Goal: Task Accomplishment & Management: Complete application form

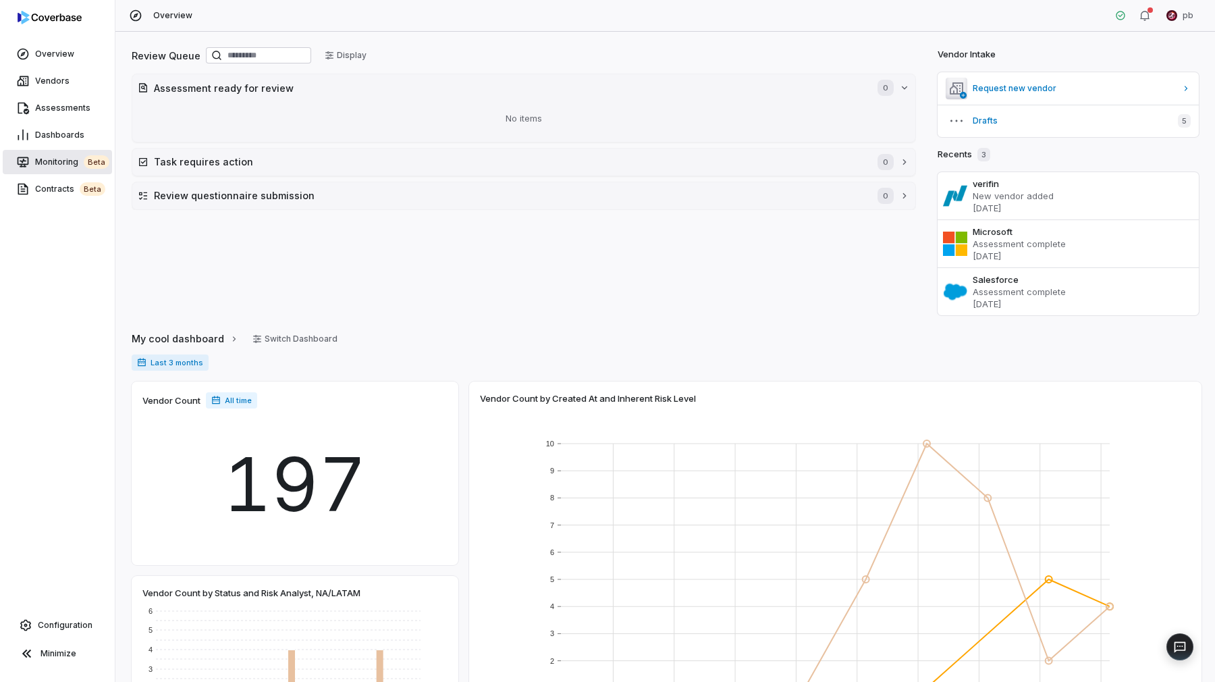
click at [48, 163] on span "Monitoring beta" at bounding box center [72, 162] width 74 height 14
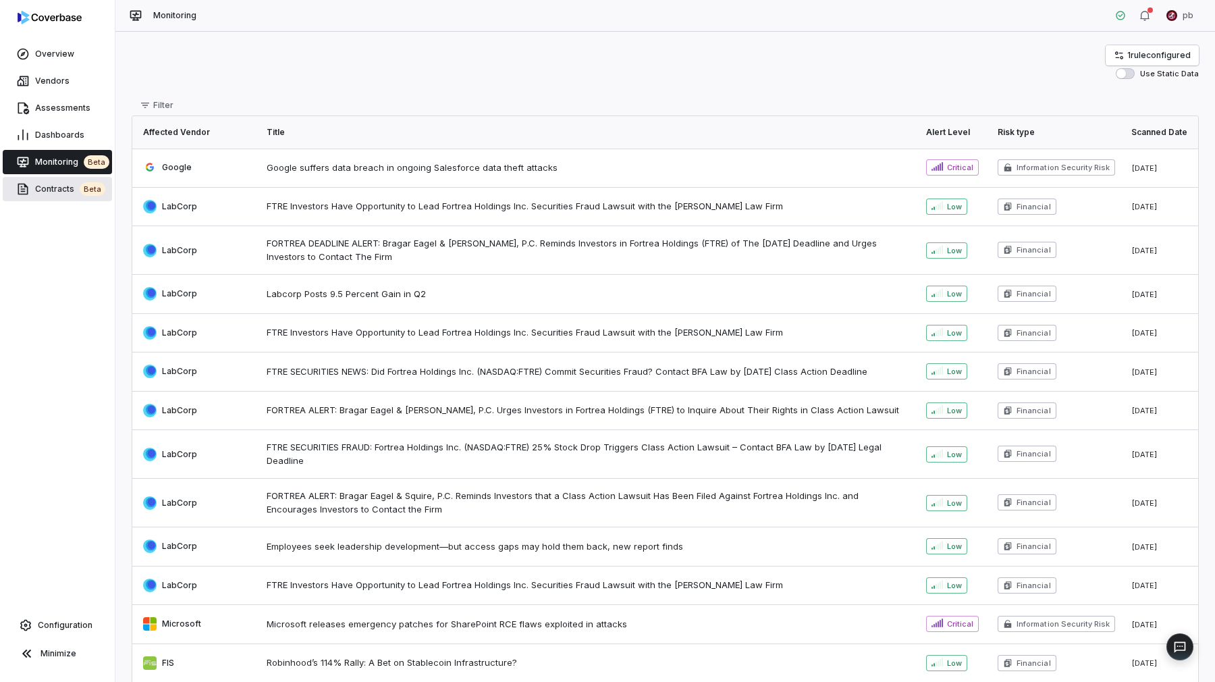
click at [53, 194] on span "Contracts beta" at bounding box center [70, 189] width 70 height 14
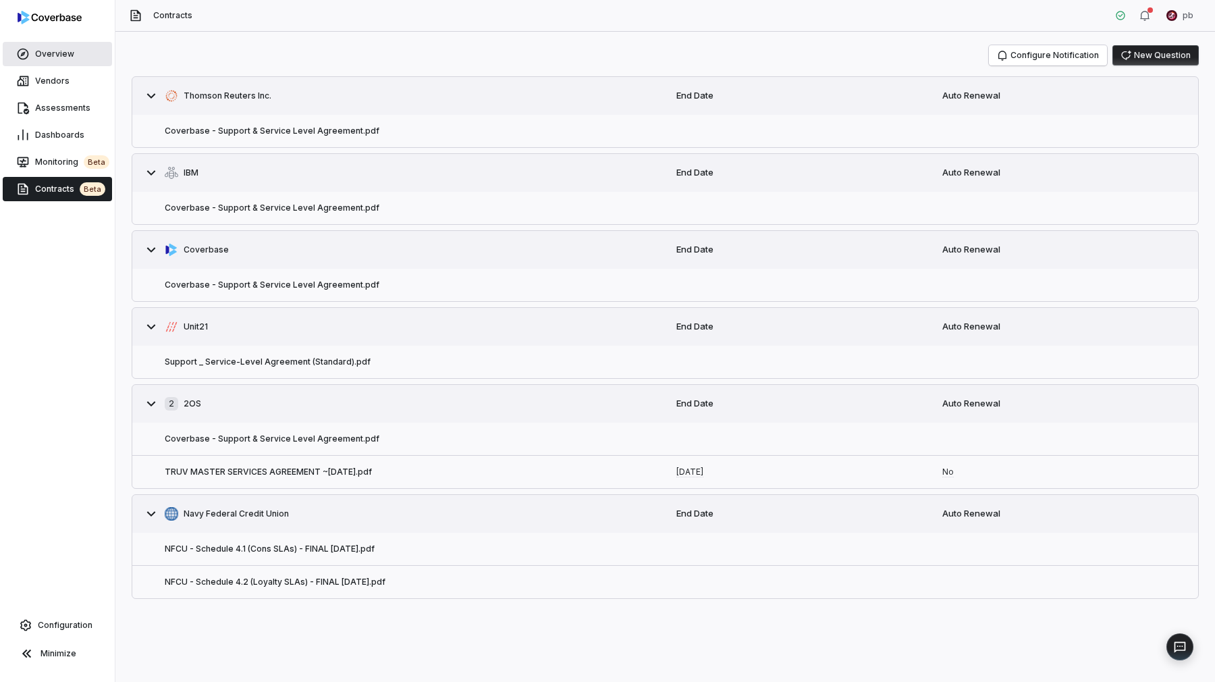
click at [46, 60] on link "Overview" at bounding box center [57, 54] width 109 height 24
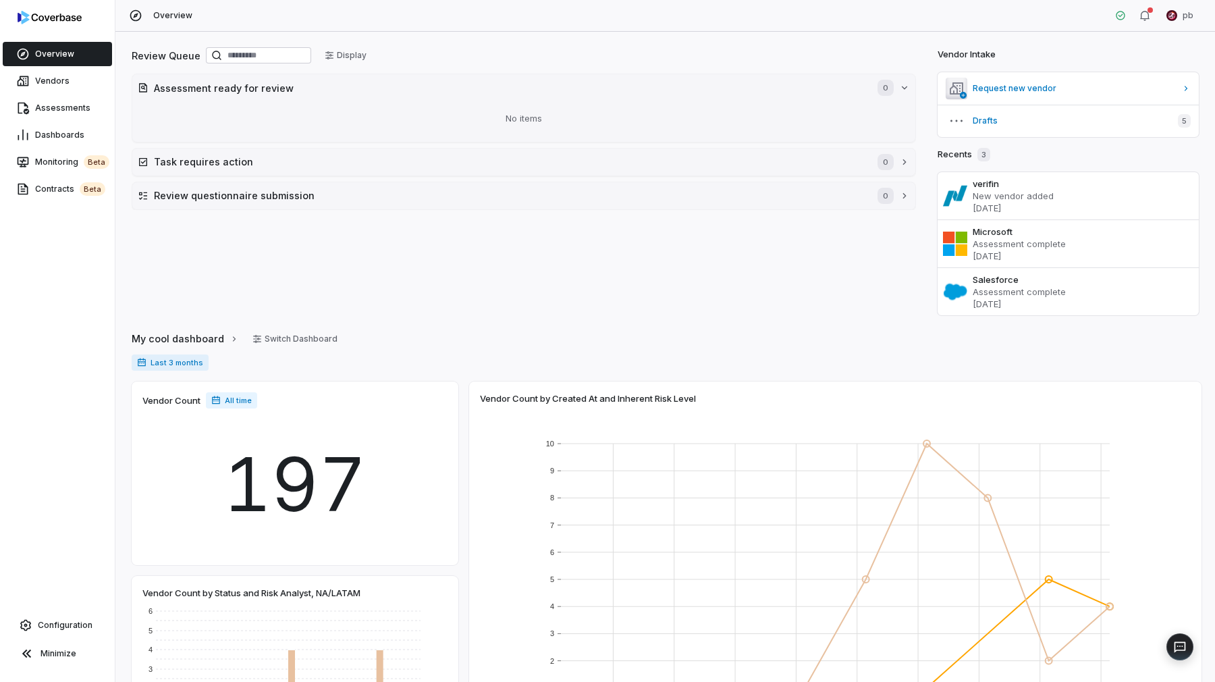
click at [109, 275] on div "Overview Vendors Assessments Dashboards Monitoring beta Contracts beta Configur…" at bounding box center [57, 341] width 115 height 682
click at [81, 167] on span "Monitoring beta" at bounding box center [72, 162] width 74 height 14
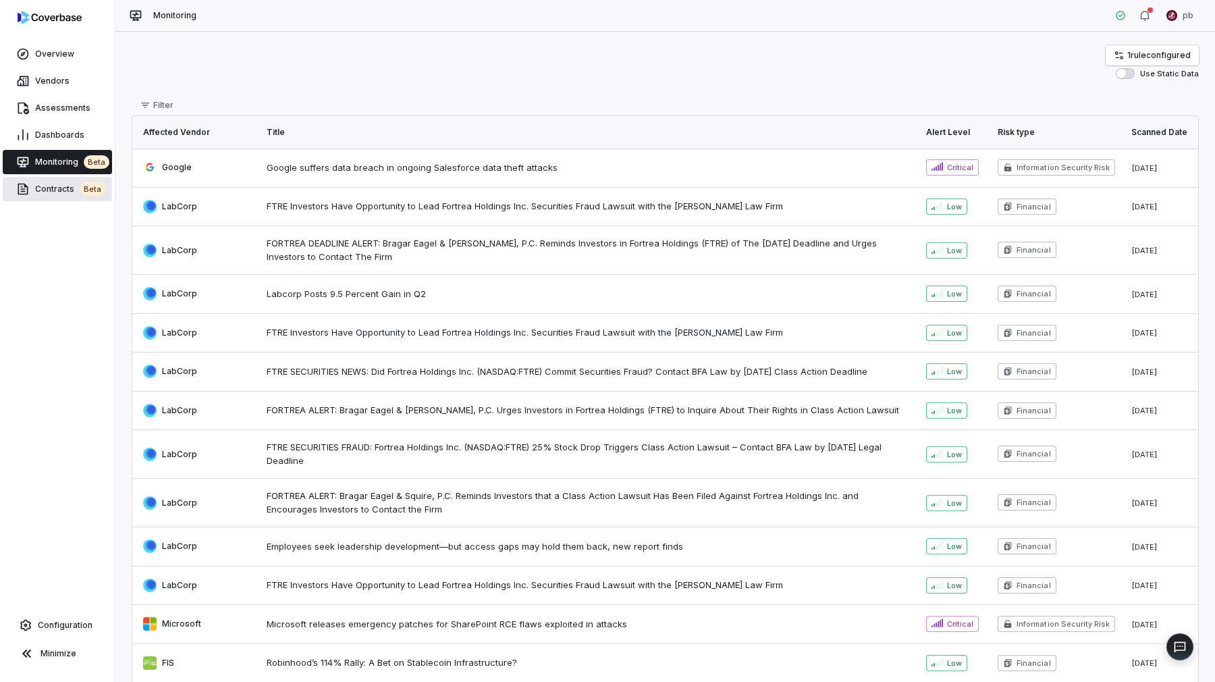
click at [76, 198] on link "Contracts beta" at bounding box center [57, 189] width 109 height 24
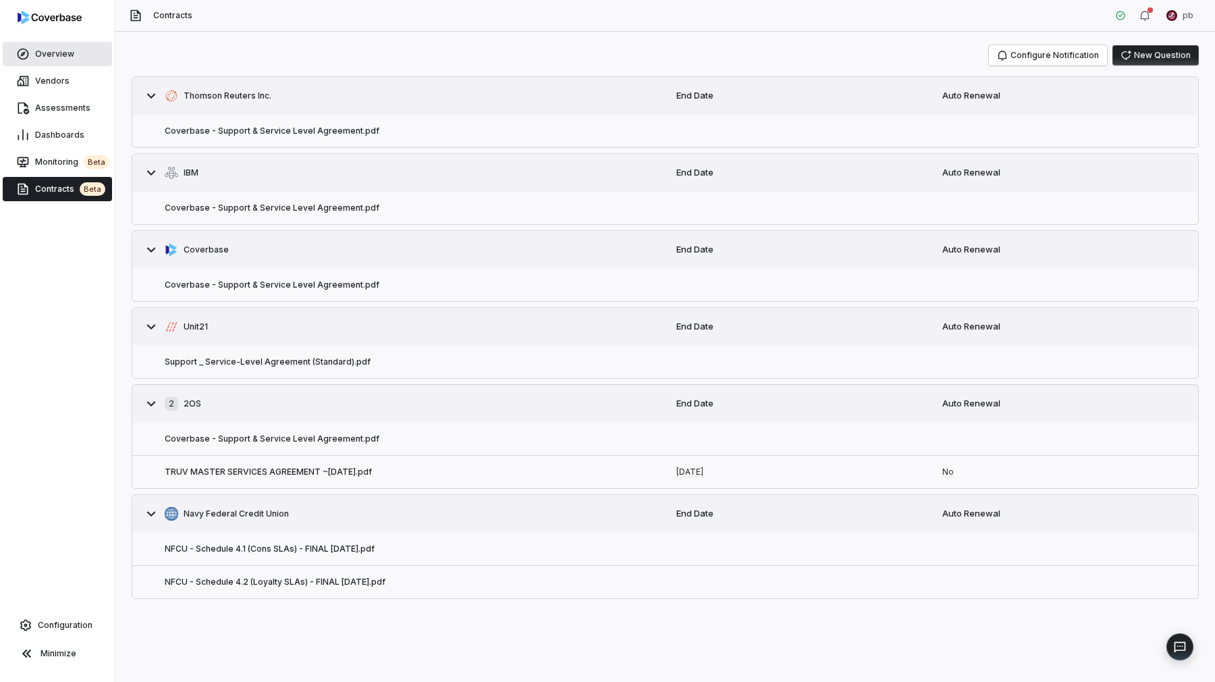
click at [68, 47] on link "Overview" at bounding box center [57, 54] width 109 height 24
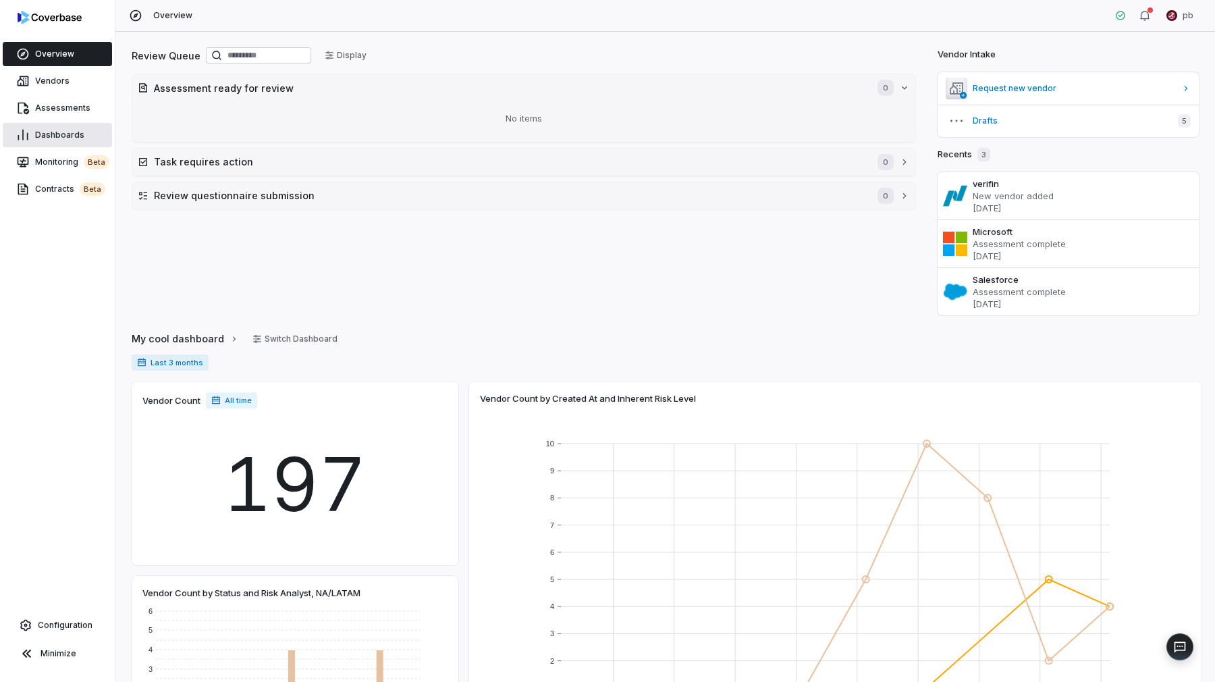
click at [74, 132] on span "Dashboards" at bounding box center [59, 135] width 49 height 11
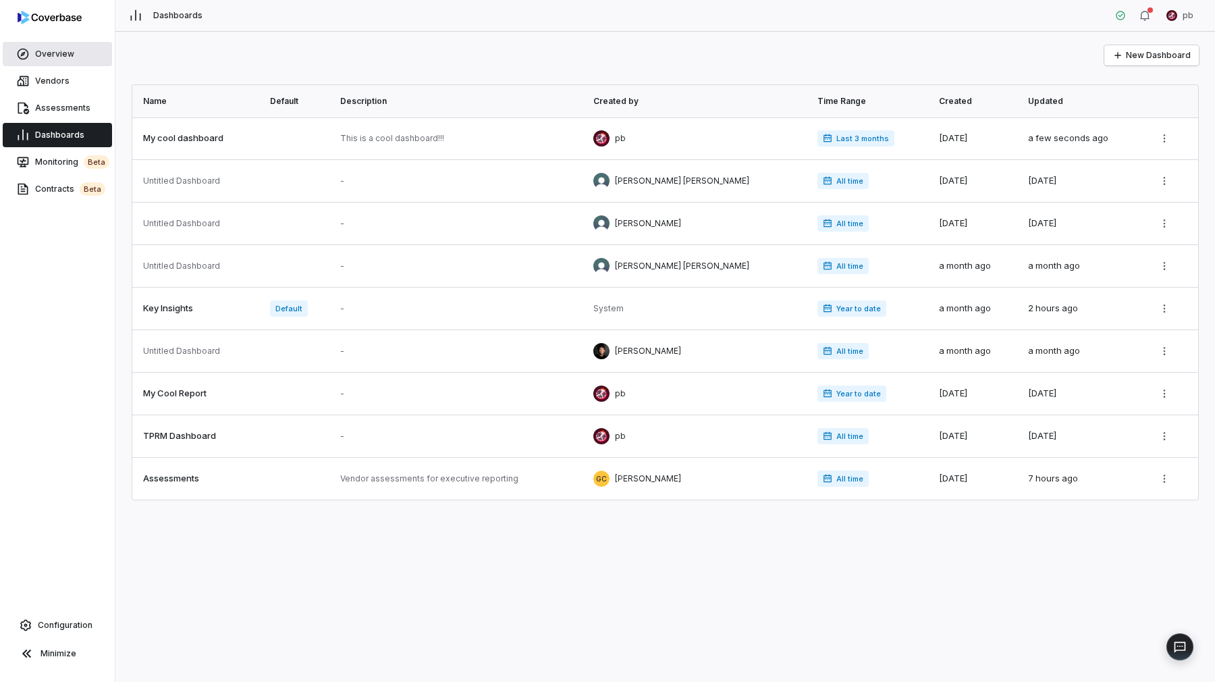
click at [66, 44] on link "Overview" at bounding box center [57, 54] width 109 height 24
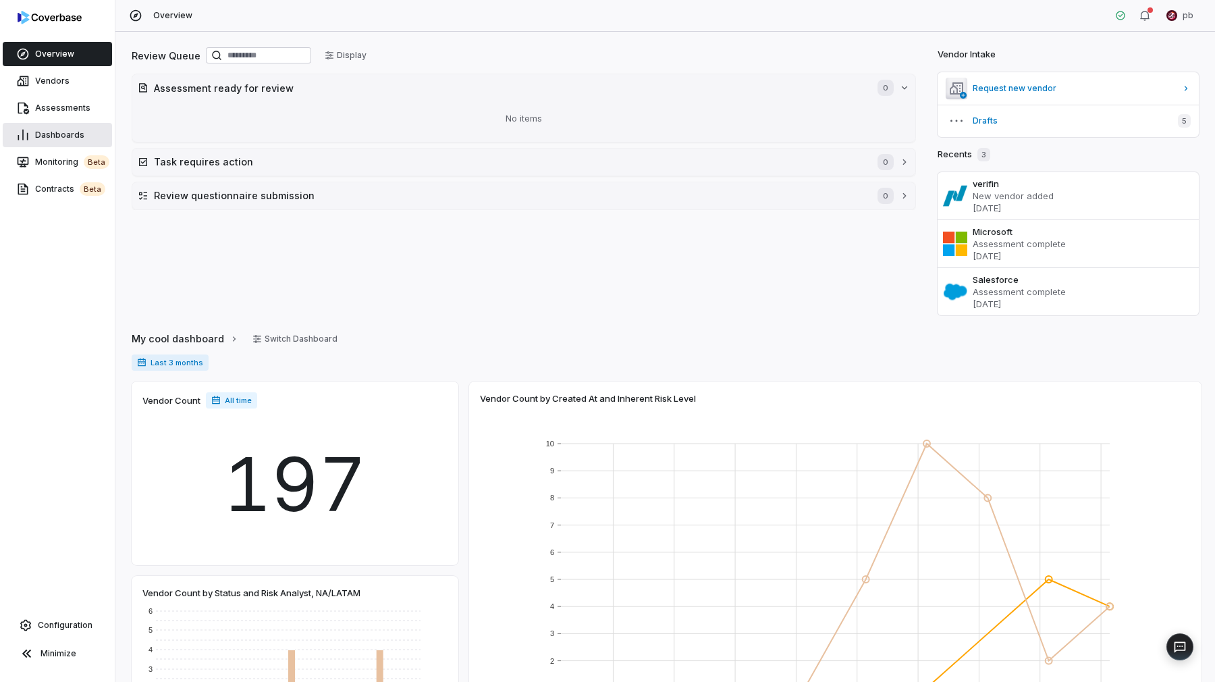
click at [67, 136] on span "Dashboards" at bounding box center [59, 135] width 49 height 11
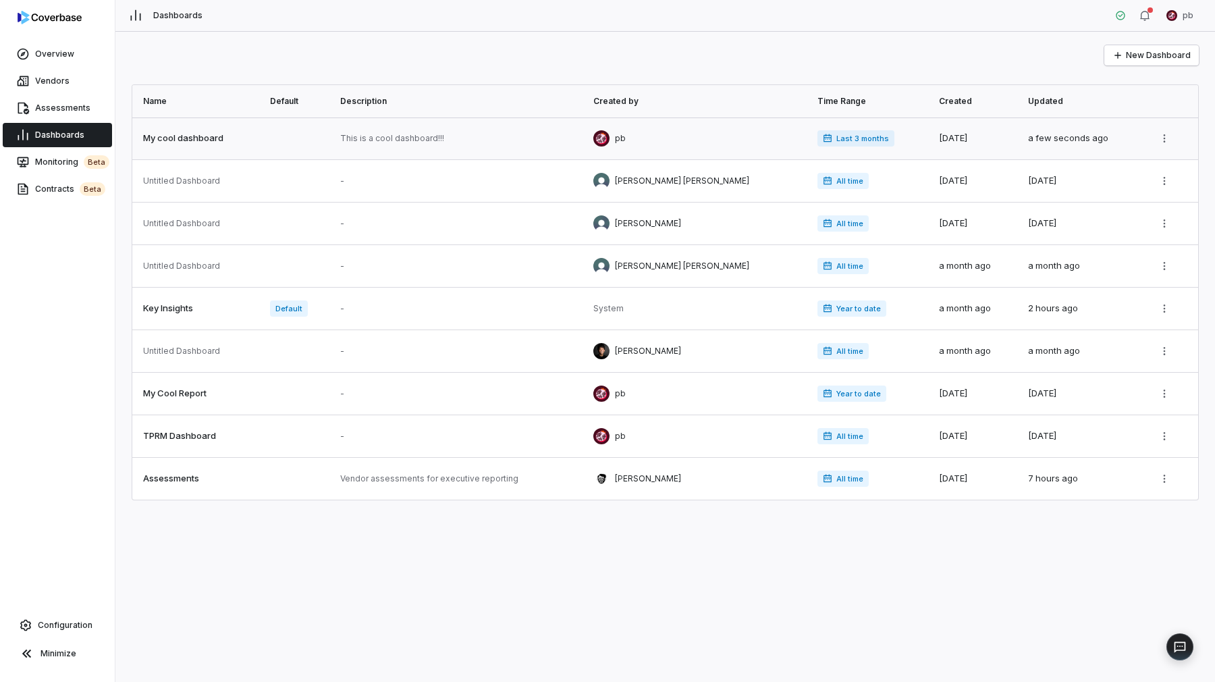
click at [286, 150] on link at bounding box center [297, 138] width 70 height 42
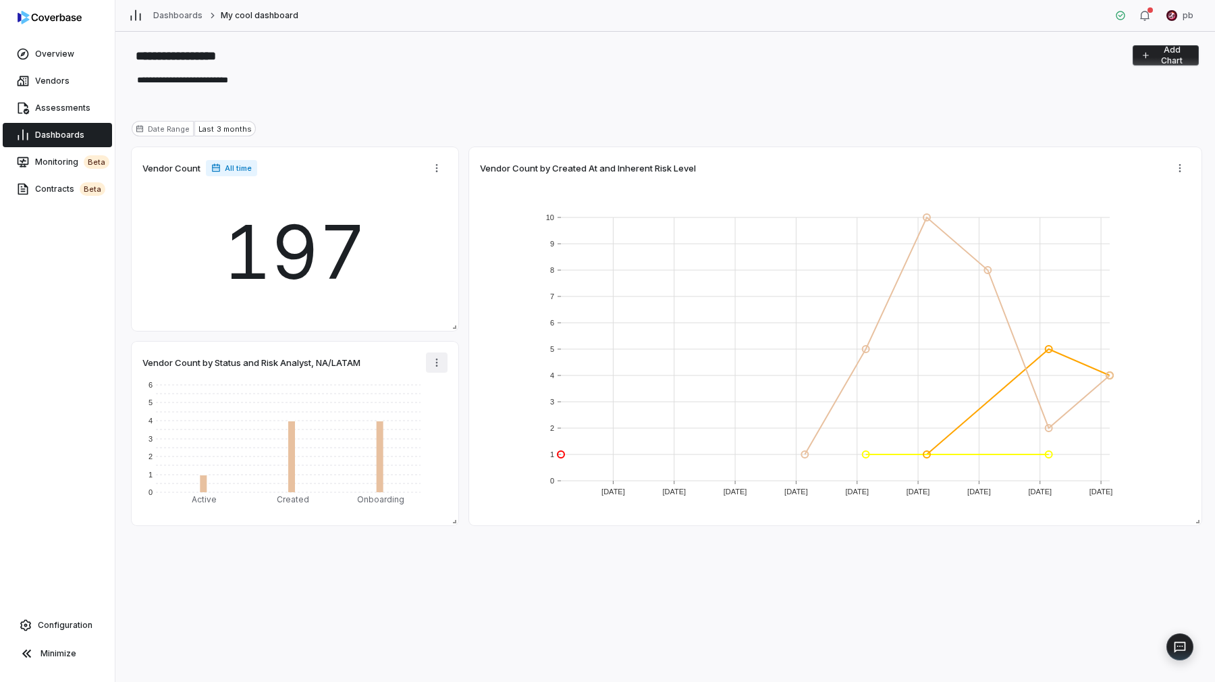
click at [429, 372] on html "**********" at bounding box center [607, 341] width 1215 height 682
click at [455, 394] on div "Edit" at bounding box center [497, 392] width 136 height 22
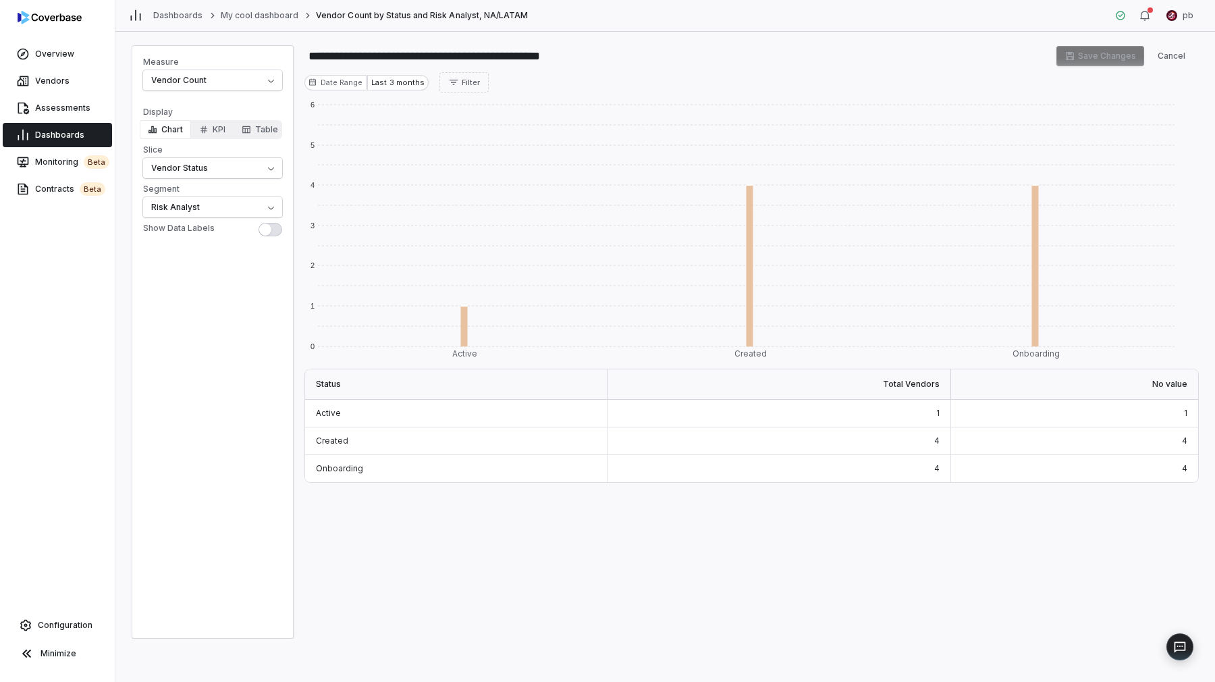
click at [737, 416] on div "1" at bounding box center [780, 414] width 344 height 28
click at [734, 325] on rect at bounding box center [747, 265] width 286 height 161
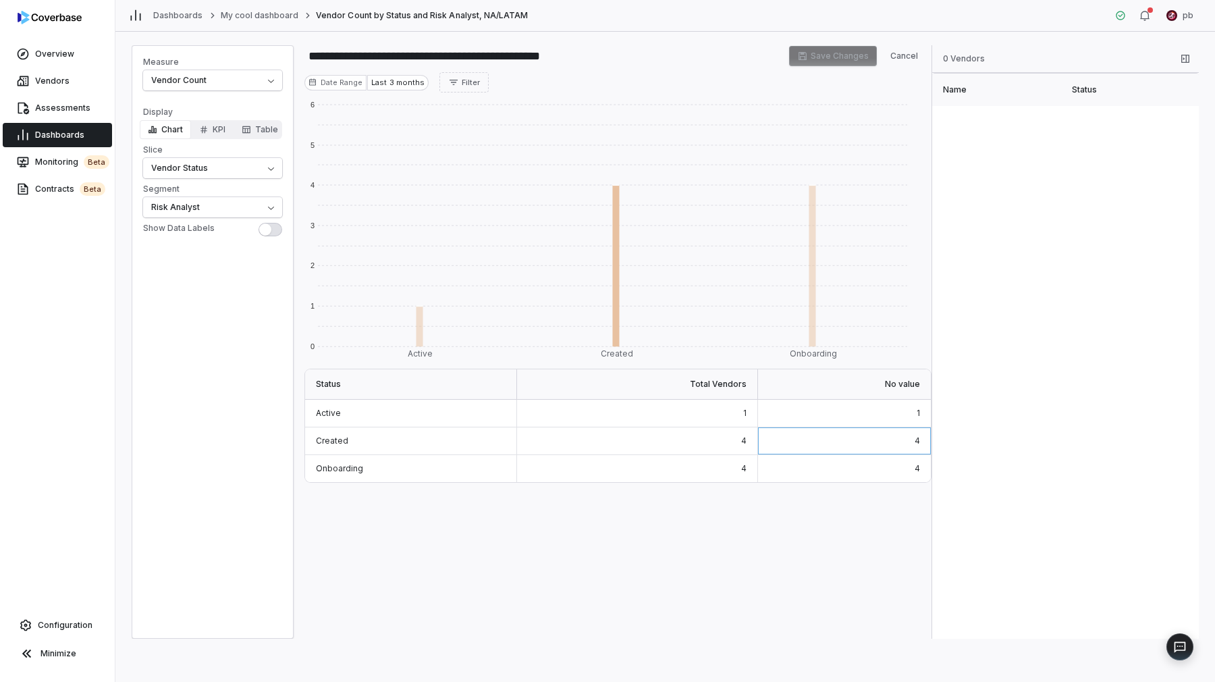
click at [717, 422] on div "1" at bounding box center [637, 414] width 241 height 28
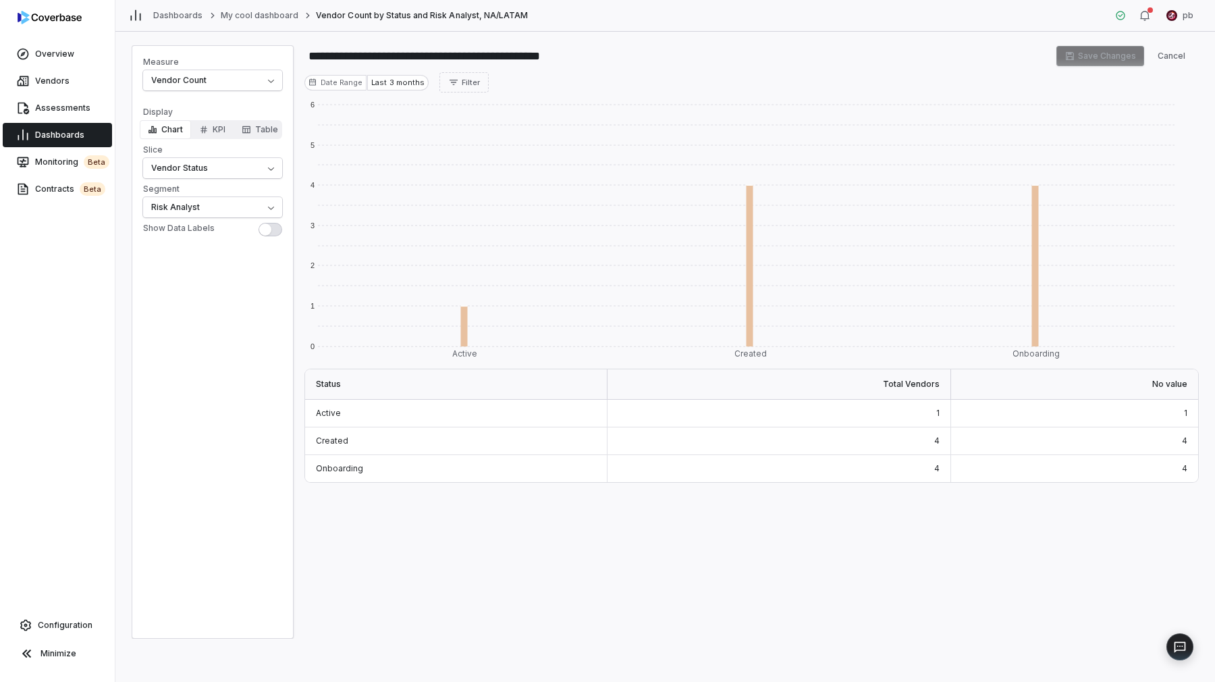
click at [714, 444] on div "4" at bounding box center [780, 441] width 344 height 28
click at [1006, 400] on div "1" at bounding box center [1074, 414] width 246 height 28
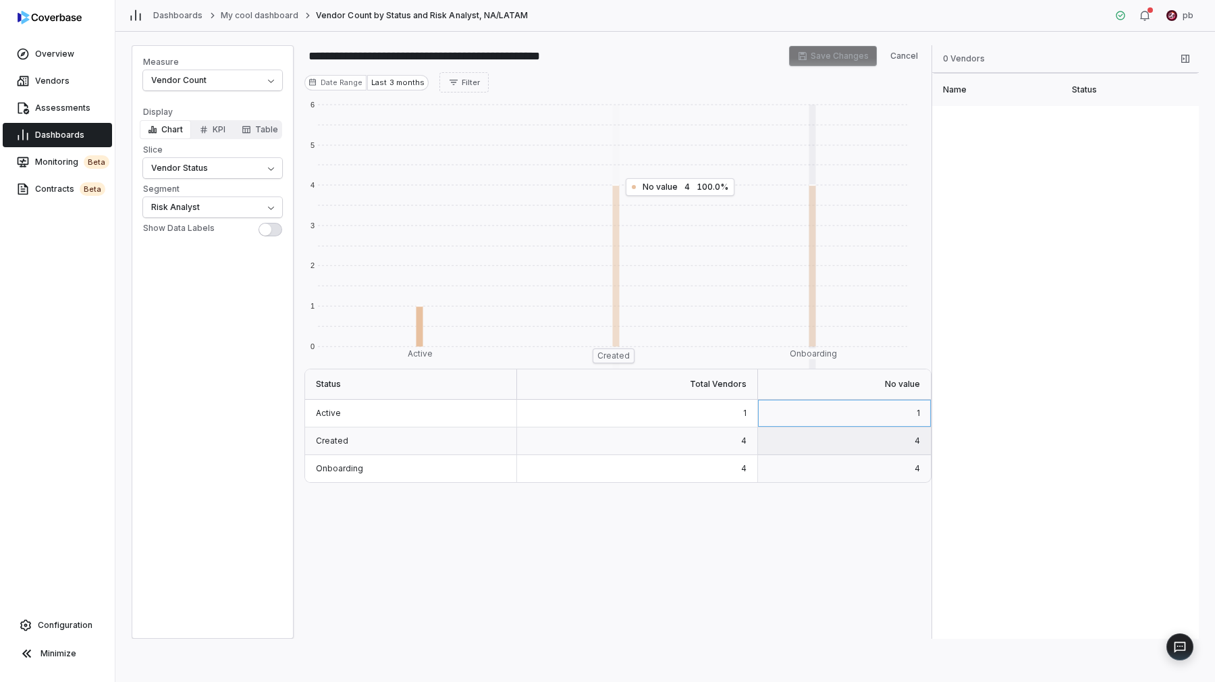
click at [610, 340] on rect at bounding box center [612, 265] width 196 height 161
click at [614, 352] on rect at bounding box center [612, 240] width 196 height 271
click at [433, 350] on rect at bounding box center [416, 240] width 196 height 271
click at [668, 319] on rect at bounding box center [612, 265] width 196 height 161
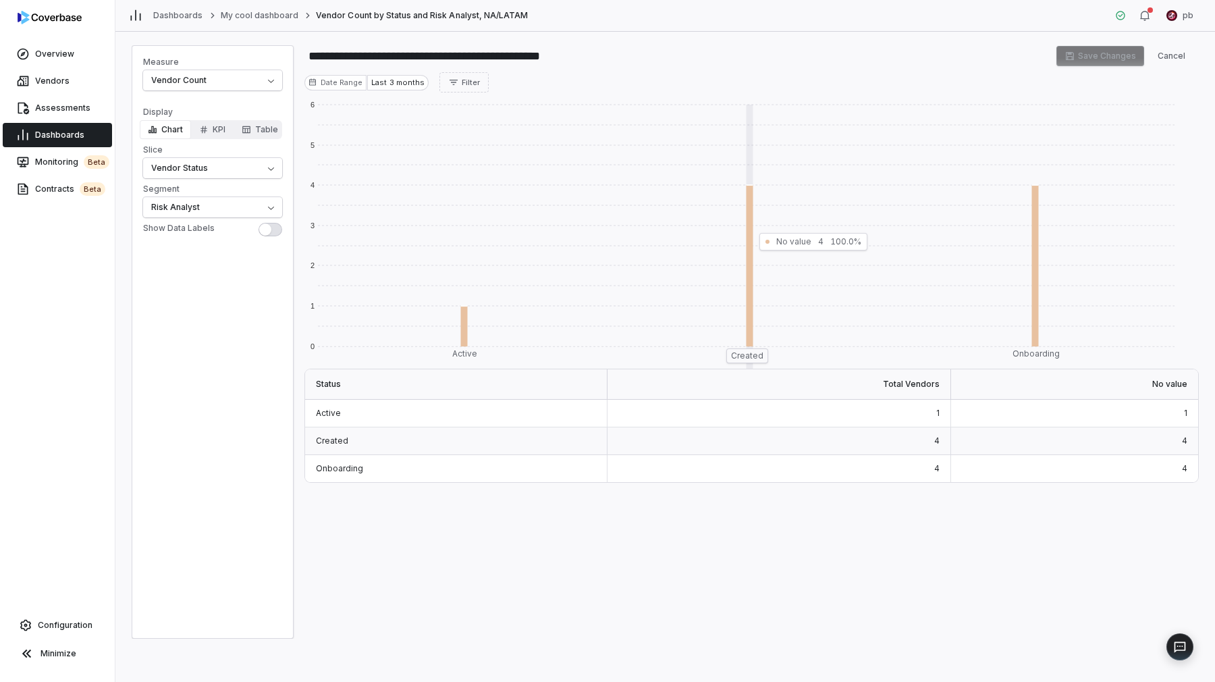
click at [741, 353] on rect at bounding box center [747, 240] width 286 height 271
click at [746, 248] on rect at bounding box center [747, 265] width 286 height 161
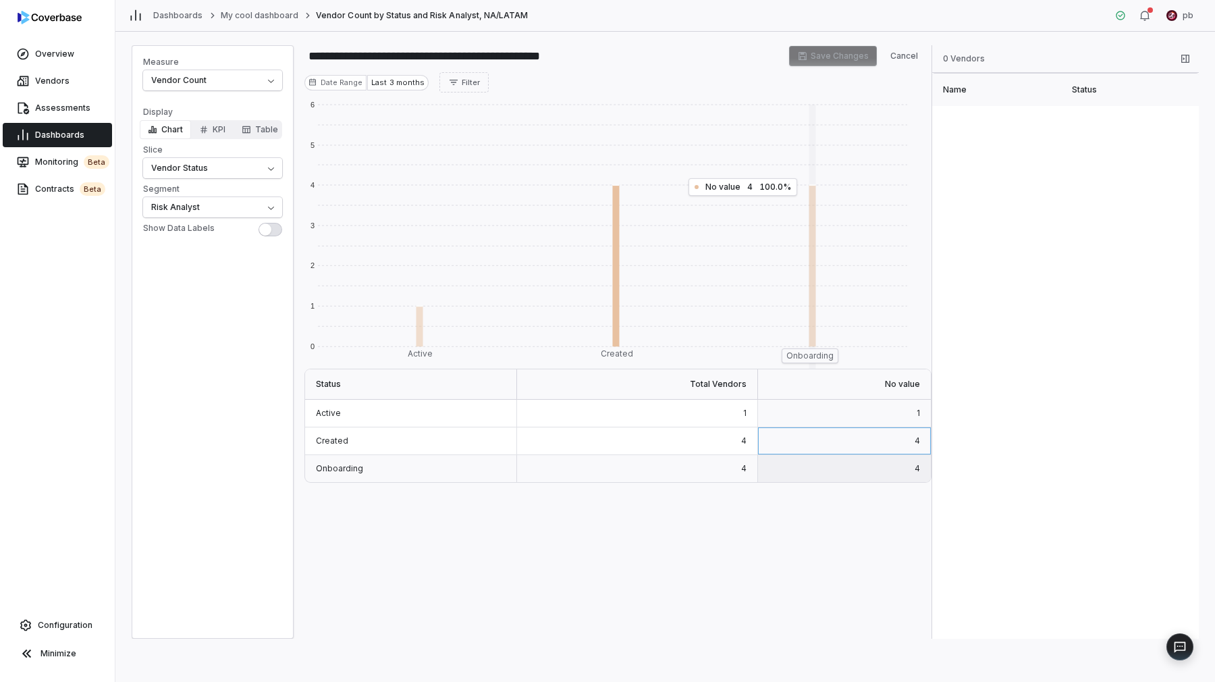
click at [803, 279] on rect at bounding box center [809, 265] width 196 height 161
click at [617, 284] on rect at bounding box center [612, 265] width 196 height 161
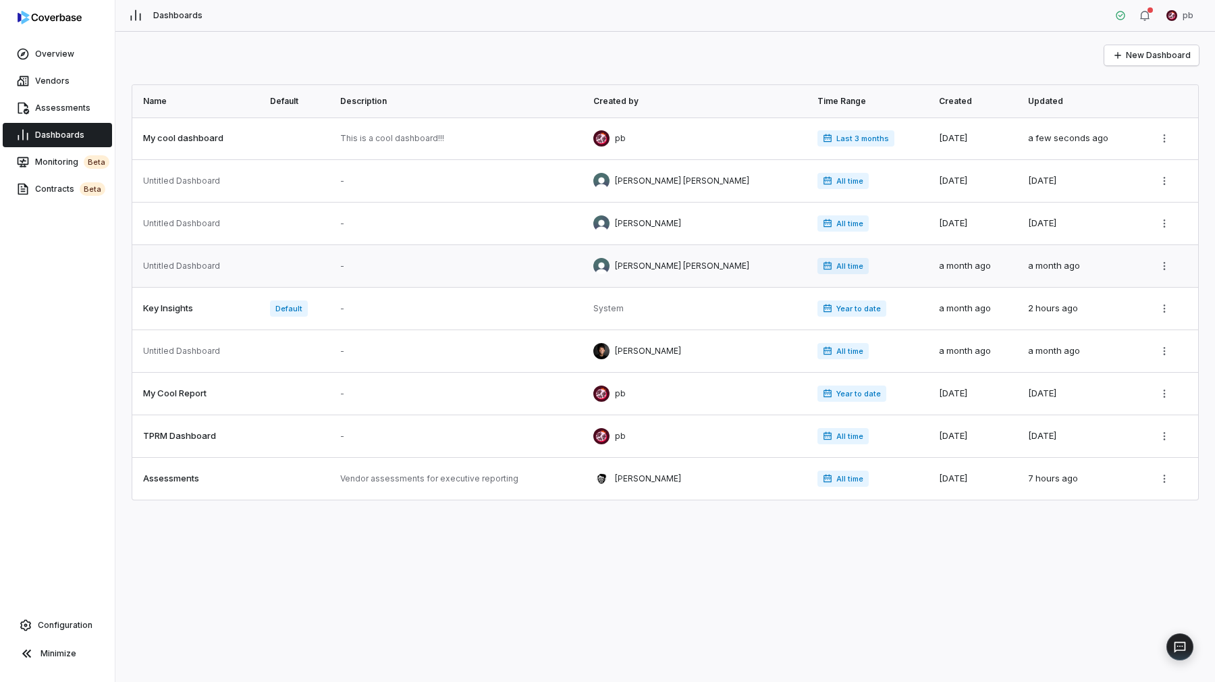
click at [467, 273] on link at bounding box center [458, 266] width 253 height 42
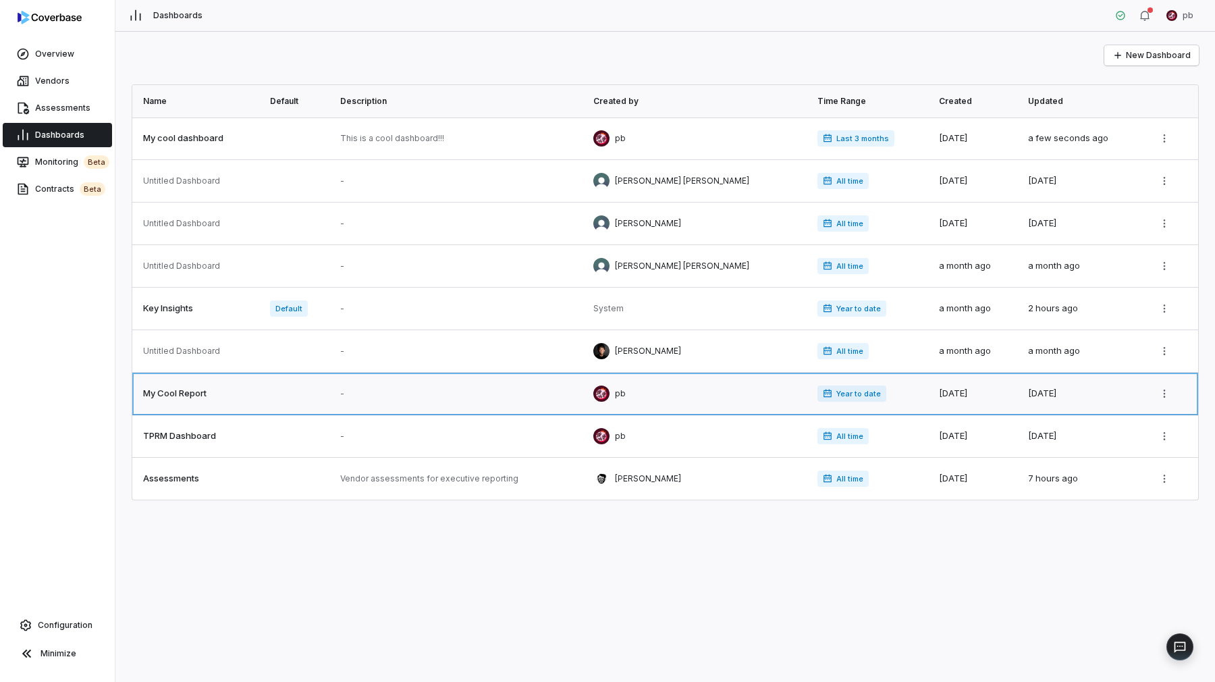
click at [493, 394] on link at bounding box center [458, 394] width 253 height 42
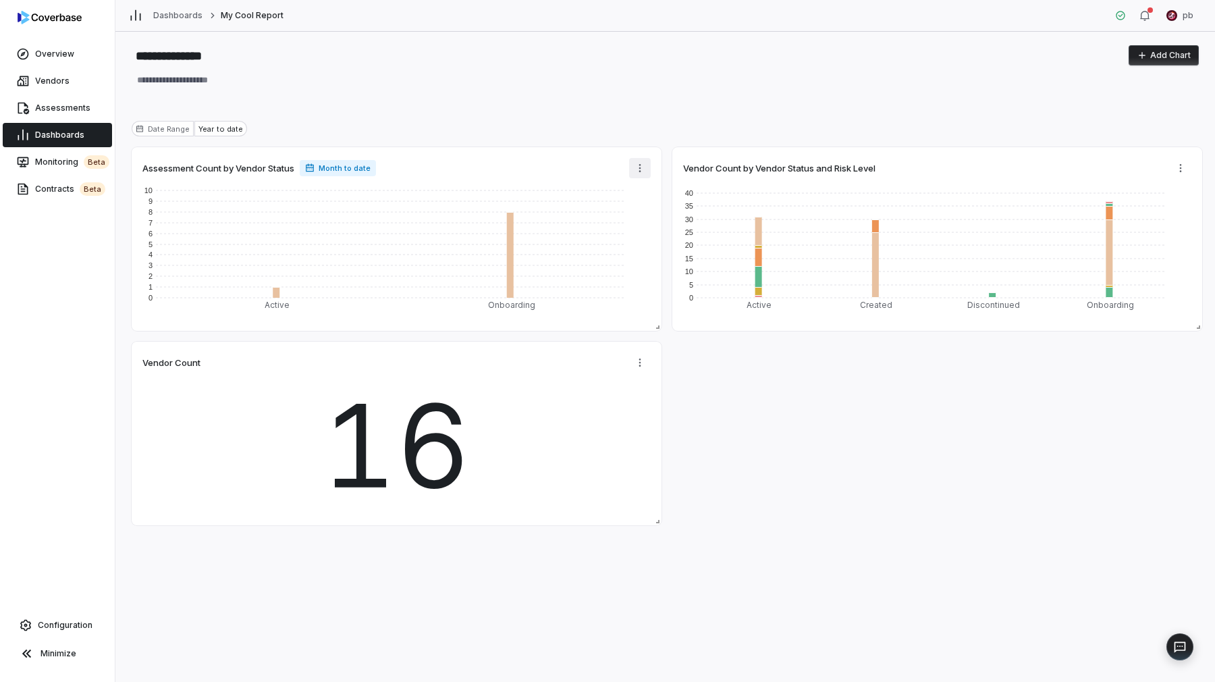
click at [639, 165] on html "**********" at bounding box center [607, 341] width 1215 height 682
click at [639, 187] on div "Edit" at bounding box center [700, 197] width 136 height 22
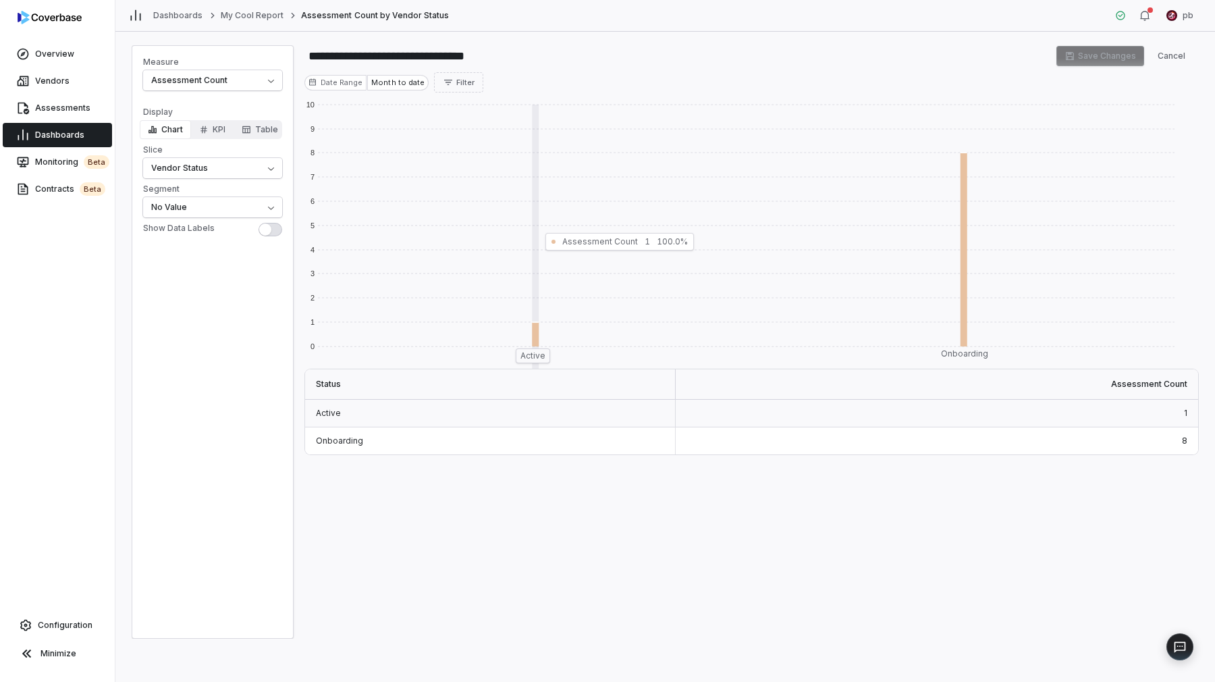
click at [552, 311] on rect at bounding box center [532, 240] width 428 height 271
click at [531, 344] on rect at bounding box center [532, 334] width 428 height 24
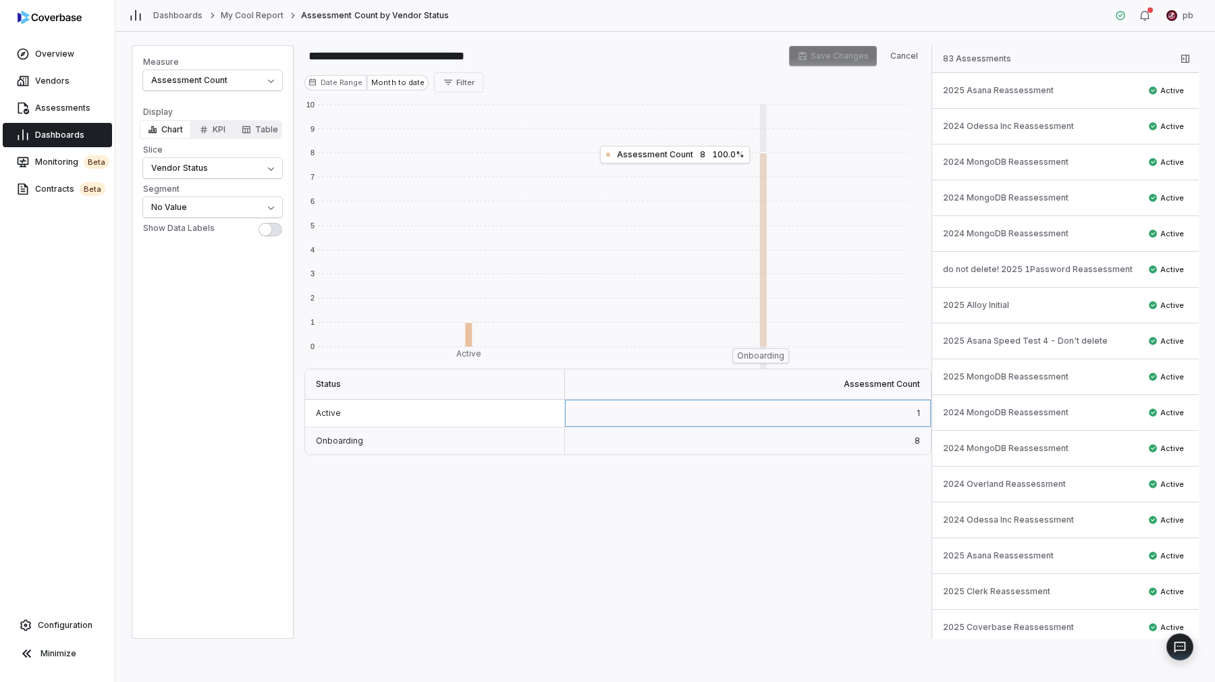
click at [789, 234] on rect at bounding box center [759, 250] width 294 height 194
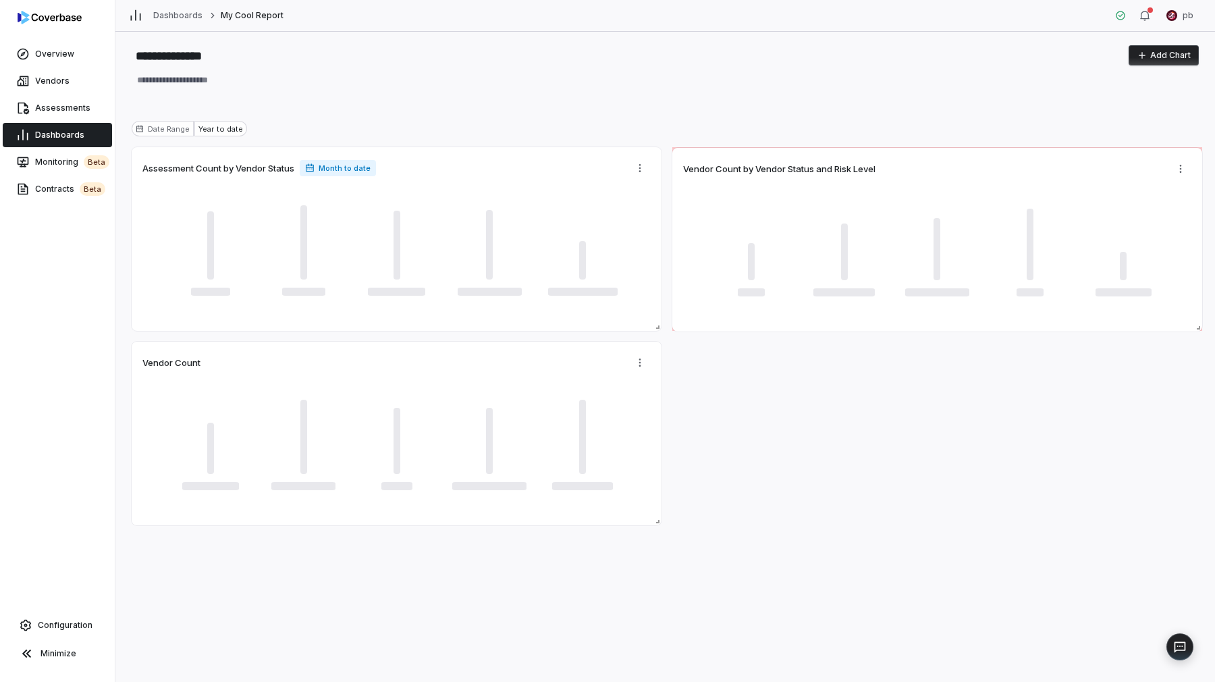
click at [774, 183] on div "Vendor Count by Vendor Status and Risk Level" at bounding box center [937, 240] width 530 height 184
click at [1177, 171] on html "**********" at bounding box center [607, 341] width 1215 height 682
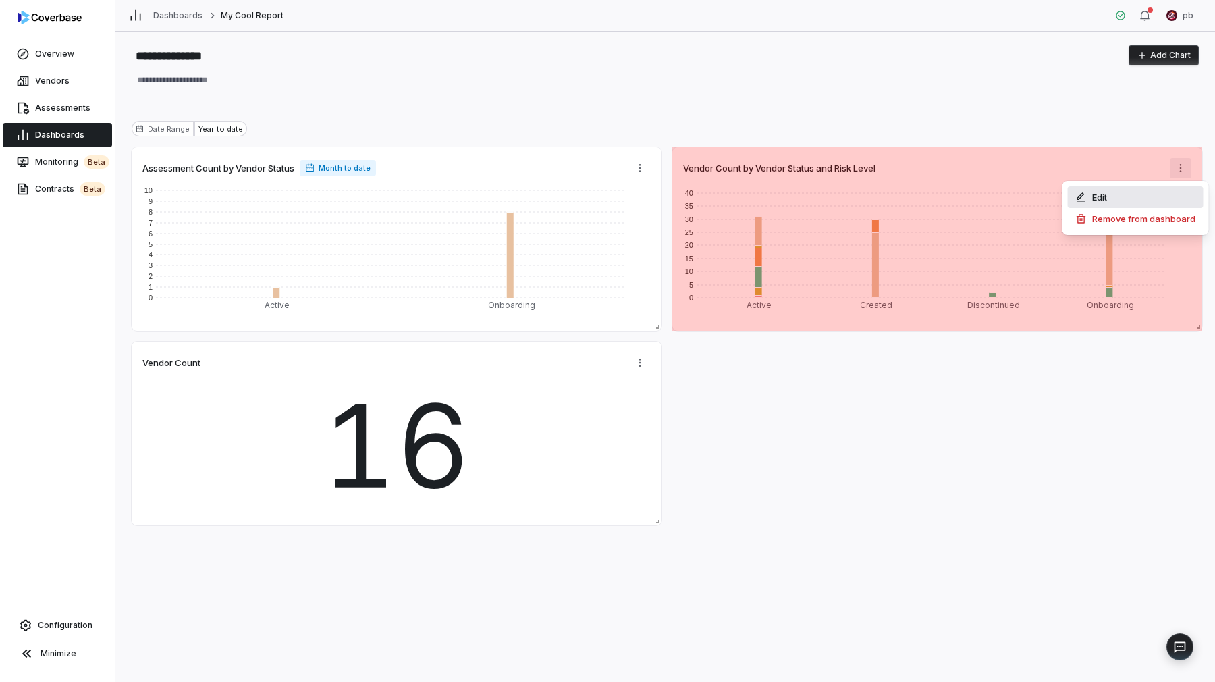
click at [1165, 194] on div "Edit" at bounding box center [1136, 197] width 136 height 22
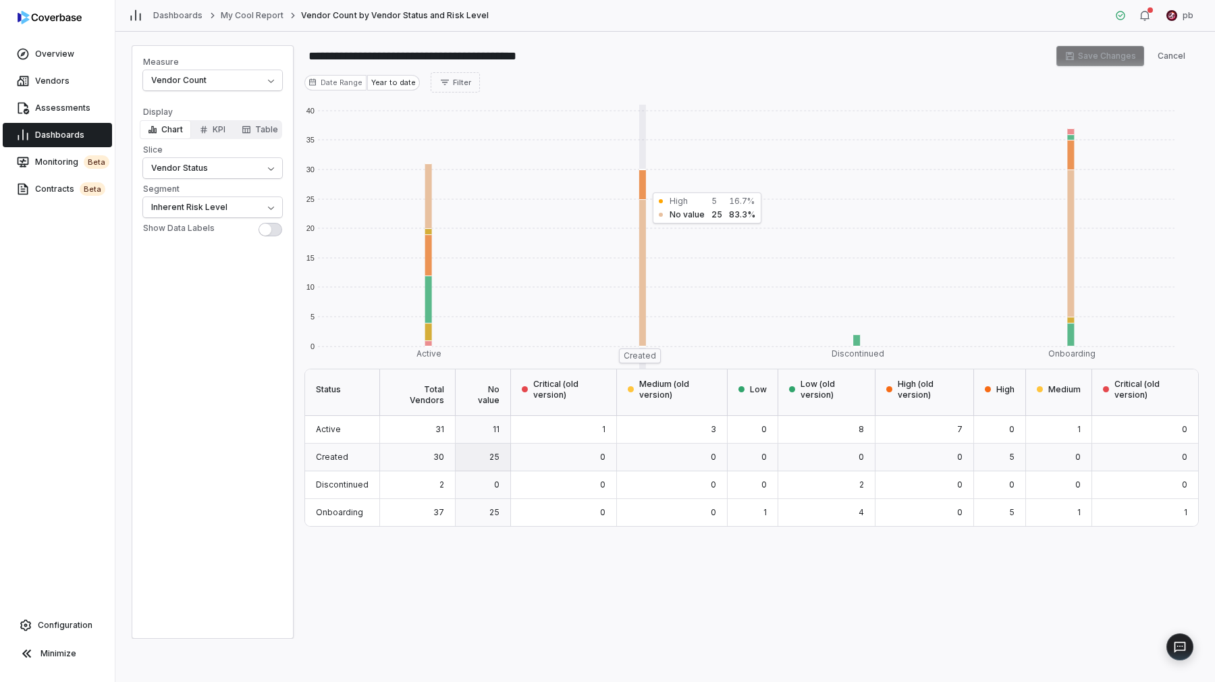
click at [641, 286] on rect at bounding box center [639, 272] width 214 height 147
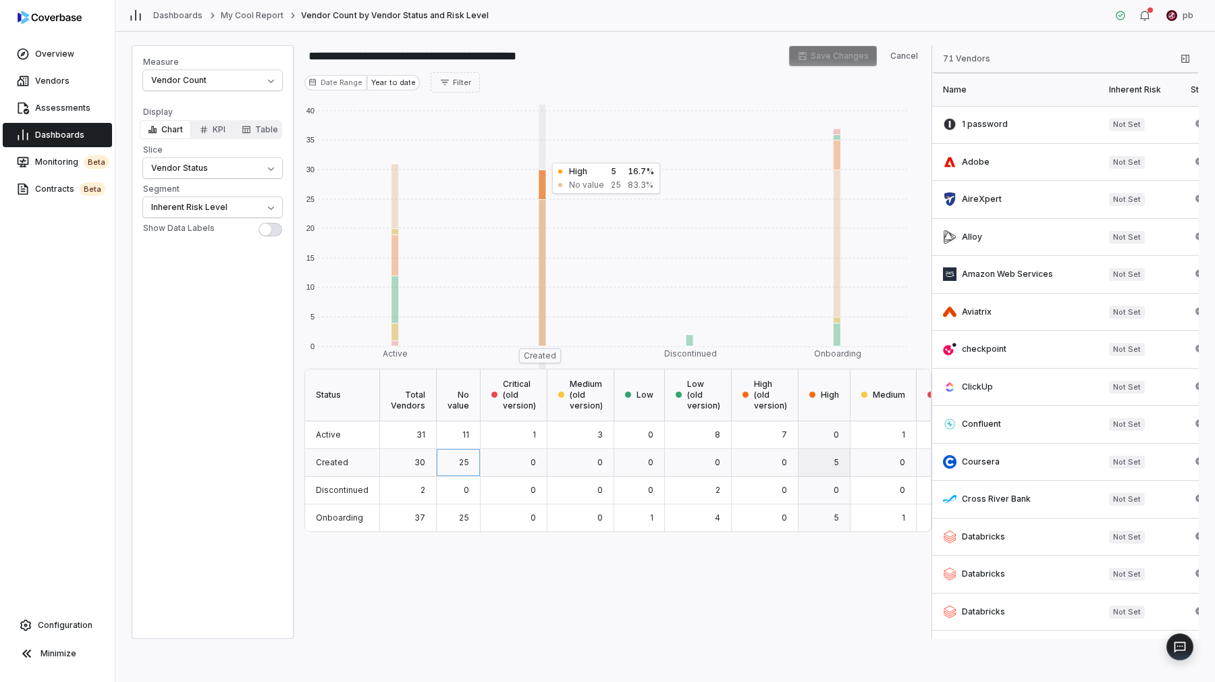
click at [535, 186] on rect at bounding box center [538, 184] width 147 height 30
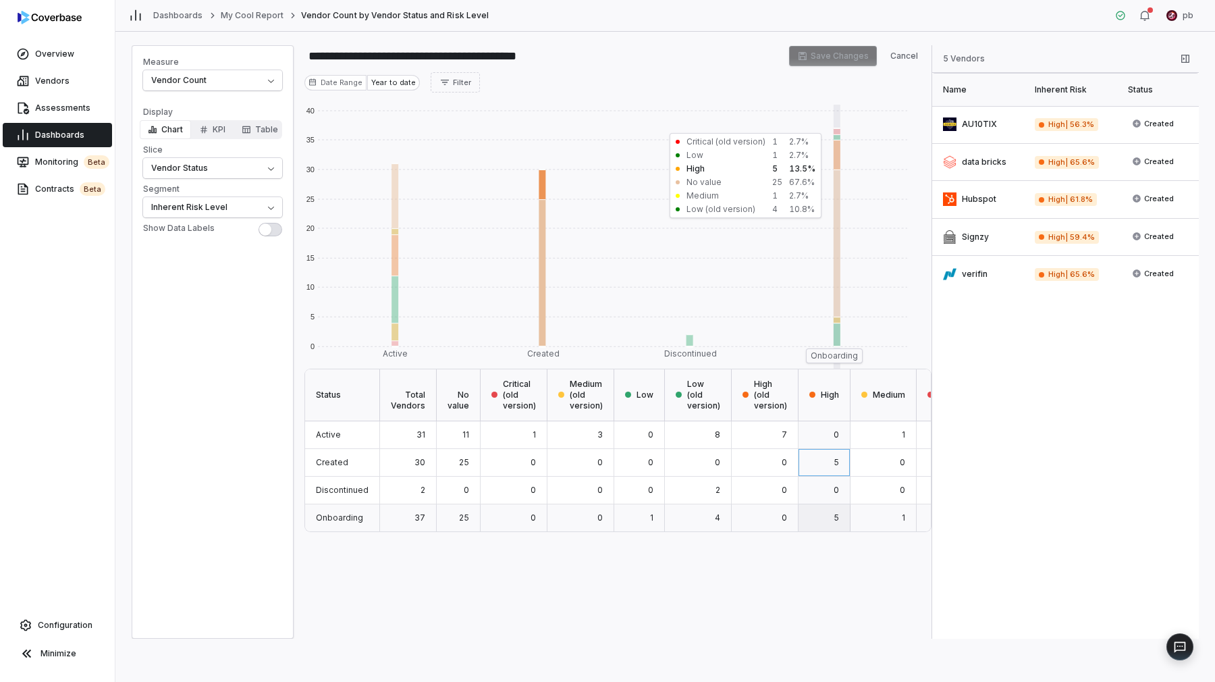
click at [834, 163] on rect at bounding box center [832, 155] width 147 height 30
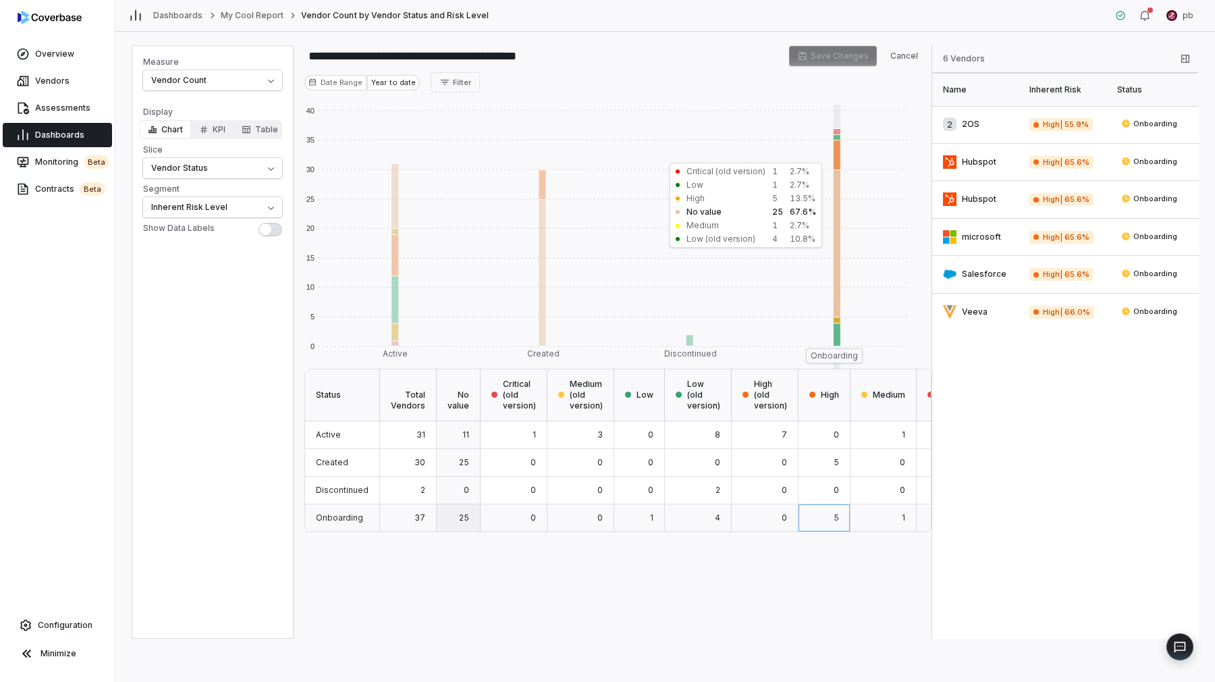
click at [845, 257] on rect at bounding box center [832, 242] width 147 height 147
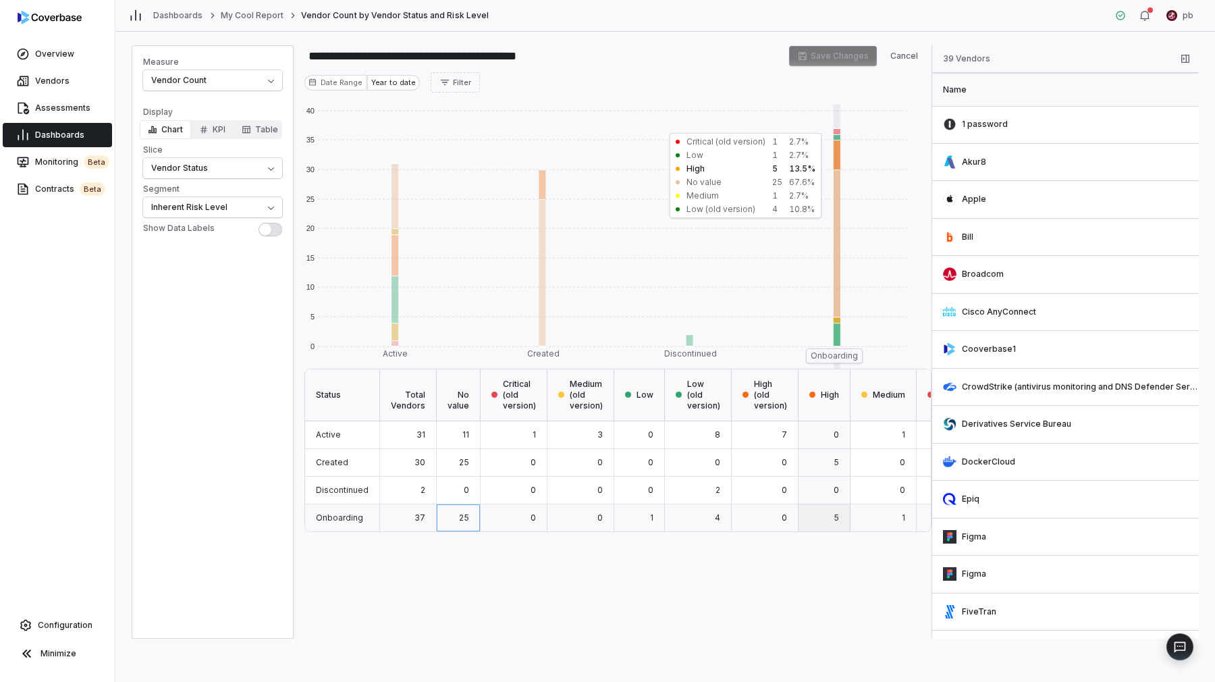
click at [838, 149] on rect at bounding box center [832, 155] width 147 height 30
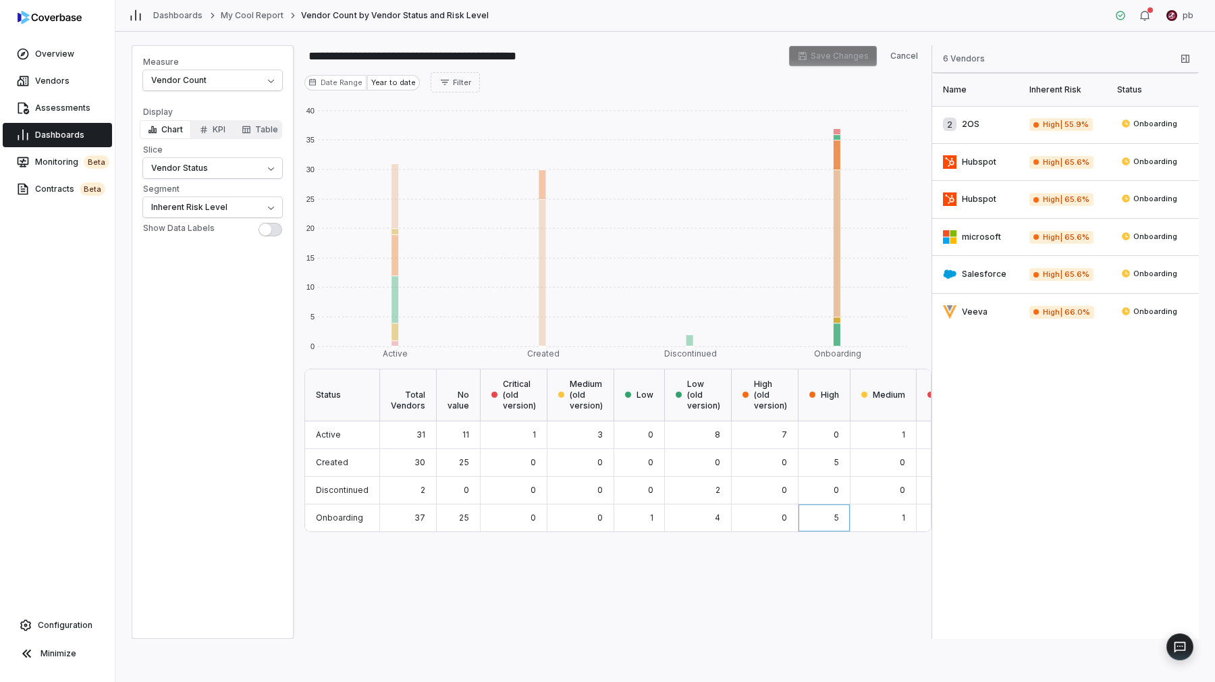
click at [1036, 88] on div "Inherent Risk" at bounding box center [1066, 89] width 72 height 11
click at [1059, 88] on div "Inherent Risk" at bounding box center [1064, 89] width 75 height 11
click at [1152, 86] on div at bounding box center [1153, 90] width 8 height 8
click at [1137, 90] on div "Status" at bounding box center [1152, 89] width 71 height 11
click at [962, 95] on th "Name" at bounding box center [976, 90] width 89 height 32
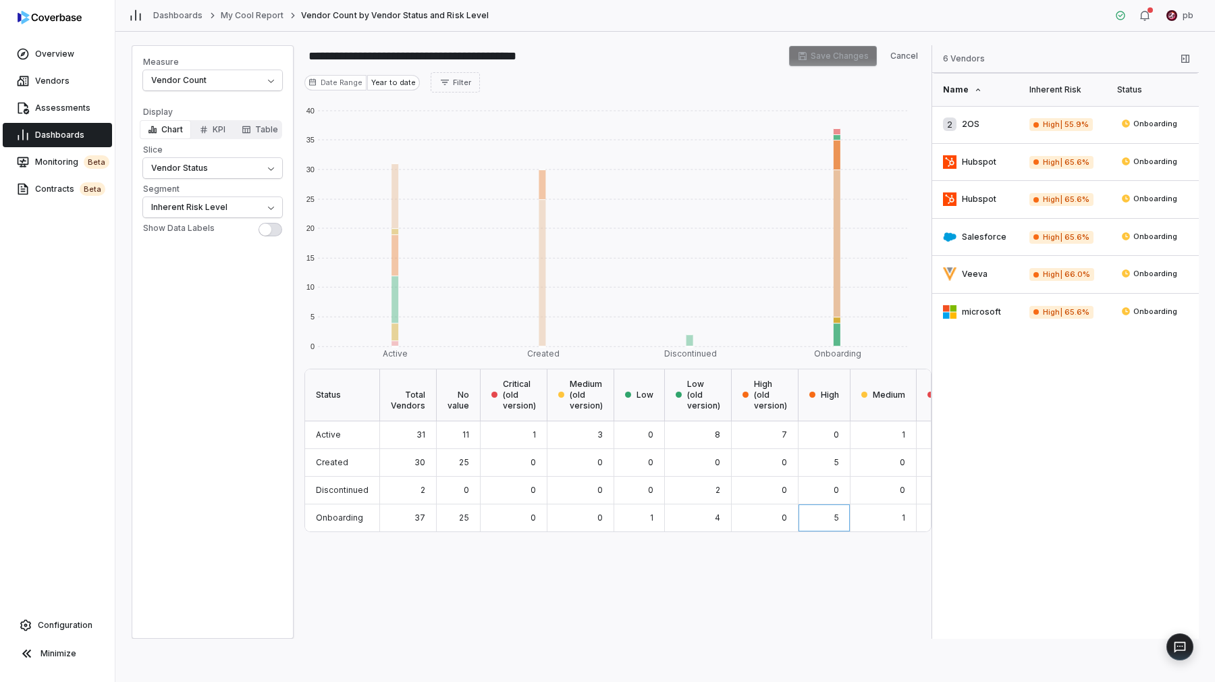
click at [962, 95] on th "Name" at bounding box center [976, 90] width 89 height 32
click at [961, 87] on div "Name" at bounding box center [978, 89] width 70 height 11
click at [1073, 91] on div "Inherent Risk" at bounding box center [1066, 89] width 72 height 11
click at [1073, 91] on div "Inherent Risk" at bounding box center [1064, 89] width 75 height 11
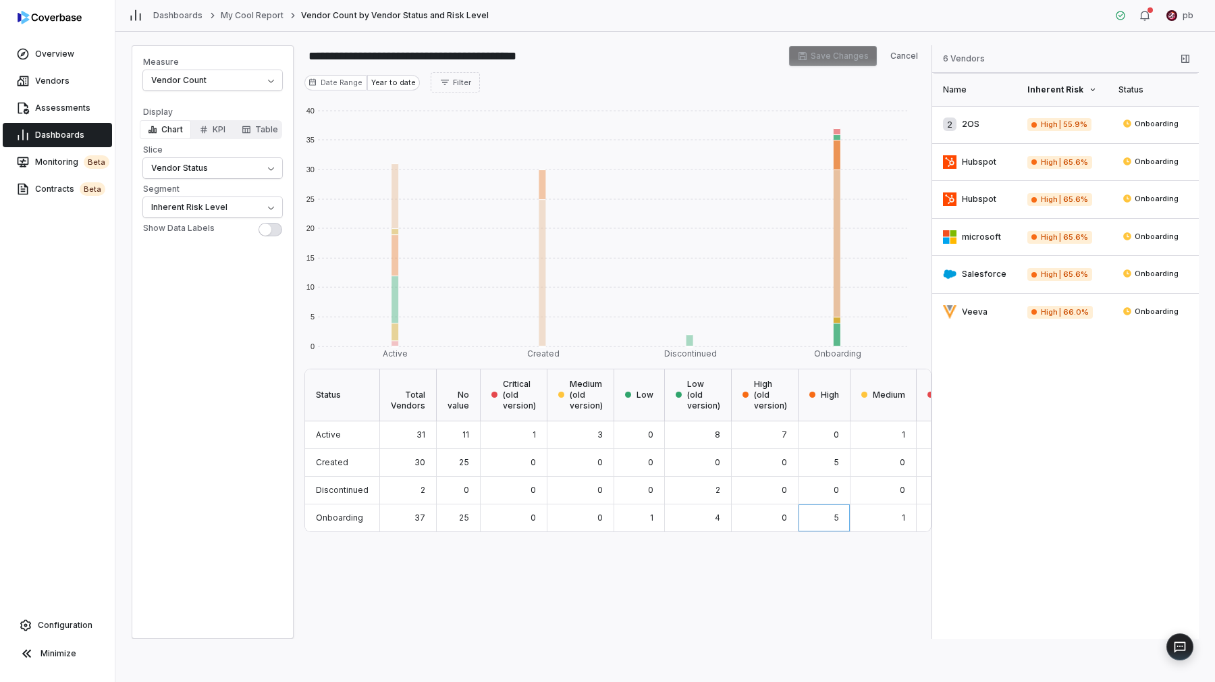
click at [1073, 91] on div "Inherent Risk" at bounding box center [1064, 89] width 75 height 11
click at [1073, 91] on div "Inherent Risk" at bounding box center [1066, 89] width 72 height 11
click at [1138, 87] on div "Status" at bounding box center [1154, 89] width 70 height 11
click at [1138, 87] on div "Status" at bounding box center [1152, 89] width 71 height 11
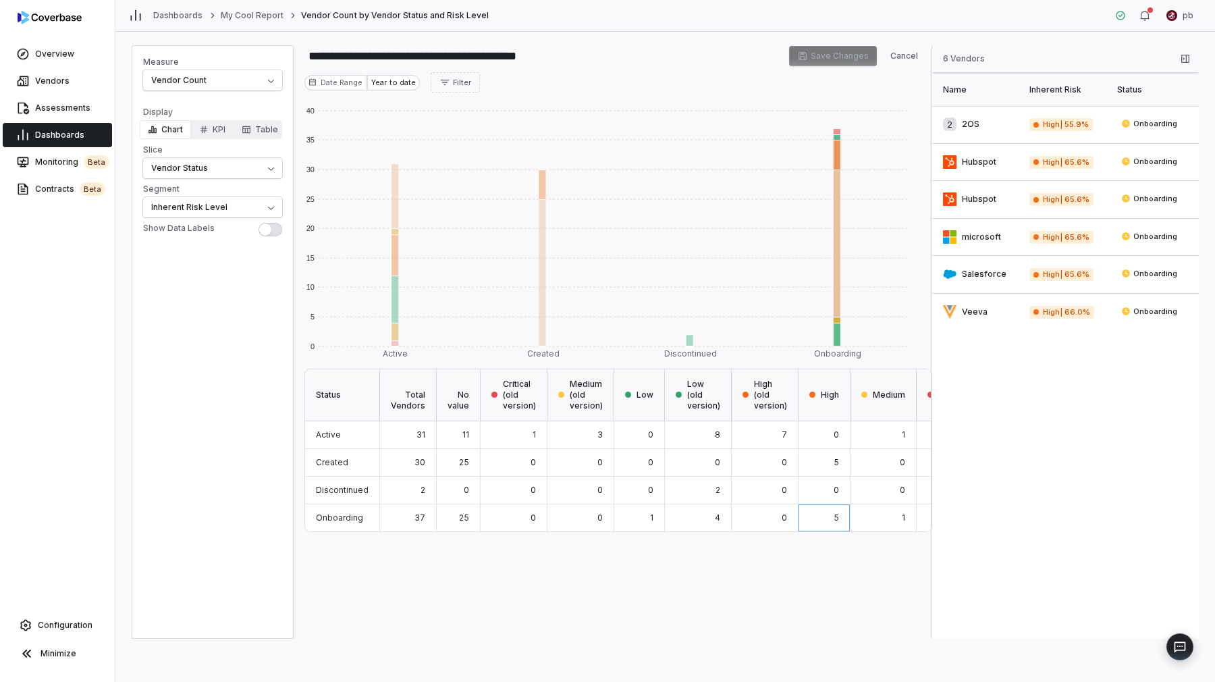
click at [1138, 87] on div "Status" at bounding box center [1152, 89] width 71 height 11
click at [979, 155] on link "Hubspot" at bounding box center [976, 162] width 89 height 37
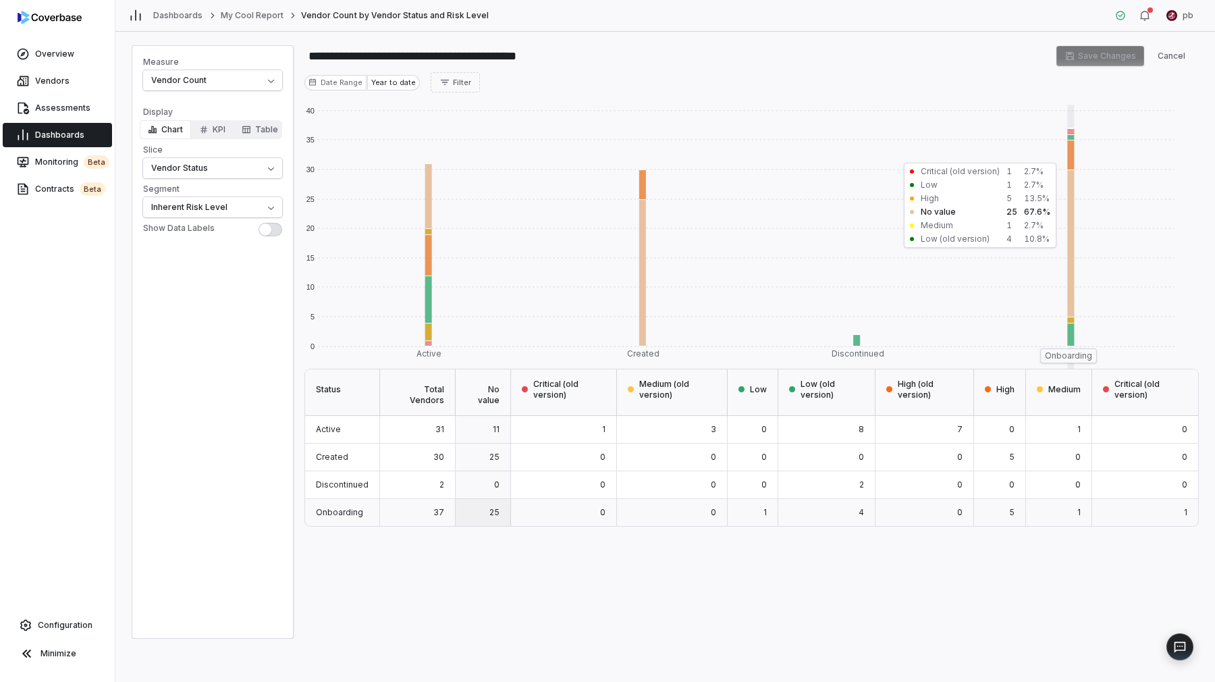
click at [1067, 265] on rect at bounding box center [1068, 242] width 214 height 147
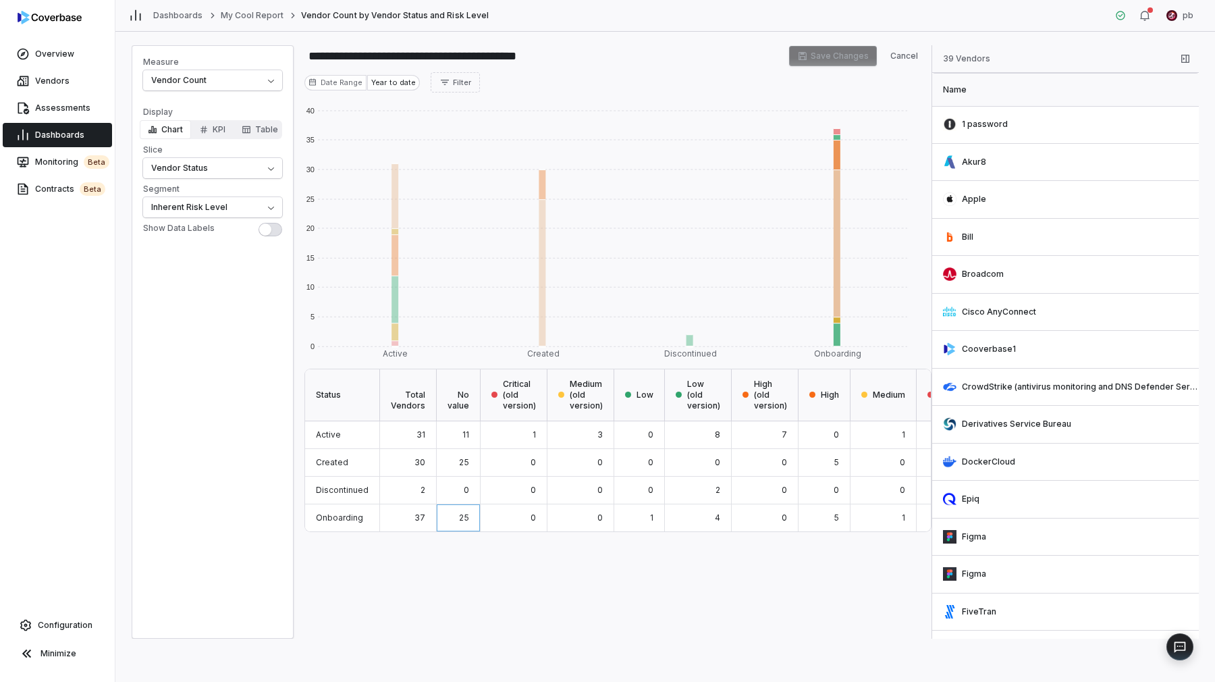
click at [997, 94] on div "Name" at bounding box center [1072, 89] width 258 height 11
click at [1003, 97] on th "Name" at bounding box center [1070, 90] width 277 height 32
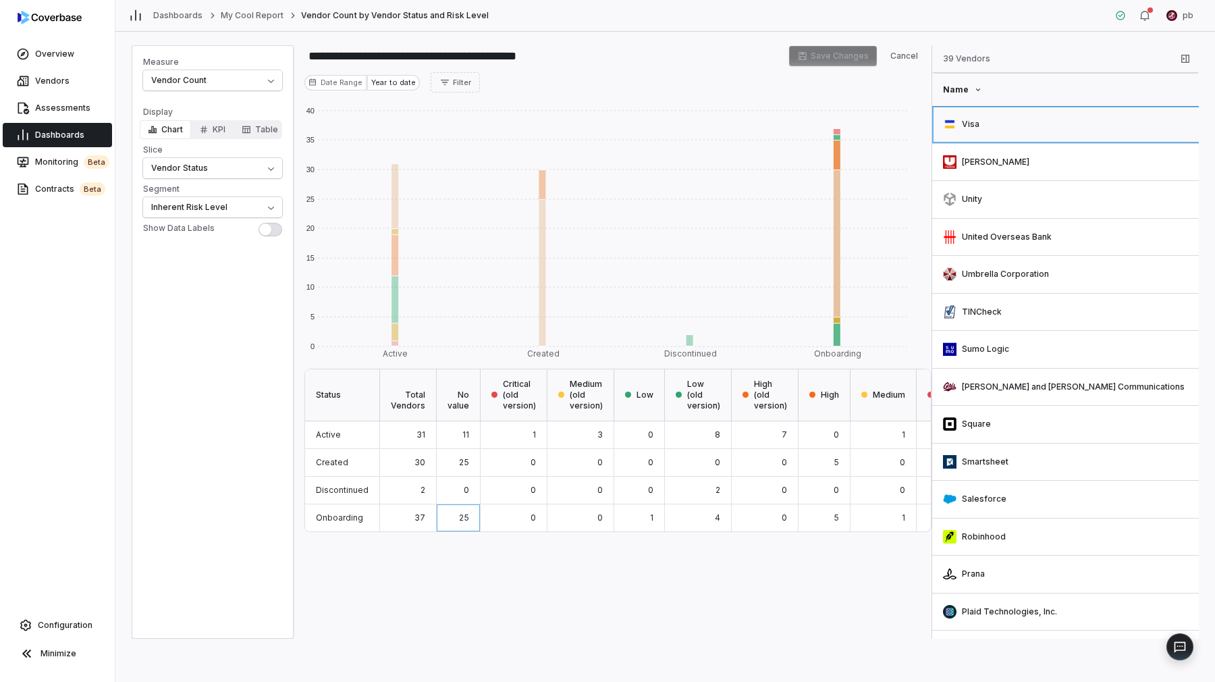
click at [1007, 121] on link "Visa" at bounding box center [1070, 124] width 277 height 37
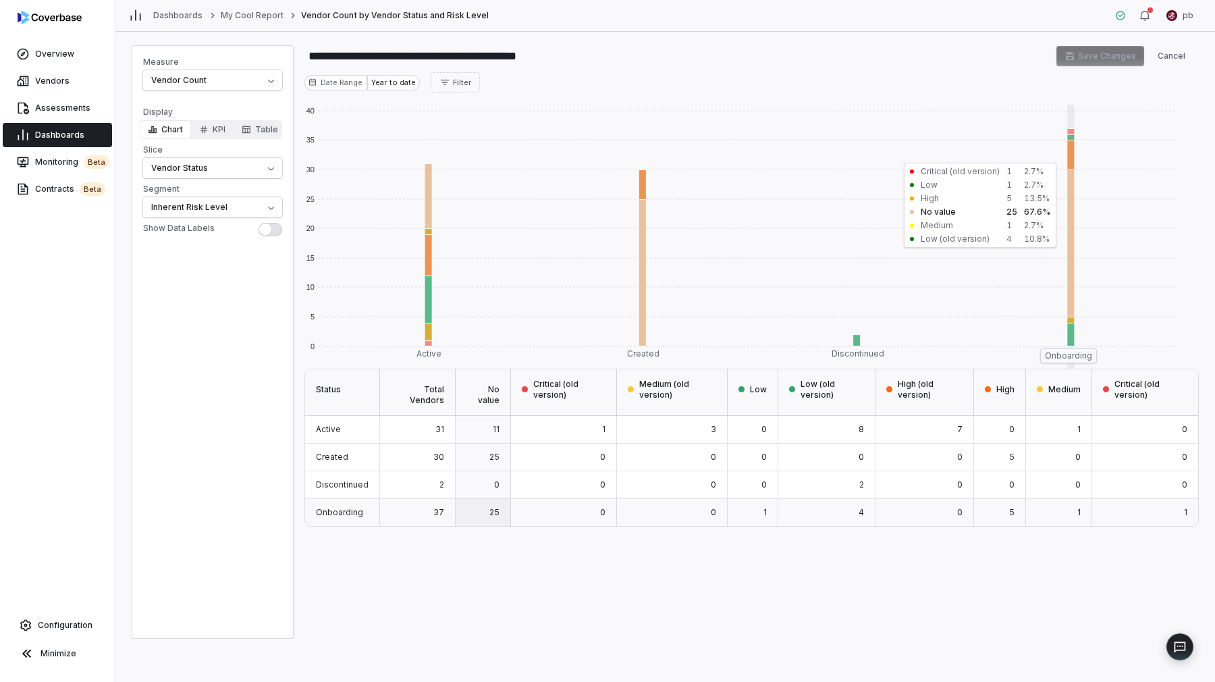
click at [1063, 232] on rect at bounding box center [1068, 242] width 214 height 147
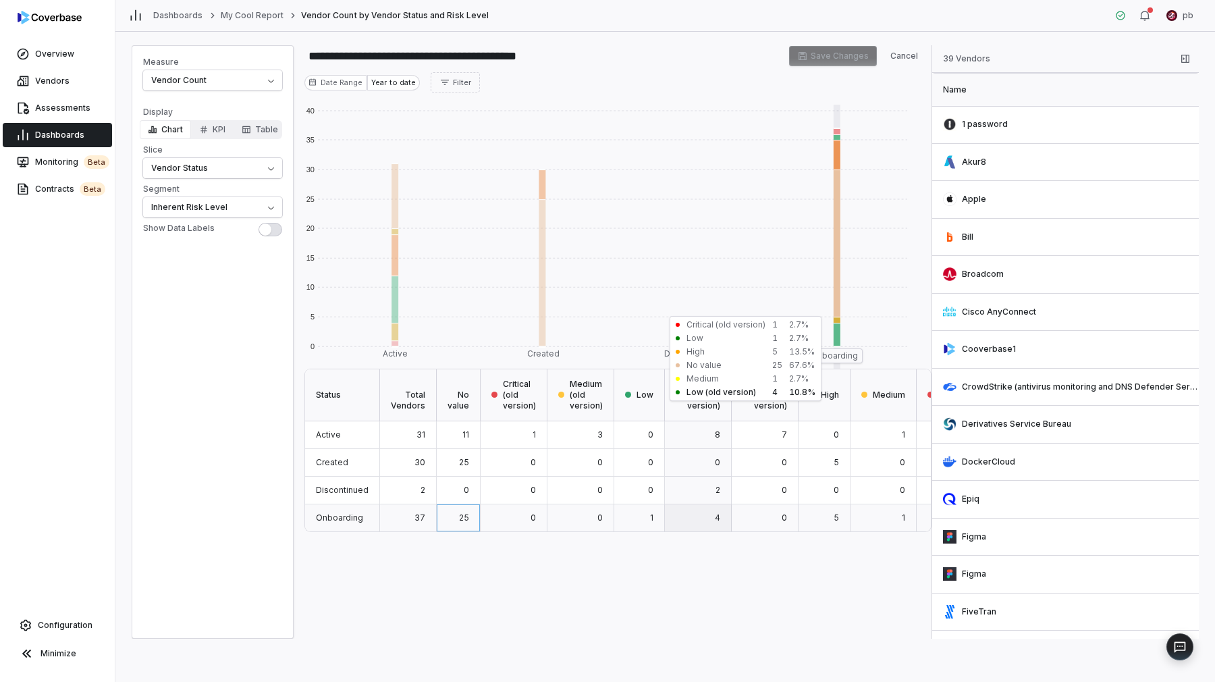
click at [831, 336] on rect at bounding box center [832, 335] width 147 height 24
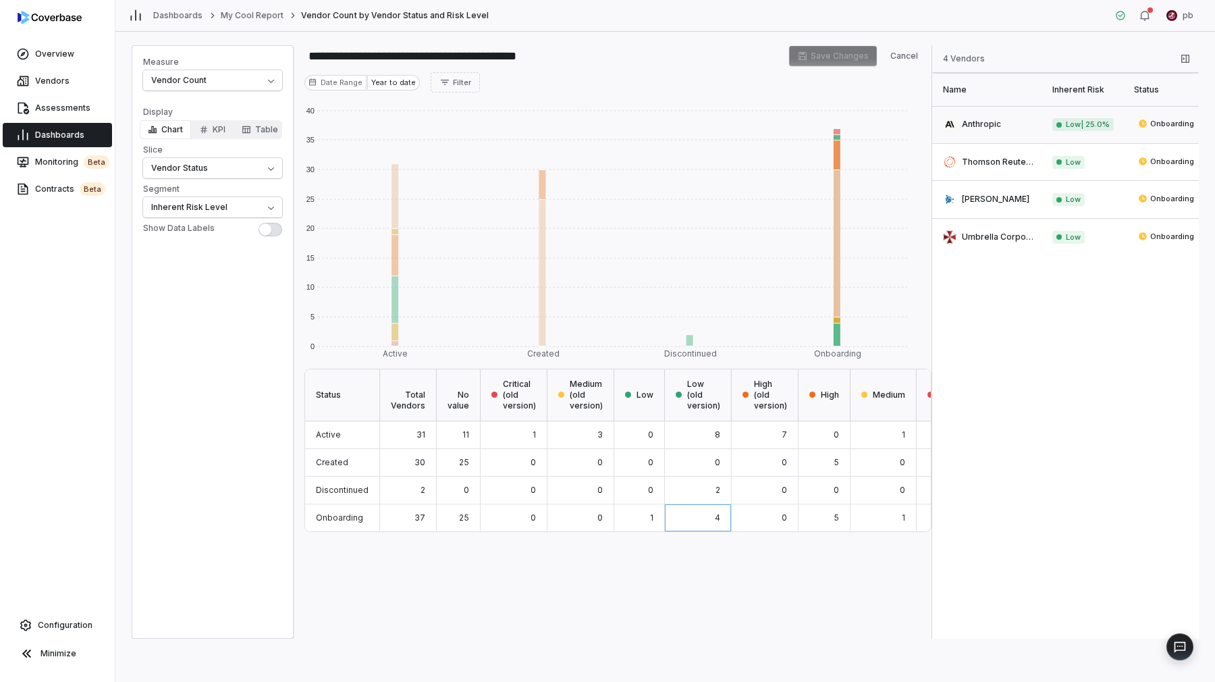
click at [1030, 131] on link "Anthropic" at bounding box center [988, 124] width 112 height 37
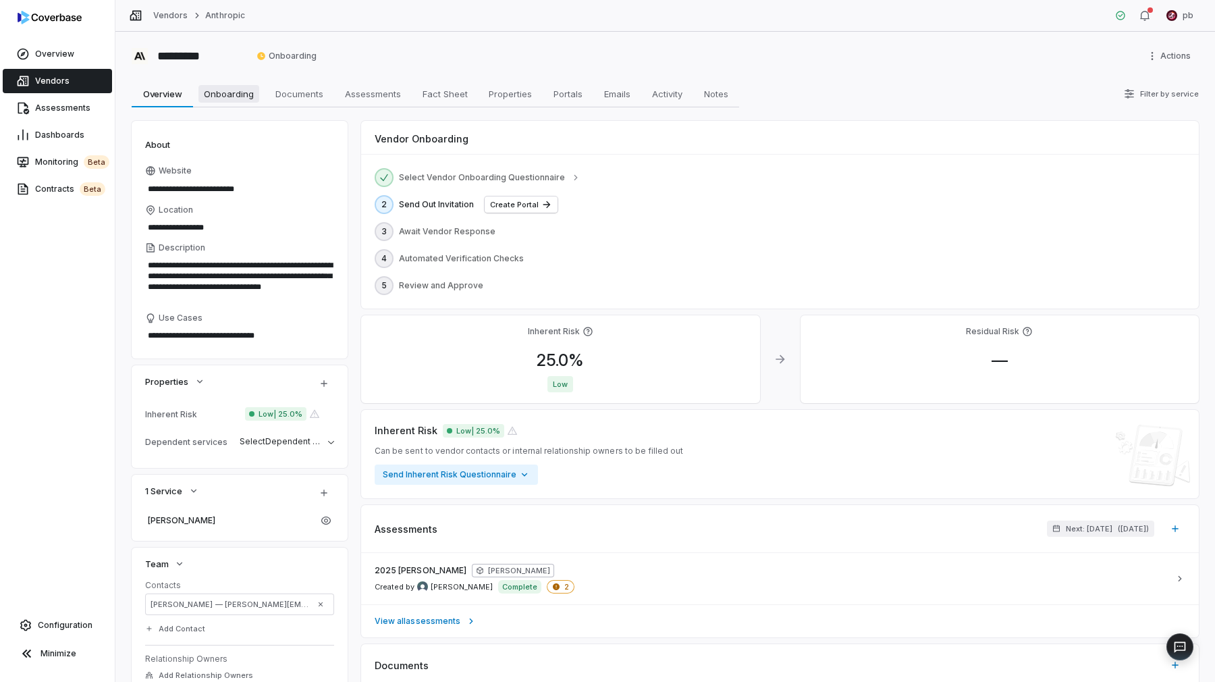
click at [217, 97] on span "Onboarding" at bounding box center [228, 94] width 61 height 18
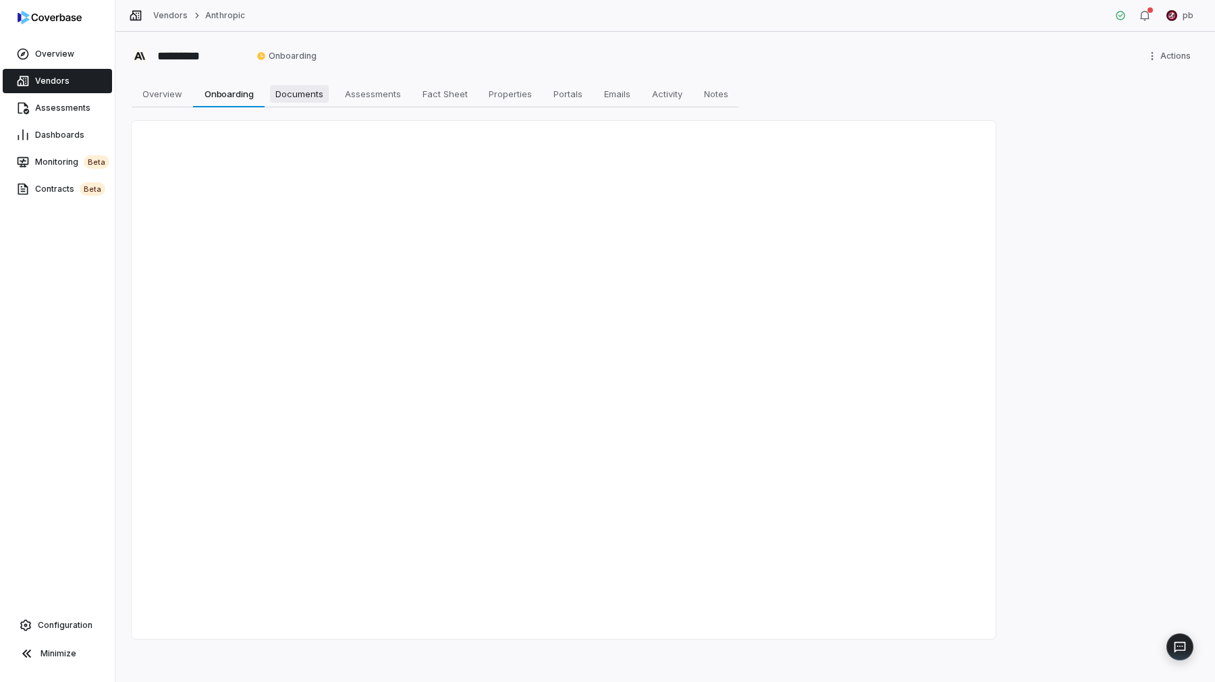
click at [284, 88] on span "Documents" at bounding box center [299, 94] width 59 height 18
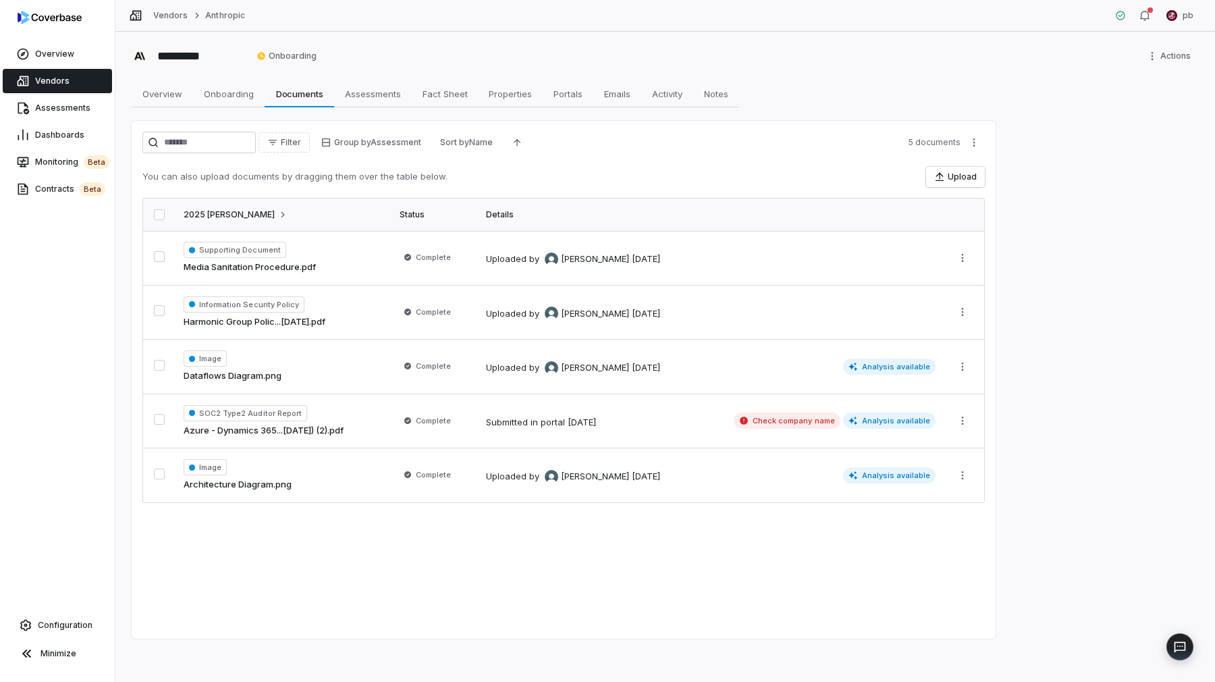
click at [126, 77] on div "********* Onboarding Actions Overview Overview Onboarding Onboarding Documents …" at bounding box center [665, 357] width 1100 height 650
click at [142, 87] on span "Overview" at bounding box center [162, 94] width 51 height 18
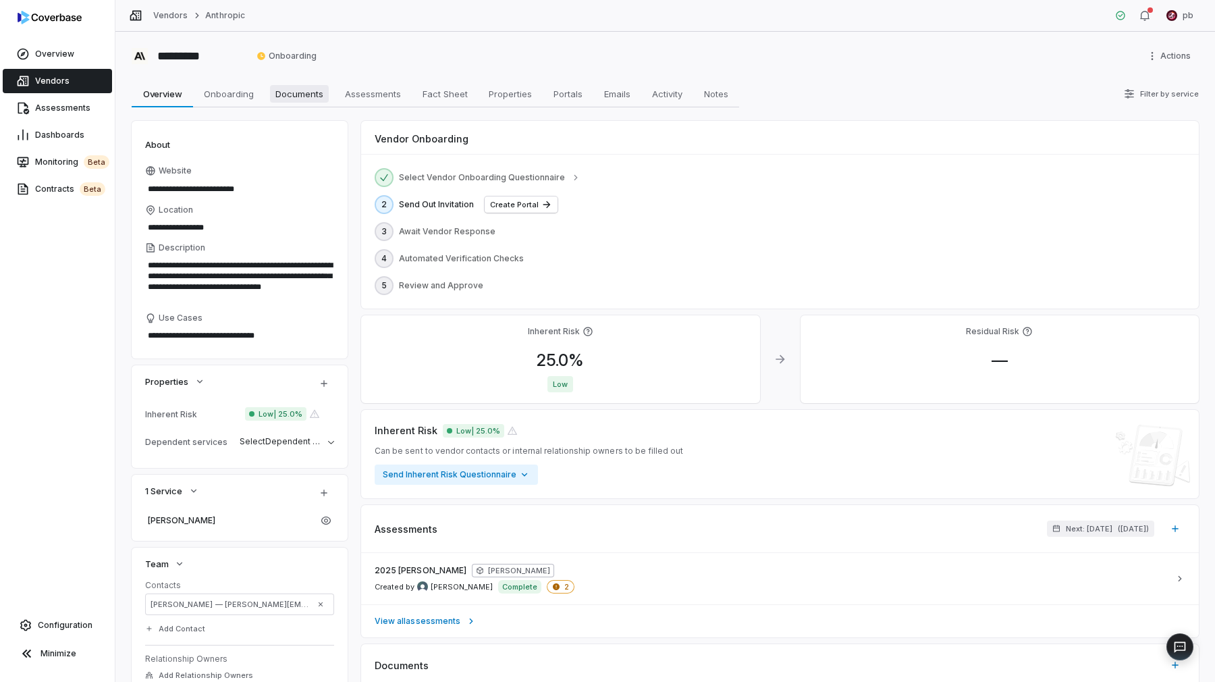
click at [290, 95] on span "Documents" at bounding box center [299, 94] width 59 height 18
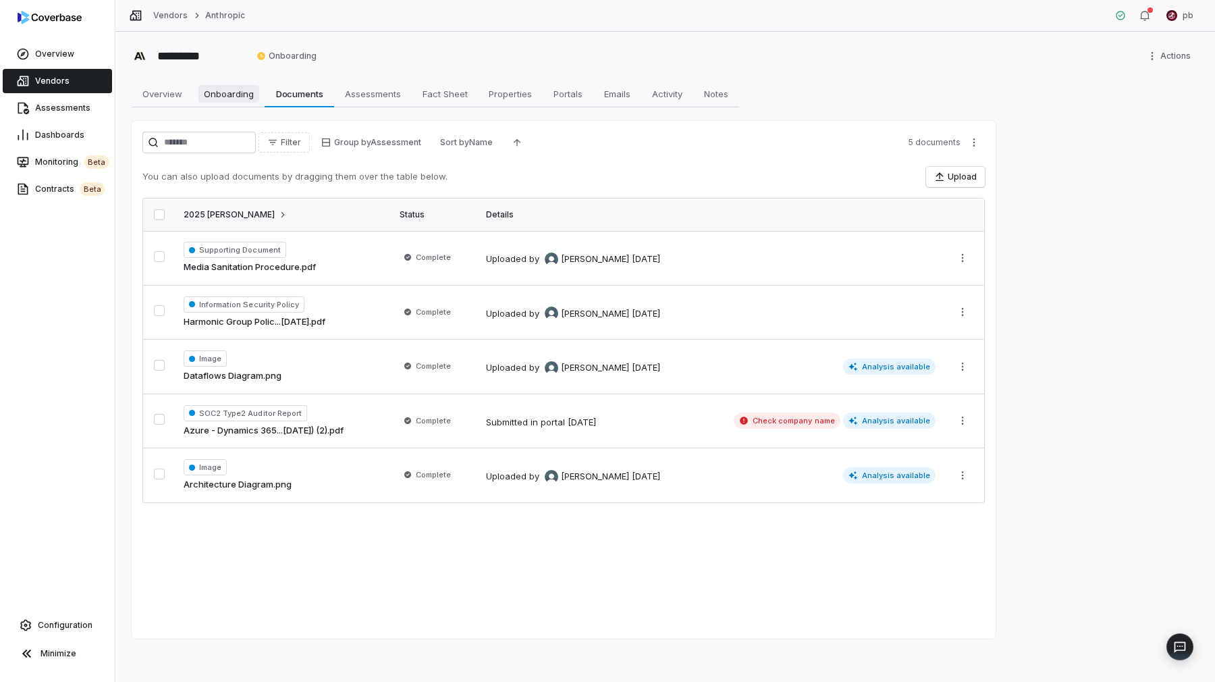
click at [232, 97] on span "Onboarding" at bounding box center [228, 94] width 61 height 18
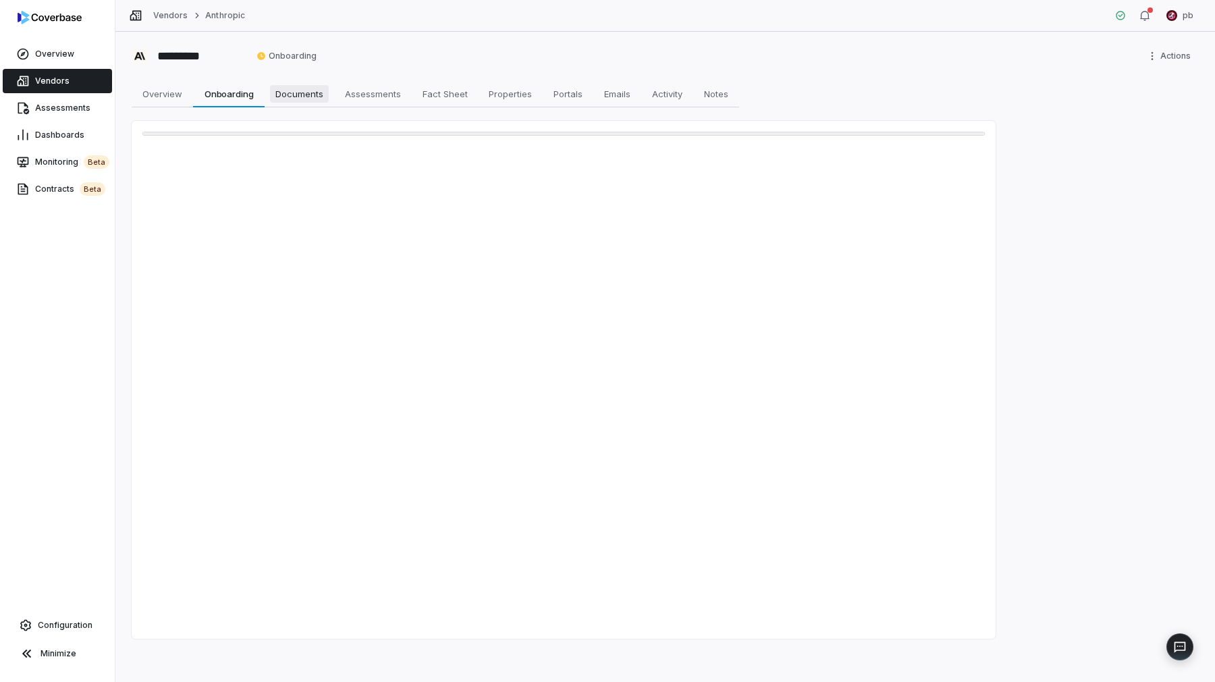
click at [290, 91] on span "Documents" at bounding box center [299, 94] width 59 height 18
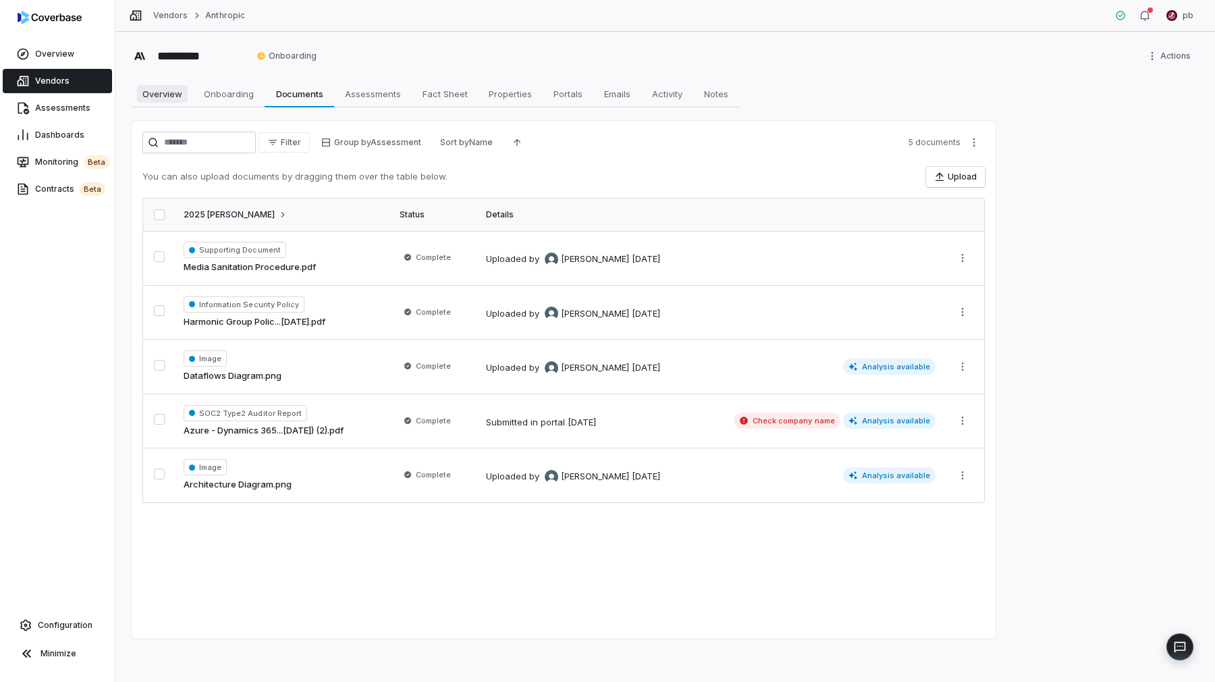
click at [159, 90] on span "Overview" at bounding box center [162, 94] width 51 height 18
type textarea "*"
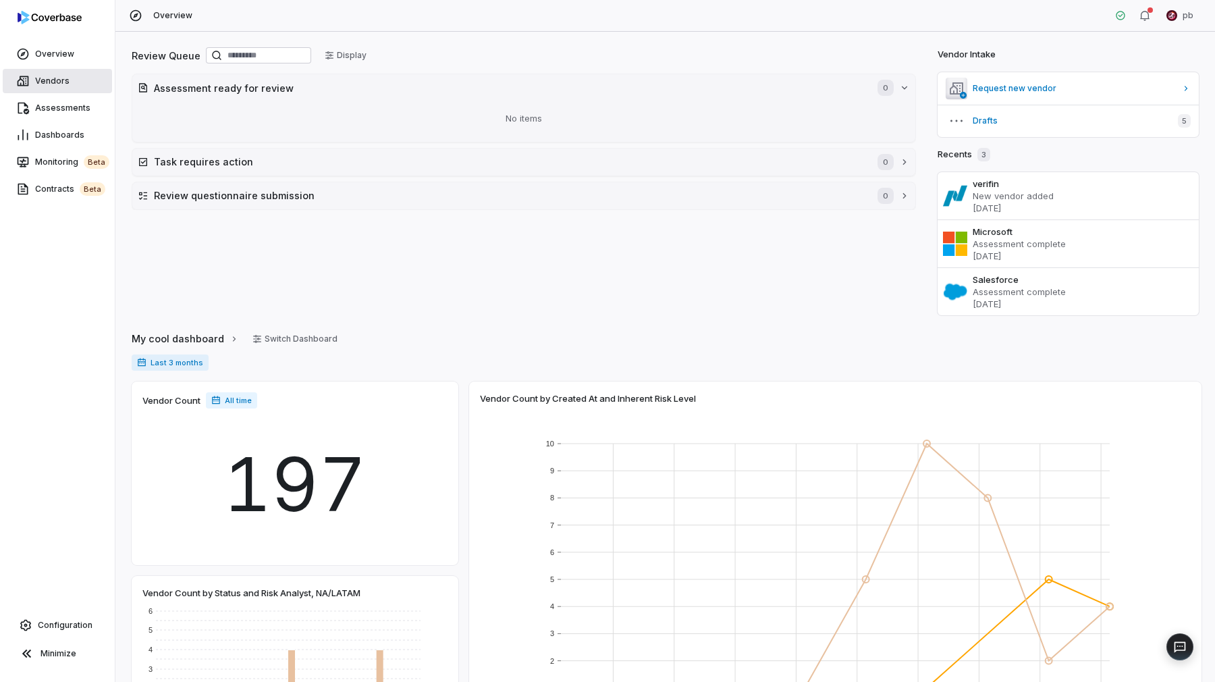
click at [64, 80] on span "Vendors" at bounding box center [52, 81] width 34 height 11
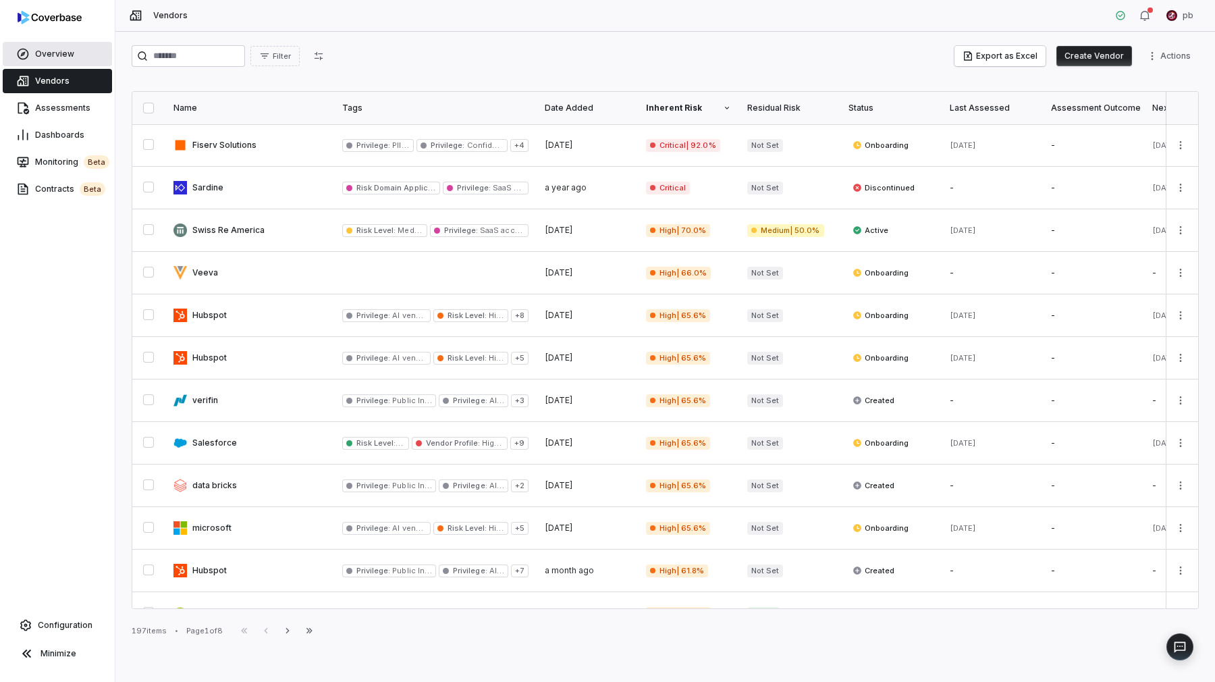
click at [36, 59] on span "Overview" at bounding box center [54, 54] width 39 height 11
click at [1091, 65] on button "Create Vendor" at bounding box center [1095, 56] width 76 height 20
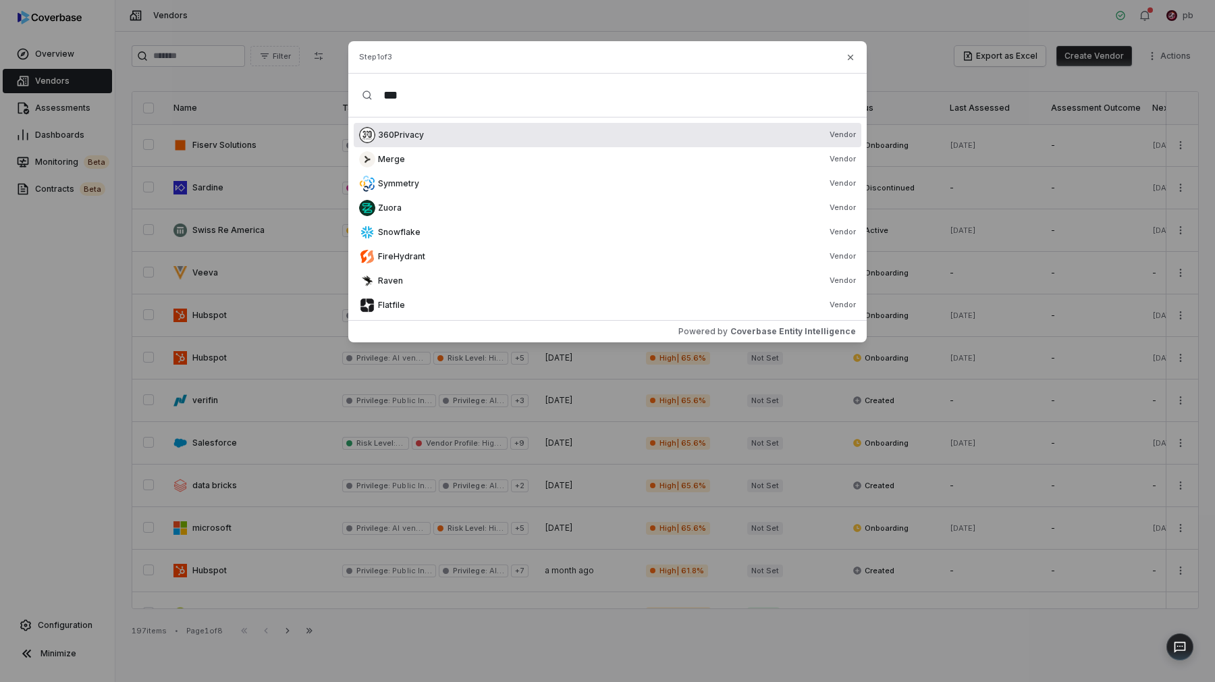
type input "****"
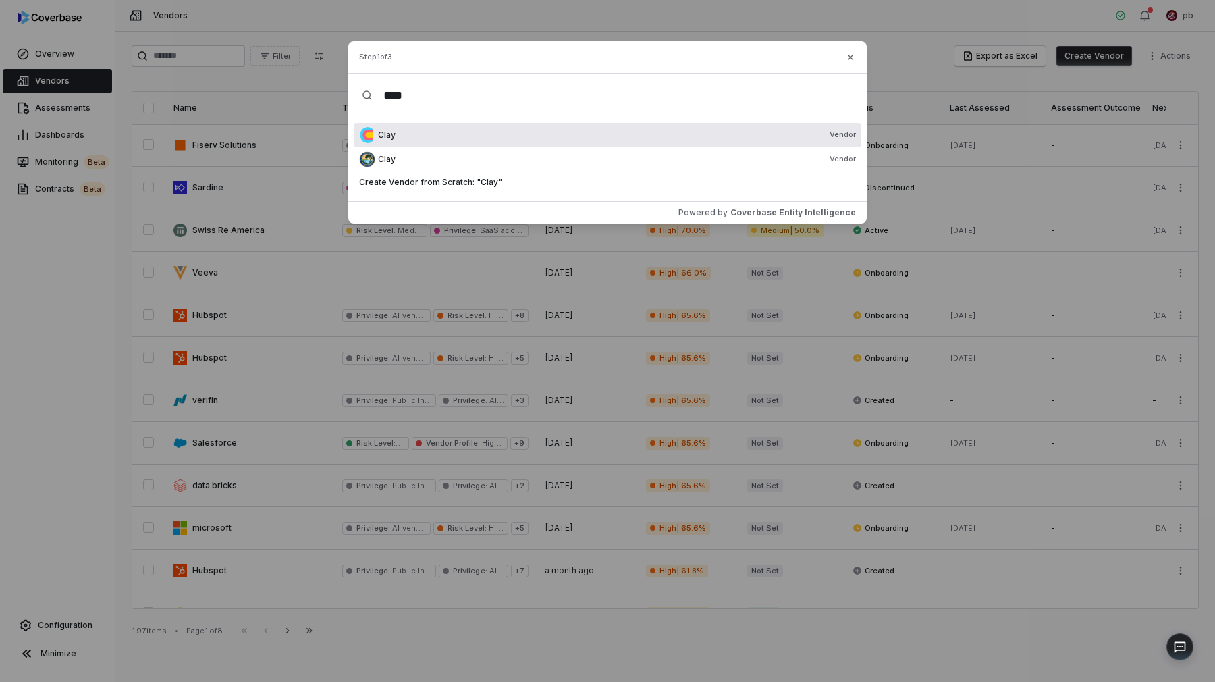
type input "****"
click at [467, 144] on div "Clay Vendor" at bounding box center [608, 135] width 508 height 24
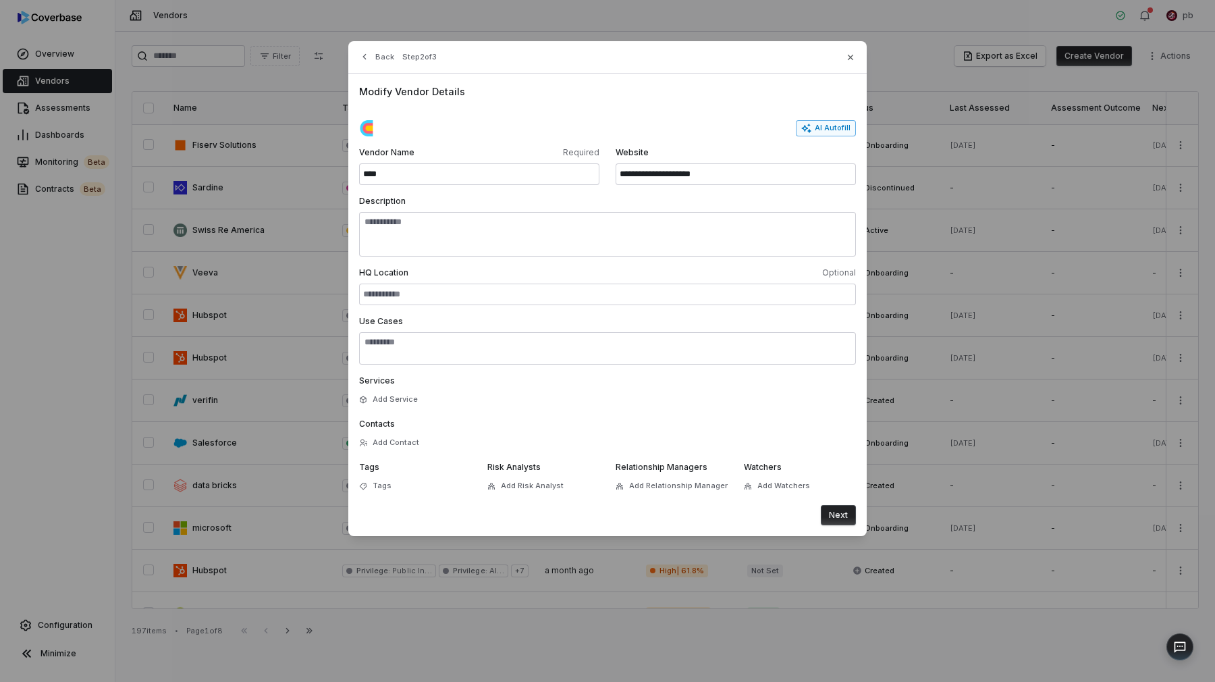
click at [835, 132] on button "AI Autofill" at bounding box center [826, 128] width 60 height 16
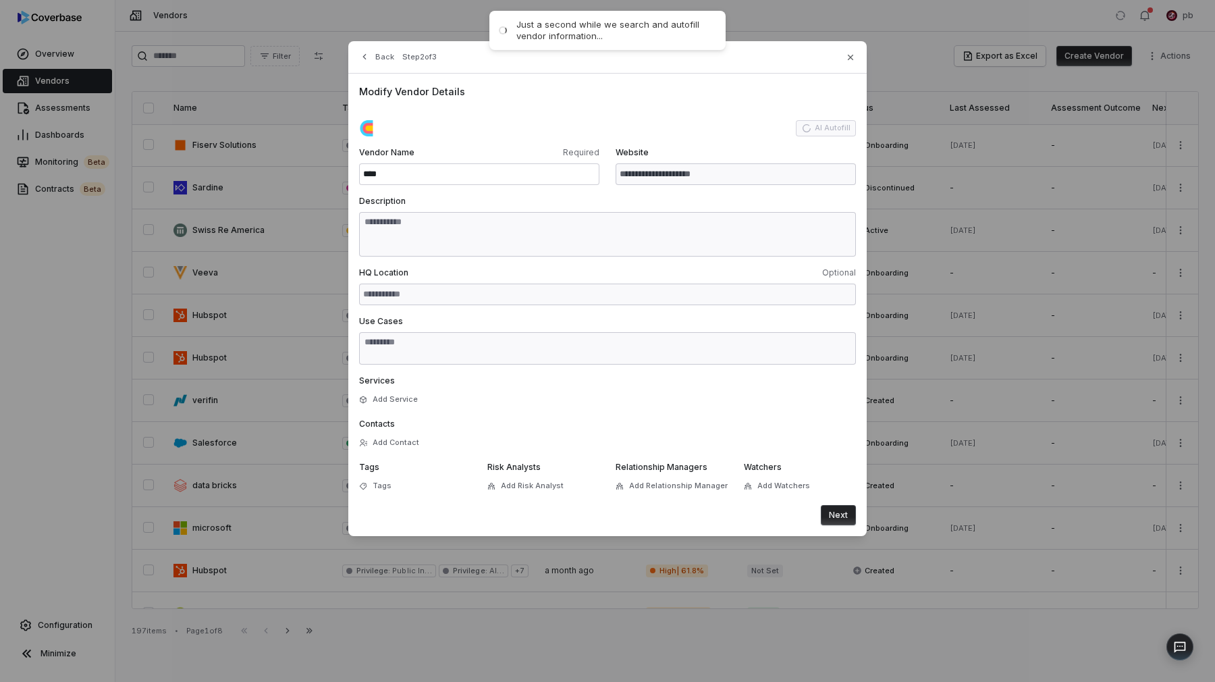
type input "**********"
type textarea "**********"
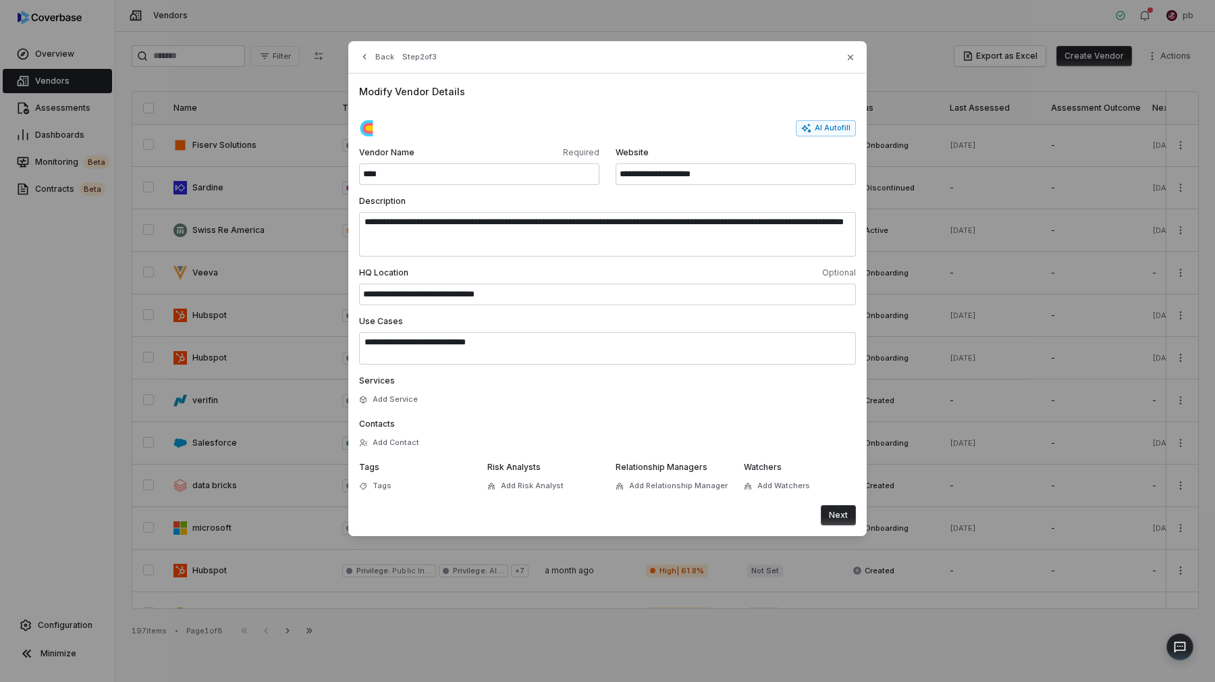
drag, startPoint x: 834, startPoint y: 511, endPoint x: 633, endPoint y: 473, distance: 204.8
click at [633, 473] on form "**********" at bounding box center [607, 322] width 497 height 405
click at [705, 489] on span "Add Relationship Manager" at bounding box center [678, 486] width 99 height 10
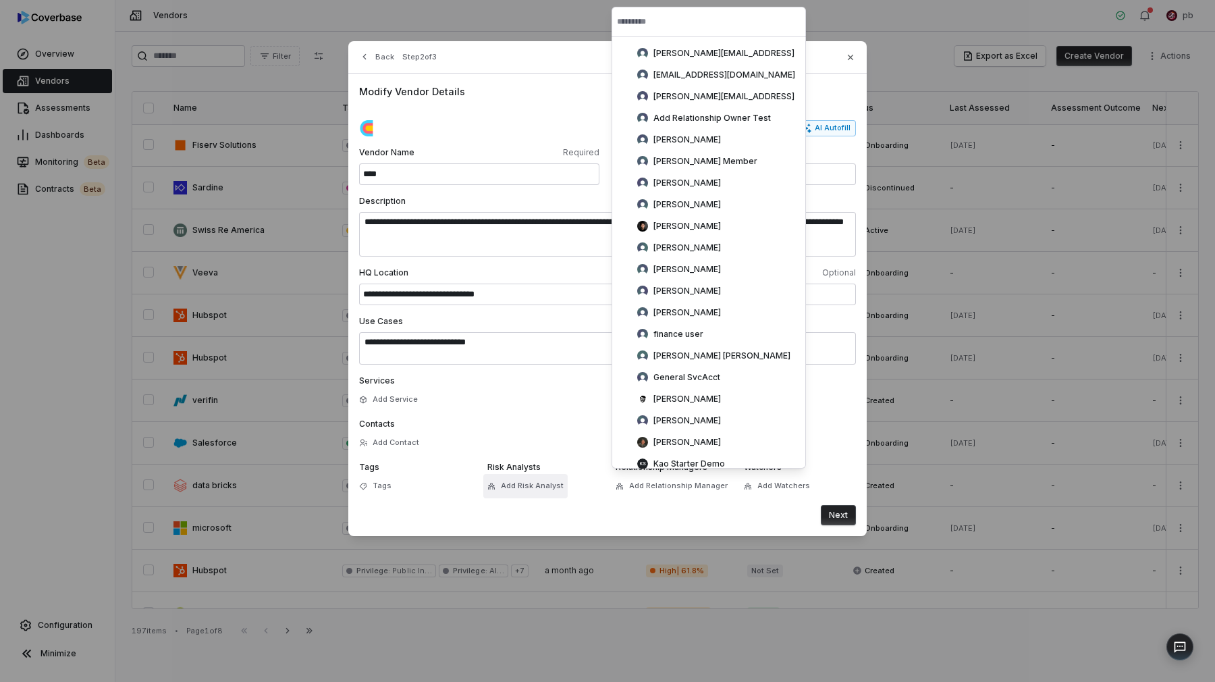
click at [554, 484] on span "Add Risk Analyst" at bounding box center [532, 486] width 63 height 10
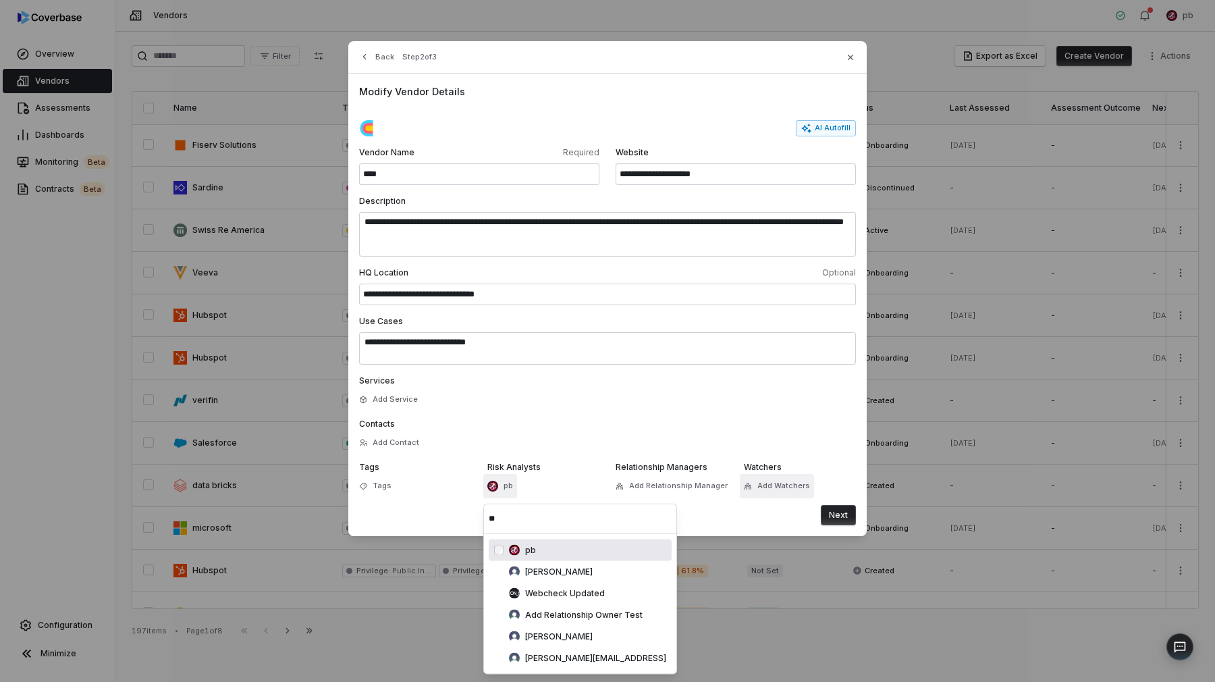
type input "**"
click at [808, 481] on button "Add Watchers" at bounding box center [777, 486] width 74 height 24
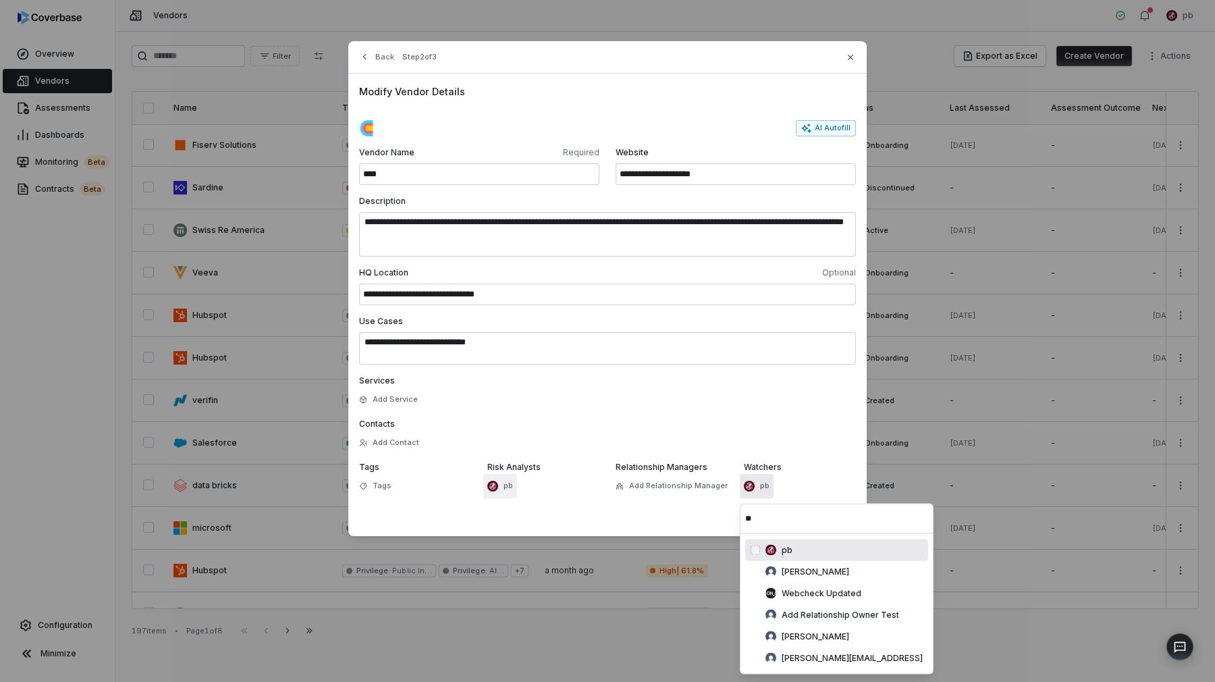
type input "**"
click at [799, 429] on label "Contacts" at bounding box center [607, 424] width 497 height 11
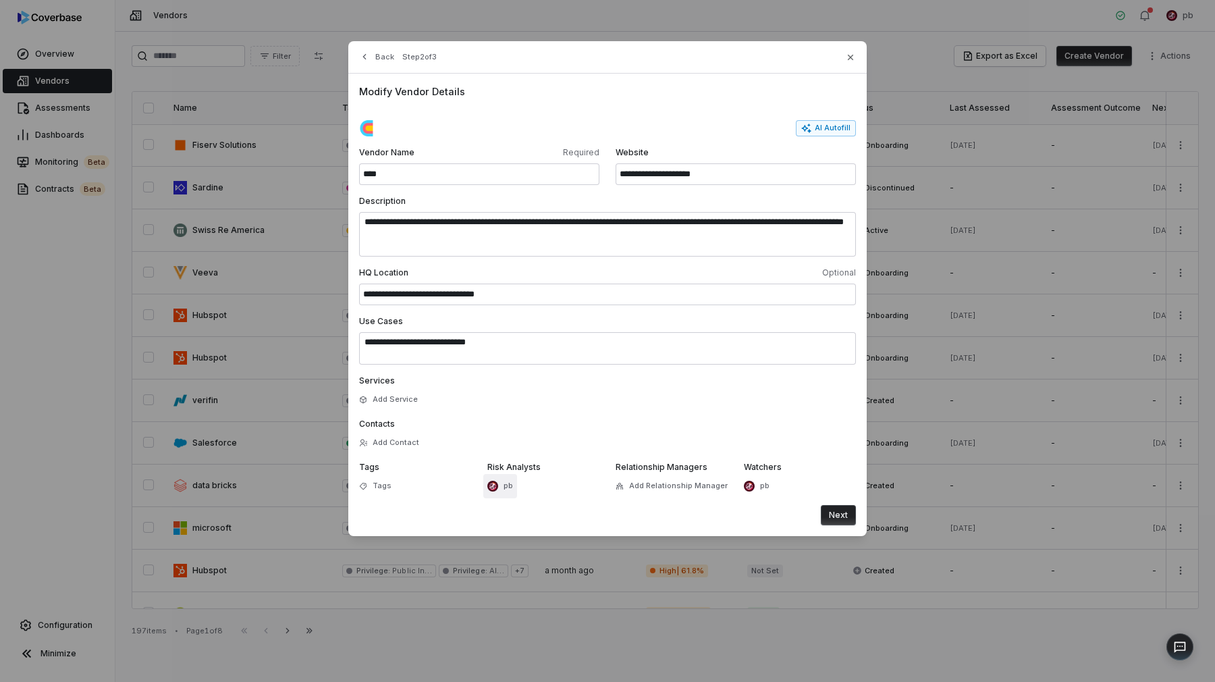
click at [837, 514] on button "Next" at bounding box center [838, 515] width 35 height 20
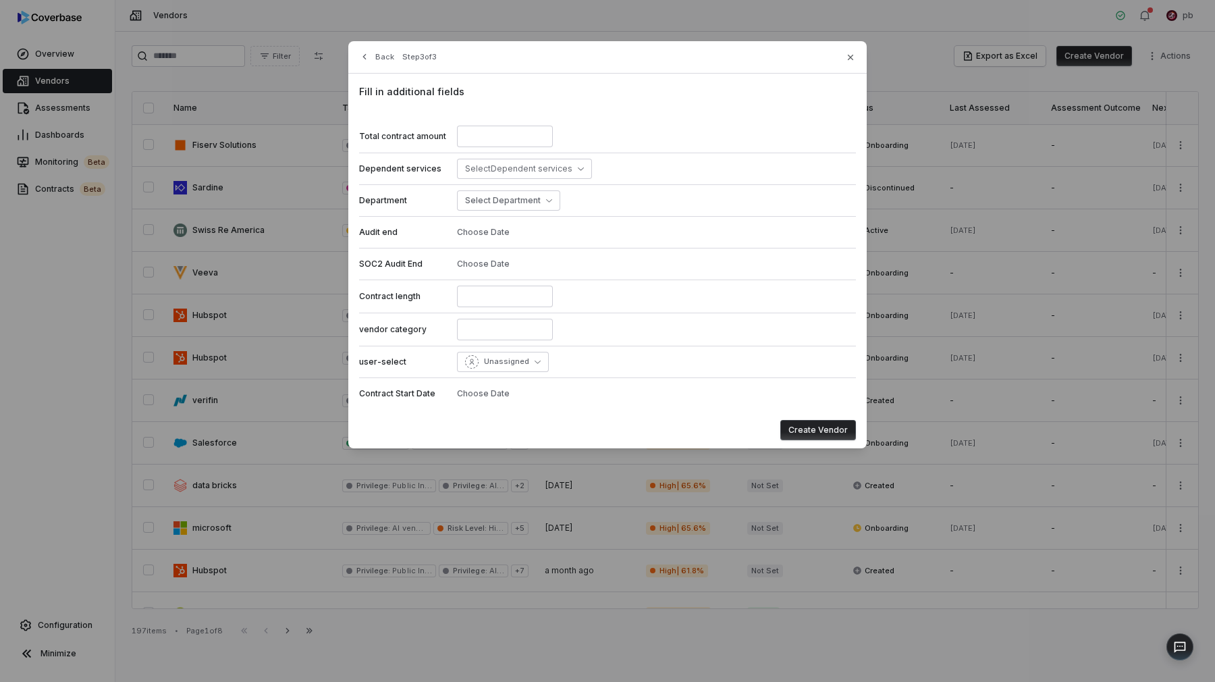
click at [849, 434] on button "Create Vendor" at bounding box center [818, 430] width 76 height 20
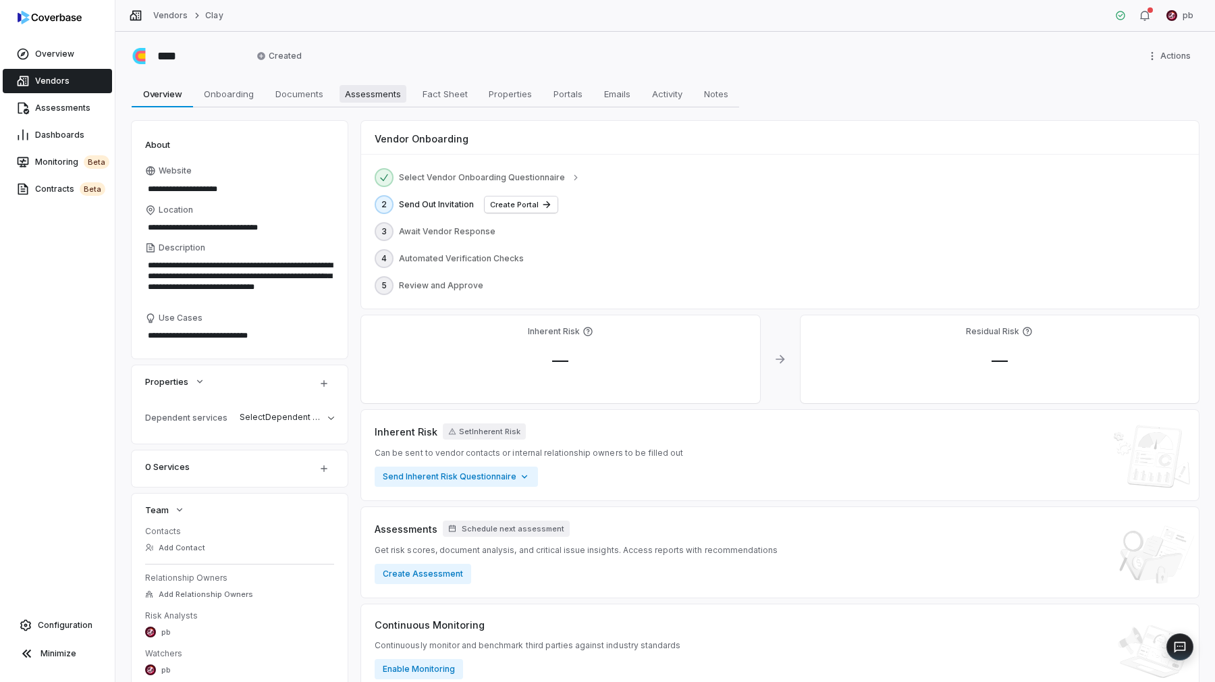
click at [374, 101] on span "Assessments" at bounding box center [373, 94] width 67 height 18
type textarea "*"
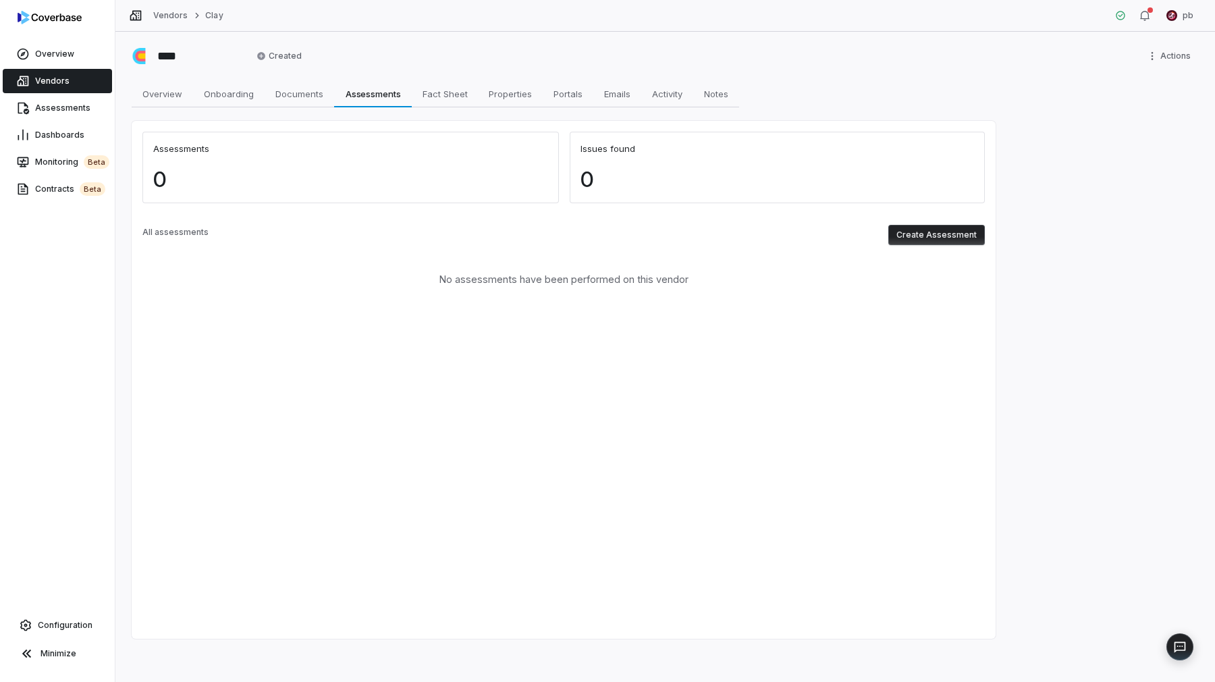
click at [916, 240] on button "Create Assessment" at bounding box center [936, 235] width 97 height 20
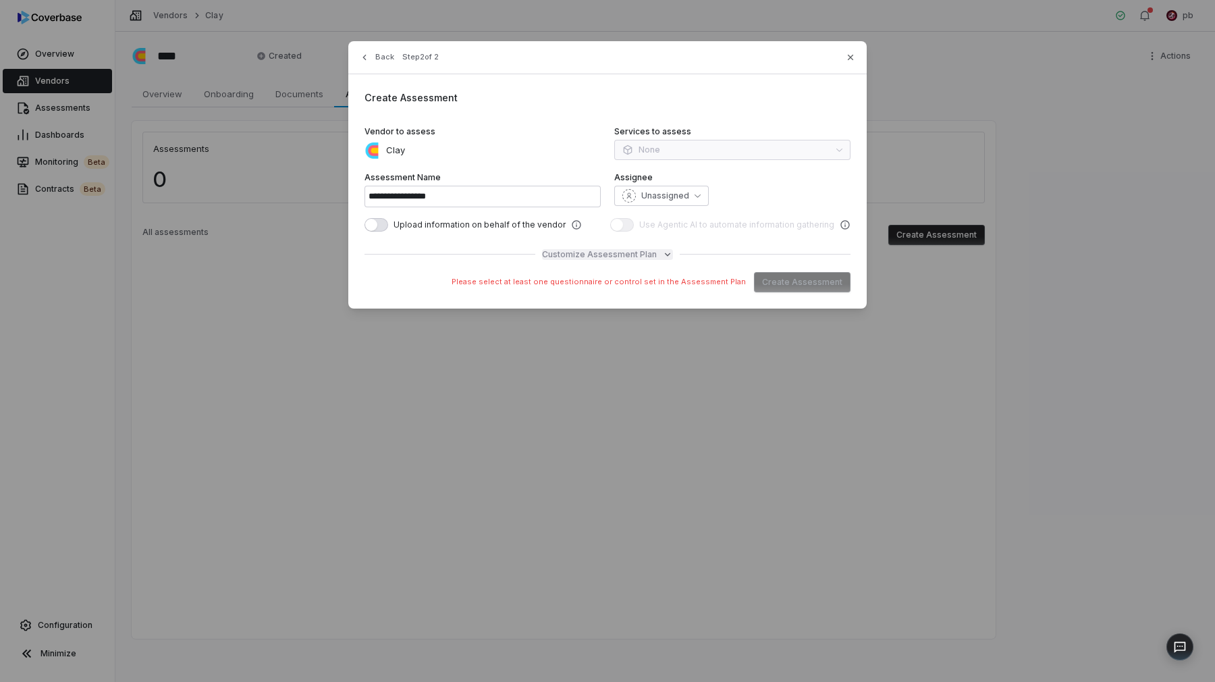
click at [612, 251] on span "Customize Assessment Plan" at bounding box center [599, 254] width 115 height 11
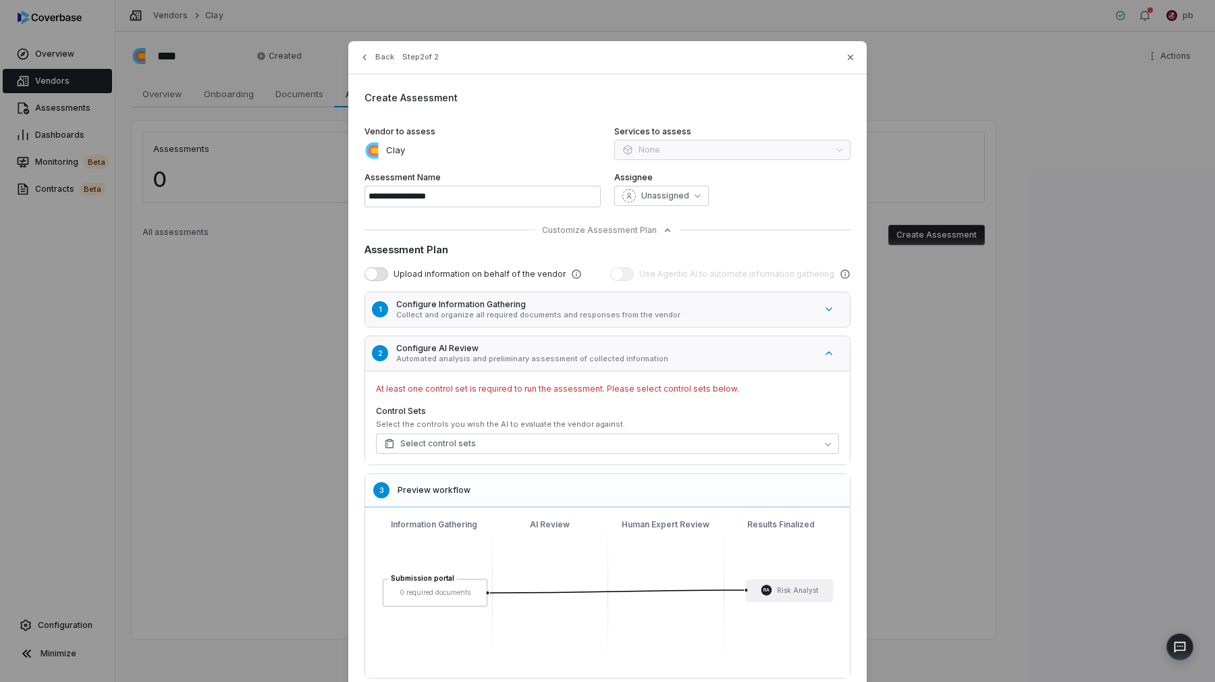
click at [508, 272] on span "Upload information on behalf of the vendor" at bounding box center [480, 274] width 172 height 11
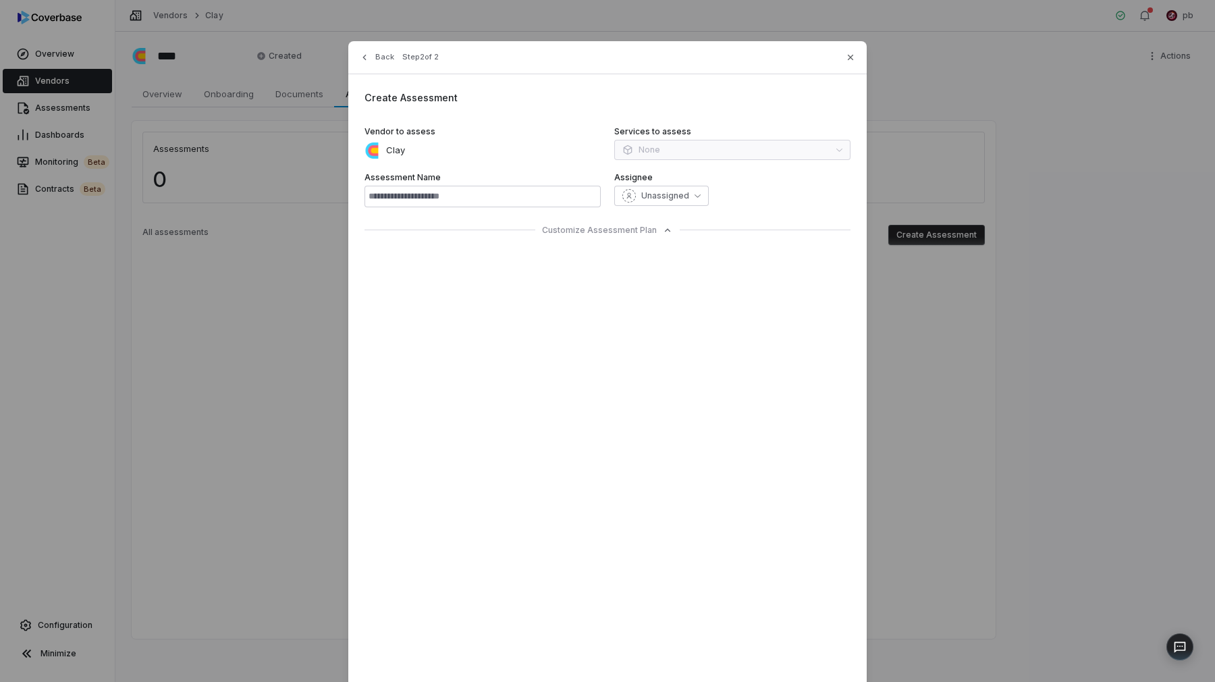
type input "**********"
click at [344, 274] on div "**********" at bounding box center [607, 386] width 1215 height 772
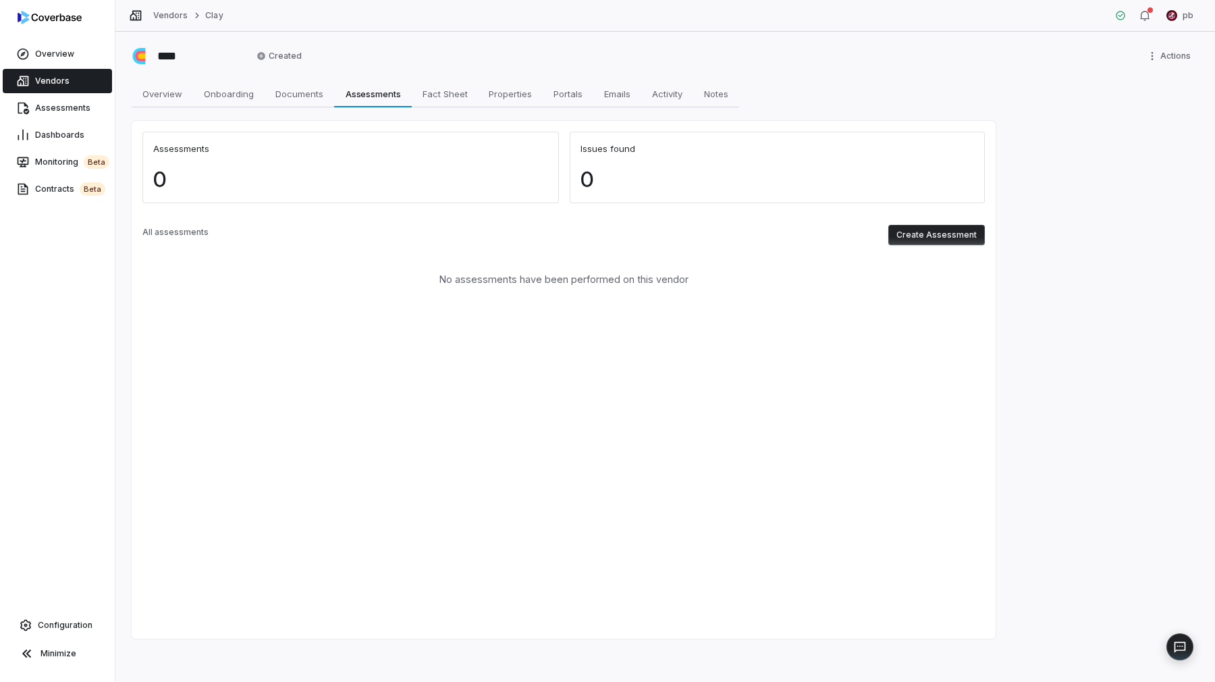
click at [903, 240] on button "Create Assessment" at bounding box center [936, 235] width 97 height 20
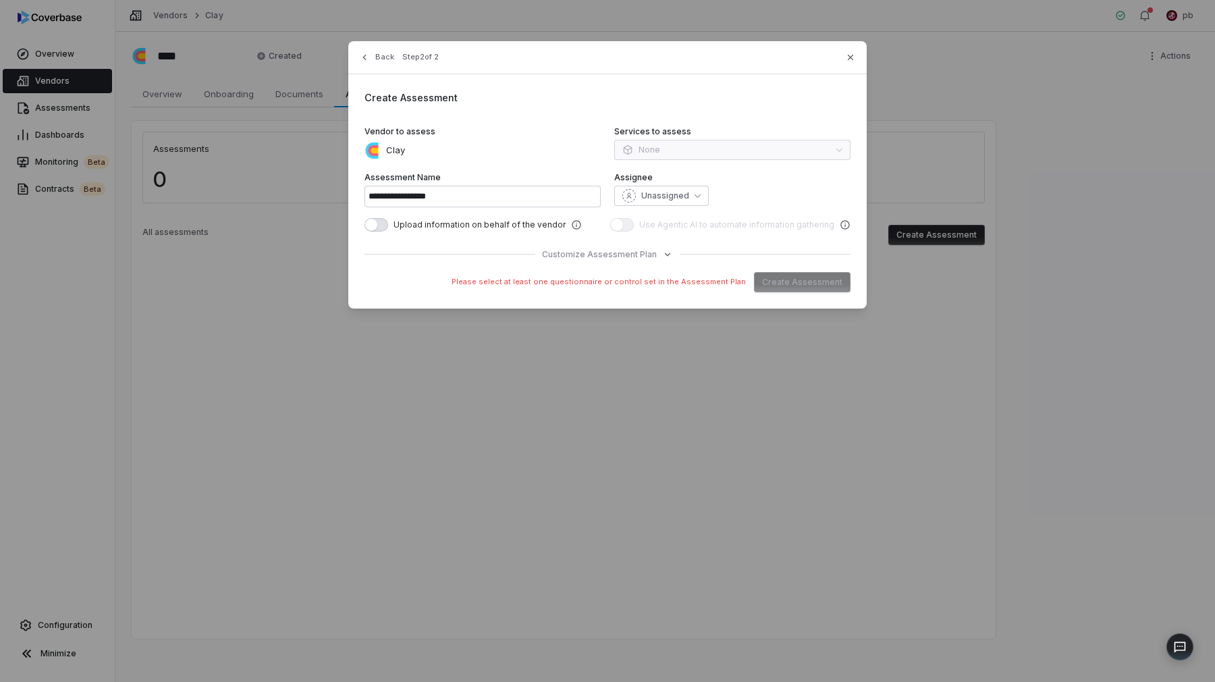
click at [382, 222] on button "button" at bounding box center [377, 225] width 24 height 14
click at [639, 242] on div "**********" at bounding box center [607, 174] width 518 height 267
click at [635, 257] on span "Customize Assessment Plan" at bounding box center [599, 254] width 115 height 11
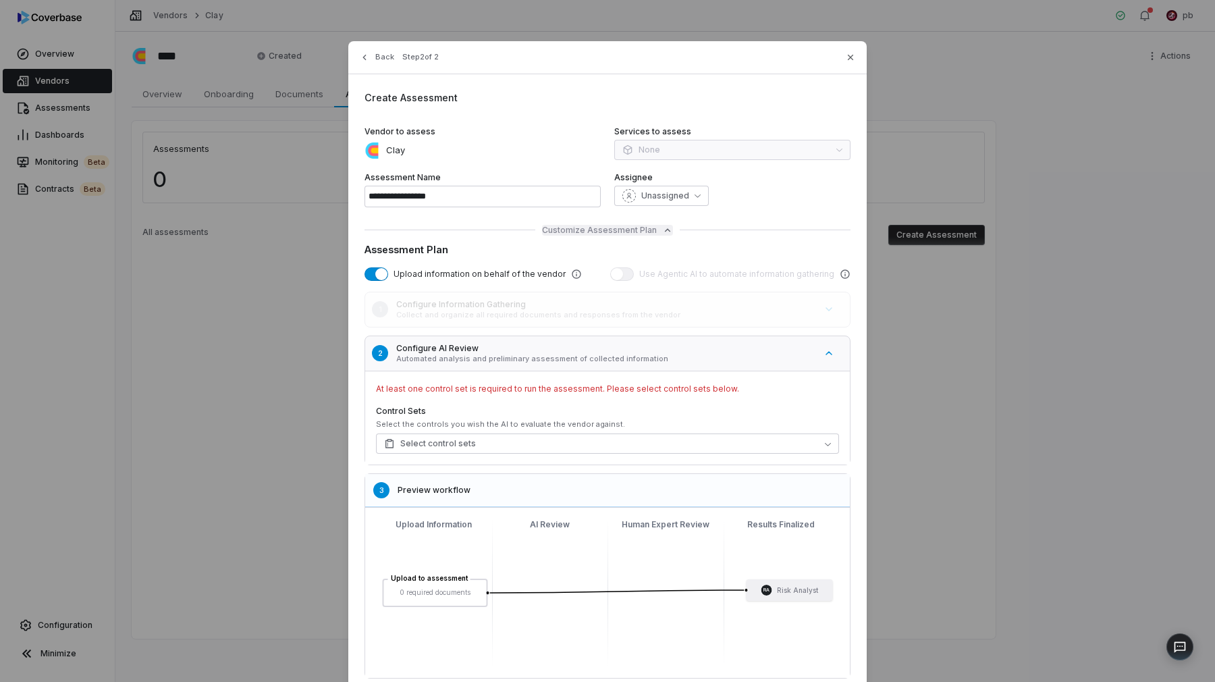
scroll to position [90, 0]
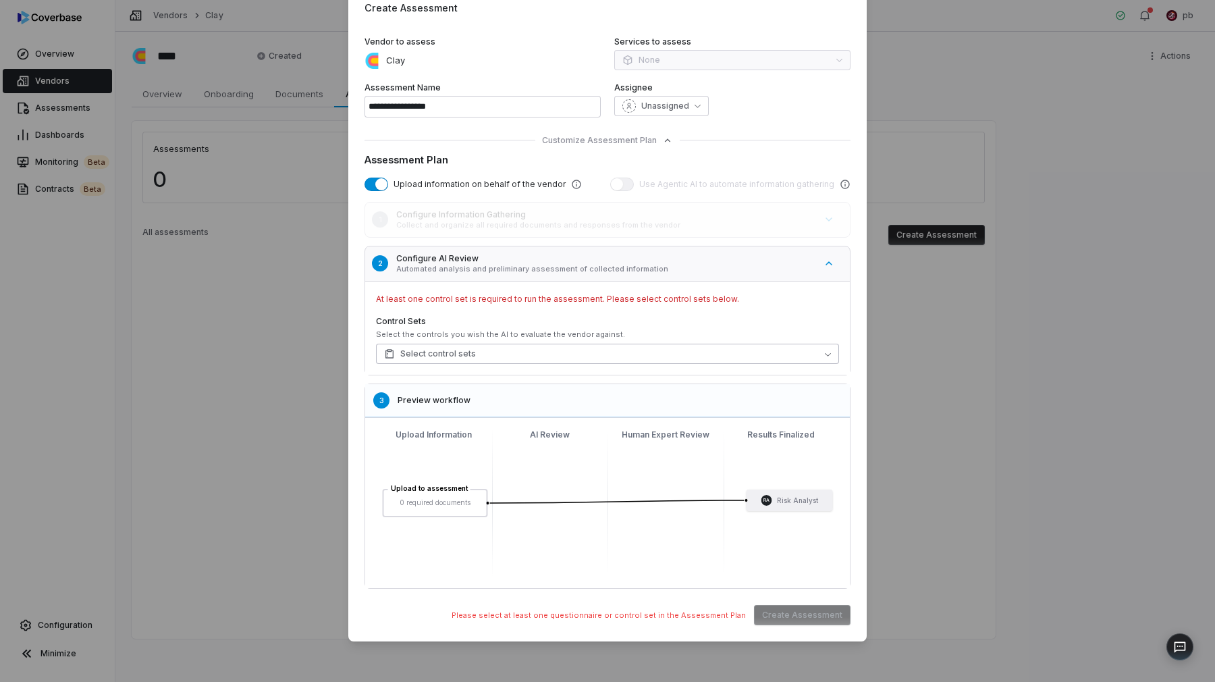
click at [606, 356] on button "Select control sets" at bounding box center [607, 354] width 463 height 20
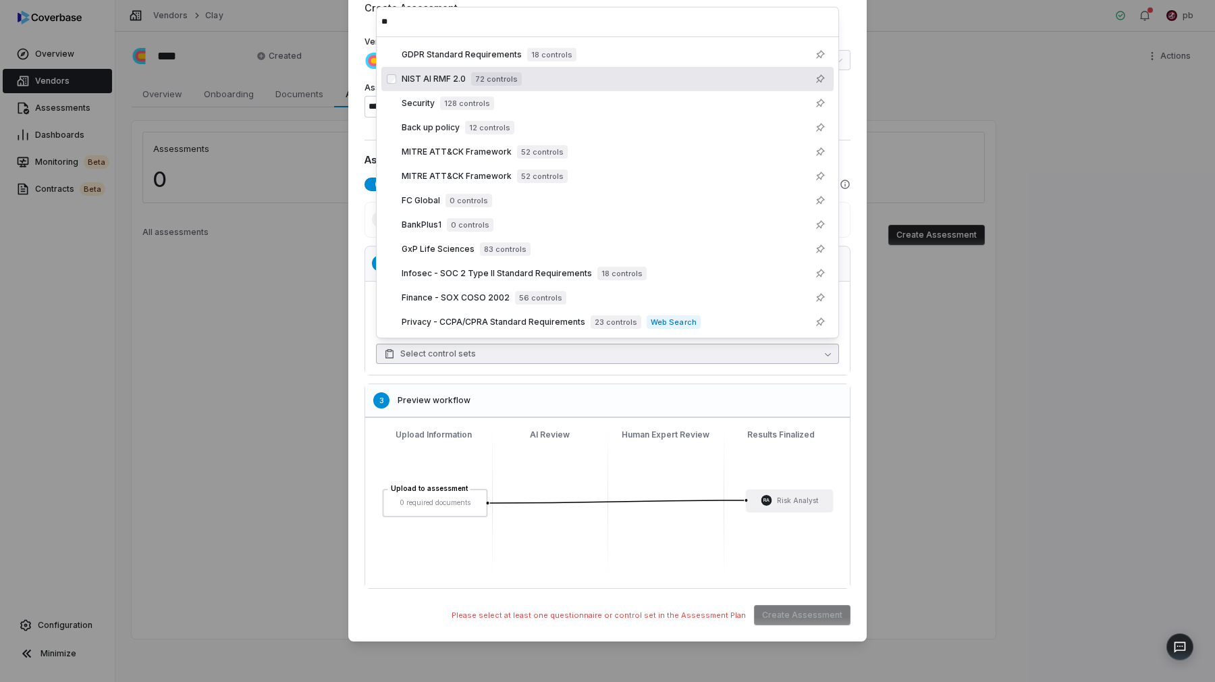
scroll to position [10, 0]
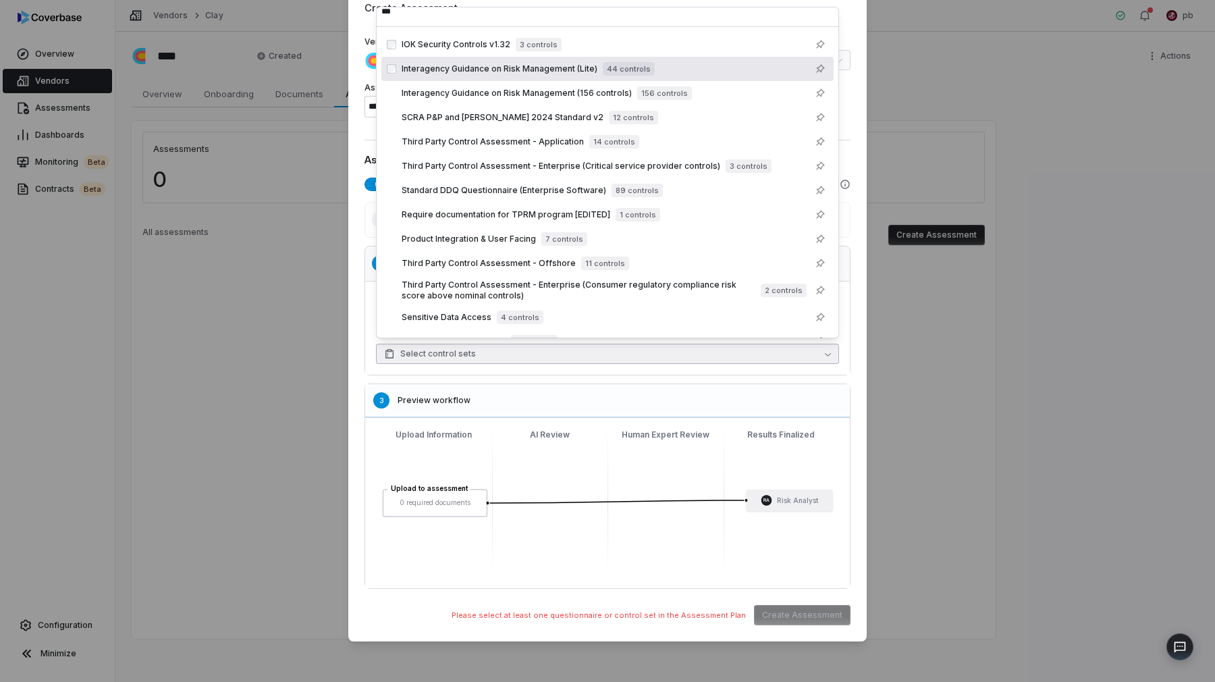
type input "***"
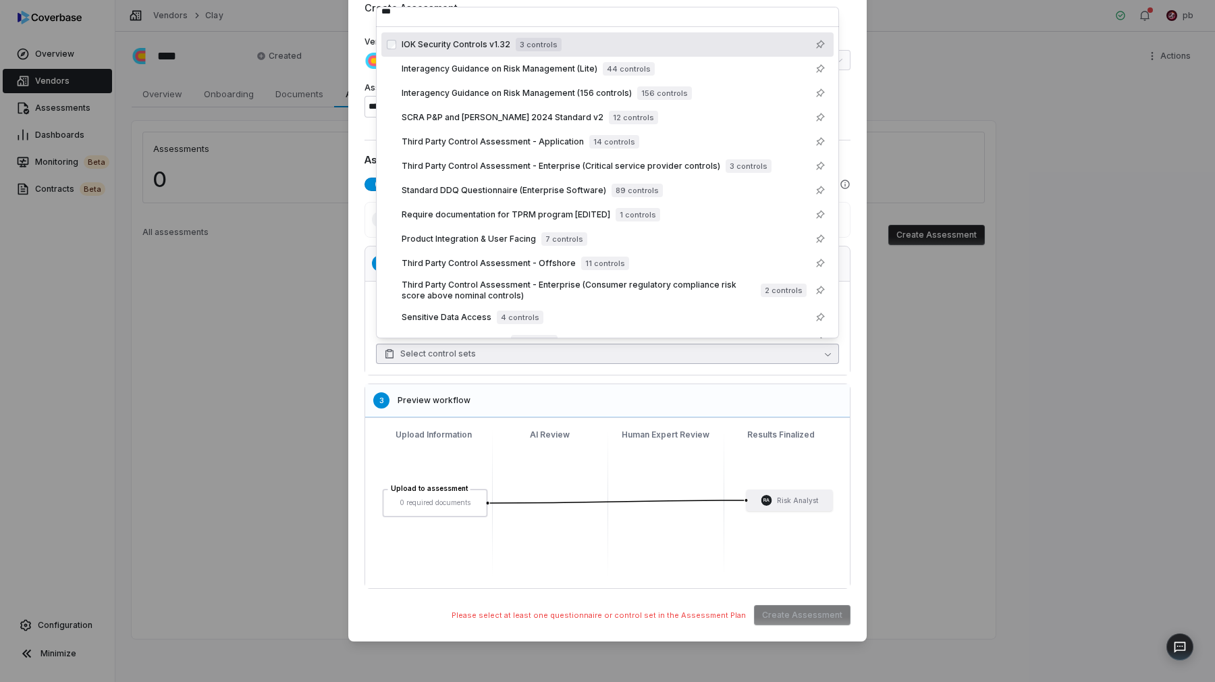
click at [600, 49] on div "IOK Security Controls v1.32 3 controls" at bounding box center [615, 44] width 427 height 16
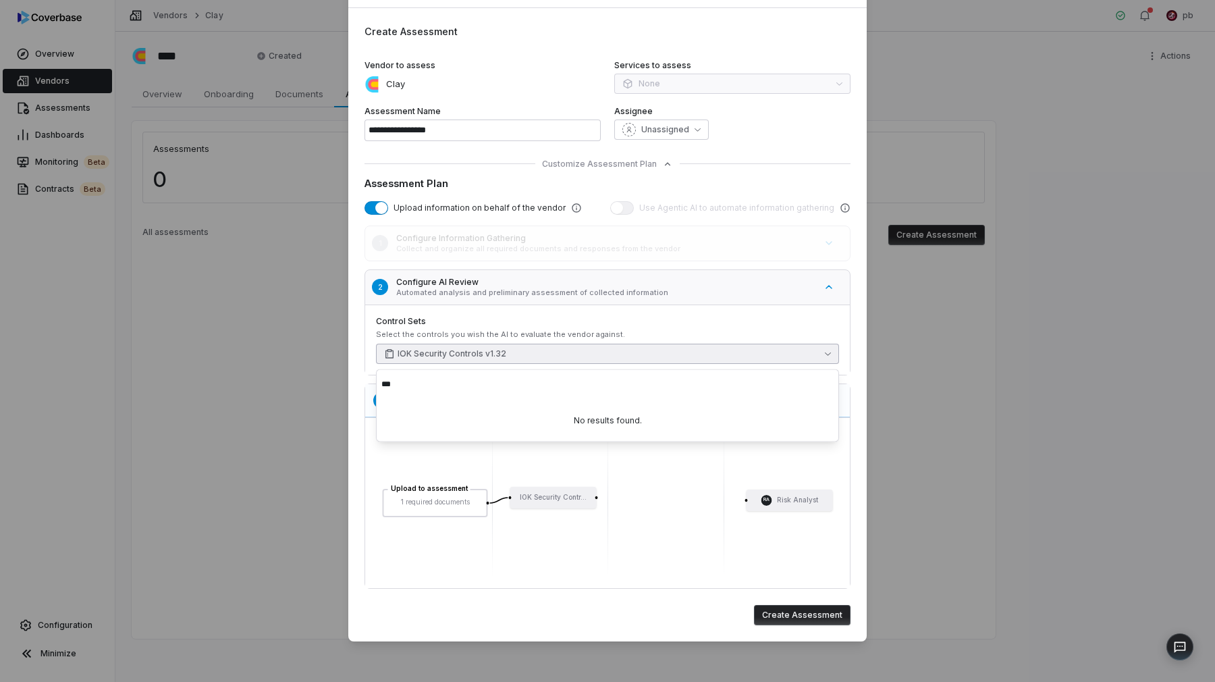
click at [663, 330] on div "Select the controls you wish the AI to evaluate the vendor against." at bounding box center [607, 334] width 463 height 10
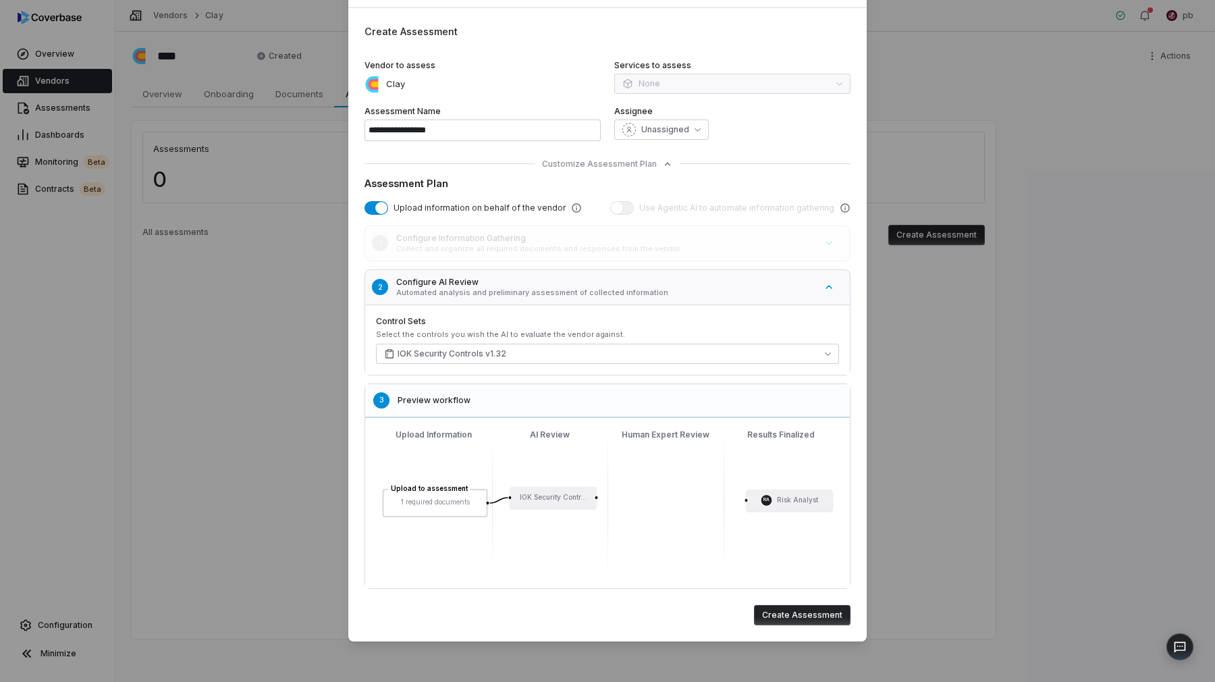
click at [787, 307] on button "2 Configure AI Review Automated analysis and preliminary assessment of collecte…" at bounding box center [614, 287] width 506 height 43
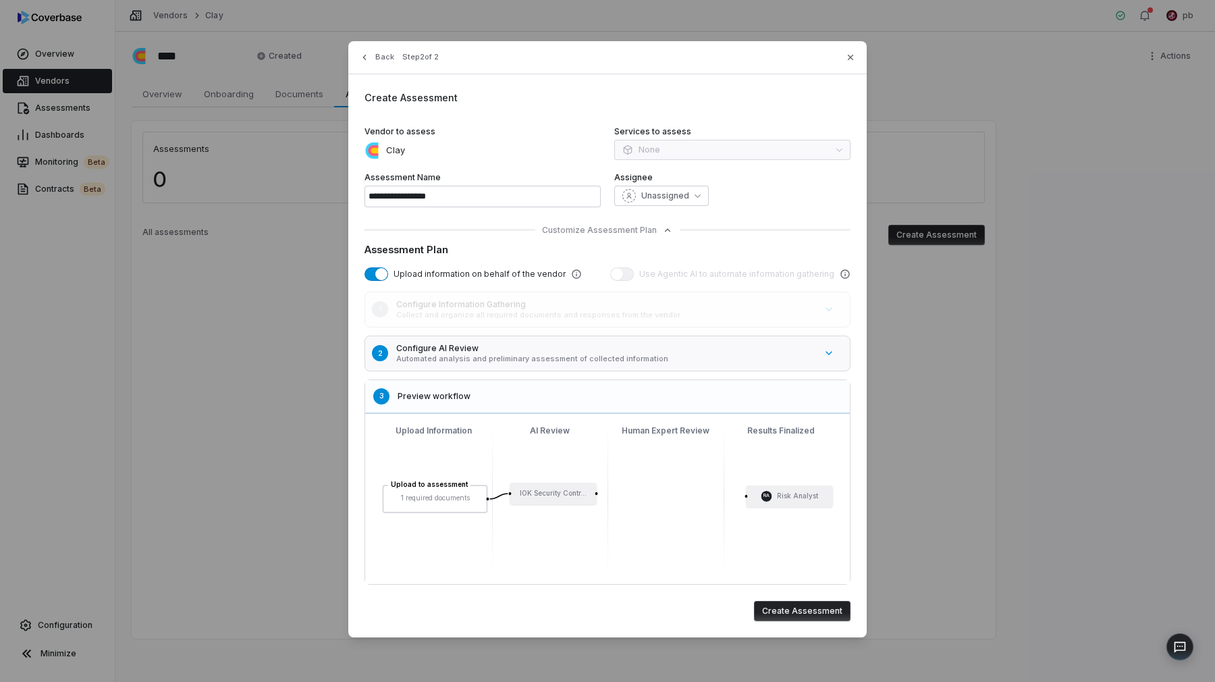
click at [379, 273] on span "button" at bounding box center [381, 274] width 12 height 12
click at [516, 327] on button "1 Configure Information Gathering Collect and organize all required documents a…" at bounding box center [614, 309] width 506 height 43
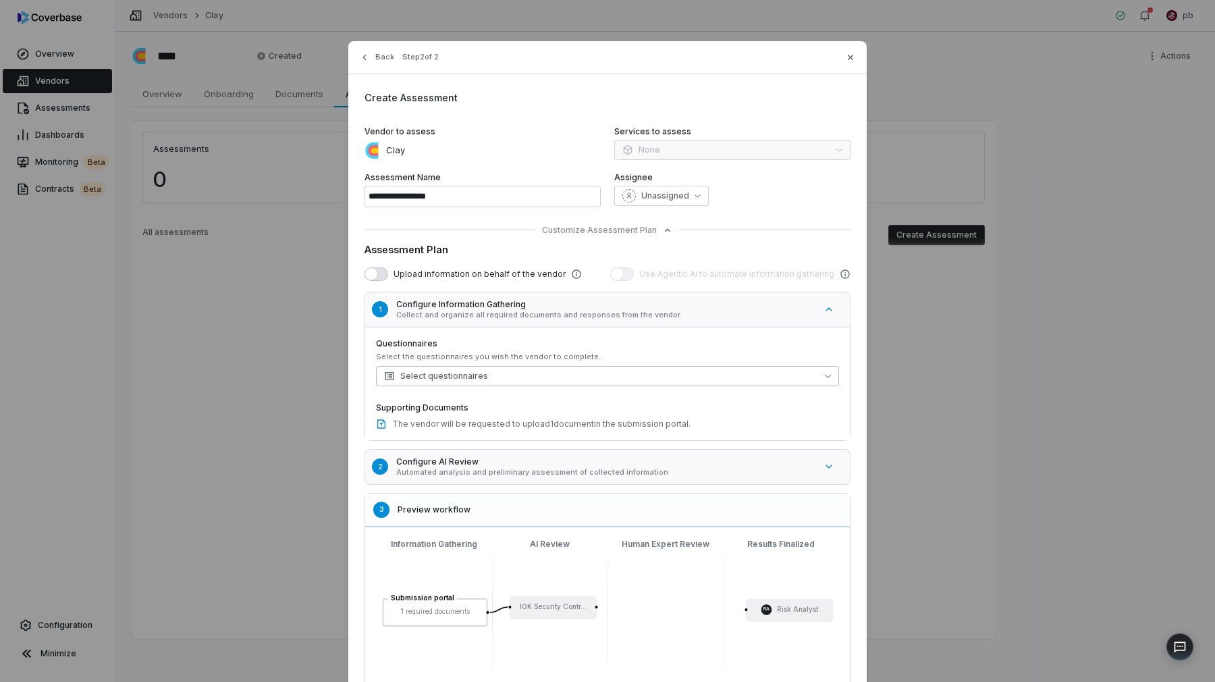
click at [547, 372] on button "Select questionnaires" at bounding box center [607, 376] width 463 height 20
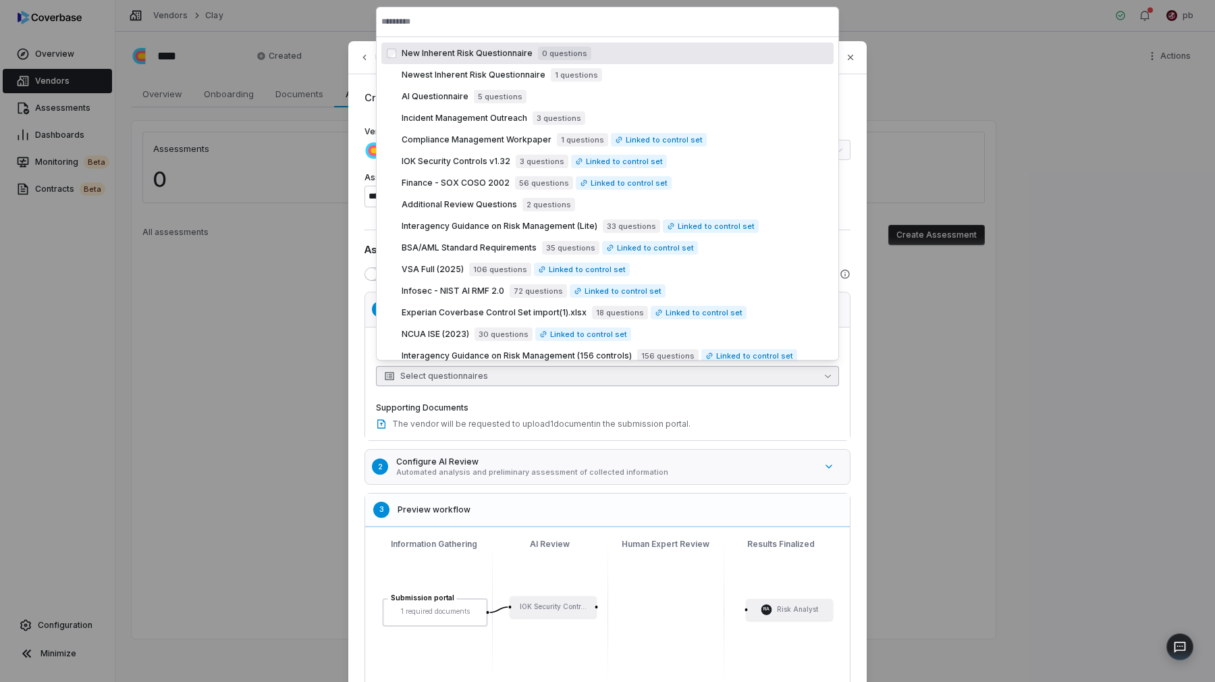
click at [596, 394] on div "Questionnaires Select the questionnaires you wish the vendor to complete. Selec…" at bounding box center [607, 383] width 463 height 91
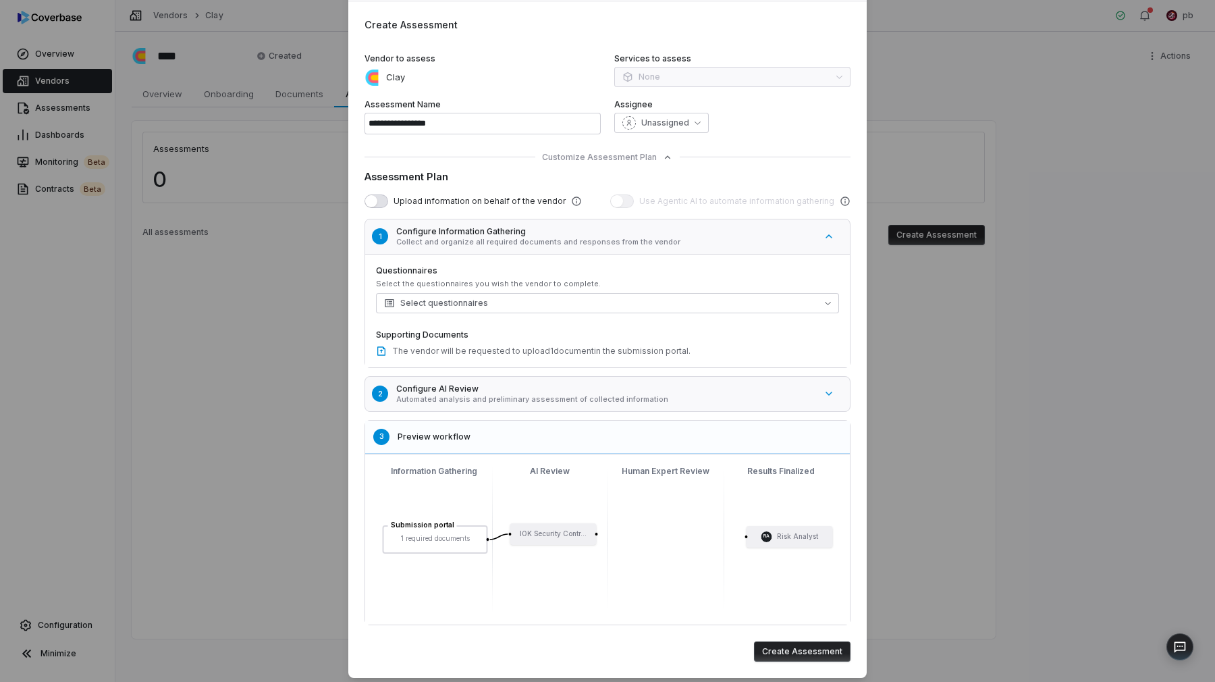
scroll to position [109, 0]
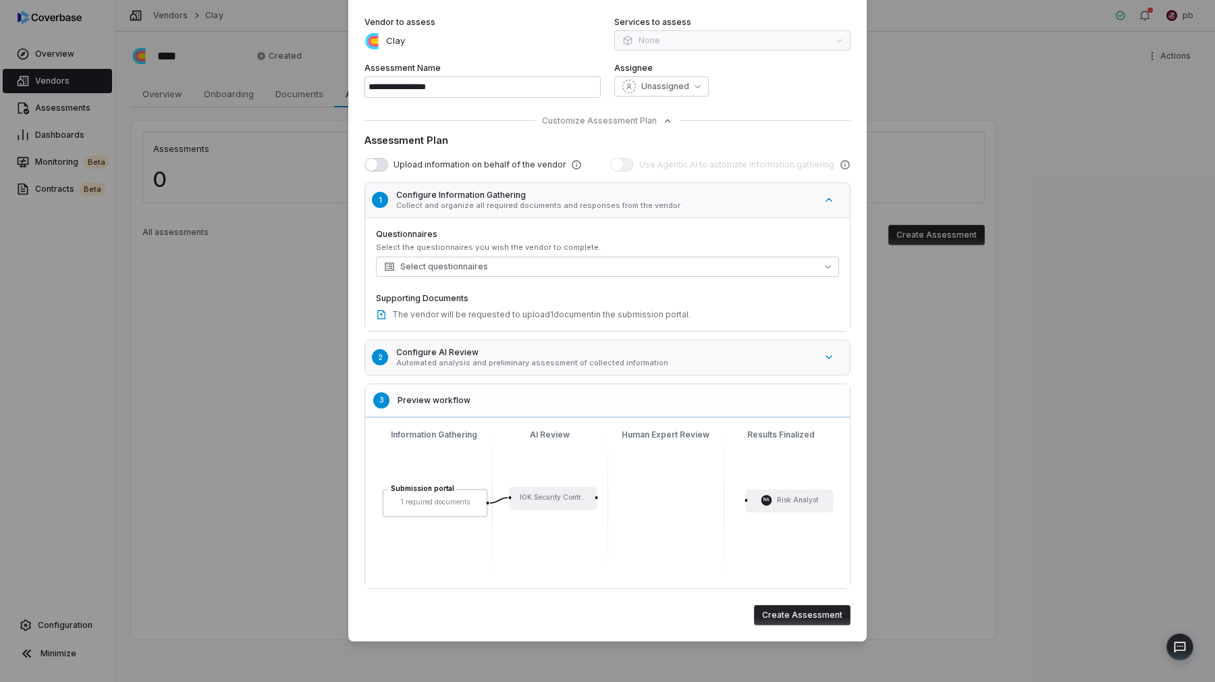
click at [690, 97] on div "**********" at bounding box center [607, 287] width 518 height 710
click at [682, 88] on span "Unassigned" at bounding box center [665, 86] width 48 height 11
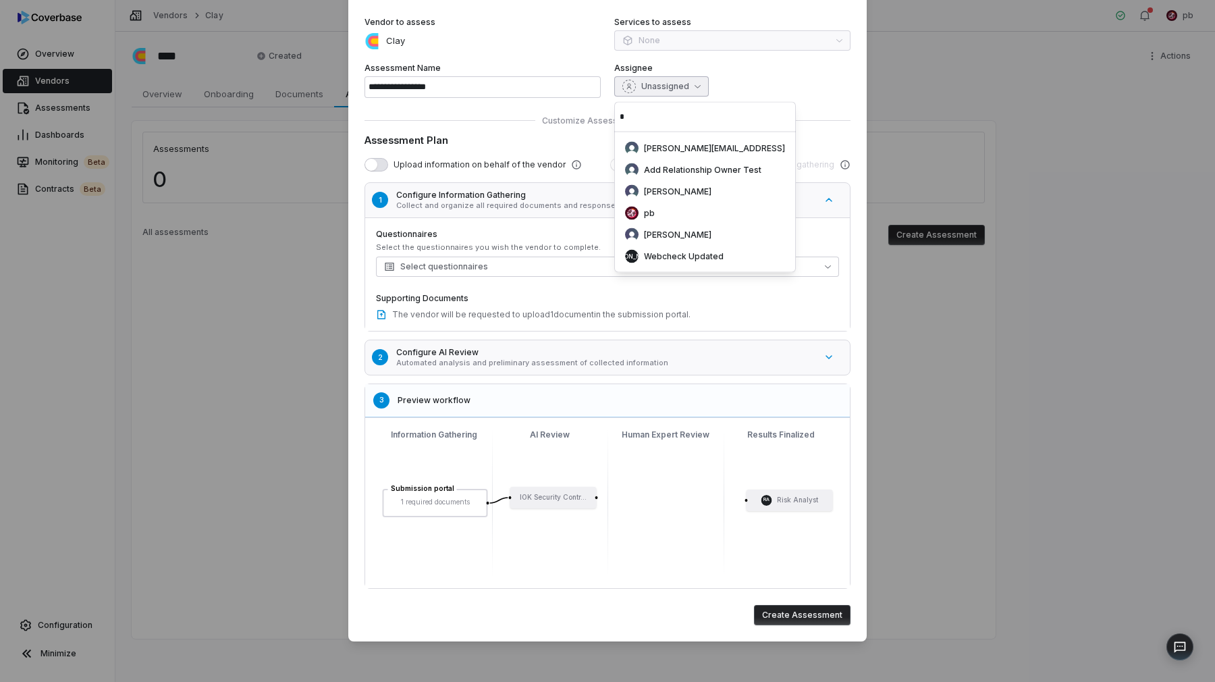
type input "**"
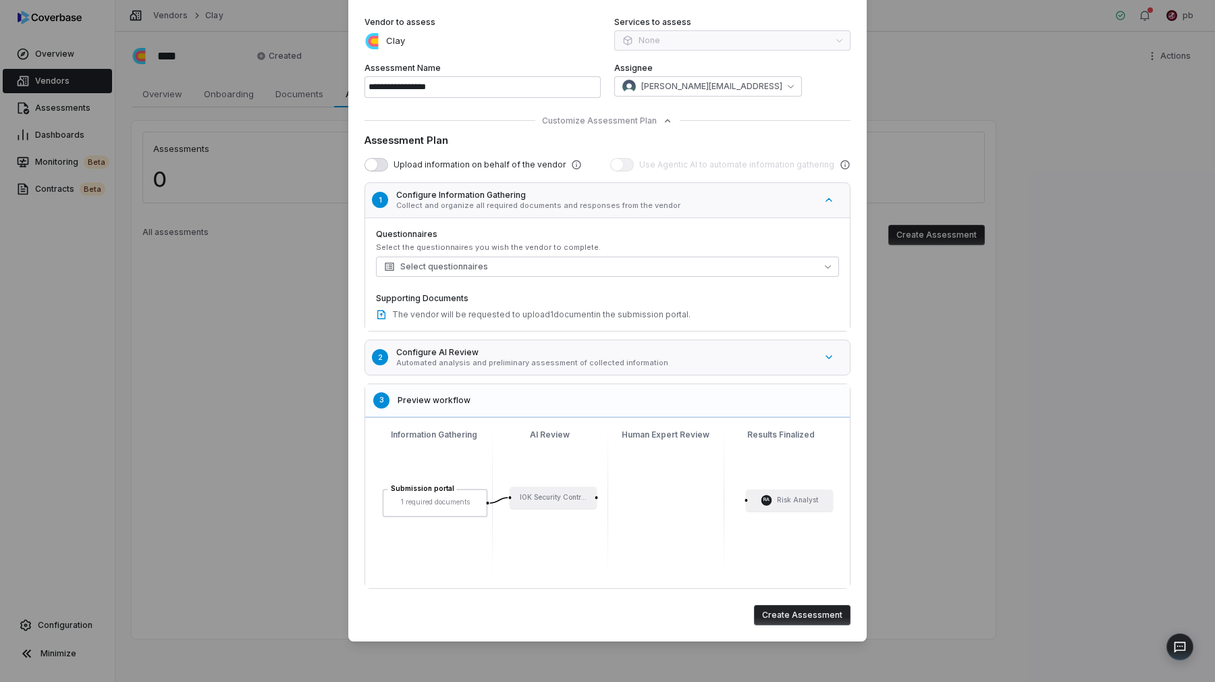
click at [682, 88] on span "david+testinproduction@coverbase.ai" at bounding box center [711, 86] width 141 height 11
type input "**"
click at [685, 142] on div "david+testinproduction@coverbase.ai" at bounding box center [706, 149] width 163 height 14
click at [670, 92] on div "david+testinproduction@coverbase.ai" at bounding box center [702, 87] width 160 height 14
type input "**"
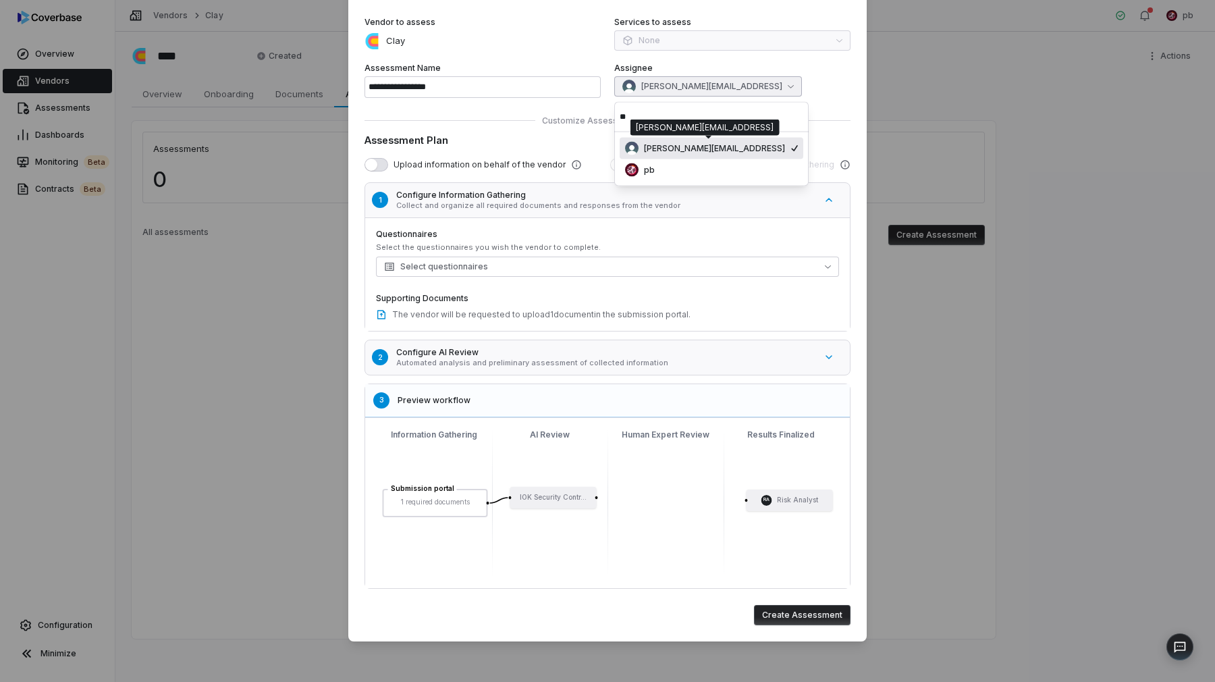
click at [658, 150] on span "david+testinproduction@coverbase.ai" at bounding box center [714, 148] width 141 height 11
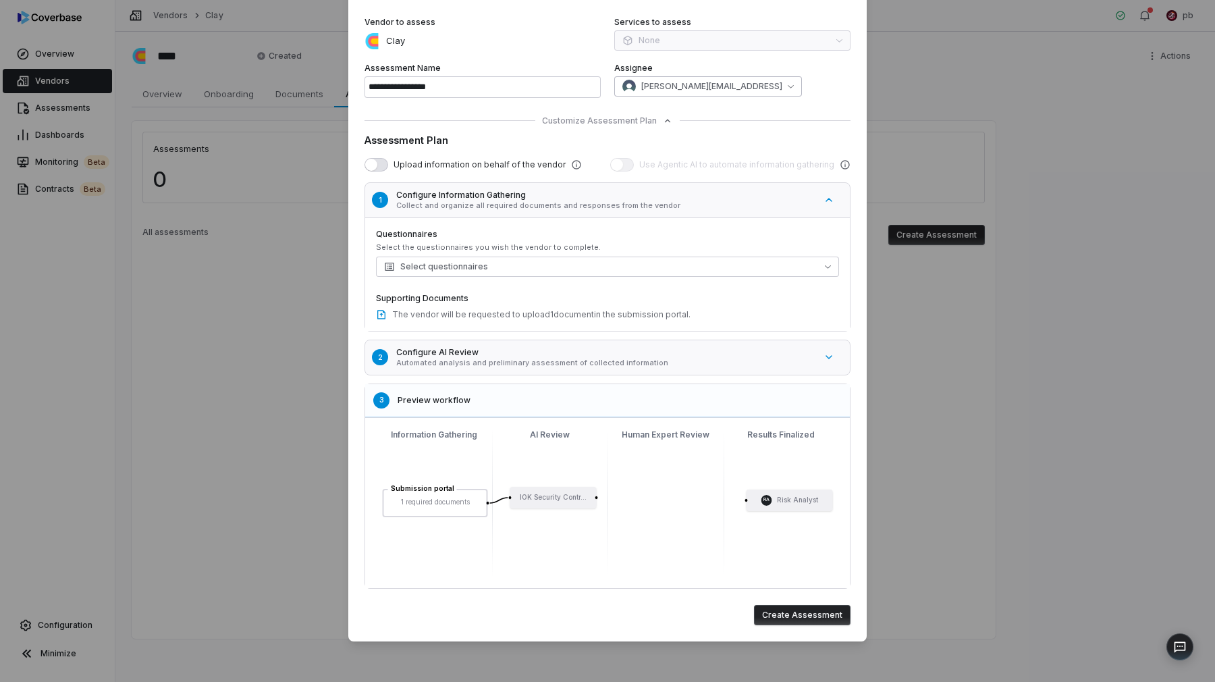
click at [662, 95] on button "david+testinproduction@coverbase.ai" at bounding box center [708, 86] width 188 height 20
type input "**"
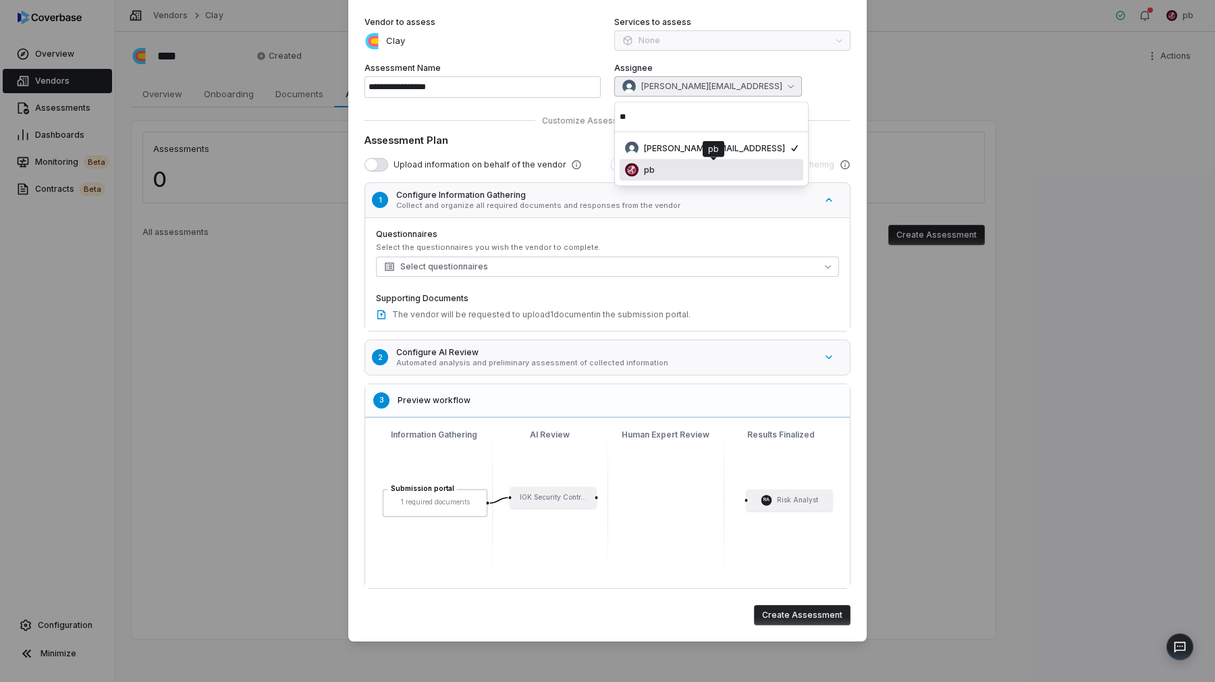
click at [669, 164] on div "pb" at bounding box center [711, 170] width 173 height 14
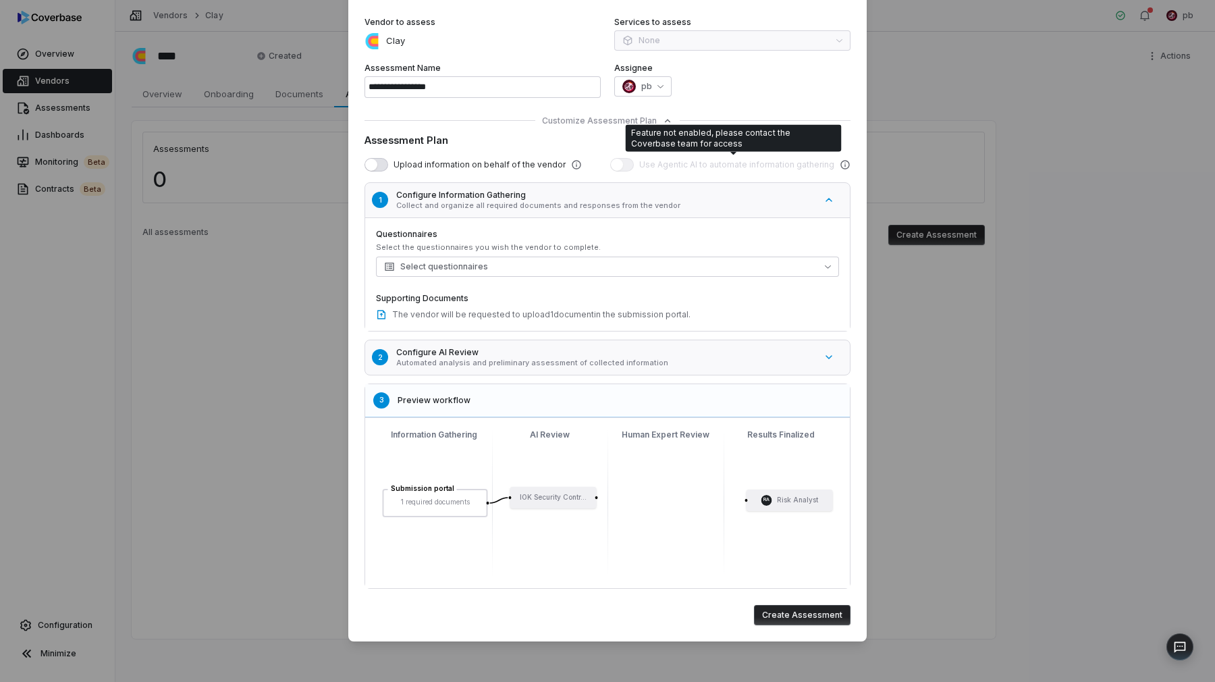
click at [764, 140] on div "Feature not enabled, please contact the Coverbase team for access" at bounding box center [733, 139] width 205 height 22
click at [772, 504] on div "Submission portal 1 required documents IOK Security Contr... RA Risk Analyst" at bounding box center [607, 503] width 463 height 149
click at [798, 613] on button "Create Assessment" at bounding box center [802, 615] width 97 height 20
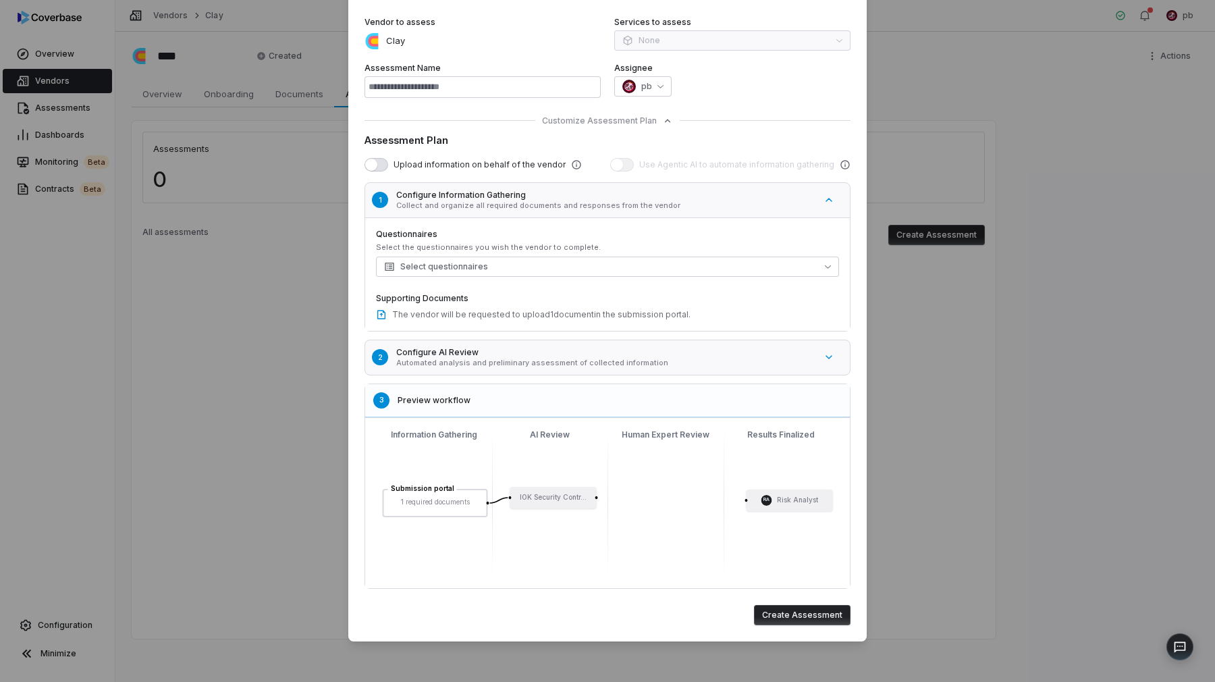
type input "**********"
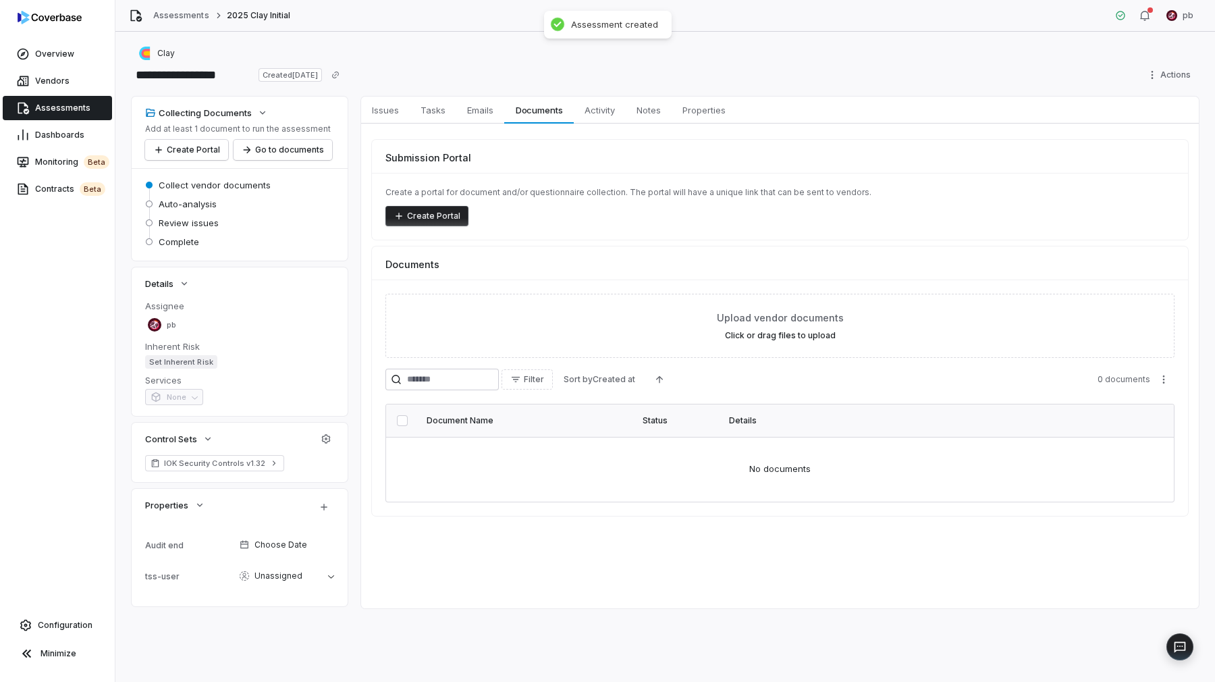
click at [425, 221] on button "Create Portal" at bounding box center [426, 216] width 83 height 20
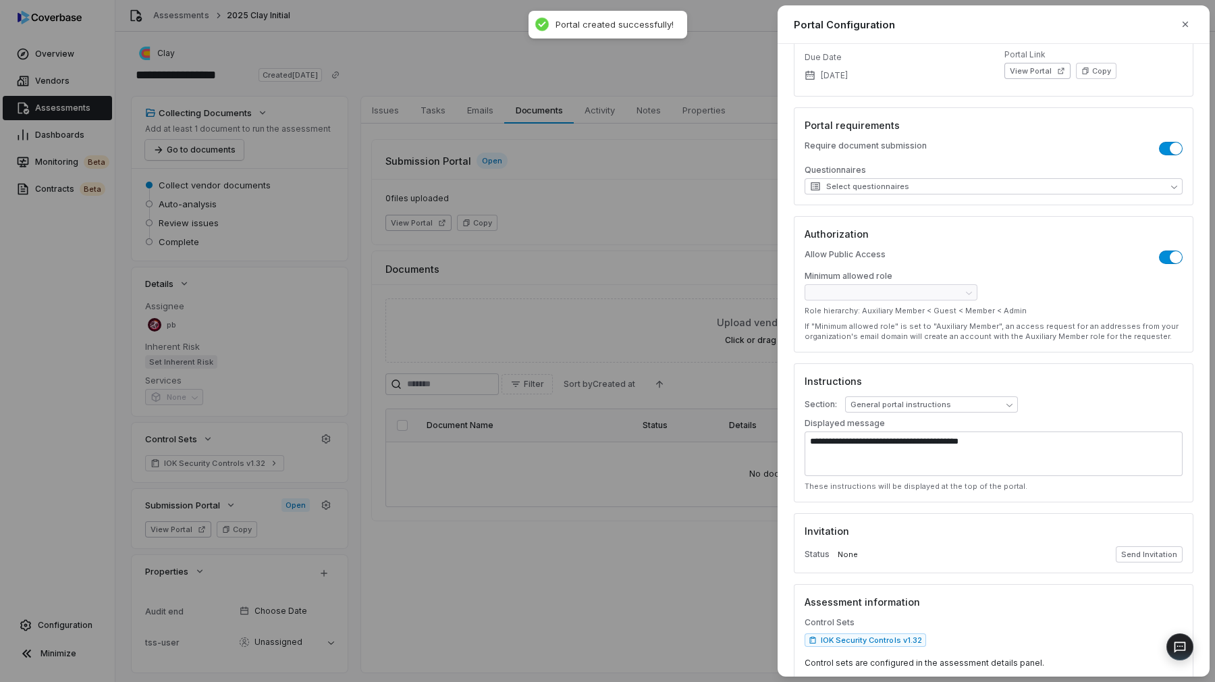
scroll to position [169, 0]
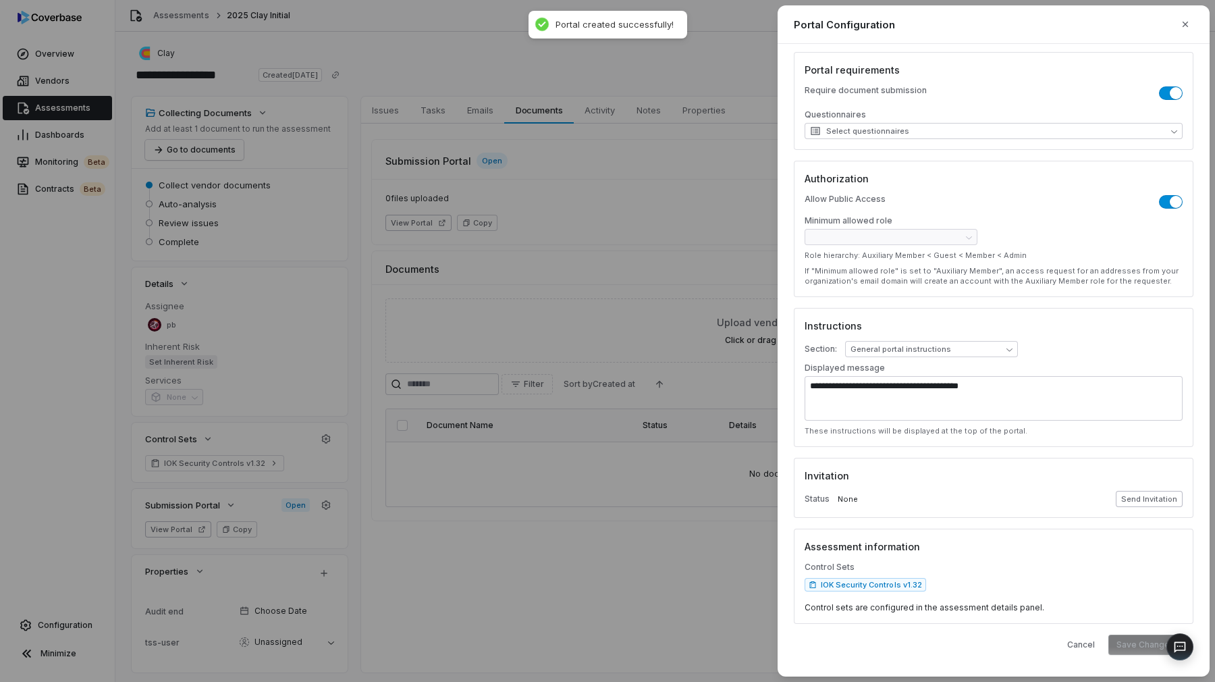
click at [1163, 505] on button "Send Invitation" at bounding box center [1149, 499] width 67 height 16
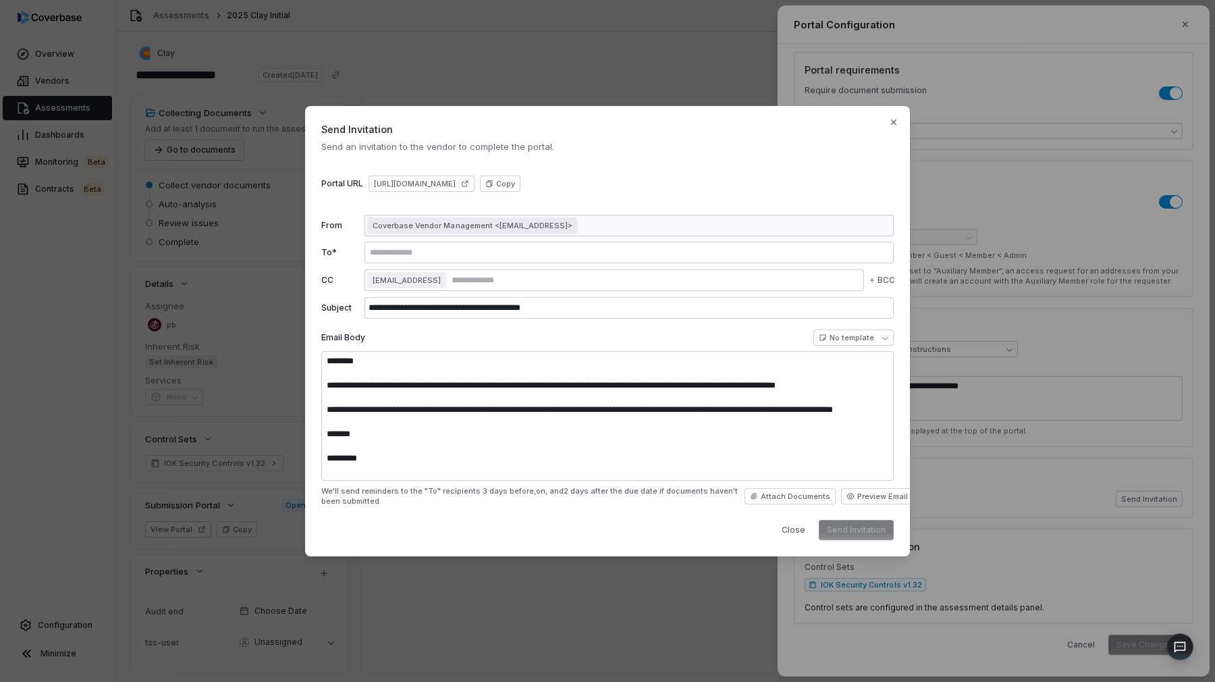
click at [712, 242] on div at bounding box center [629, 253] width 529 height 22
type textarea "**********"
click at [699, 259] on div at bounding box center [629, 253] width 529 height 22
click at [694, 252] on input "text" at bounding box center [629, 252] width 524 height 11
type input "**********"
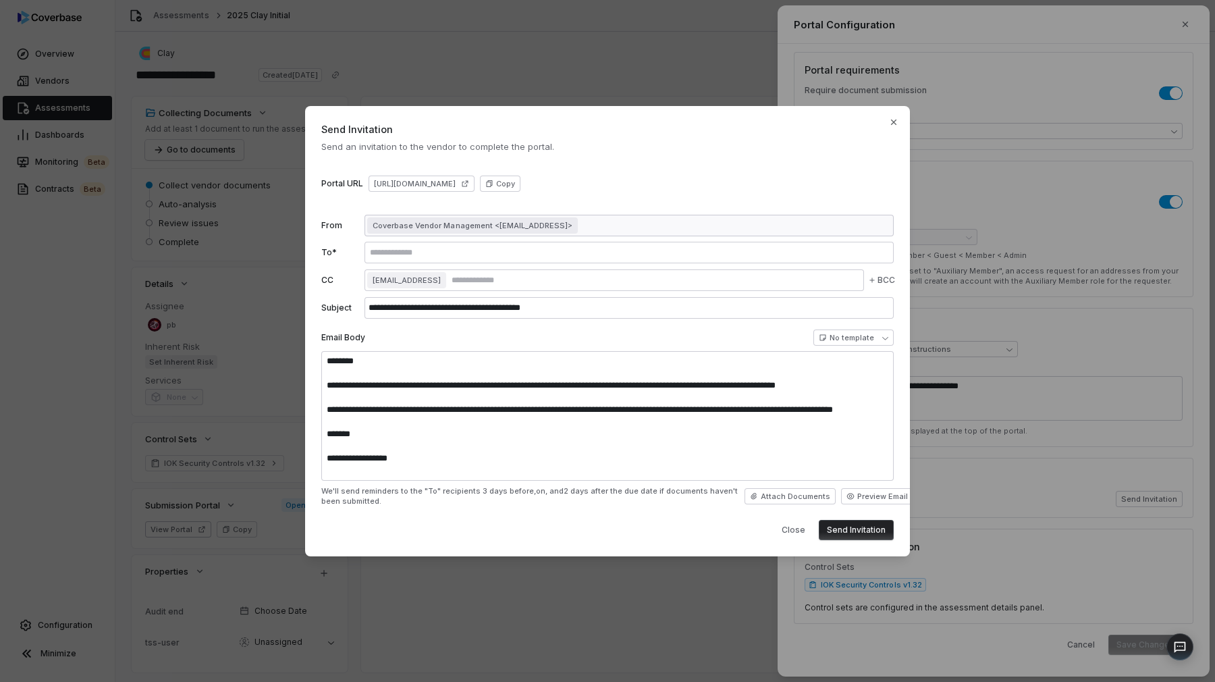
click at [847, 530] on button "Send Invitation" at bounding box center [856, 530] width 75 height 20
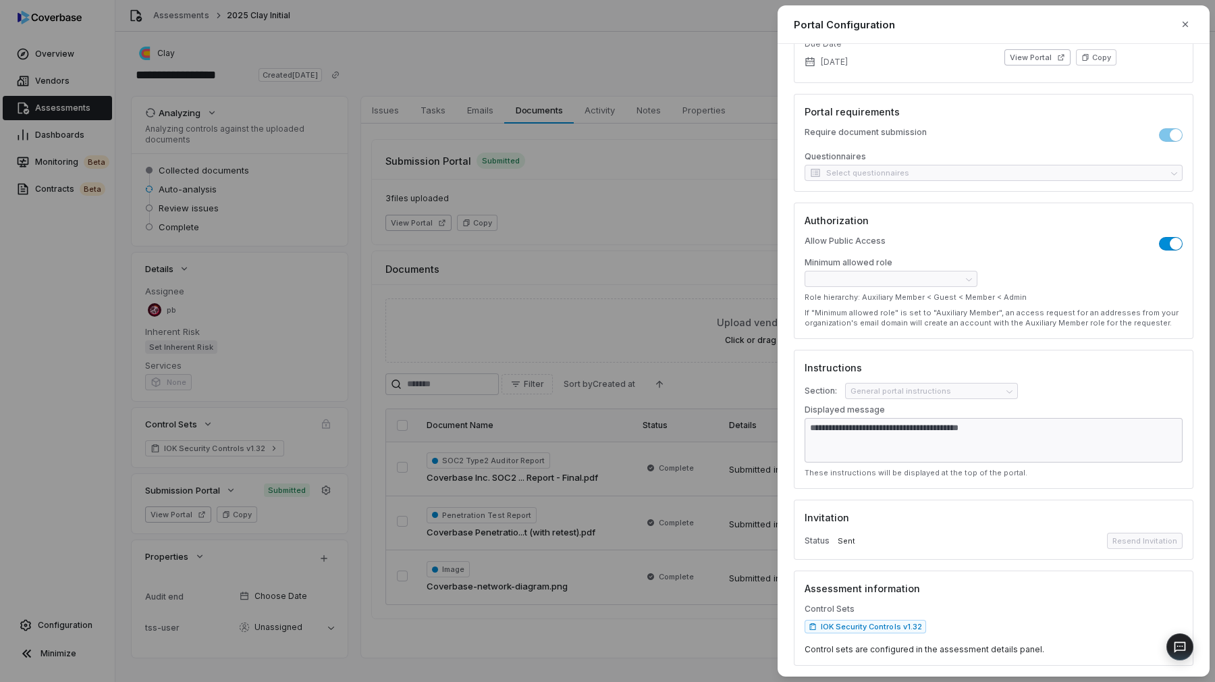
scroll to position [128, 0]
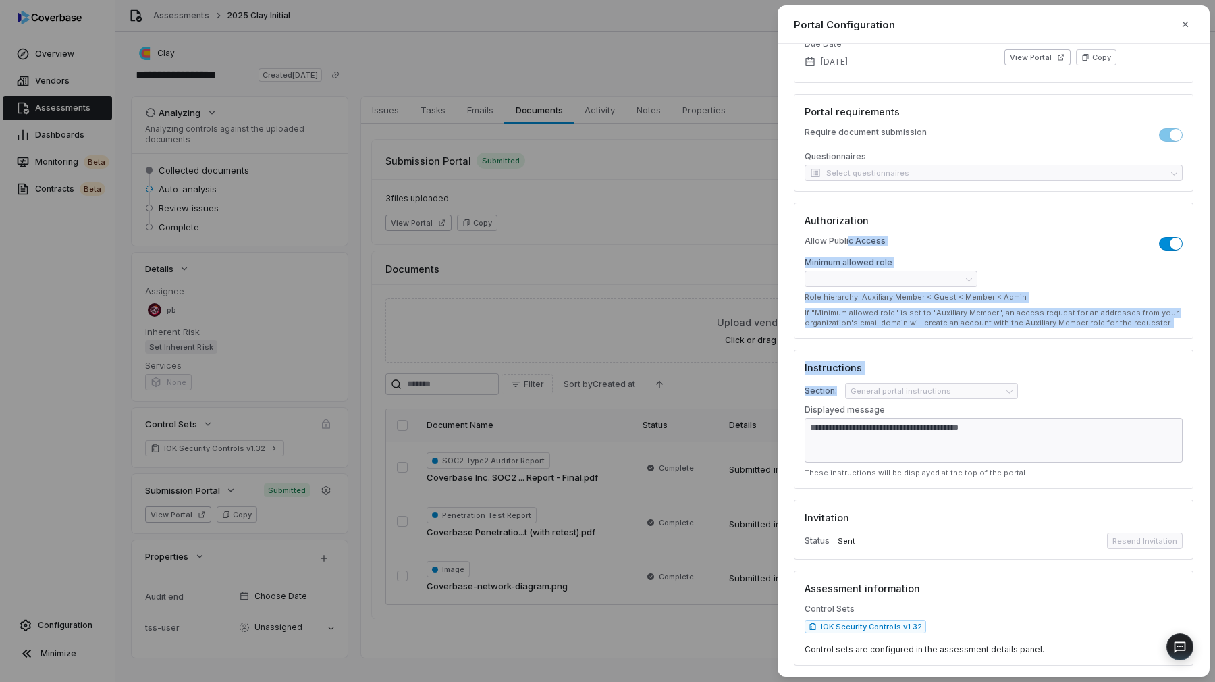
drag, startPoint x: 859, startPoint y: 387, endPoint x: 849, endPoint y: 245, distance: 142.1
click at [849, 245] on form "**********" at bounding box center [994, 296] width 400 height 739
click at [849, 245] on p "Allow Public Access" at bounding box center [845, 244] width 81 height 16
drag, startPoint x: 847, startPoint y: 245, endPoint x: 846, endPoint y: 336, distance: 91.1
click at [846, 336] on div "**********" at bounding box center [994, 271] width 400 height 136
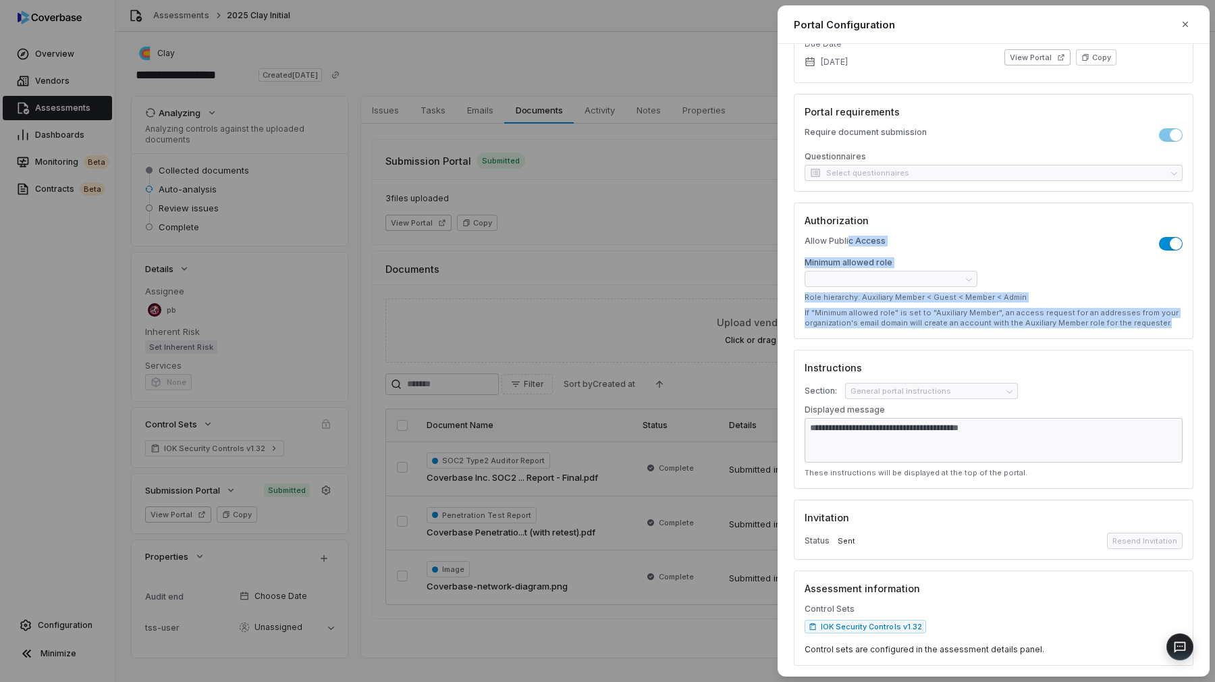
click at [846, 336] on div "**********" at bounding box center [994, 271] width 400 height 136
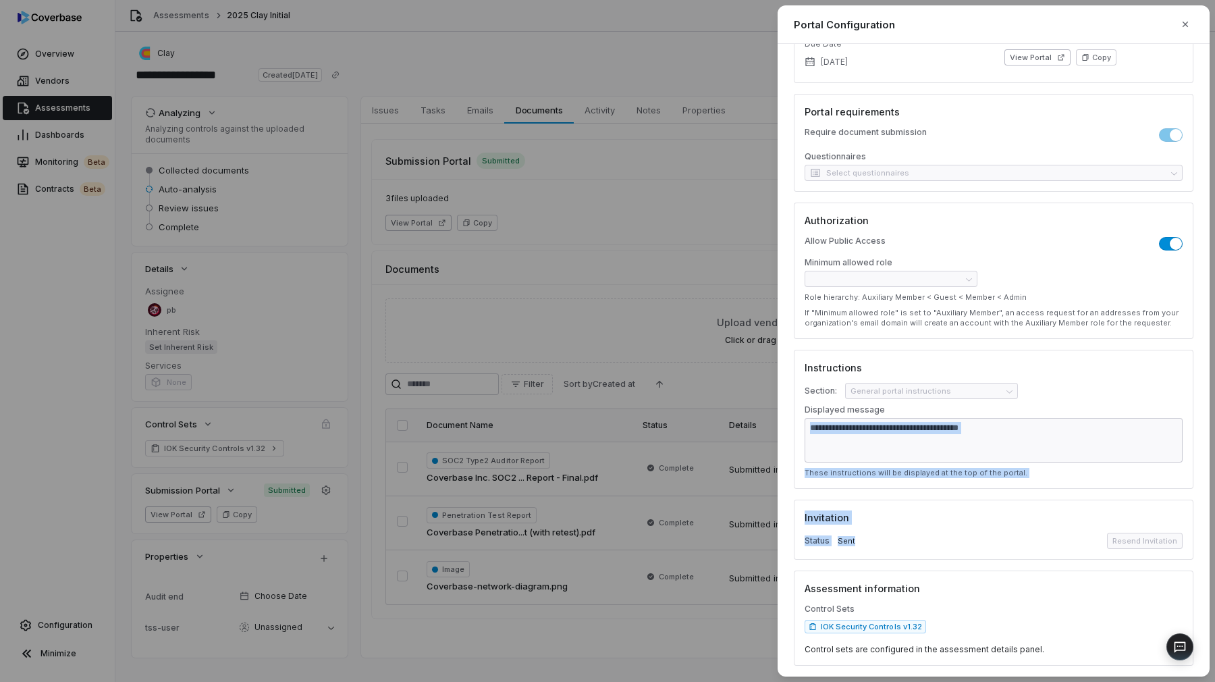
click at [882, 439] on form "**********" at bounding box center [994, 296] width 400 height 739
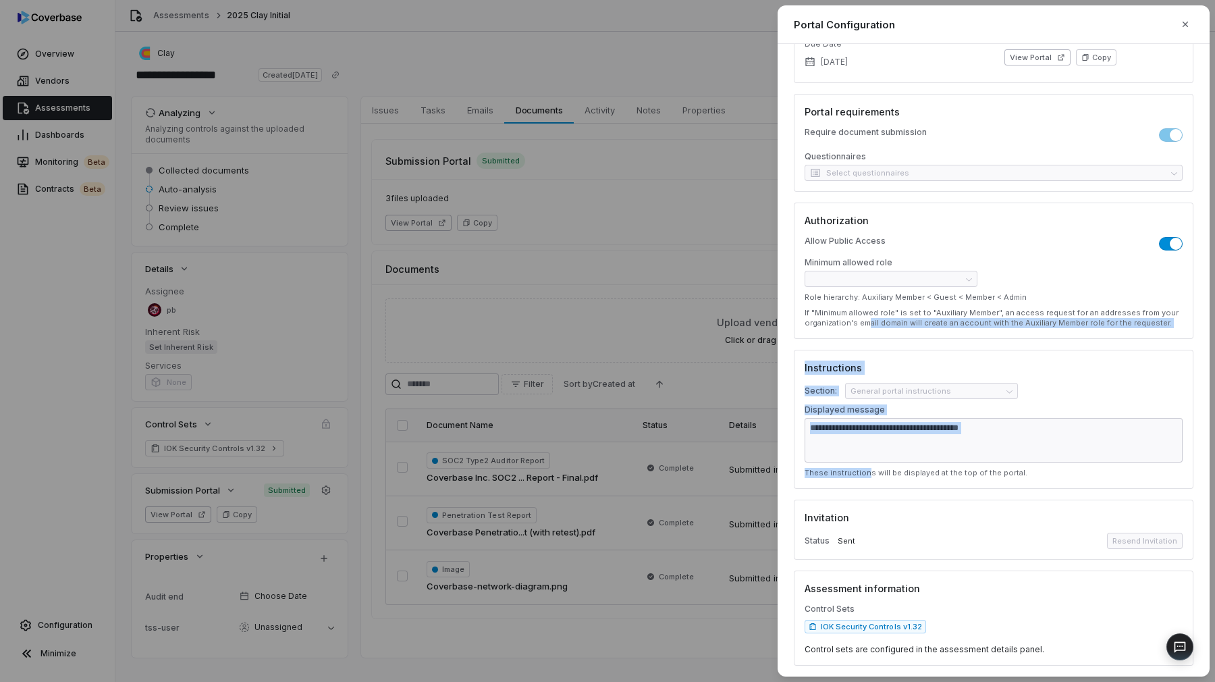
drag, startPoint x: 864, startPoint y: 476, endPoint x: 864, endPoint y: 327, distance: 149.2
click at [864, 327] on form "**********" at bounding box center [994, 296] width 400 height 739
click at [864, 327] on p "If "Minimum allowed role" is set to "Auxiliary Member", an access request for a…" at bounding box center [994, 318] width 378 height 20
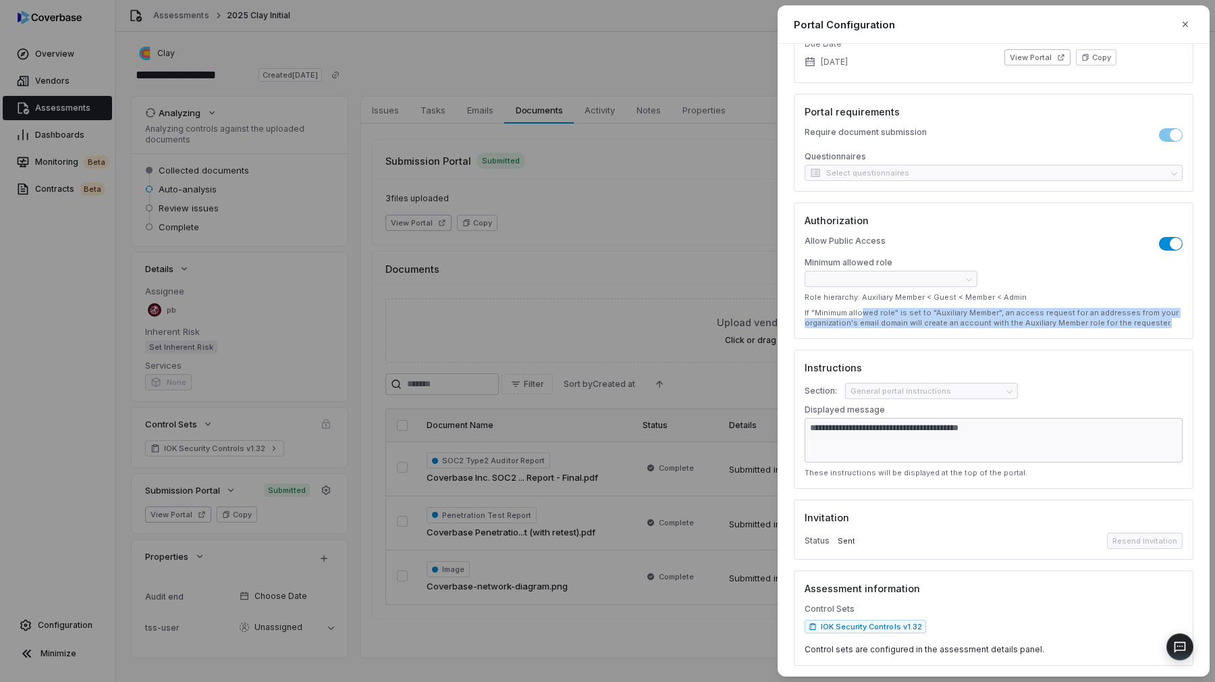
drag, startPoint x: 862, startPoint y: 310, endPoint x: 874, endPoint y: 428, distance: 118.7
click at [862, 342] on form "**********" at bounding box center [994, 296] width 400 height 739
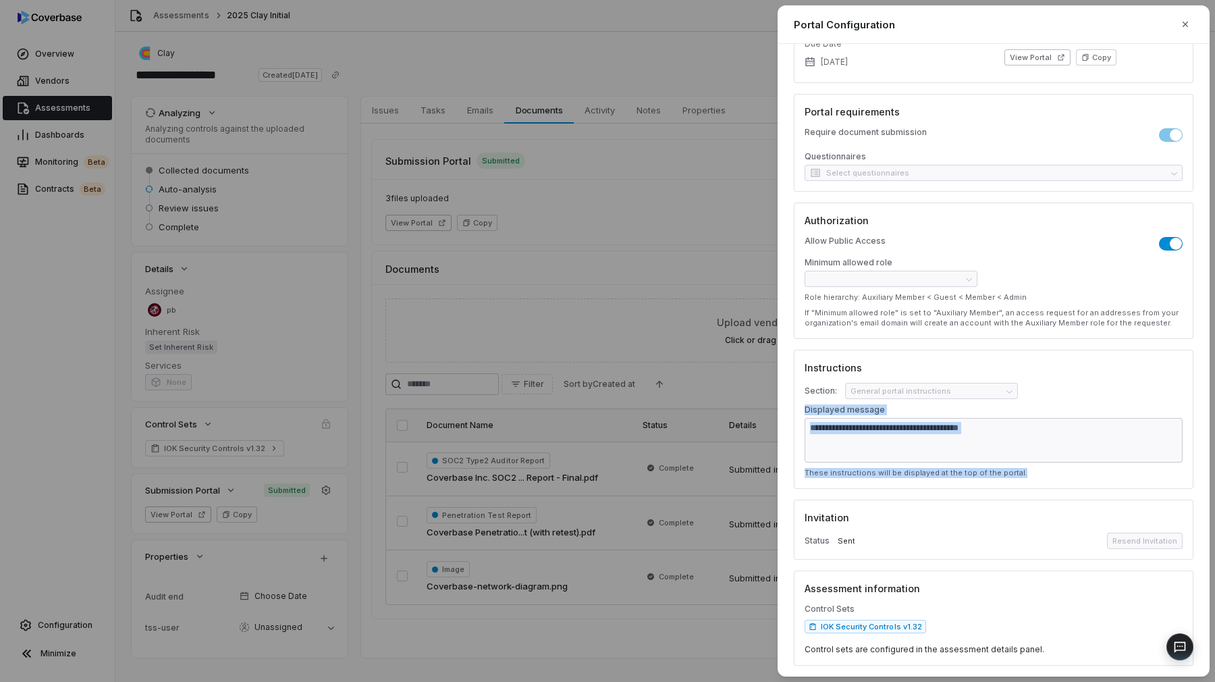
drag, startPoint x: 874, startPoint y: 489, endPoint x: 850, endPoint y: 398, distance: 94.2
click at [850, 398] on form "**********" at bounding box center [994, 296] width 400 height 739
click at [850, 398] on div "**********" at bounding box center [994, 391] width 378 height 16
click at [563, 135] on div "**********" at bounding box center [607, 341] width 1215 height 682
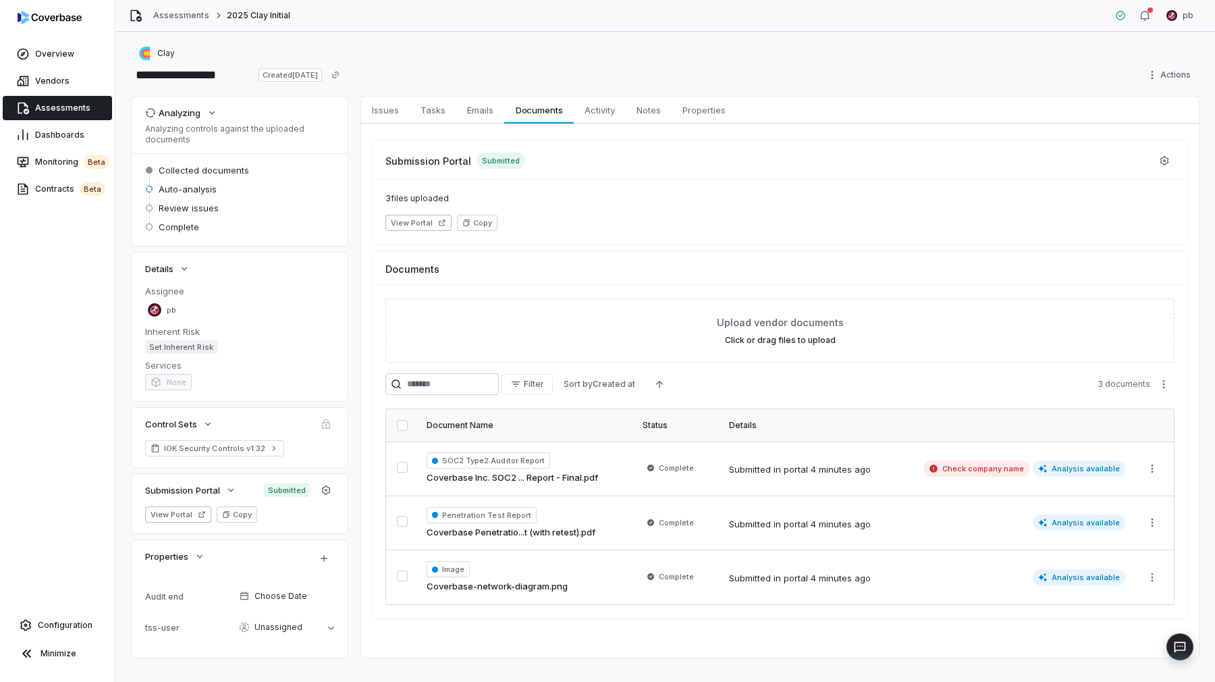
scroll to position [19, 0]
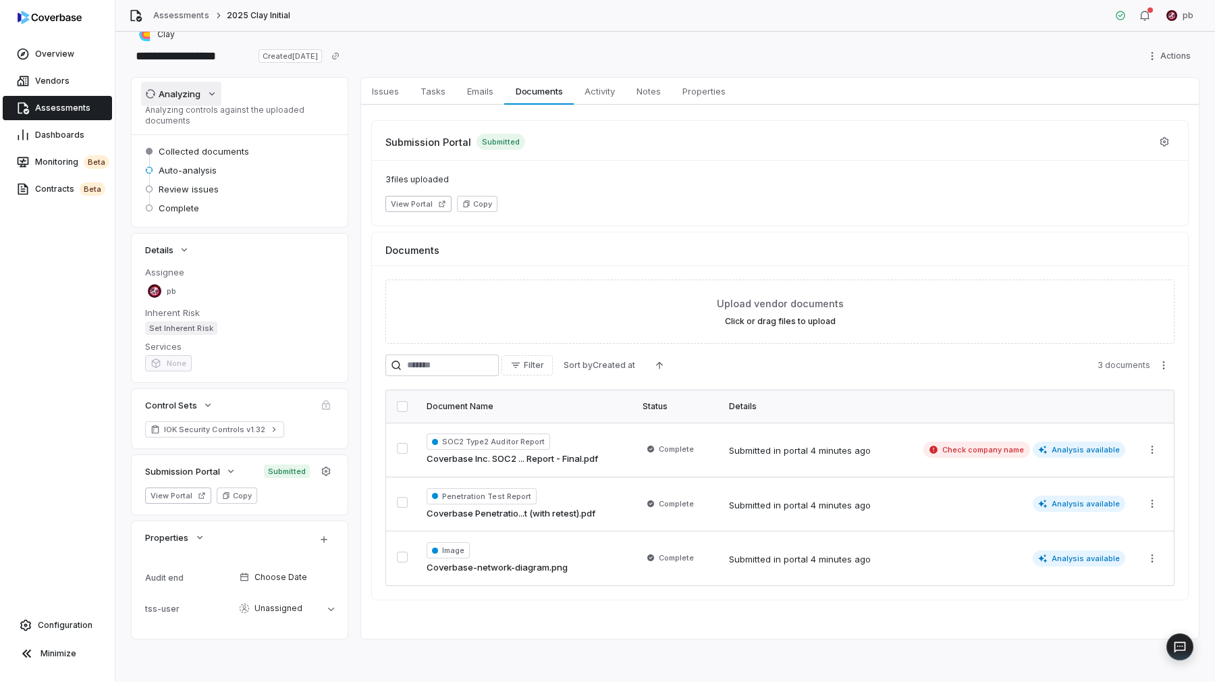
click at [201, 96] on button "Analyzing" at bounding box center [181, 94] width 80 height 24
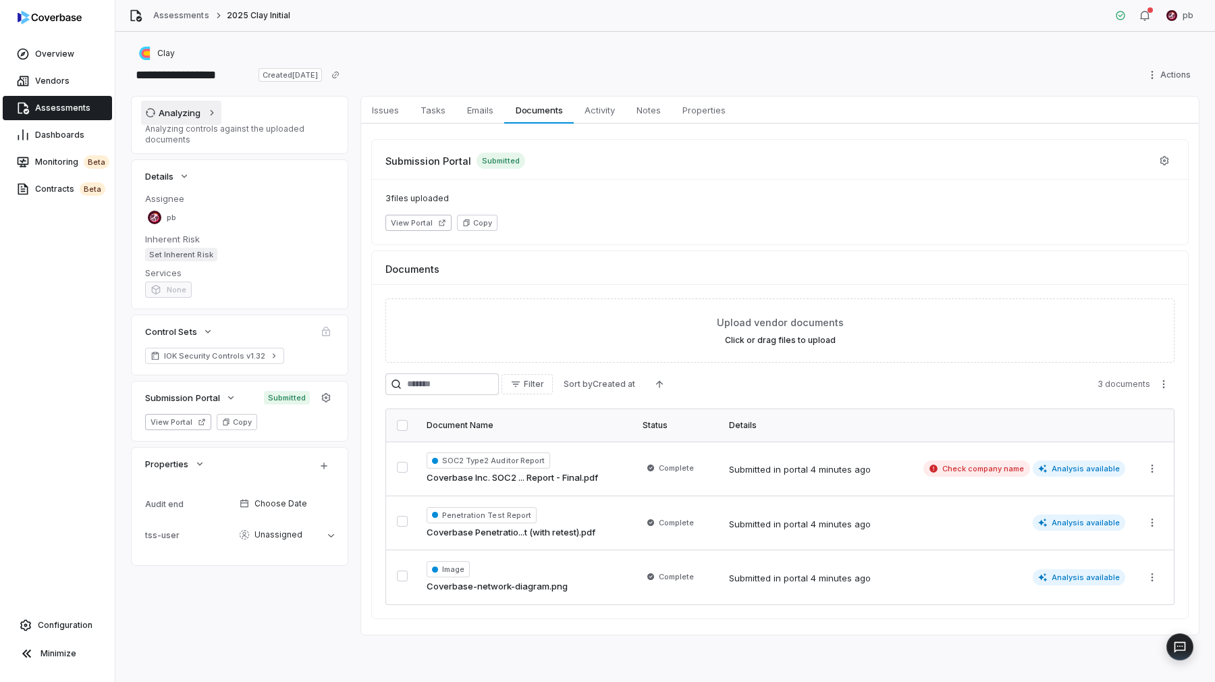
click at [205, 122] on button "Analyzing" at bounding box center [181, 113] width 80 height 24
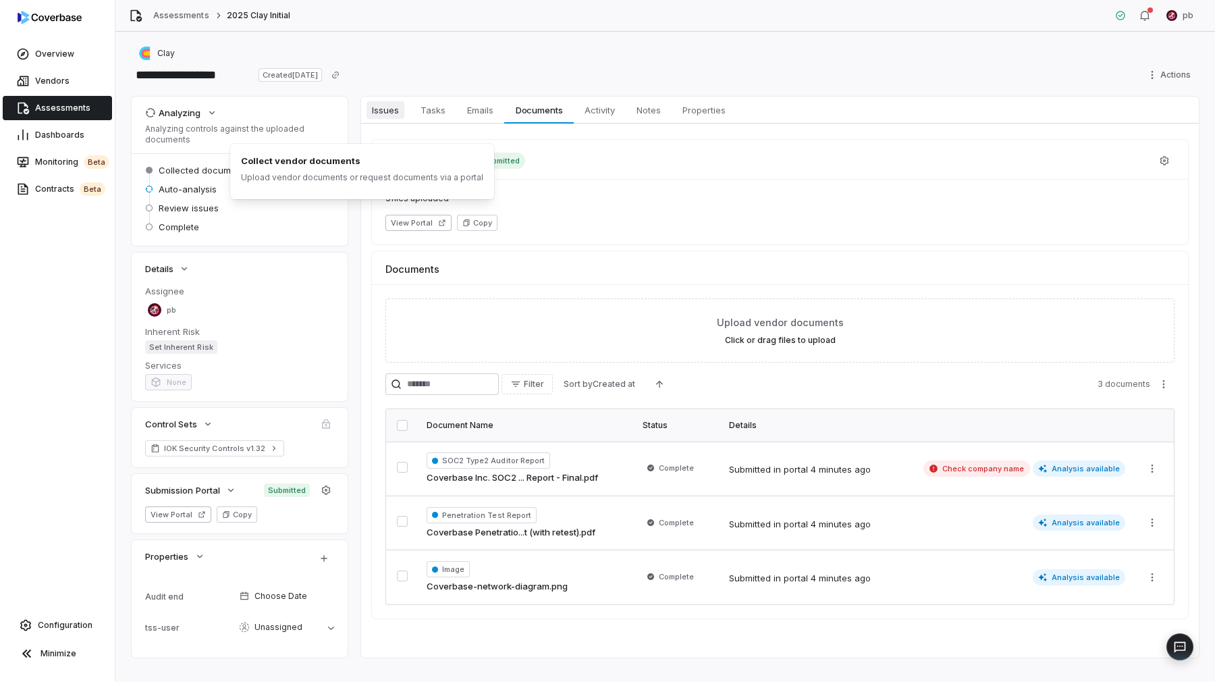
click at [378, 107] on span "Issues" at bounding box center [386, 110] width 38 height 18
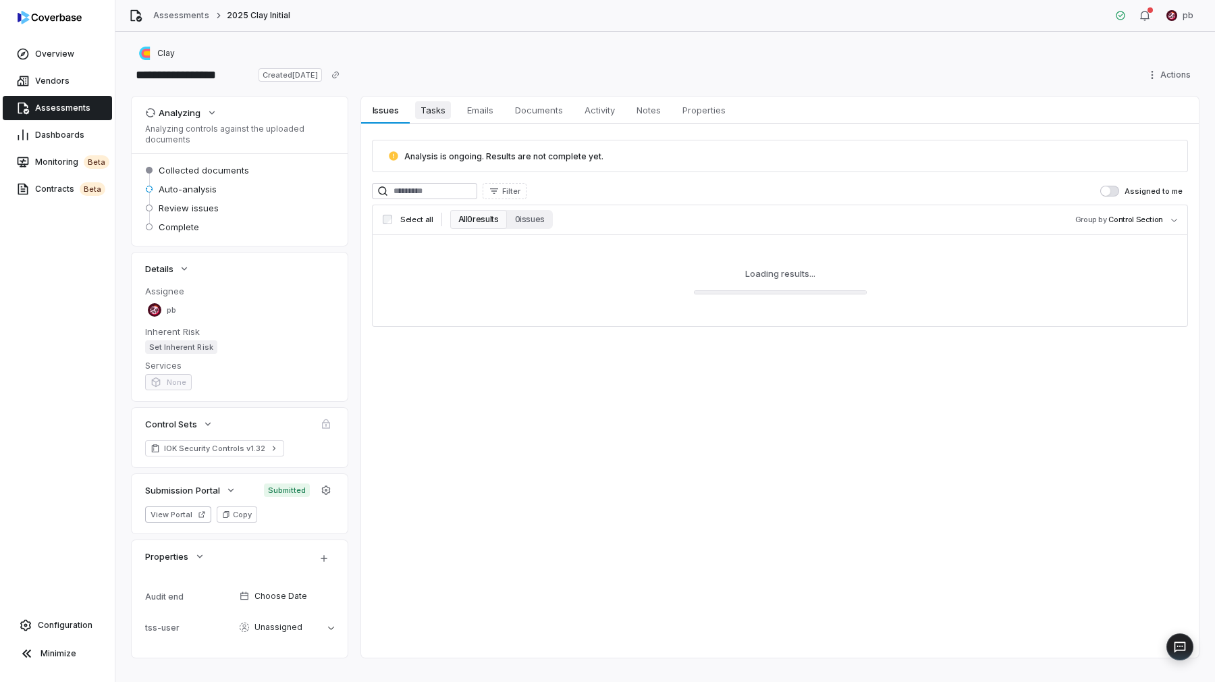
click at [420, 115] on span "Tasks" at bounding box center [433, 110] width 36 height 18
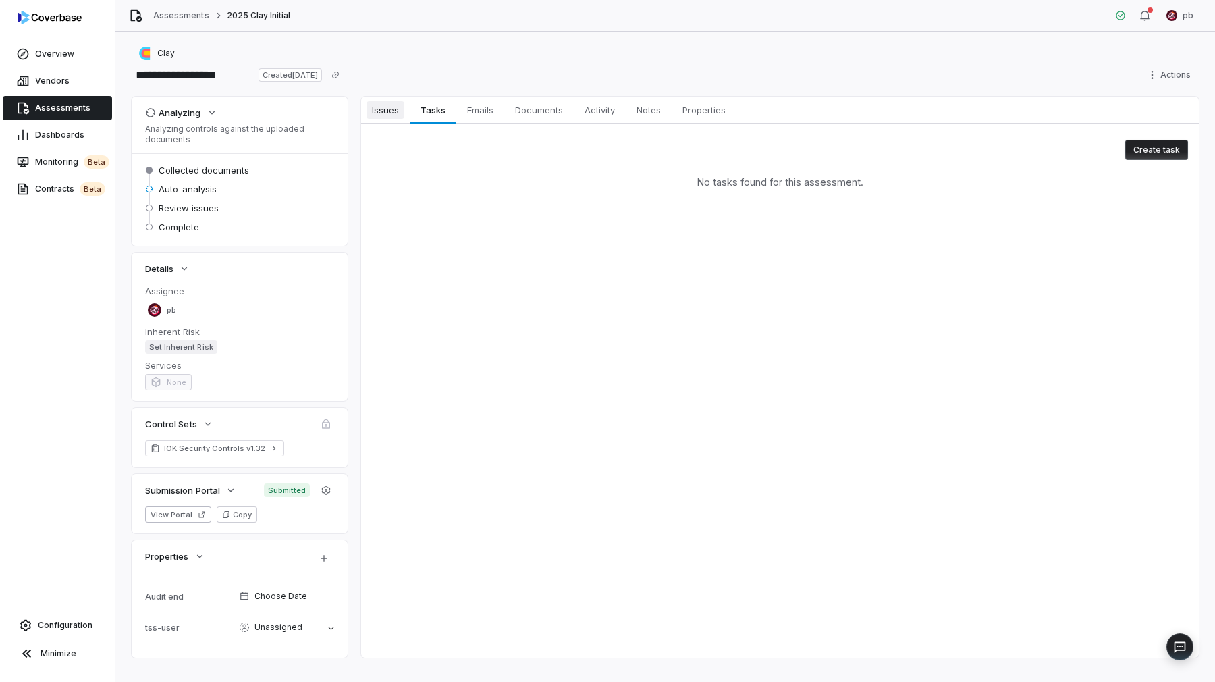
click at [396, 113] on span "Issues" at bounding box center [386, 110] width 38 height 18
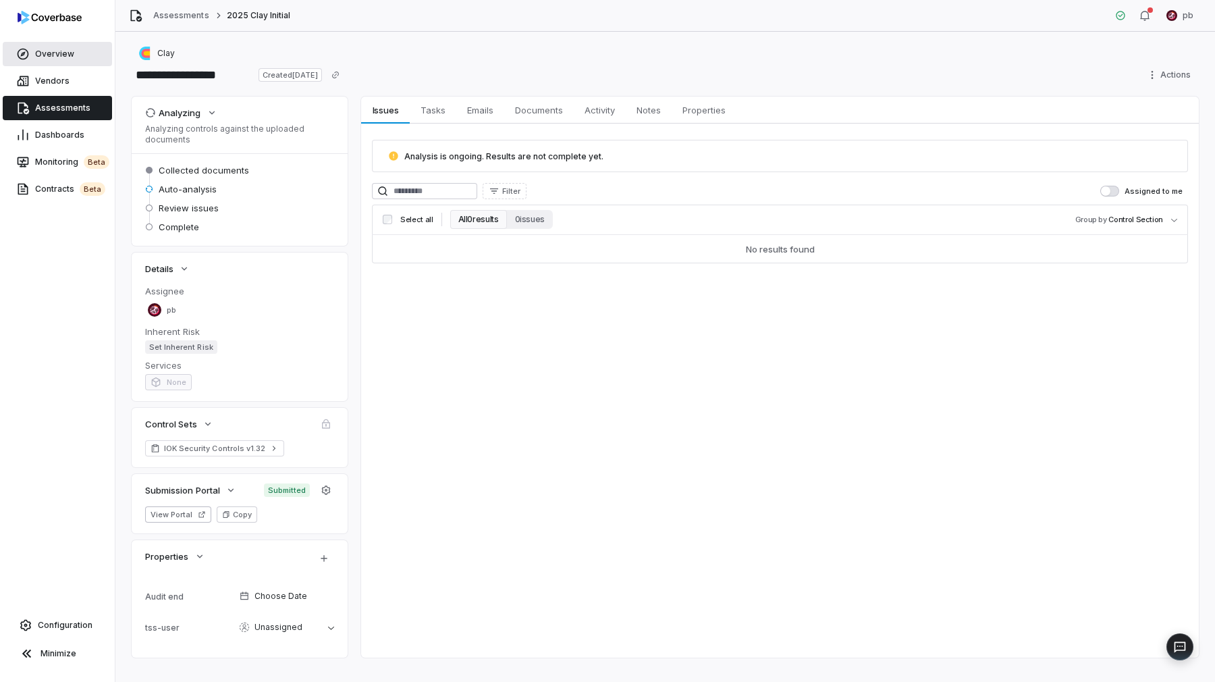
click at [59, 57] on span "Overview" at bounding box center [54, 54] width 39 height 11
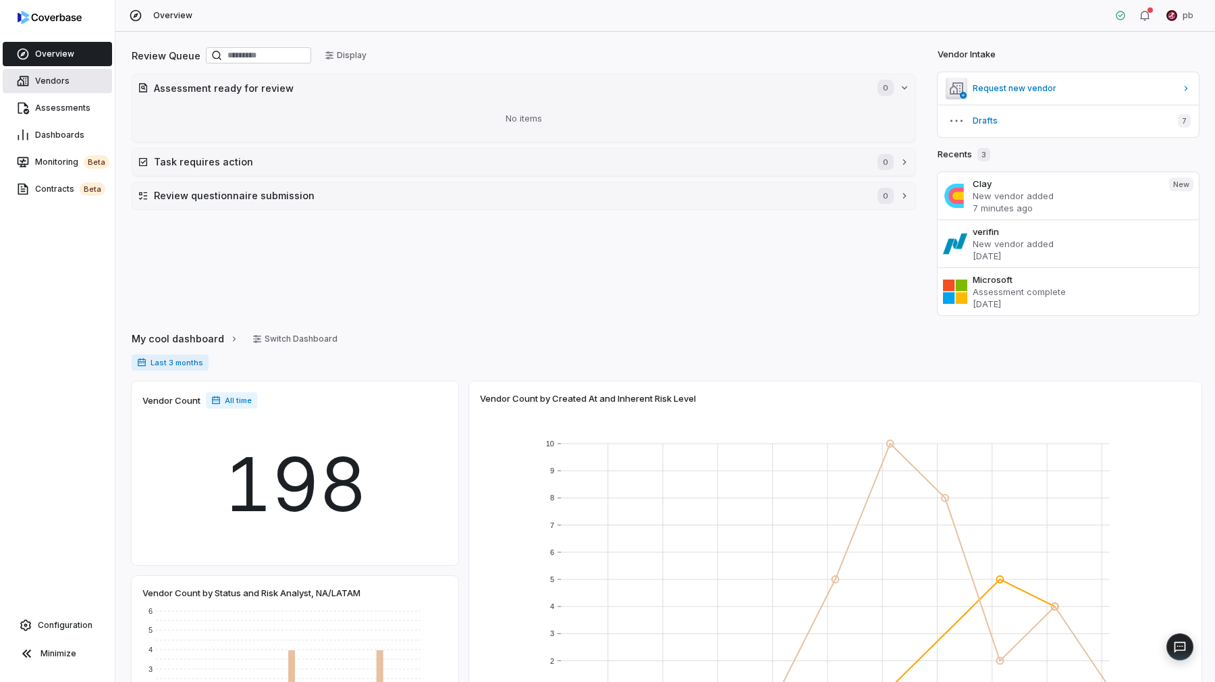
click at [57, 78] on span "Vendors" at bounding box center [52, 81] width 34 height 11
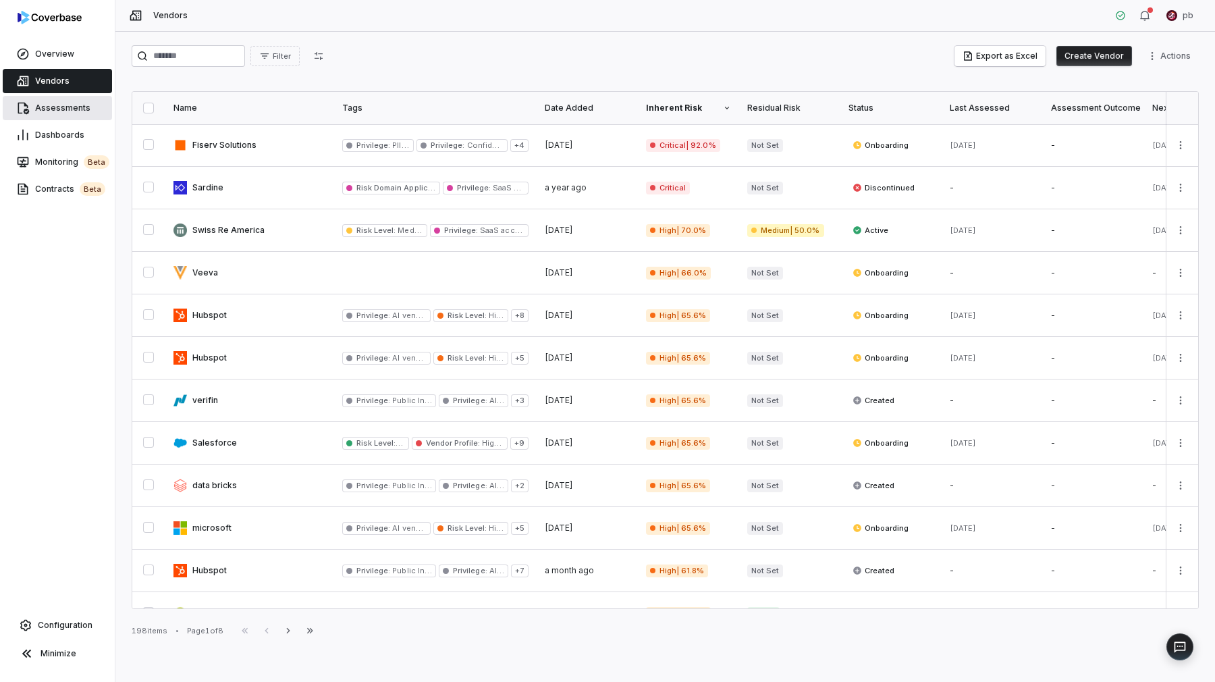
click at [56, 106] on span "Assessments" at bounding box center [62, 108] width 55 height 11
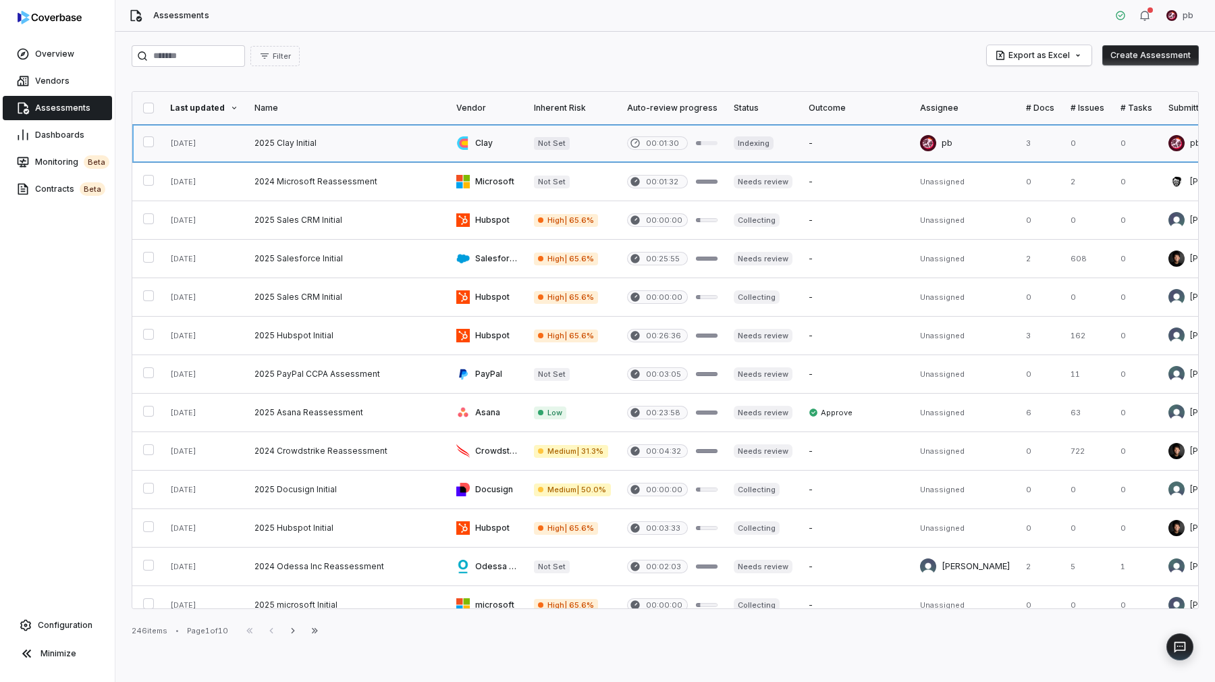
click at [385, 146] on link at bounding box center [347, 143] width 202 height 38
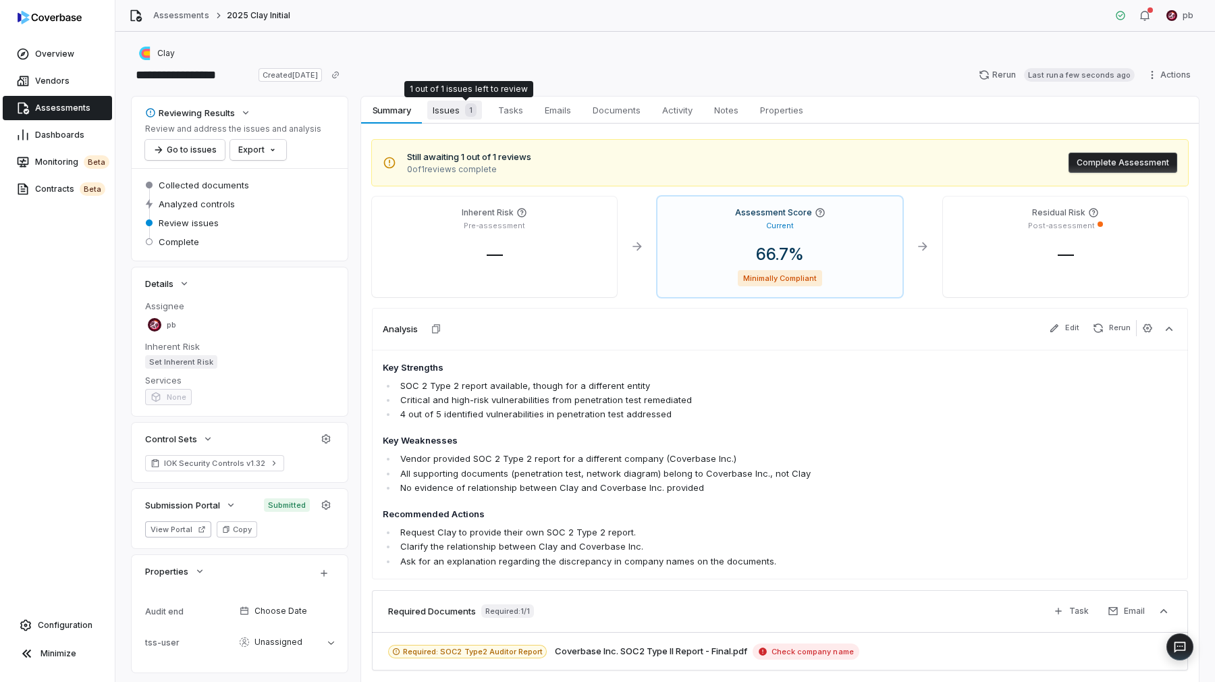
click at [460, 105] on div "1" at bounding box center [468, 110] width 17 height 14
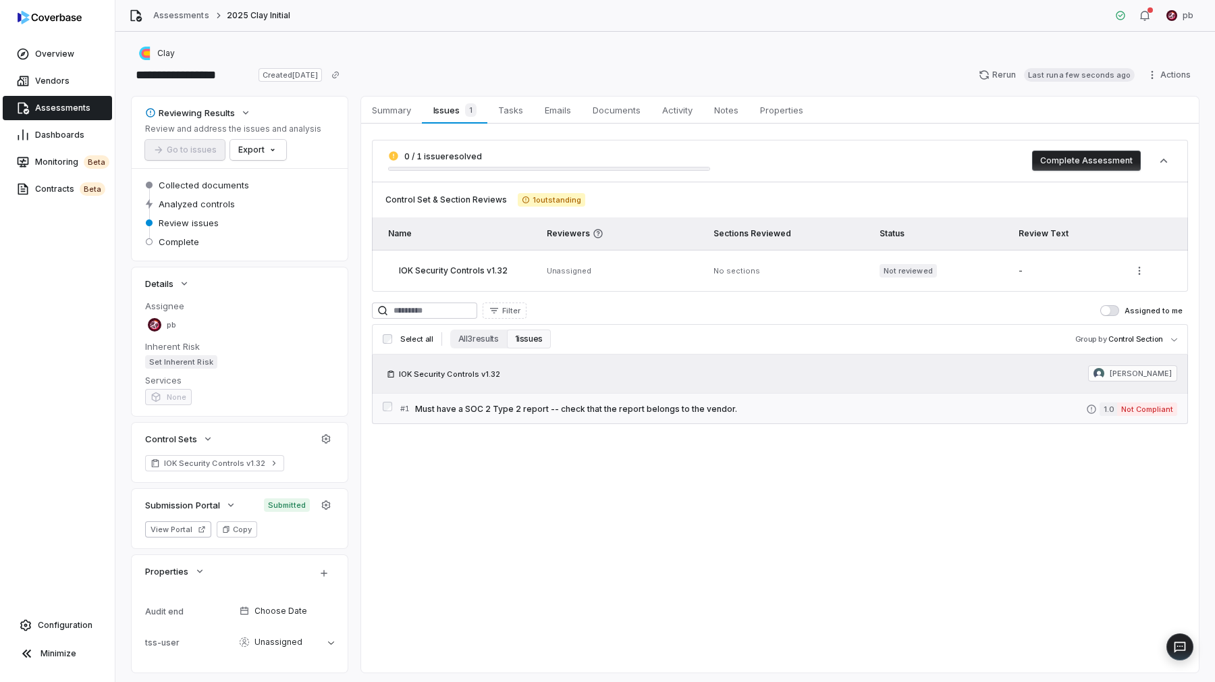
click at [537, 400] on link "# 1 Must have a SOC 2 Type 2 report -- check that the report belongs to the ven…" at bounding box center [788, 409] width 777 height 30
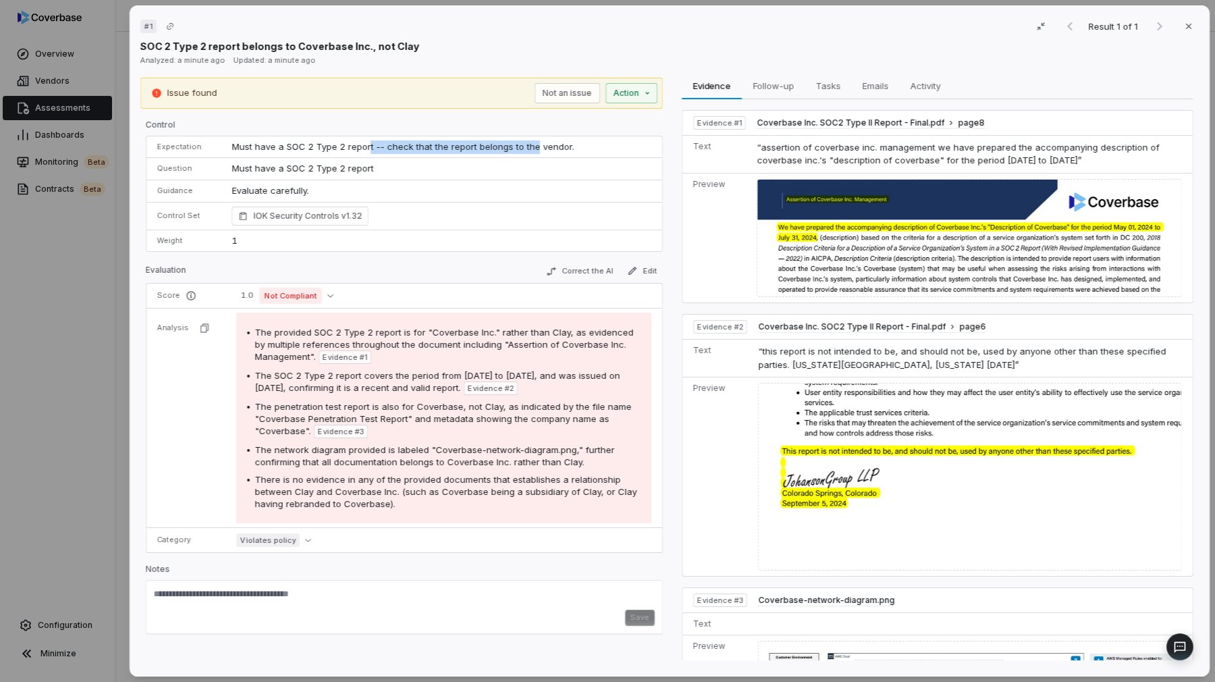
drag, startPoint x: 365, startPoint y: 146, endPoint x: 527, endPoint y: 145, distance: 162.7
click at [527, 146] on span "Must have a SOC 2 Type 2 report -- check that the report belongs to the vendor." at bounding box center [403, 146] width 342 height 11
click at [527, 145] on span "Must have a SOC 2 Type 2 report -- check that the report belongs to the vendor." at bounding box center [403, 146] width 342 height 11
click at [278, 184] on p "Evaluate carefully." at bounding box center [442, 191] width 420 height 14
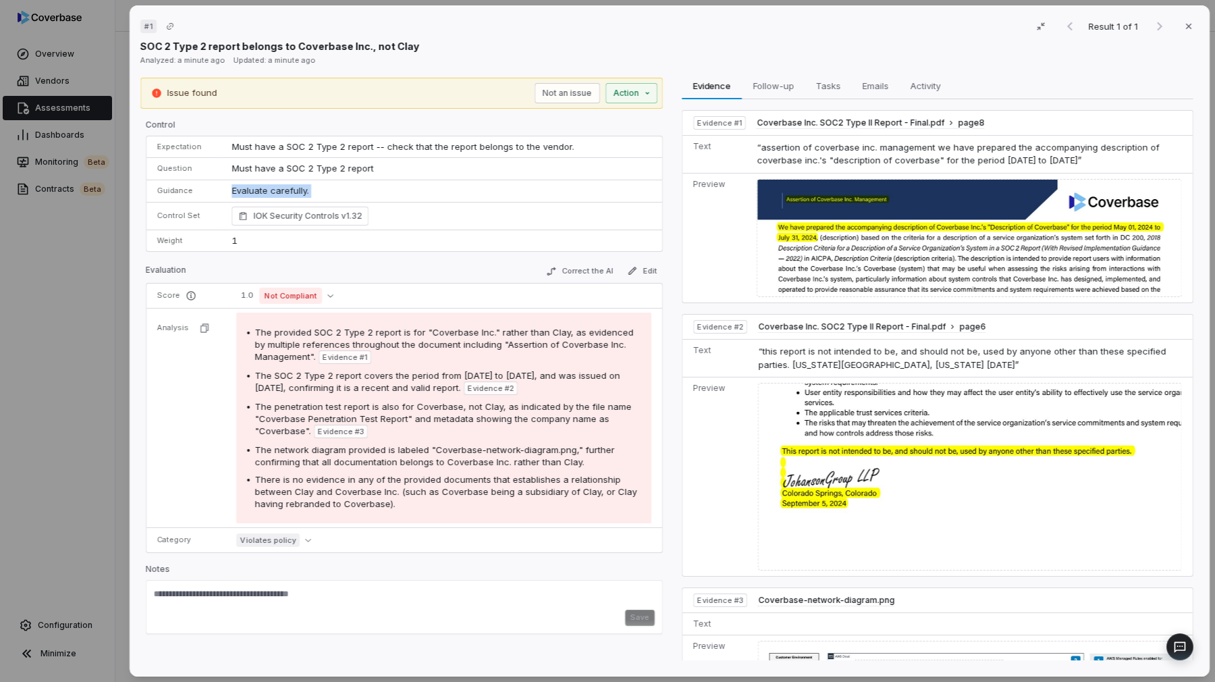
click at [278, 184] on p "Evaluate carefully." at bounding box center [442, 191] width 420 height 14
click at [301, 184] on p "Evaluate carefully." at bounding box center [442, 191] width 420 height 14
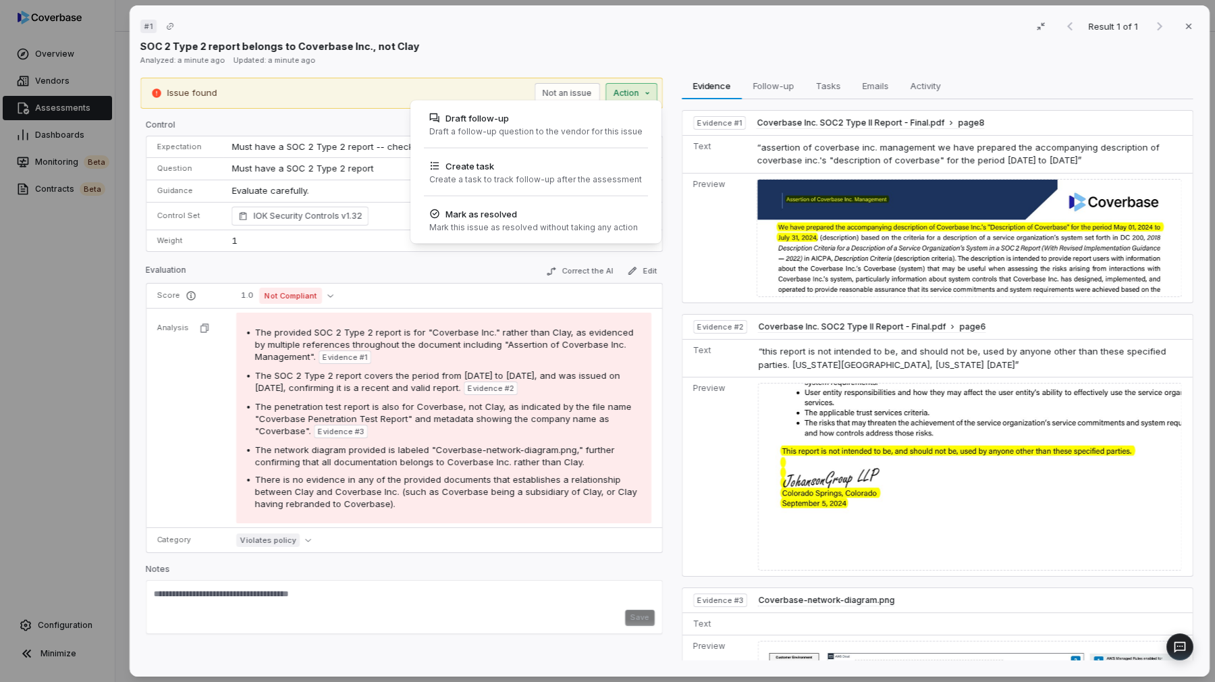
click at [647, 97] on div "# 1 Result 1 of 1 Close SOC 2 Type 2 report belongs to Coverbase Inc., not Clay…" at bounding box center [607, 341] width 1215 height 682
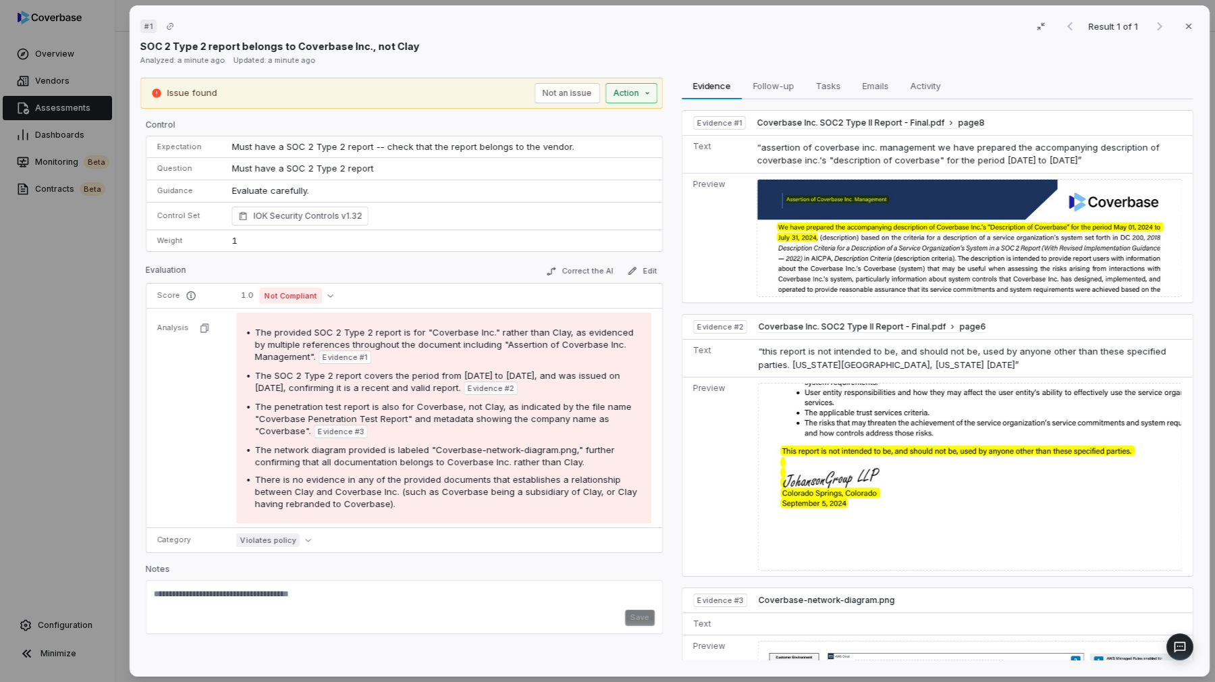
click at [647, 97] on div "# 1 Result 1 of 1 Close SOC 2 Type 2 report belongs to Coverbase Inc., not Clay…" at bounding box center [607, 341] width 1215 height 682
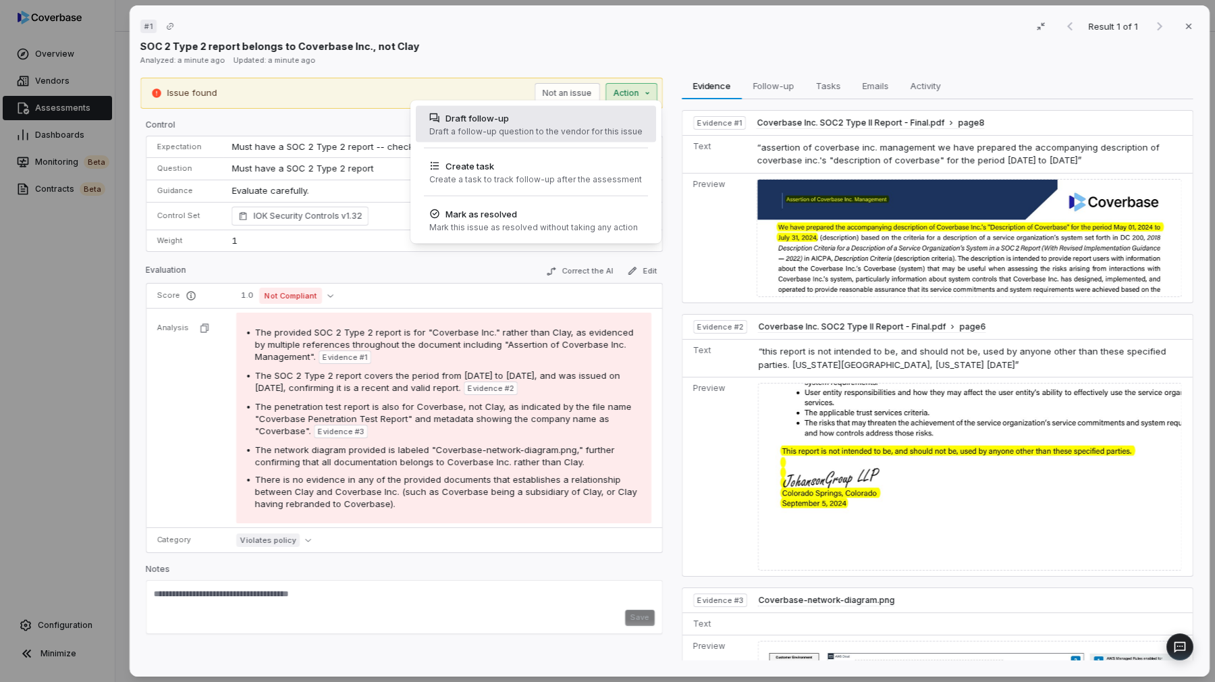
click at [629, 126] on div "Draft a follow-up question to the vendor for this issue" at bounding box center [535, 131] width 213 height 11
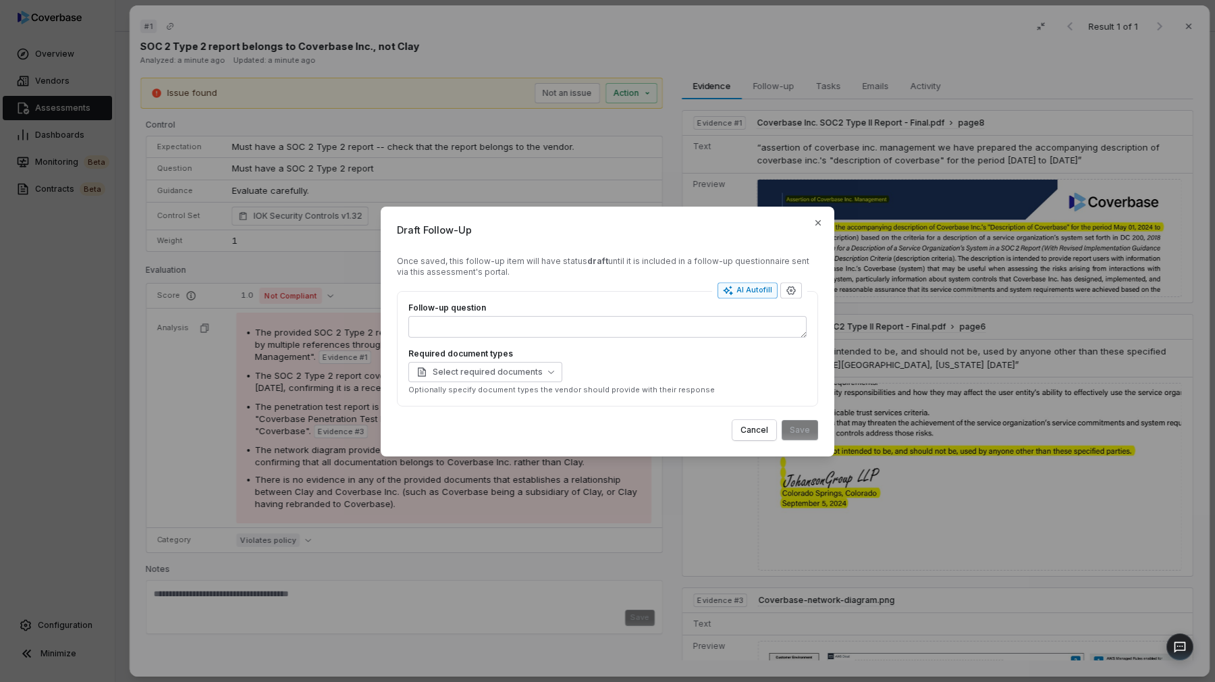
click at [738, 296] on div "AI Autofill" at bounding box center [747, 290] width 49 height 11
type textarea "*"
type textarea "****"
type textarea "*"
type textarea "**********"
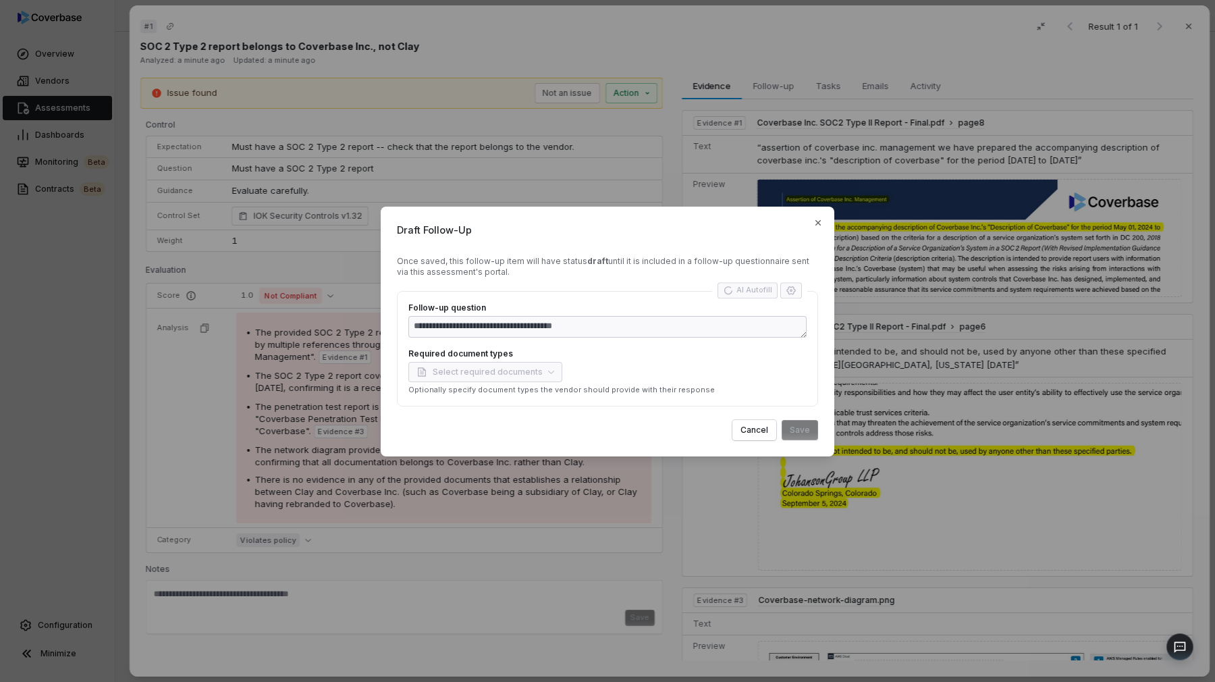
type textarea "*"
type textarea "**********"
type textarea "*"
type textarea "**********"
type textarea "*"
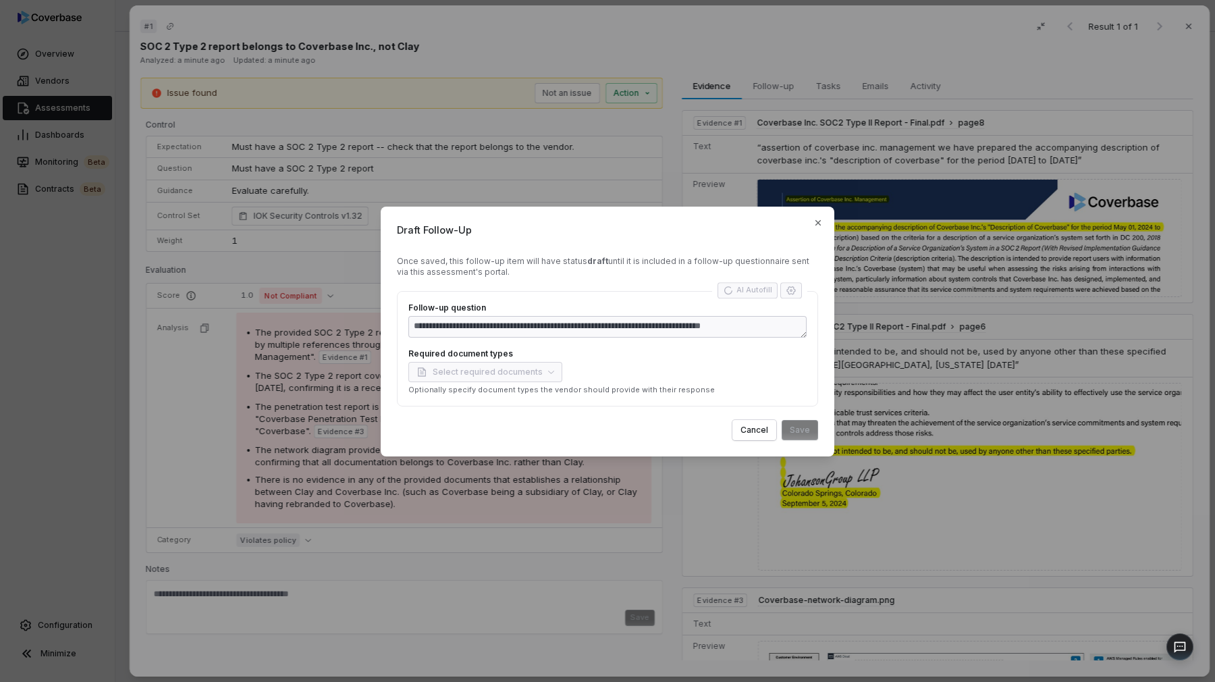
type textarea "**********"
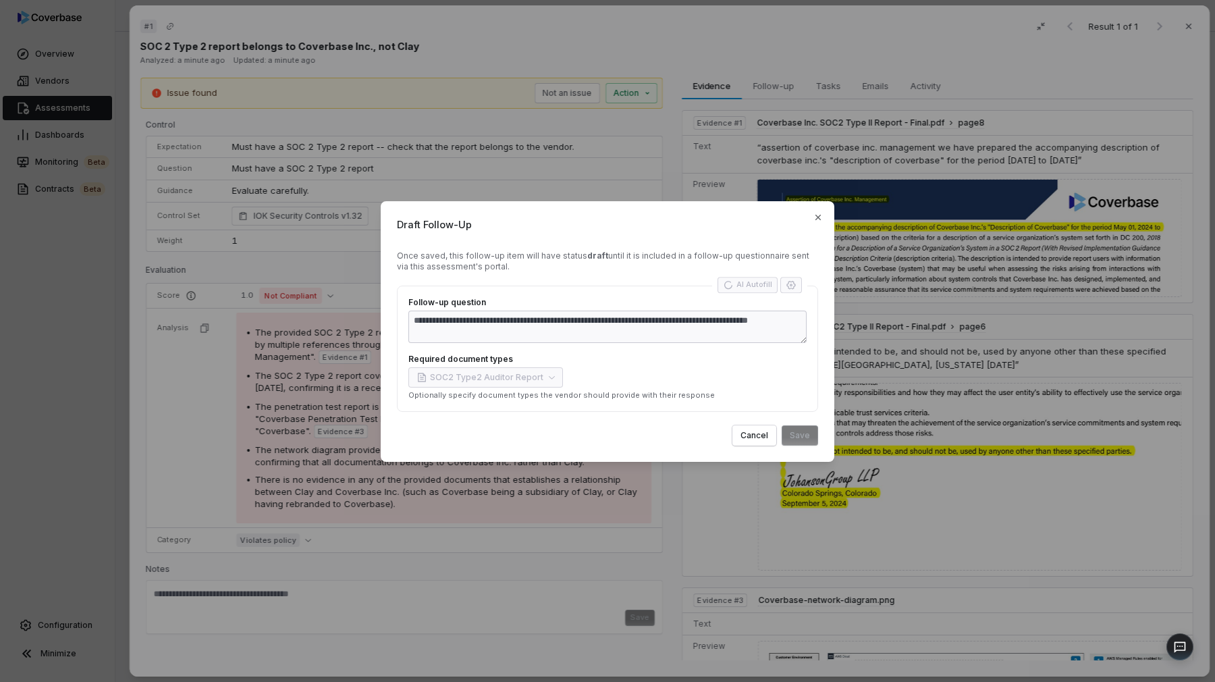
type textarea "*"
type textarea "**********"
type textarea "*"
type textarea "**********"
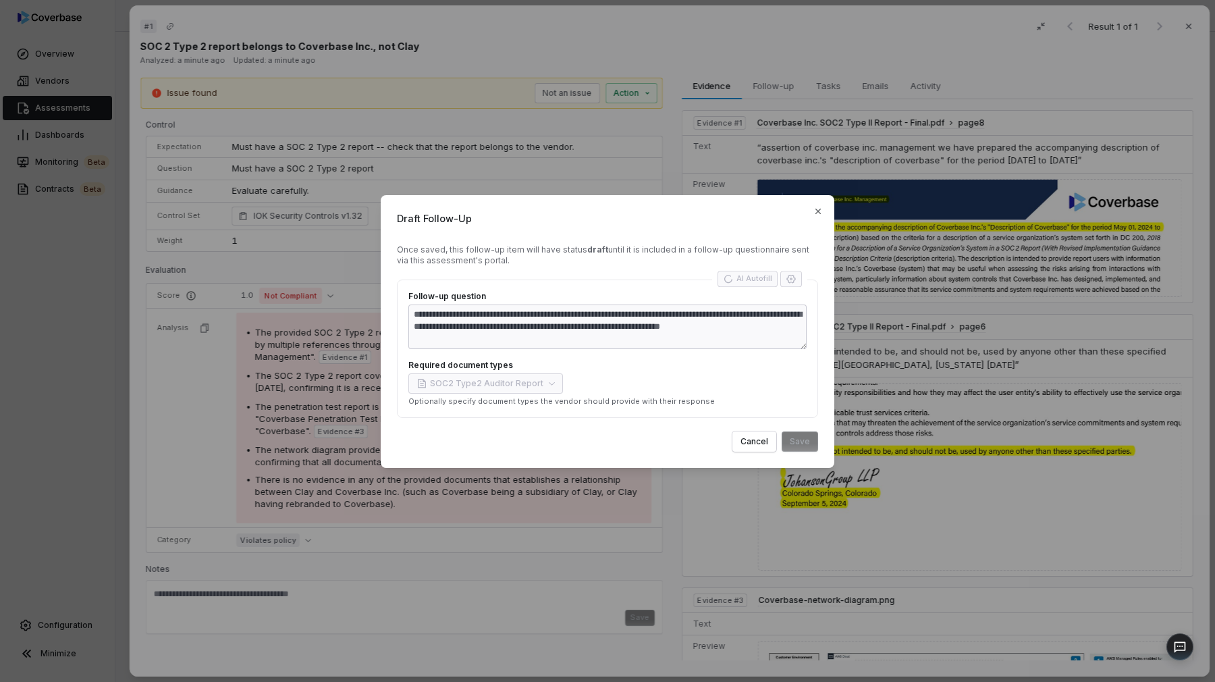
type textarea "*"
type textarea "**********"
type textarea "*"
type textarea "**********"
type textarea "*"
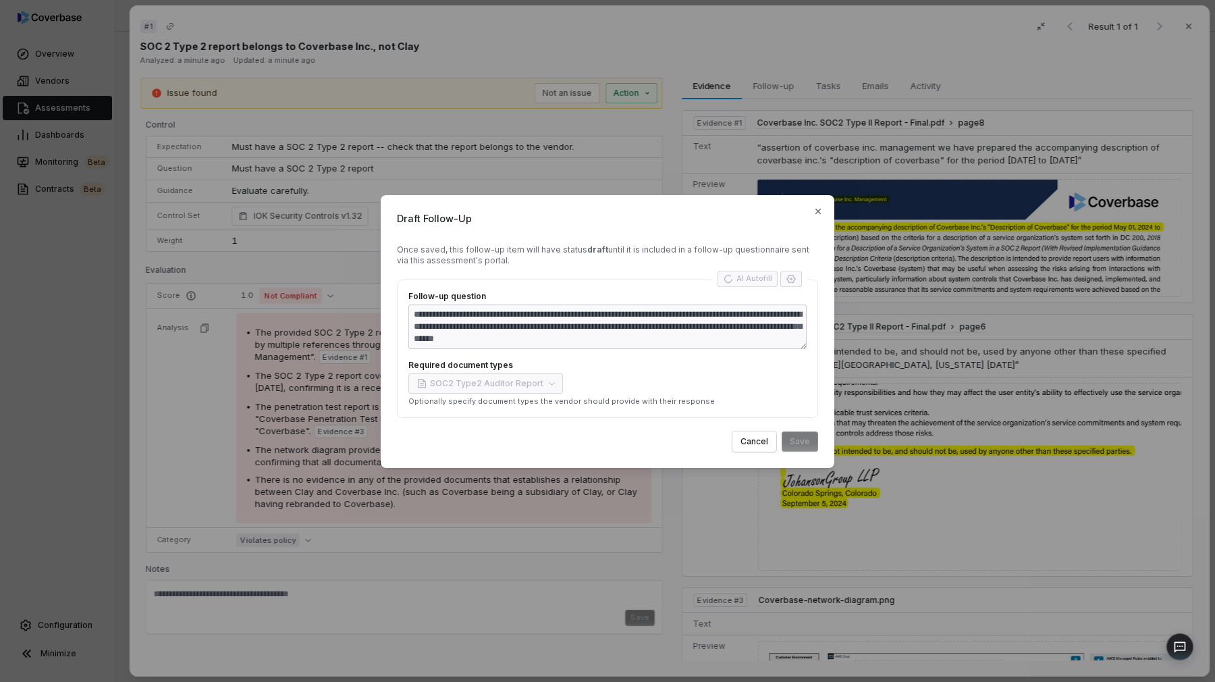
type textarea "**********"
type textarea "*"
type textarea "**********"
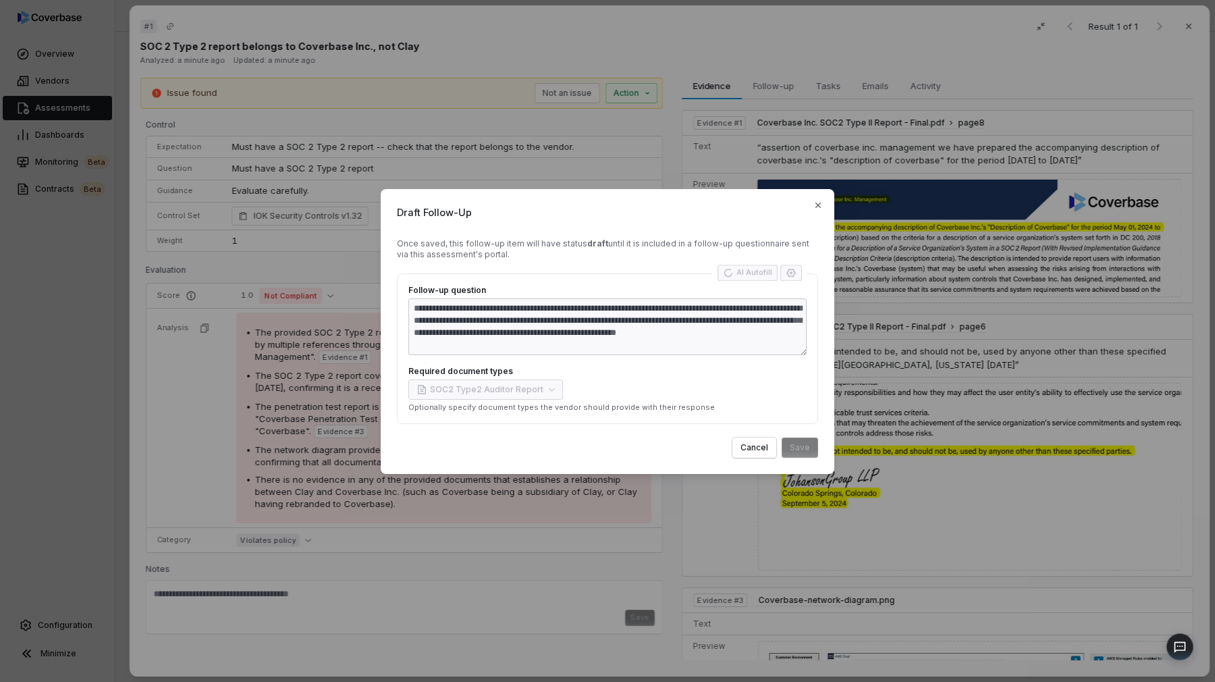
type textarea "*"
type textarea "**********"
type textarea "*"
type textarea "**********"
type textarea "*"
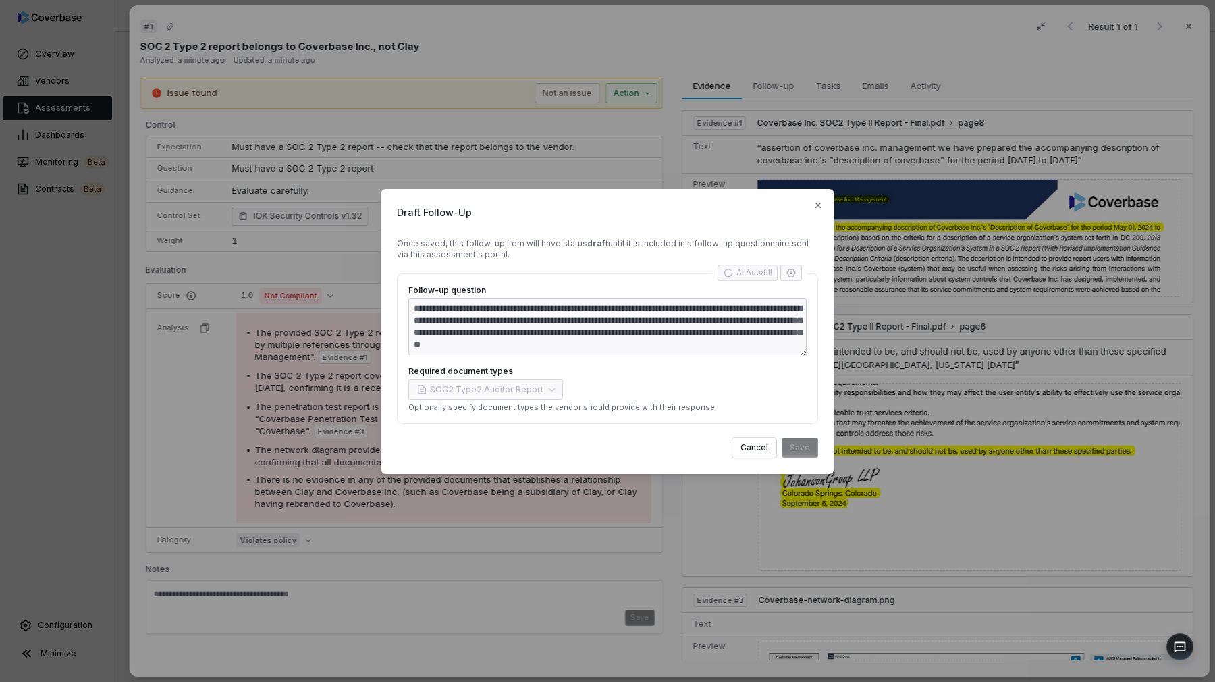
type textarea "**********"
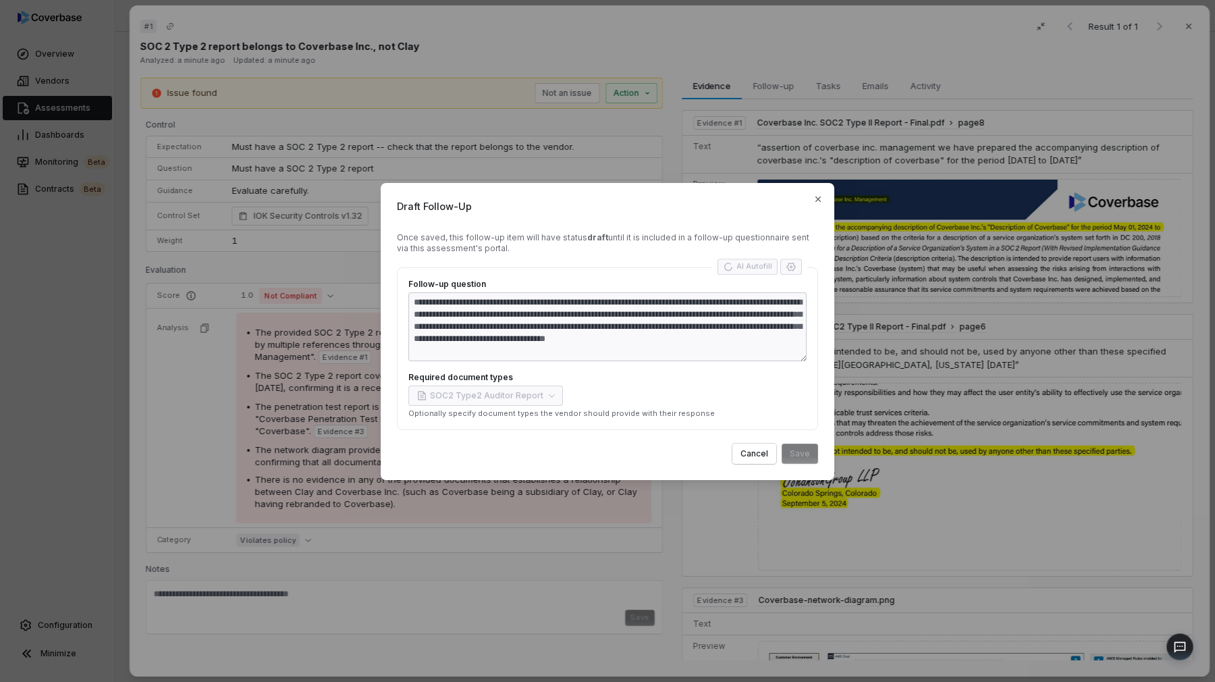
type textarea "*"
type textarea "**********"
type textarea "*"
type textarea "**********"
type textarea "*"
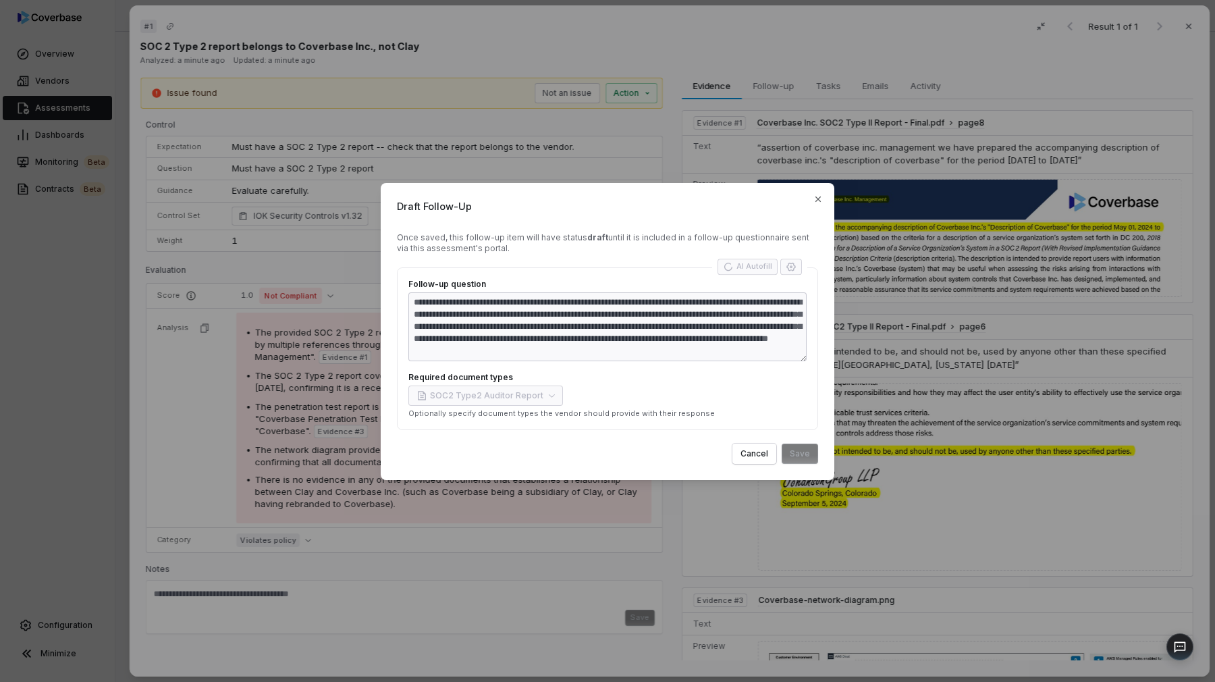
type textarea "**********"
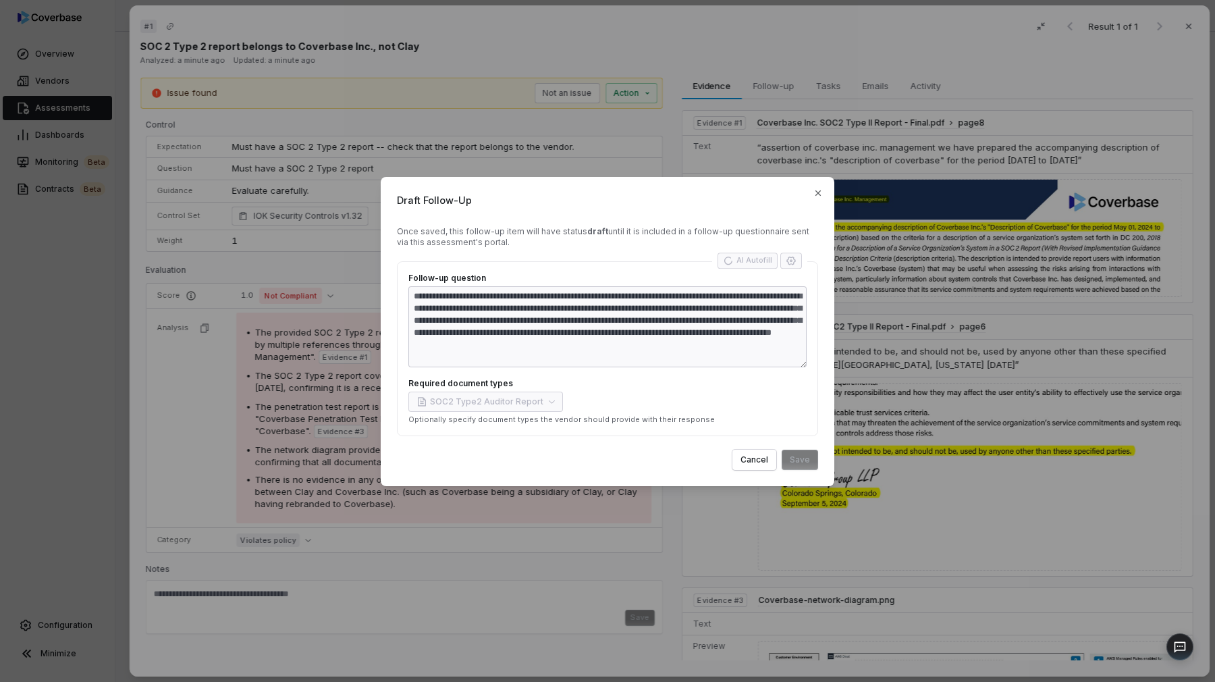
type textarea "*"
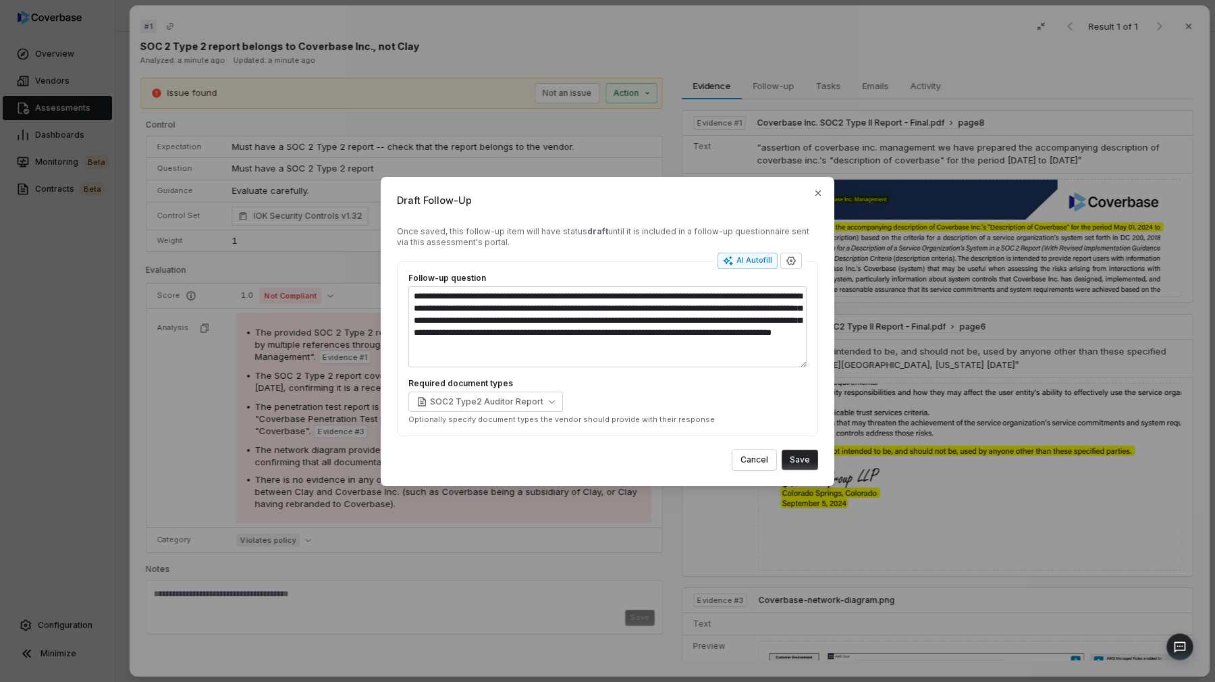
click at [802, 459] on button "Save" at bounding box center [800, 460] width 36 height 20
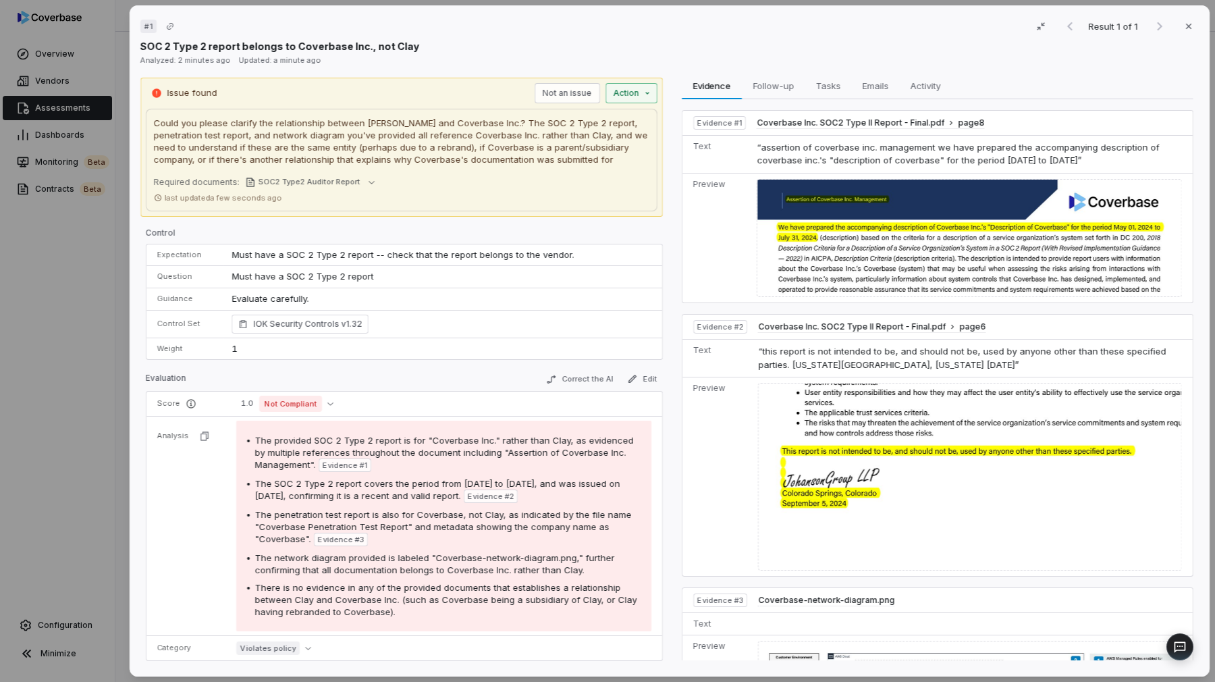
click at [619, 97] on div "# 1 Result 1 of 1 Close SOC 2 Type 2 report belongs to Coverbase Inc., not Clay…" at bounding box center [607, 341] width 1215 height 682
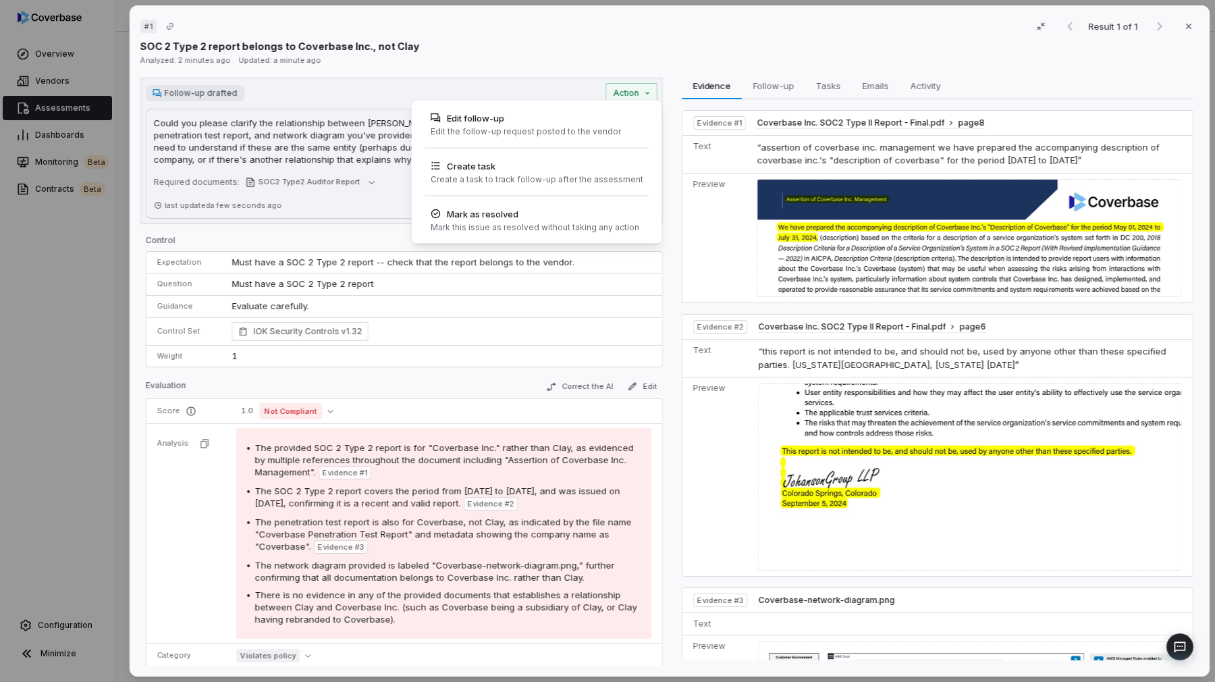
click at [123, 215] on div "# 1 Result 1 of 1 Close SOC 2 Type 2 report belongs to Coverbase Inc., not Clay…" at bounding box center [607, 341] width 1215 height 682
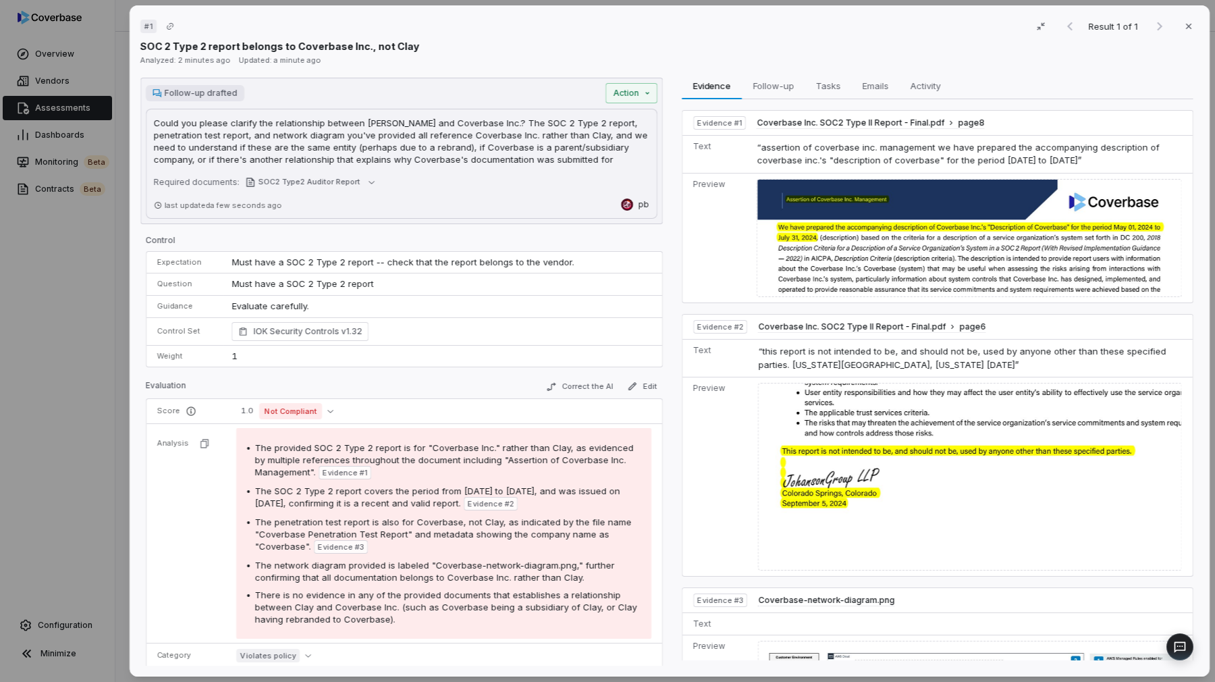
click at [103, 221] on div "# 1 Result 1 of 1 Close SOC 2 Type 2 report belongs to Coverbase Inc., not Clay…" at bounding box center [607, 341] width 1215 height 682
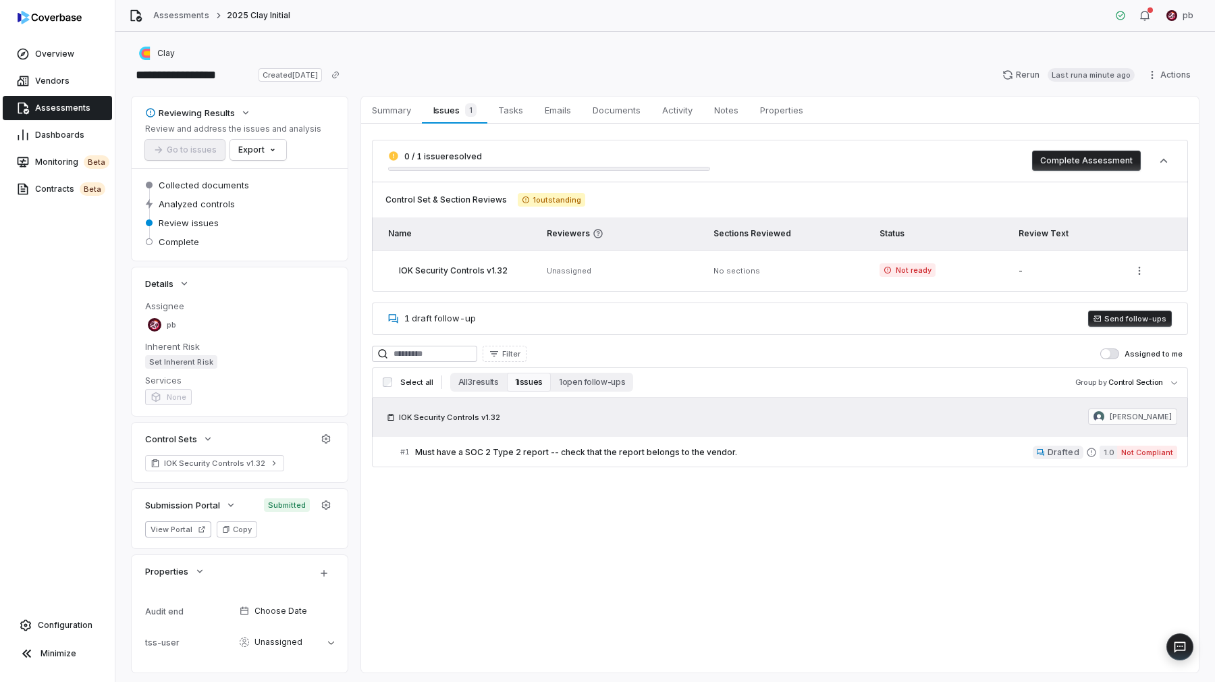
click at [1122, 316] on button "Send follow-ups" at bounding box center [1130, 319] width 84 height 16
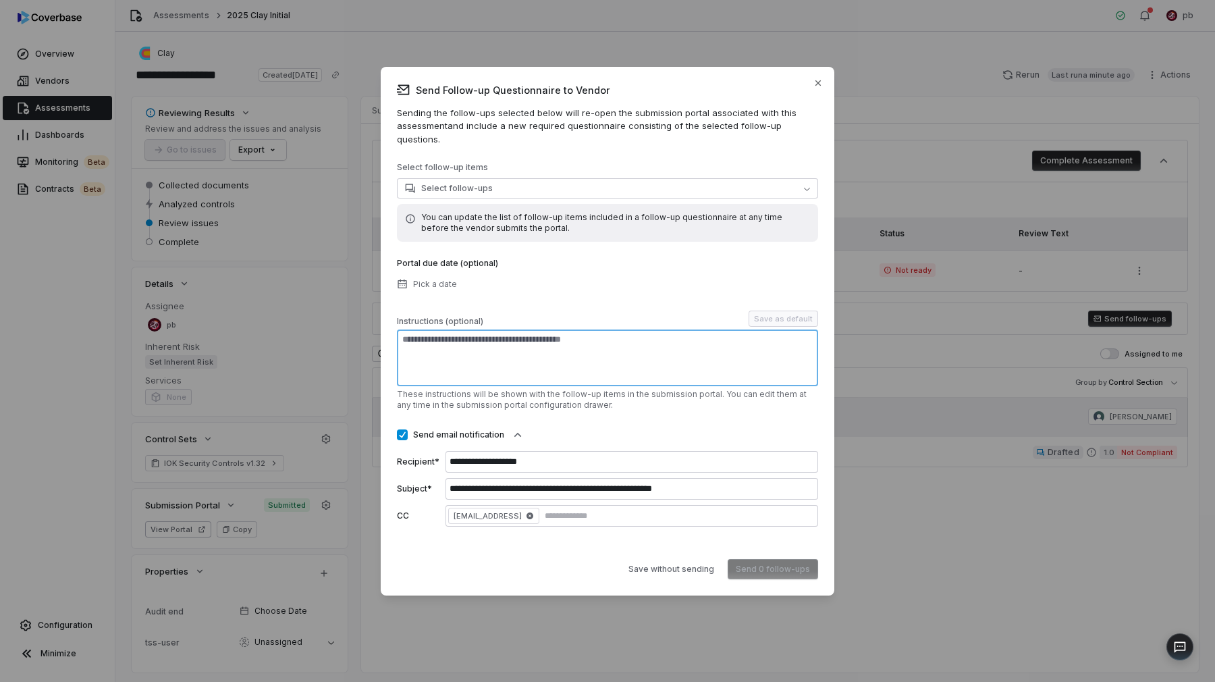
click at [614, 354] on textarea at bounding box center [607, 357] width 421 height 57
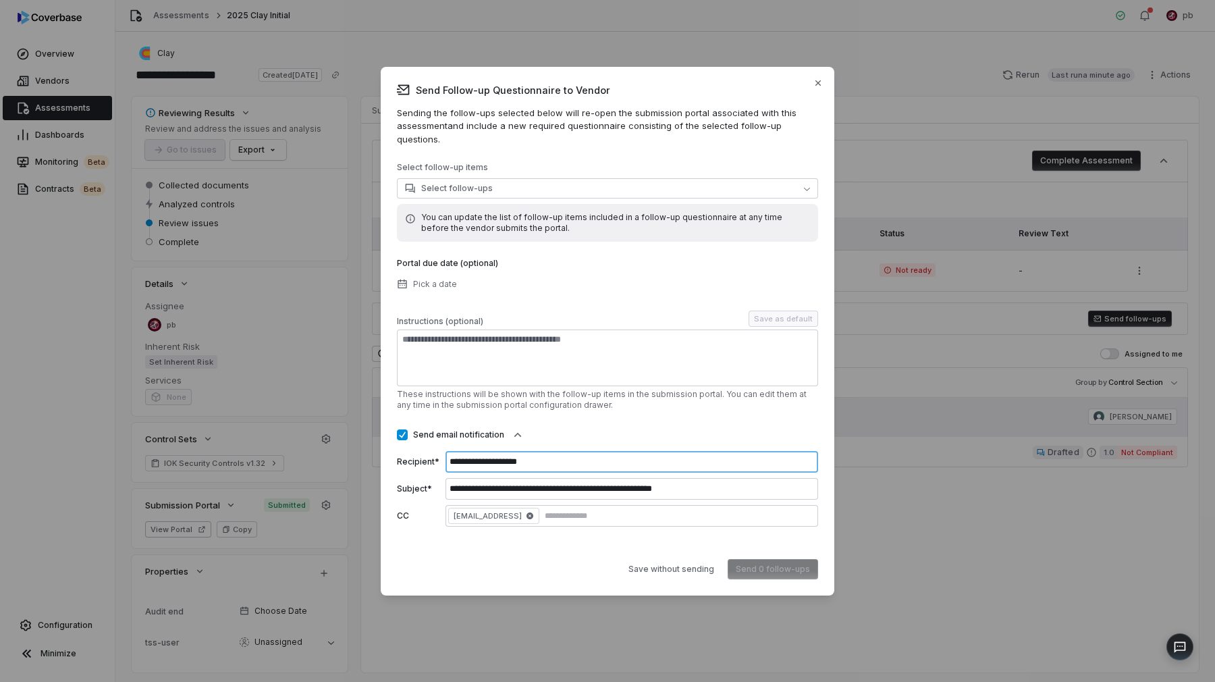
click at [593, 463] on input "**********" at bounding box center [632, 462] width 373 height 22
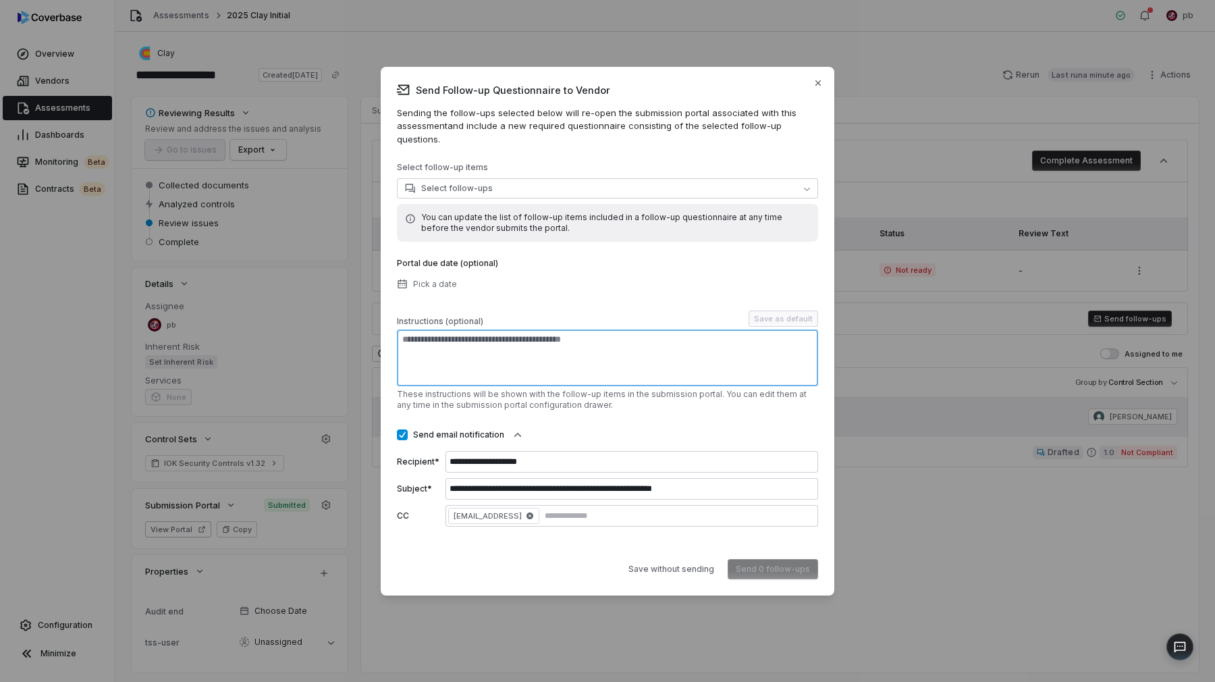
click at [677, 368] on textarea at bounding box center [607, 357] width 421 height 57
click at [629, 179] on button "Select follow-ups" at bounding box center [607, 188] width 421 height 20
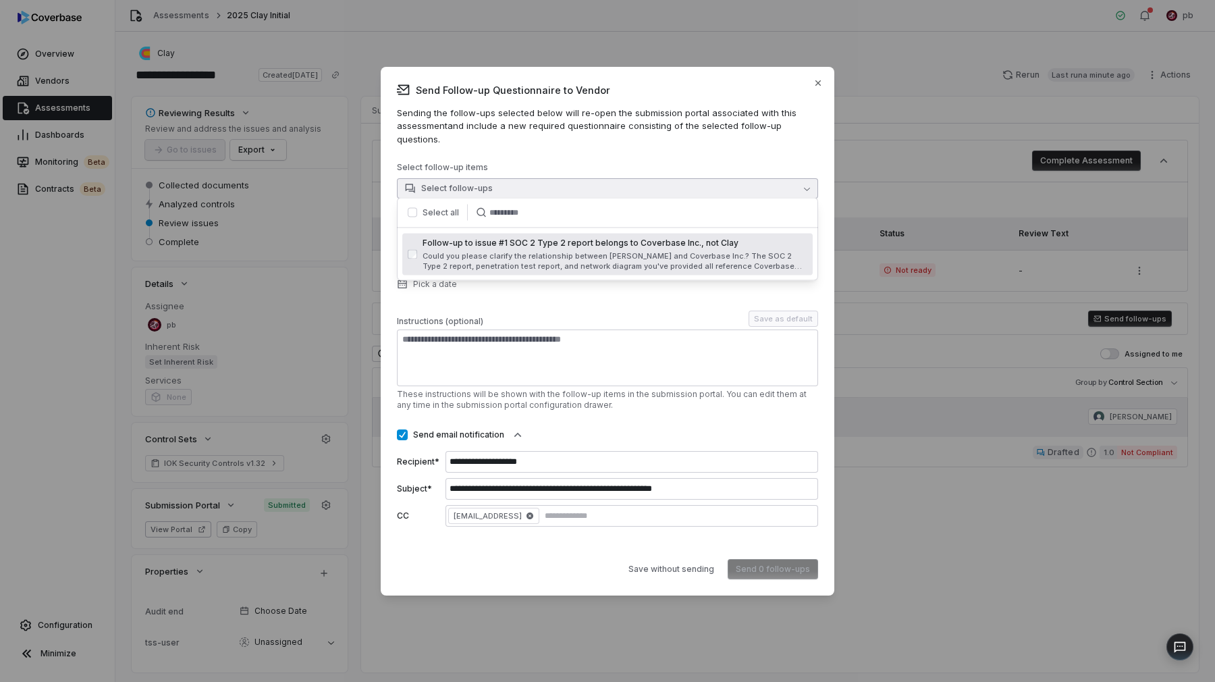
click at [425, 219] on div "Select all" at bounding box center [445, 213] width 87 height 16
click at [425, 214] on label "Select all" at bounding box center [441, 212] width 36 height 11
click at [491, 117] on p "Sending the follow-ups selected below will re-open the submission portal associ…" at bounding box center [607, 127] width 421 height 40
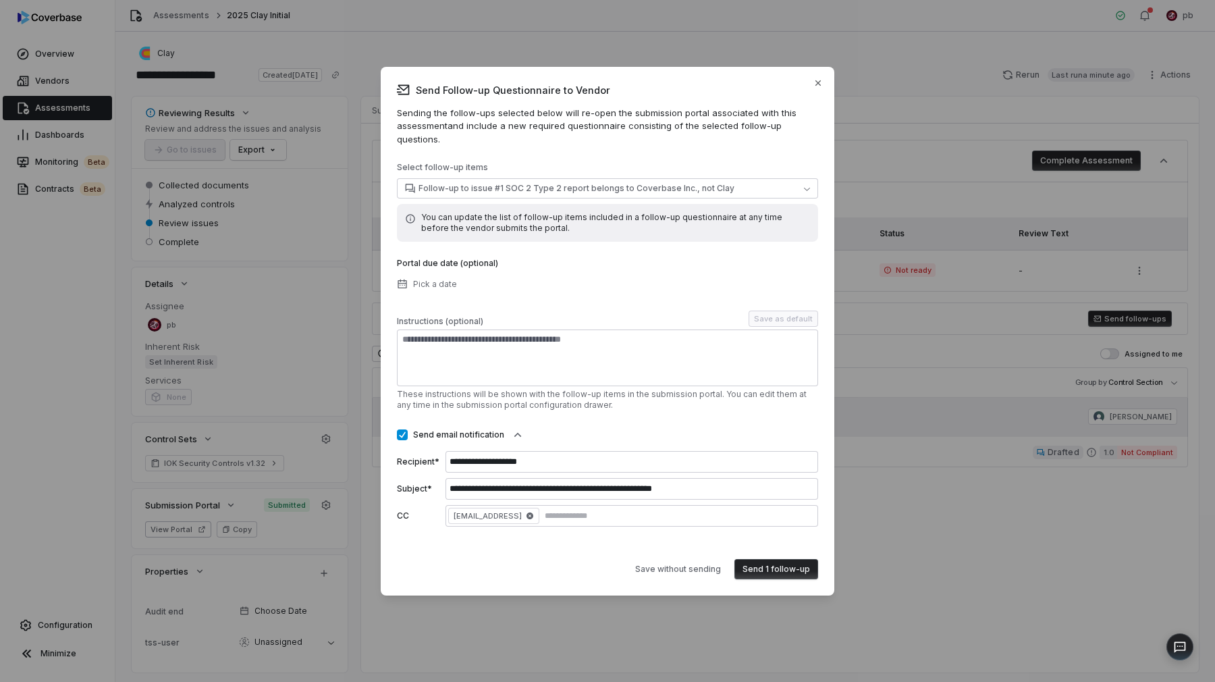
click at [799, 570] on button "Send 1 follow-up" at bounding box center [776, 569] width 84 height 20
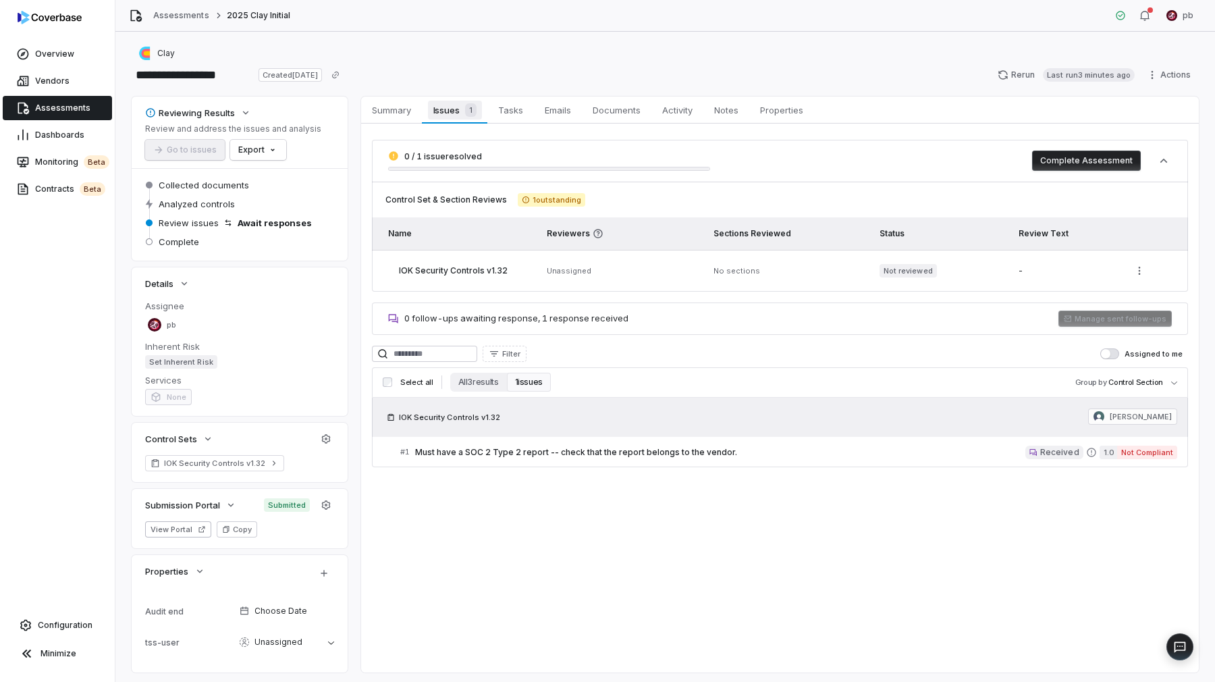
click at [425, 123] on link "Issues 1 Issues 1" at bounding box center [454, 110] width 65 height 27
click at [532, 447] on span "Must have a SOC 2 Type 2 report -- check that the report belongs to the vendor." at bounding box center [720, 452] width 610 height 11
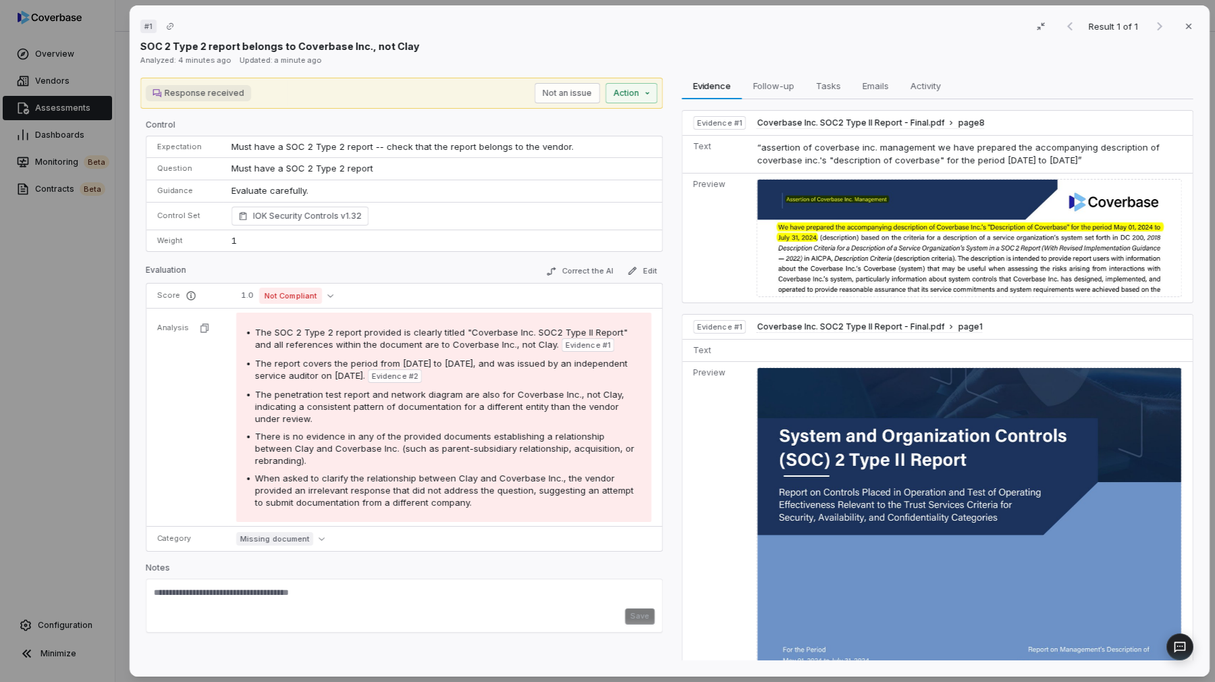
click at [443, 483] on div "When asked to clarify the relationship between Clay and Coverbase Inc., the ven…" at bounding box center [447, 490] width 385 height 36
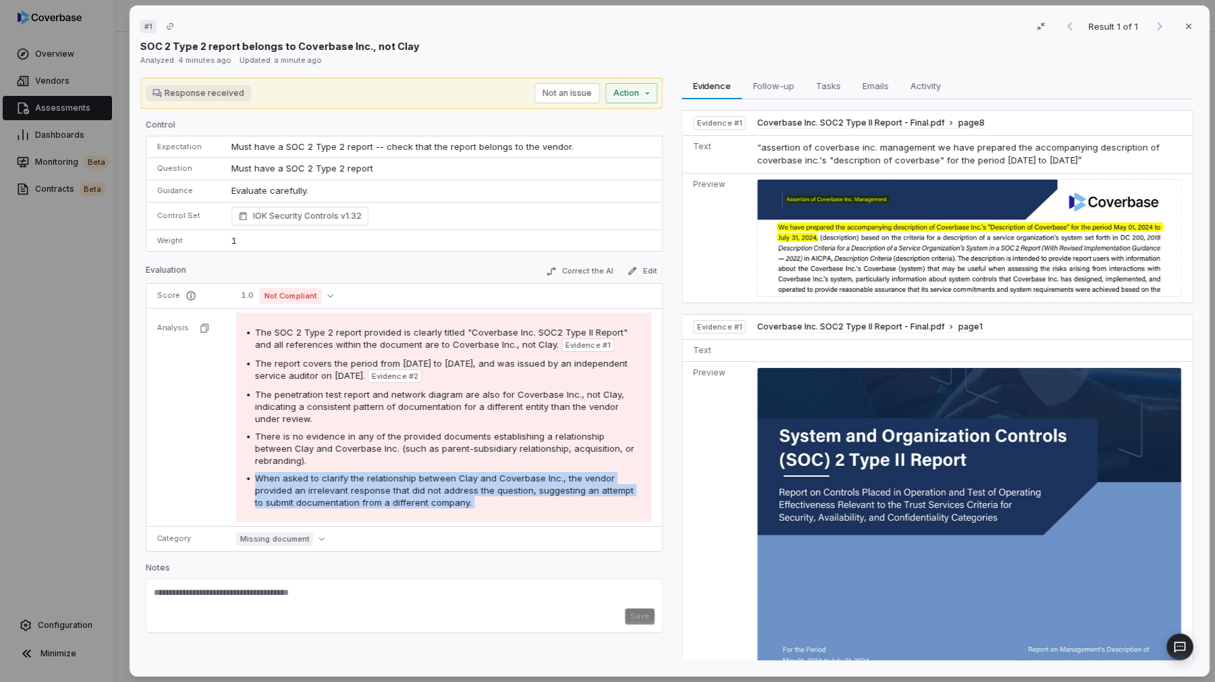
click at [443, 483] on div "When asked to clarify the relationship between Clay and Coverbase Inc., the ven…" at bounding box center [447, 490] width 385 height 36
click at [443, 504] on div "The SOC 2 Type 2 report provided is clearly titled "Coverbase Inc. SOC2 Type II…" at bounding box center [443, 417] width 415 height 209
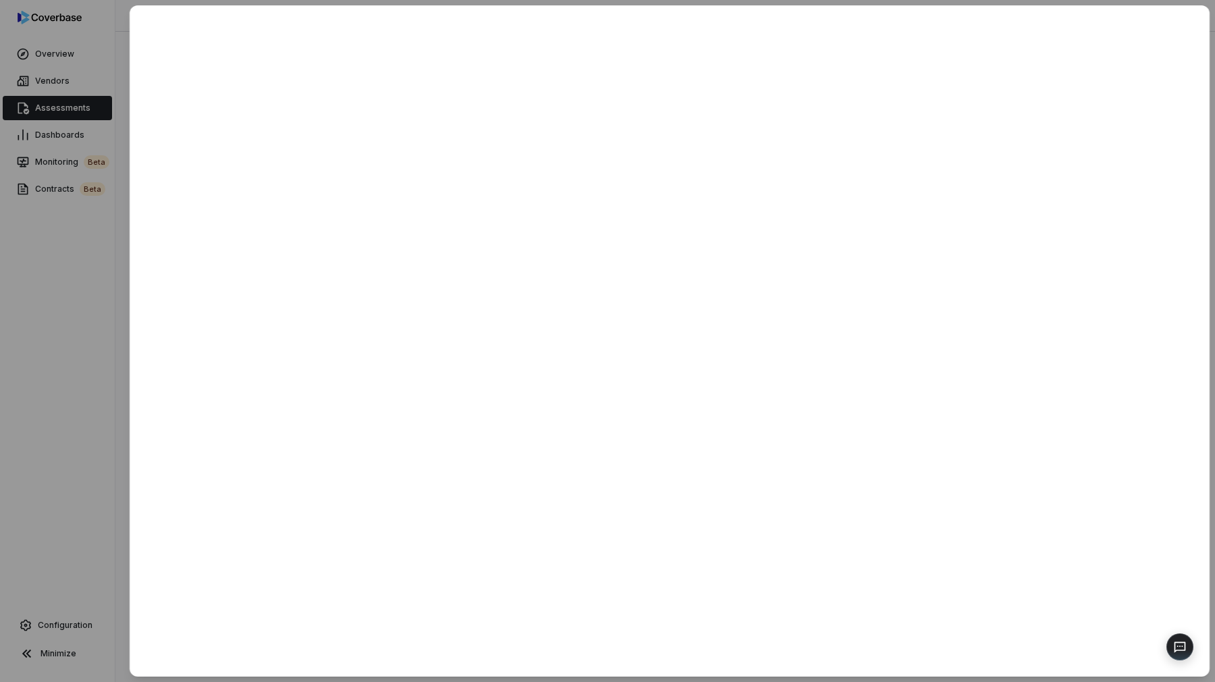
click at [30, 244] on div at bounding box center [607, 341] width 1215 height 682
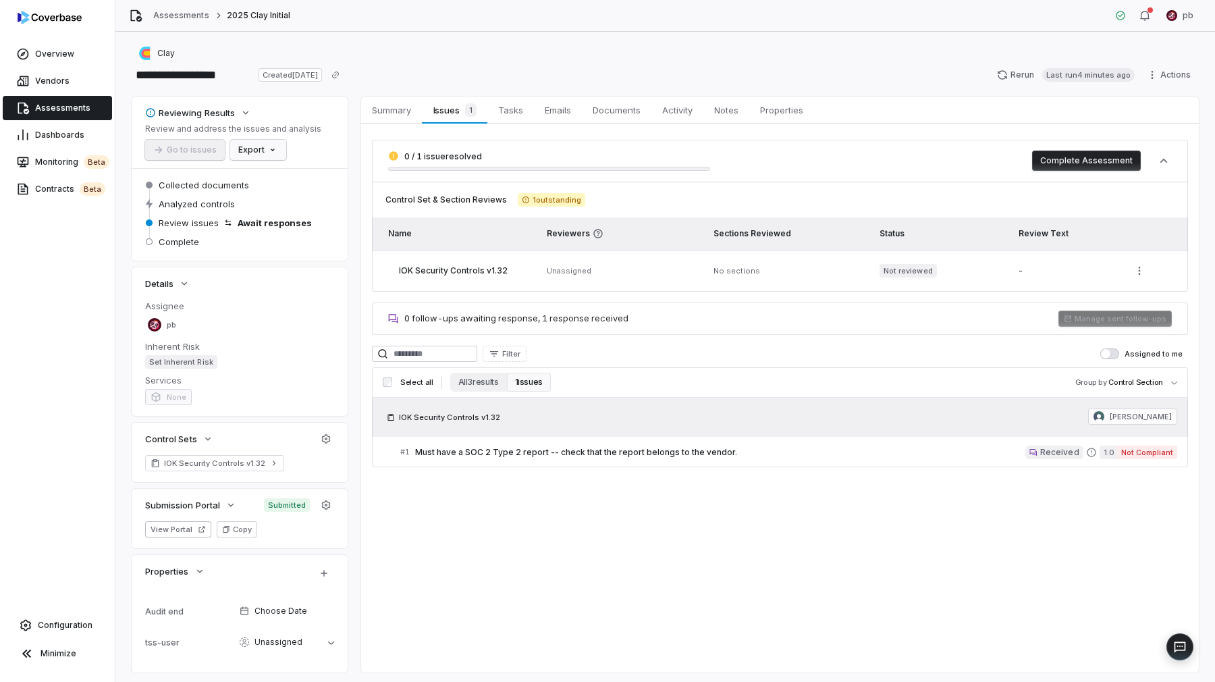
click at [259, 158] on html "**********" at bounding box center [607, 341] width 1215 height 682
click at [280, 182] on div "Export as PDF" at bounding box center [278, 179] width 95 height 22
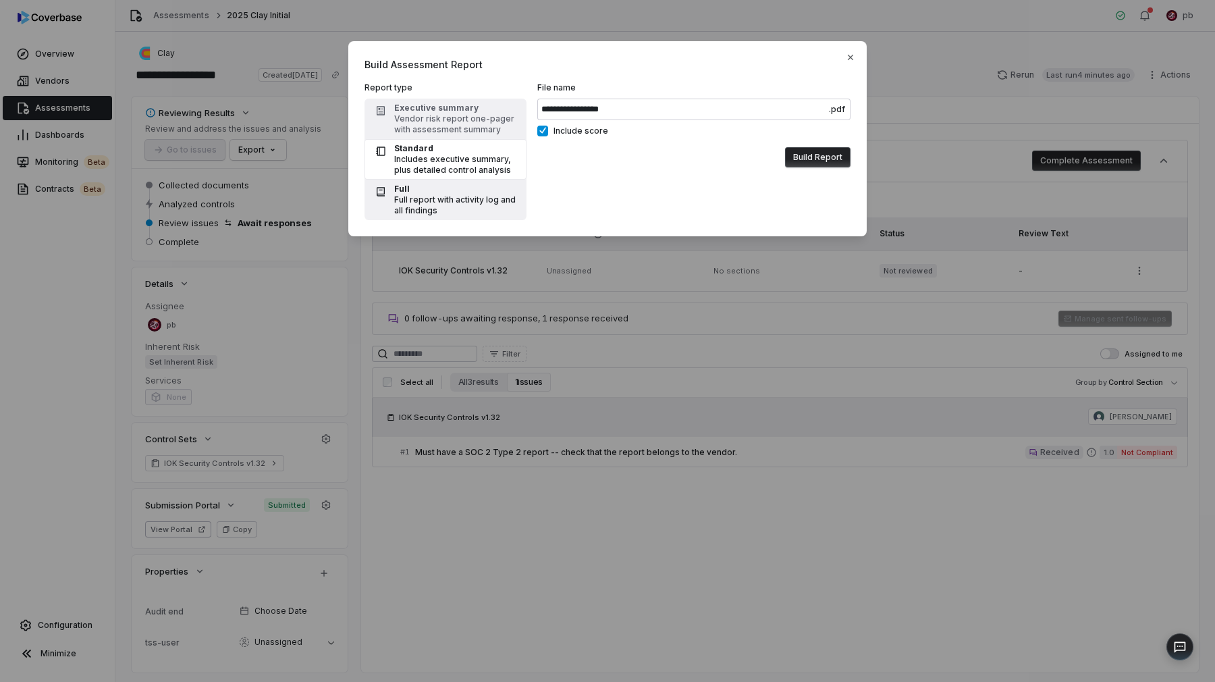
click at [465, 192] on div "Full" at bounding box center [456, 189] width 124 height 11
type input "**********"
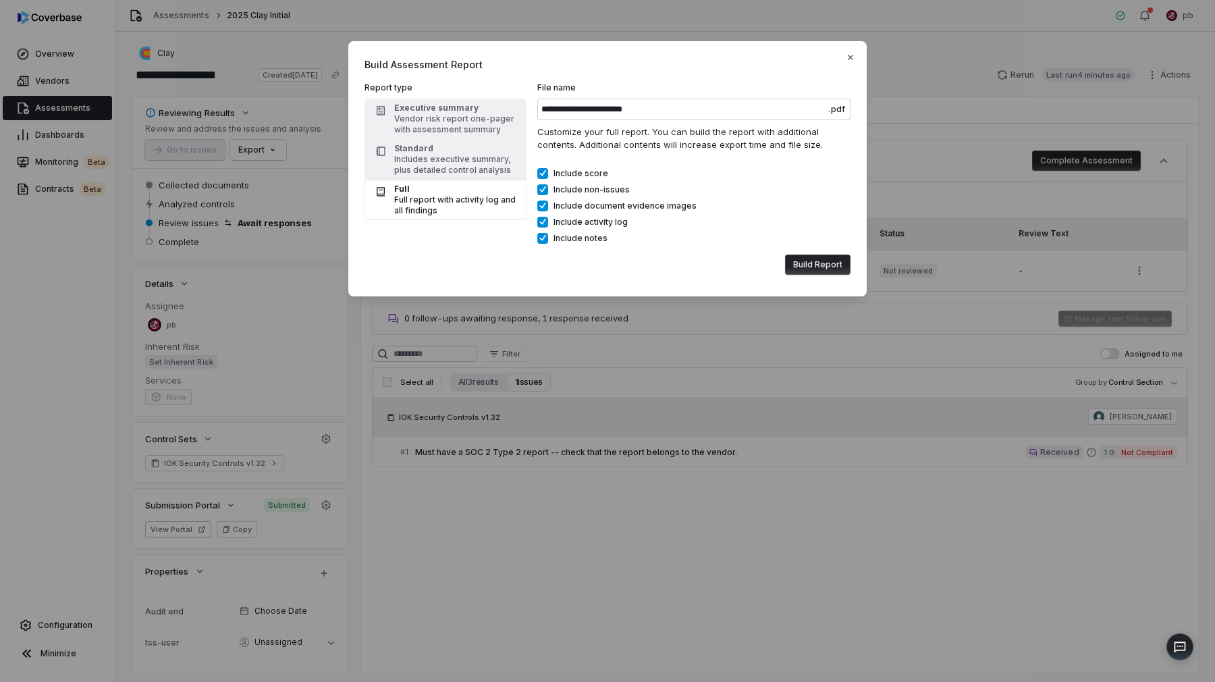
click at [826, 260] on button "Build Report" at bounding box center [817, 265] width 65 height 20
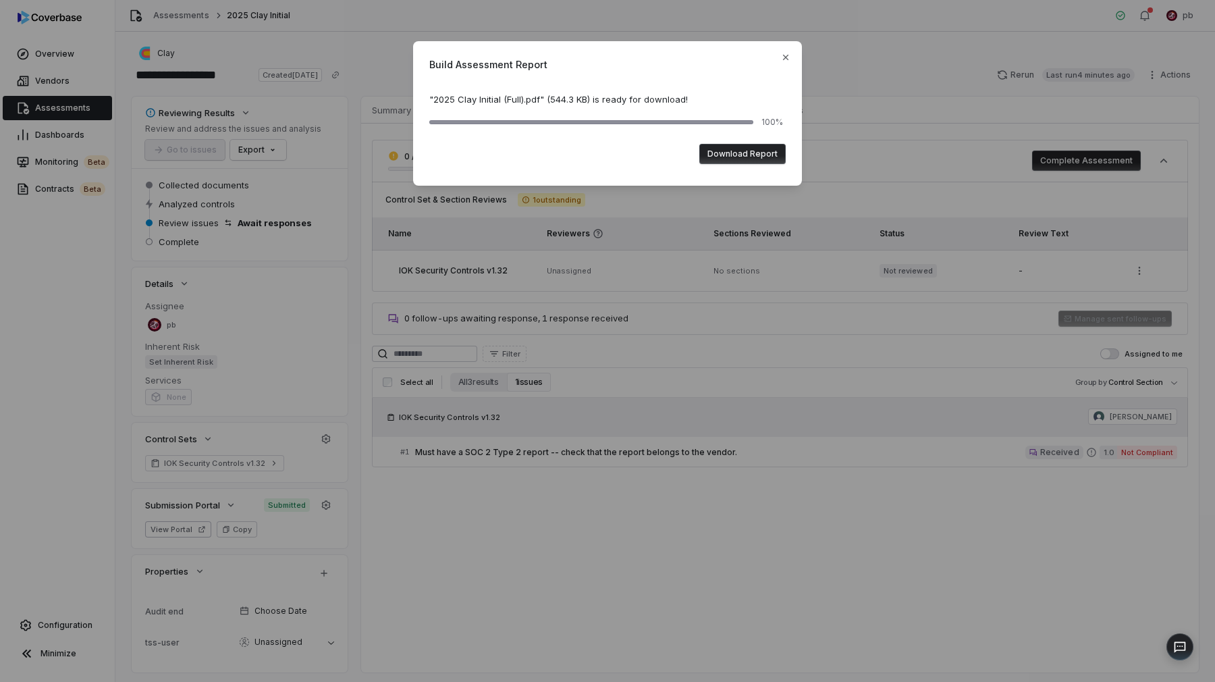
click at [766, 154] on button "Download Report" at bounding box center [742, 154] width 86 height 20
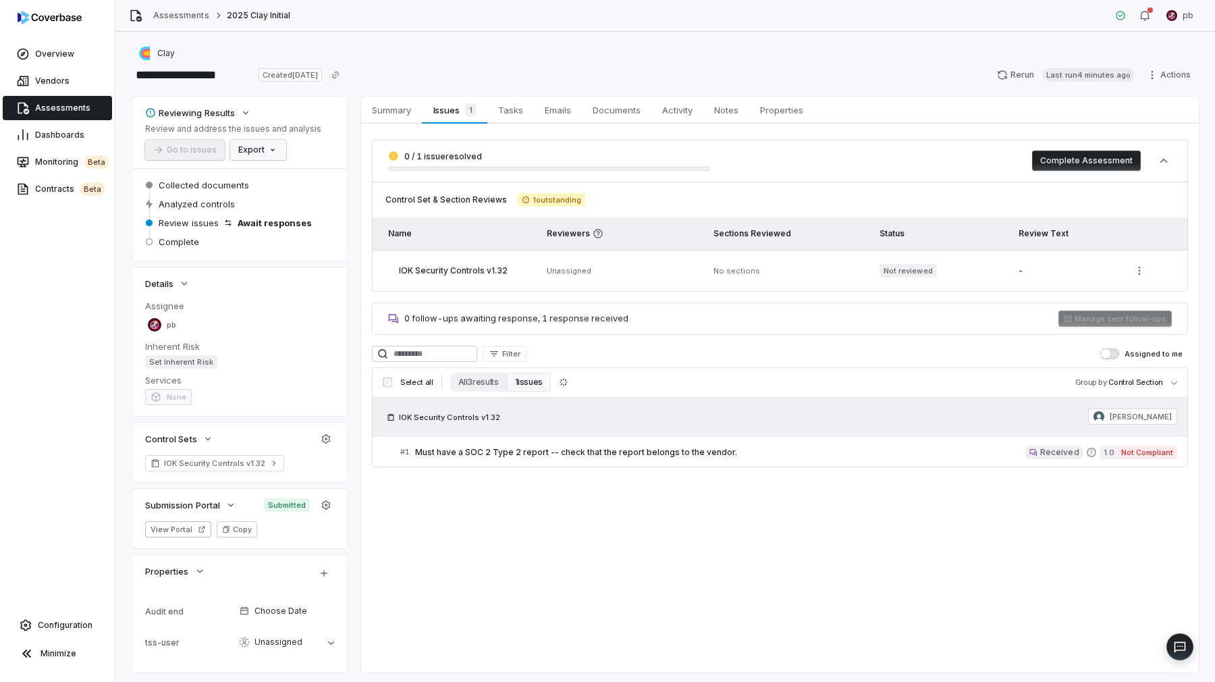
click at [246, 151] on html "**********" at bounding box center [607, 341] width 1215 height 682
click at [290, 201] on div "Export as Excel" at bounding box center [278, 201] width 95 height 22
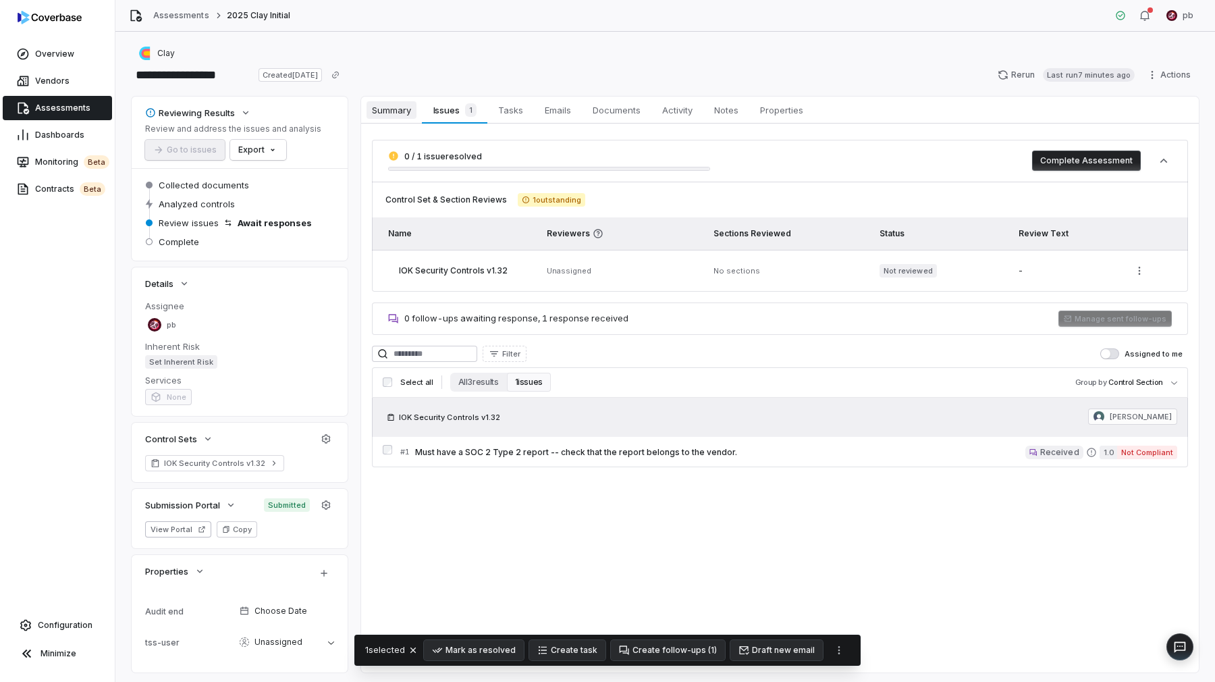
click at [377, 111] on span "Summary" at bounding box center [392, 110] width 50 height 18
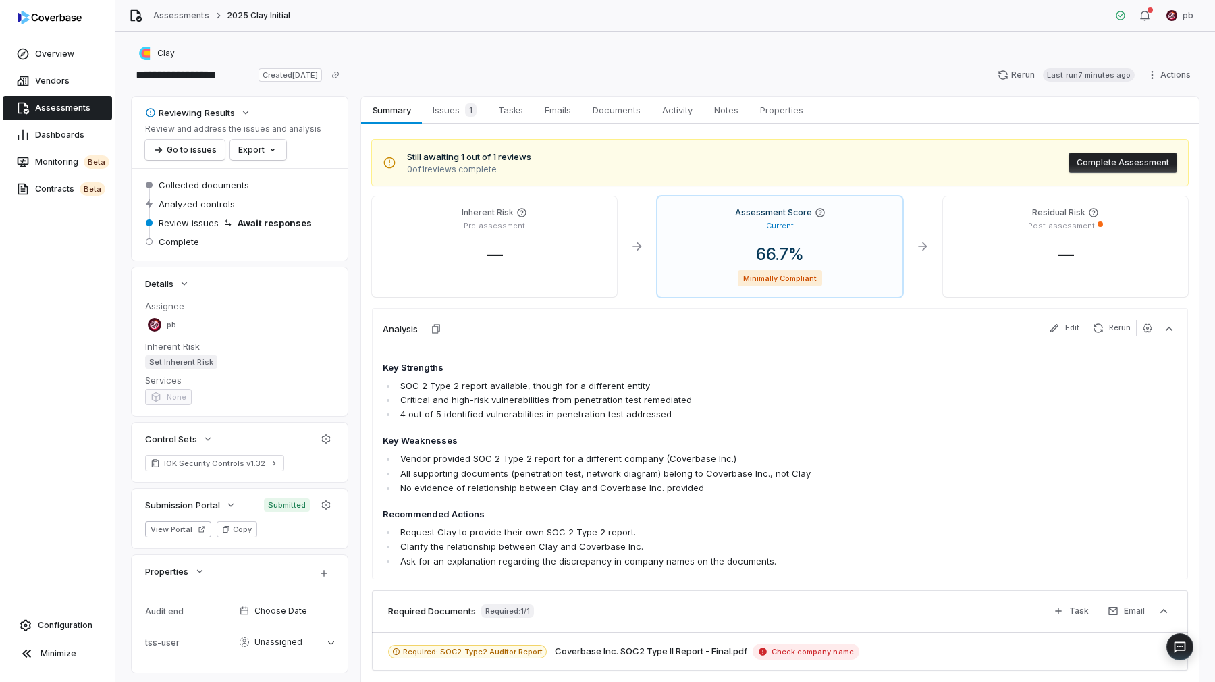
click at [1123, 163] on button "Complete Assessment" at bounding box center [1123, 163] width 109 height 20
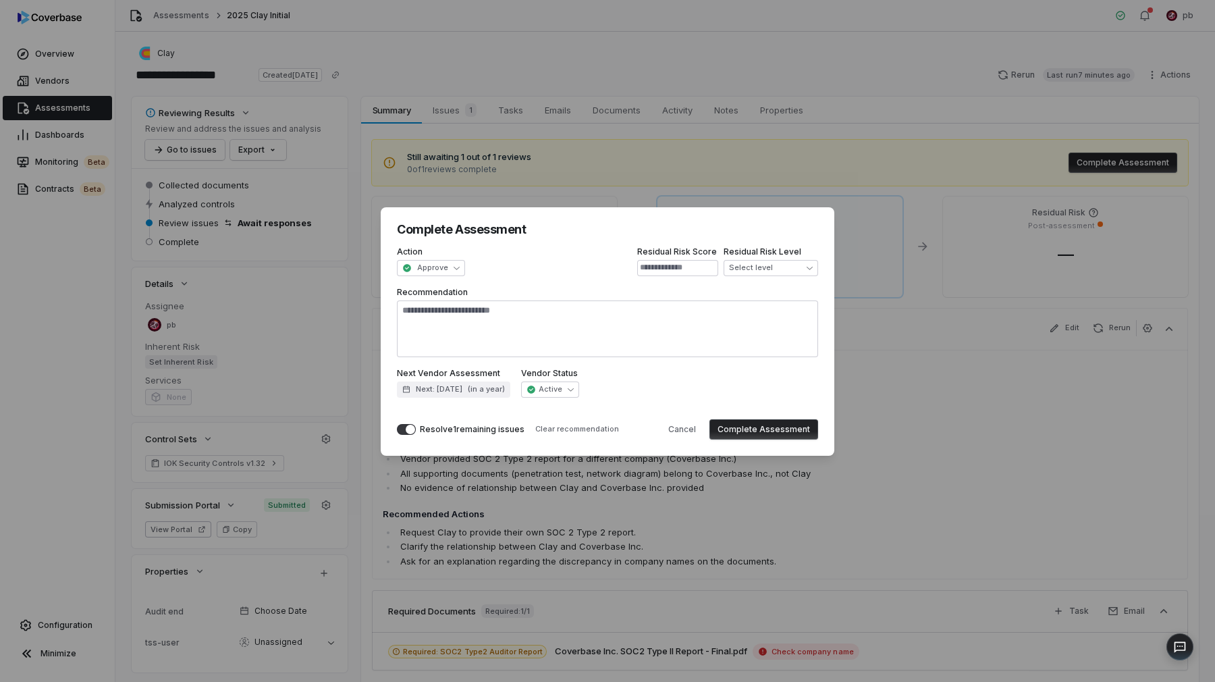
click at [770, 422] on button "Complete Assessment" at bounding box center [764, 429] width 109 height 20
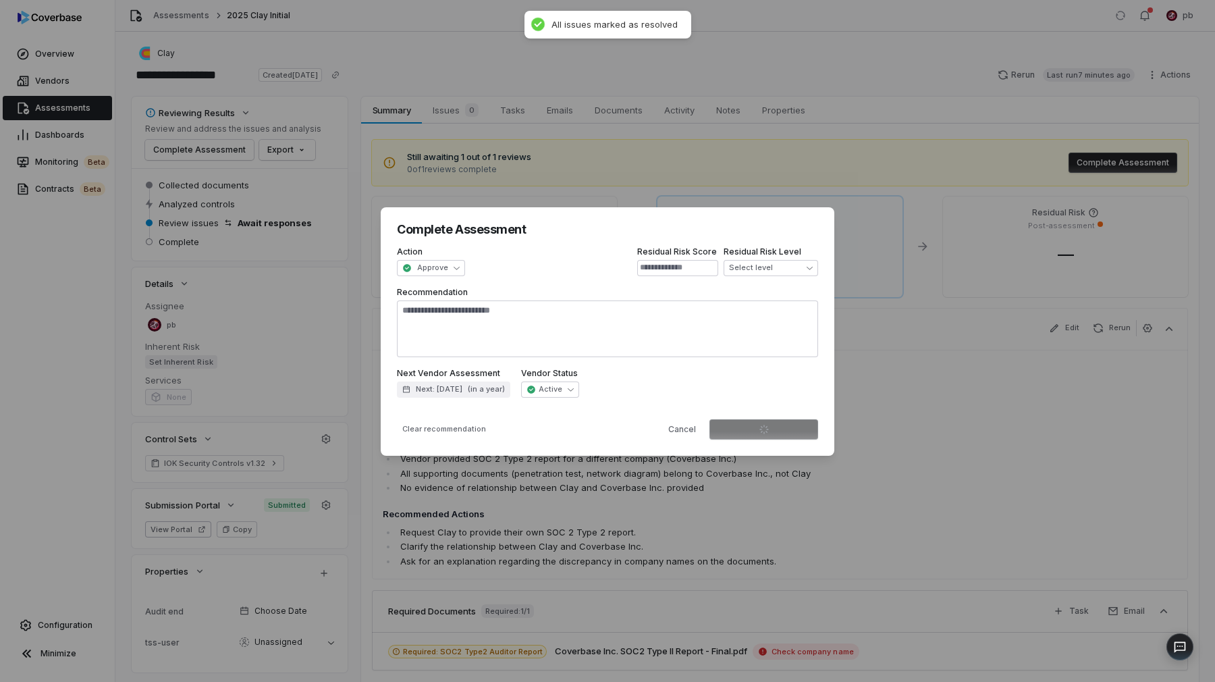
type textarea "*"
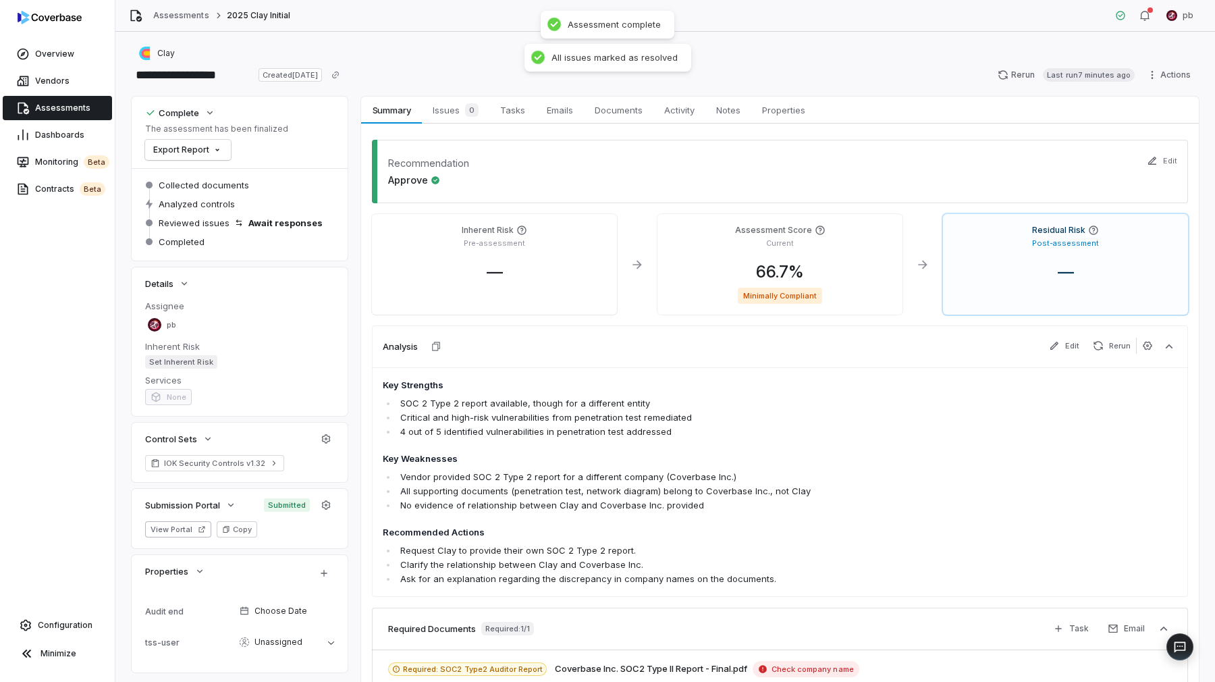
click at [73, 110] on span "Assessments" at bounding box center [62, 108] width 55 height 11
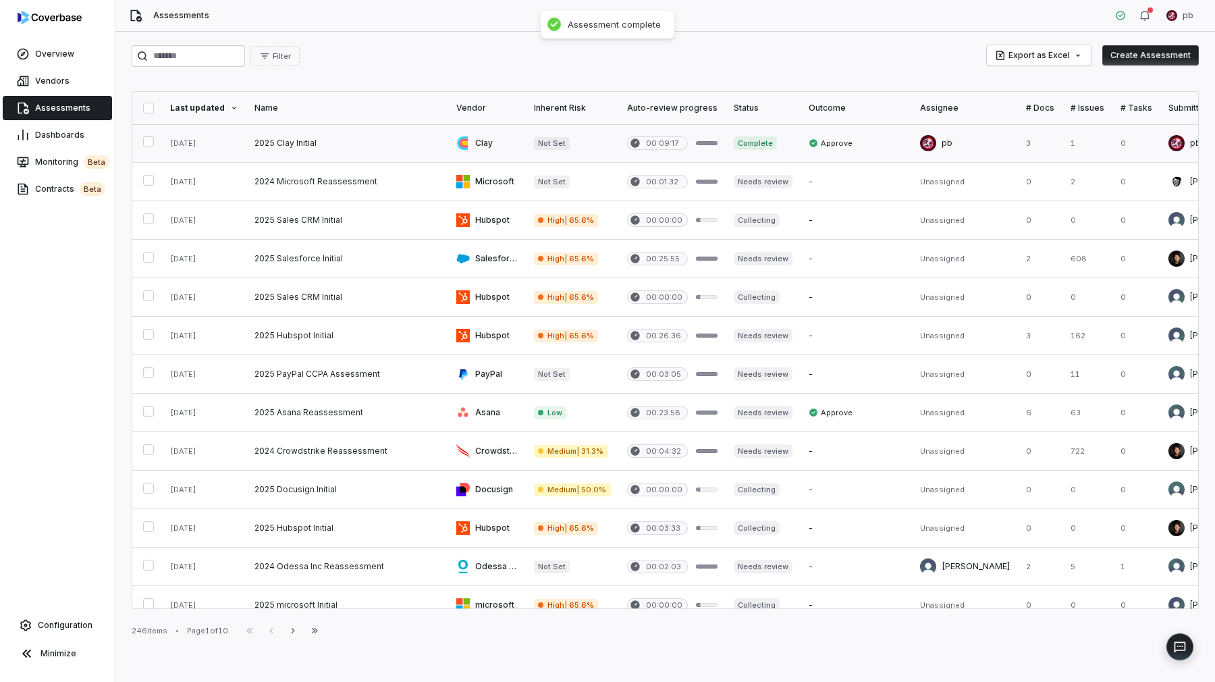
click at [313, 151] on link at bounding box center [347, 143] width 202 height 38
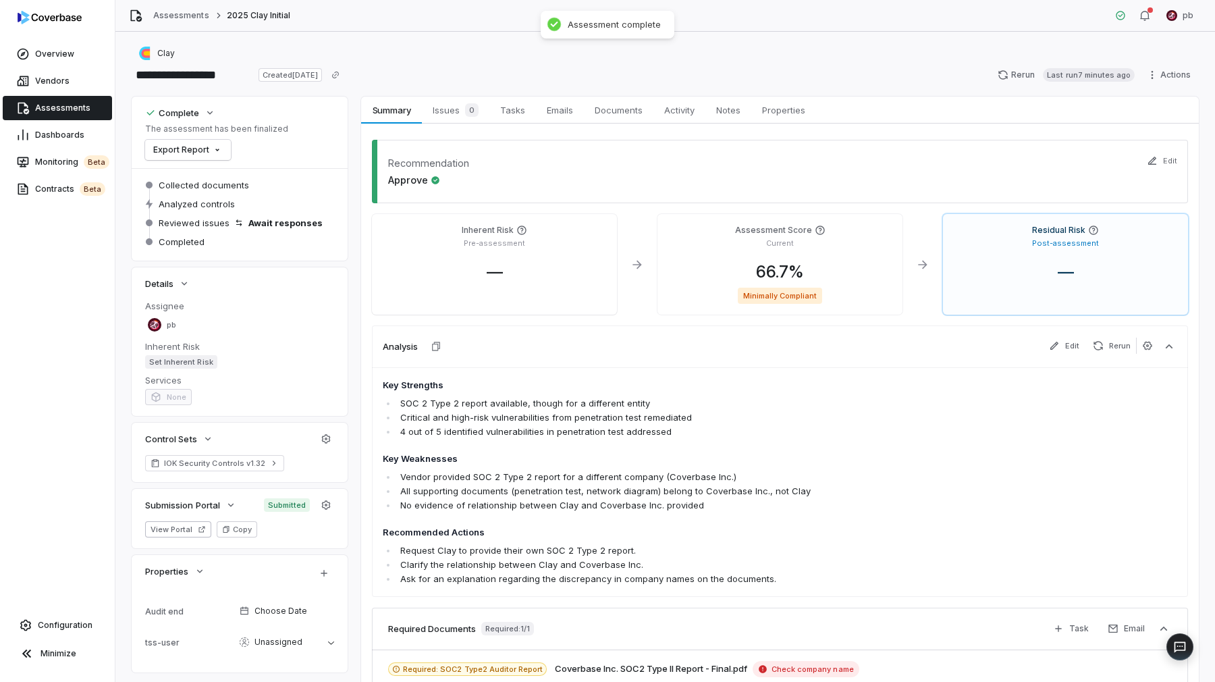
click at [1158, 49] on div "Clay" at bounding box center [665, 53] width 1067 height 16
click at [1158, 70] on html "**********" at bounding box center [607, 341] width 1215 height 682
click at [1146, 195] on div "Delete" at bounding box center [1154, 192] width 97 height 22
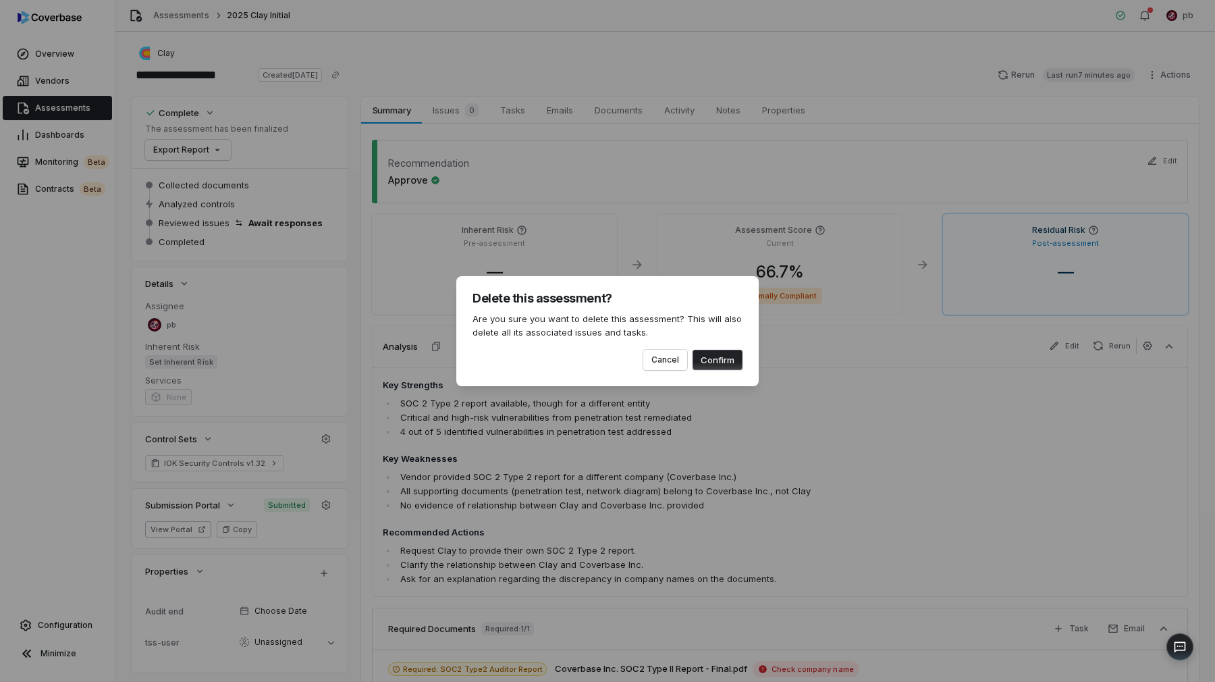
click at [710, 371] on div "Delete this assessment? Are you sure you want to delete this assessment? This w…" at bounding box center [607, 331] width 302 height 110
click at [720, 357] on button "Confirm" at bounding box center [718, 360] width 50 height 20
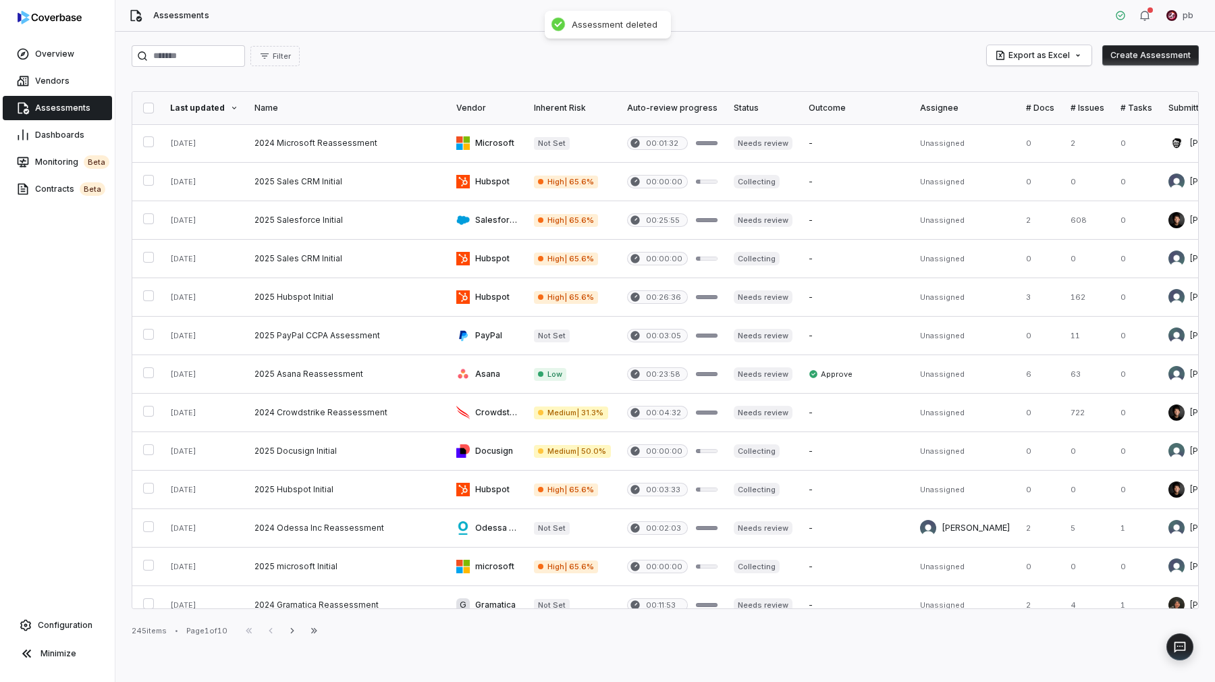
click at [76, 117] on link "Assessments" at bounding box center [57, 108] width 109 height 24
click at [77, 80] on link "Vendors" at bounding box center [57, 81] width 109 height 24
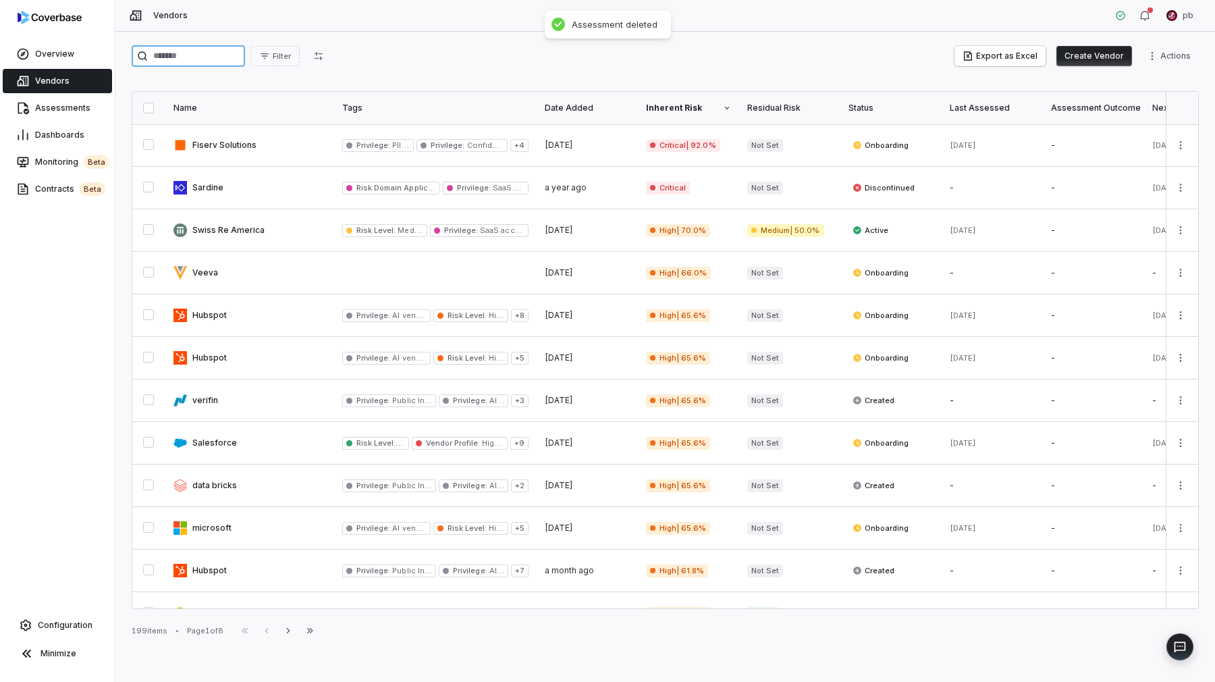
click at [201, 52] on input "search" at bounding box center [188, 56] width 113 height 22
type input "*"
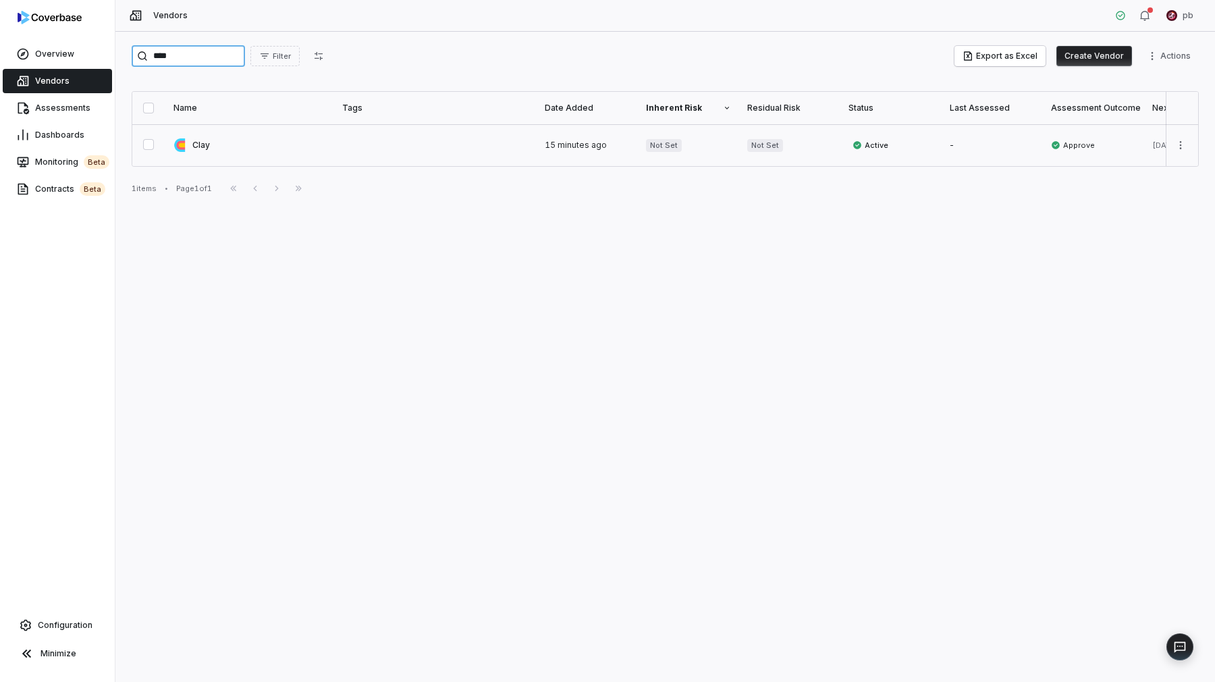
type input "****"
click at [244, 140] on link at bounding box center [249, 145] width 169 height 42
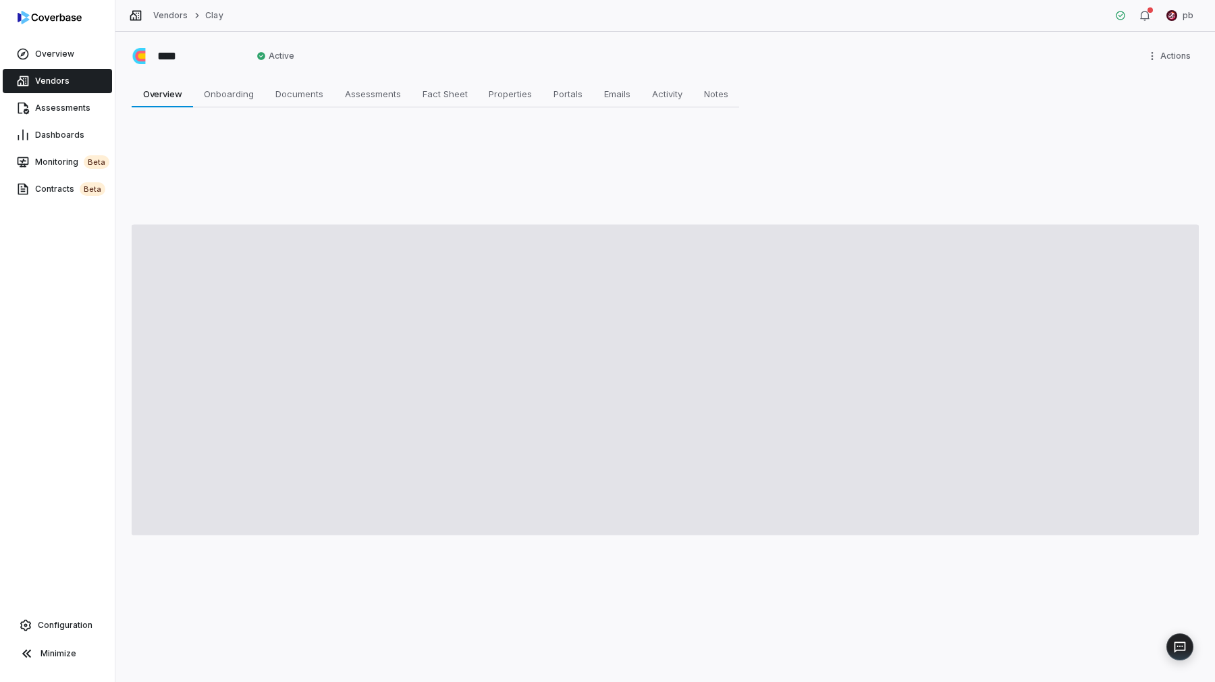
type textarea "*"
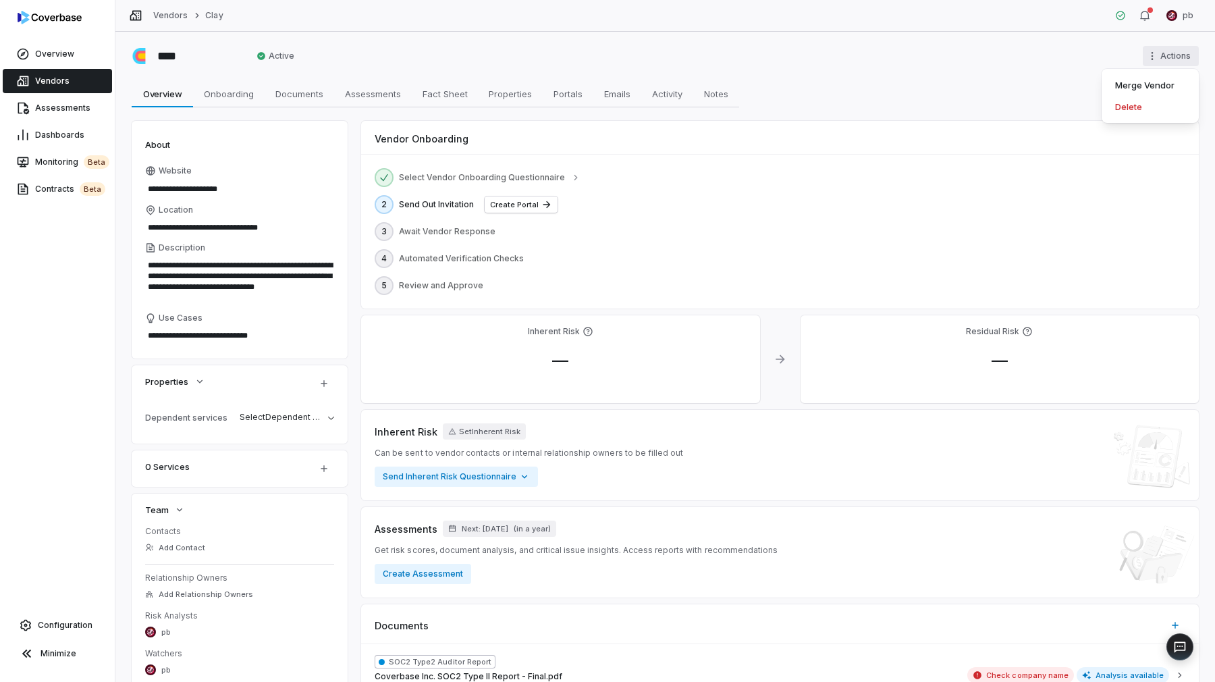
click at [1152, 59] on html "**********" at bounding box center [607, 341] width 1215 height 682
click at [1144, 119] on div "Merge Vendor Delete" at bounding box center [1150, 96] width 97 height 54
click at [1144, 107] on div "Delete" at bounding box center [1150, 107] width 86 height 22
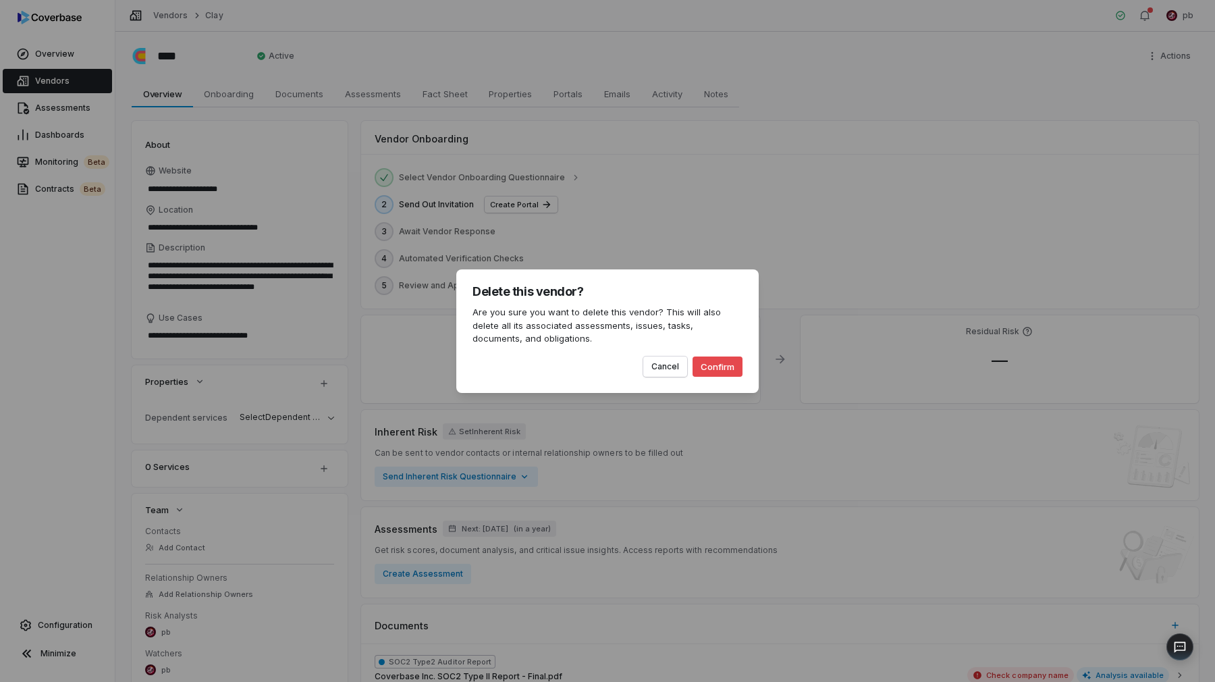
click at [732, 363] on button "Confirm" at bounding box center [718, 366] width 50 height 20
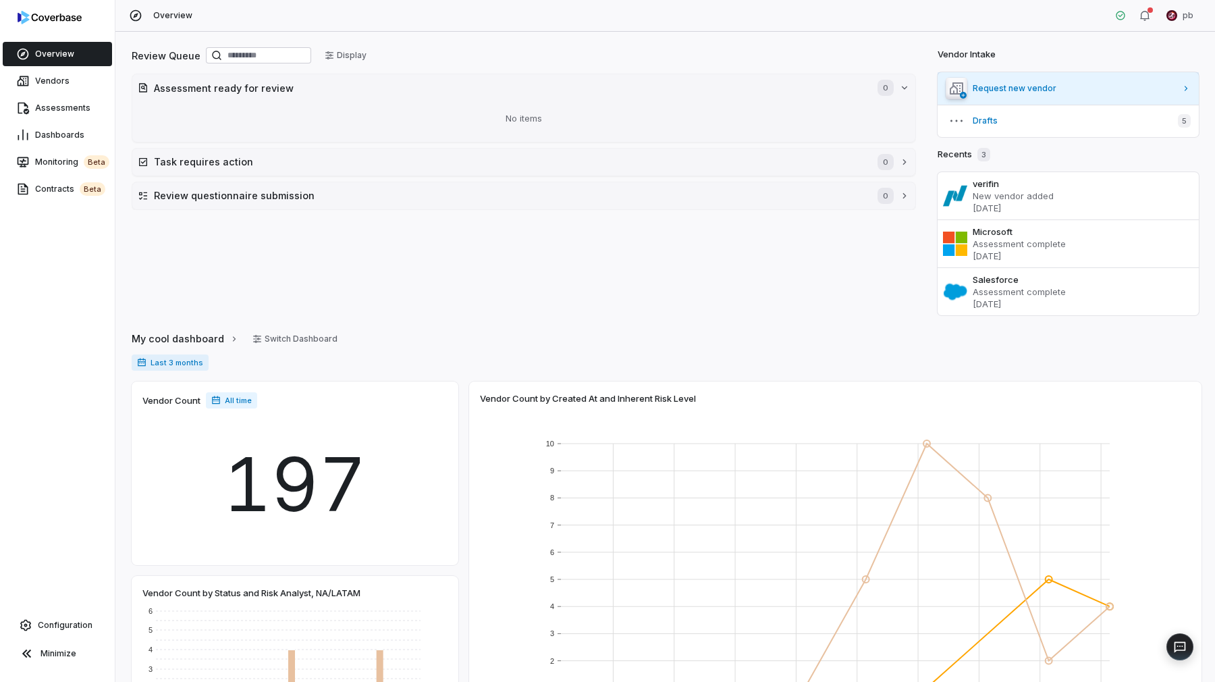
click at [1102, 87] on span "Request new vendor" at bounding box center [1074, 88] width 203 height 11
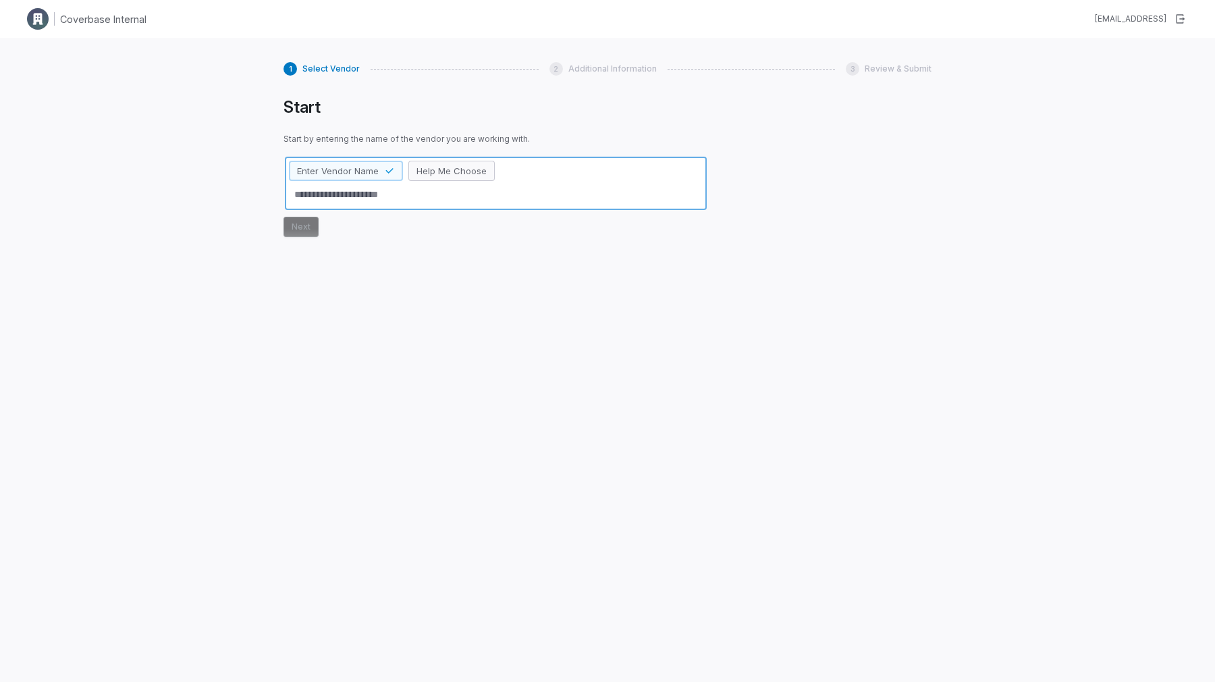
click at [453, 174] on span "Help Me Choose" at bounding box center [452, 171] width 70 height 12
click at [346, 169] on span "Enter Vendor Name" at bounding box center [338, 171] width 82 height 12
click at [346, 184] on textarea at bounding box center [496, 195] width 414 height 22
type textarea "*"
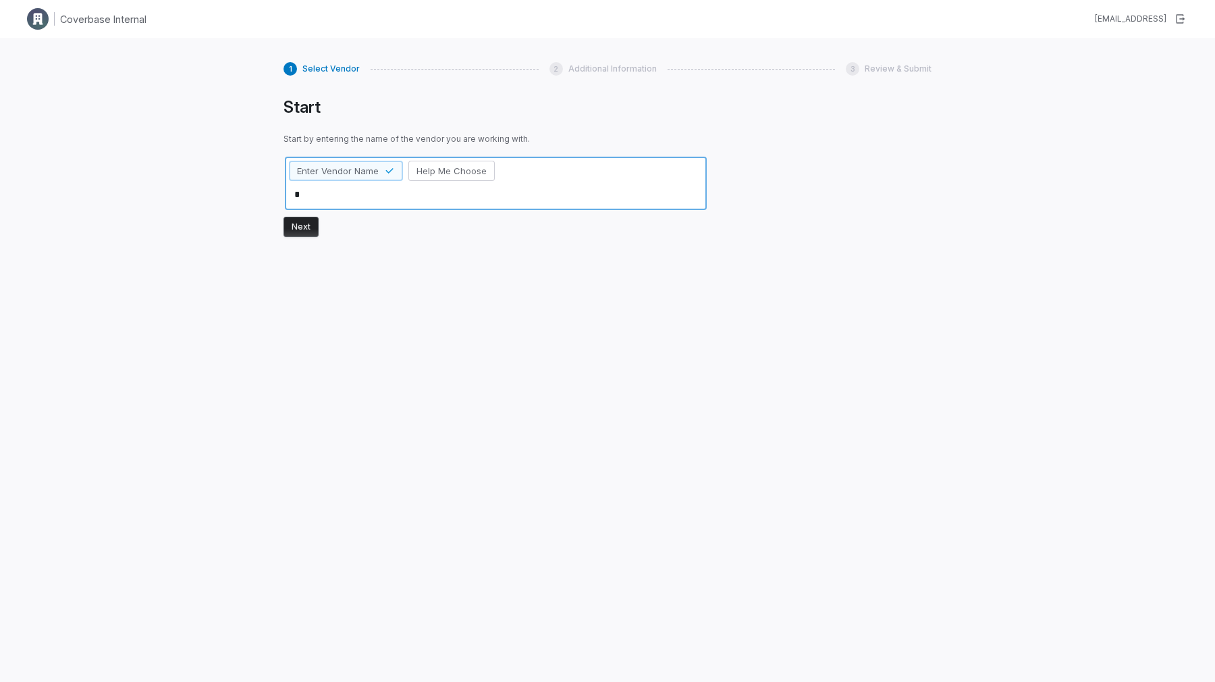
type textarea "*"
type textarea "**"
type textarea "*"
type textarea "***"
type textarea "*"
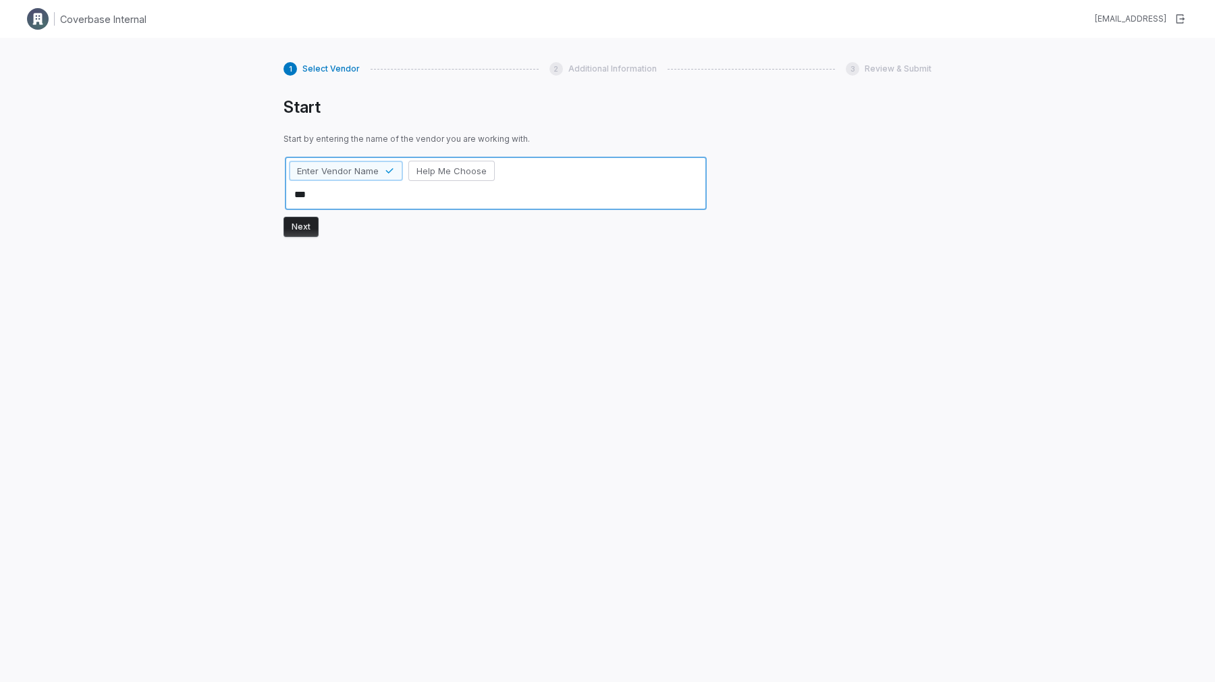
type textarea "****"
type textarea "*"
type textarea "*****"
type textarea "*"
type textarea "******"
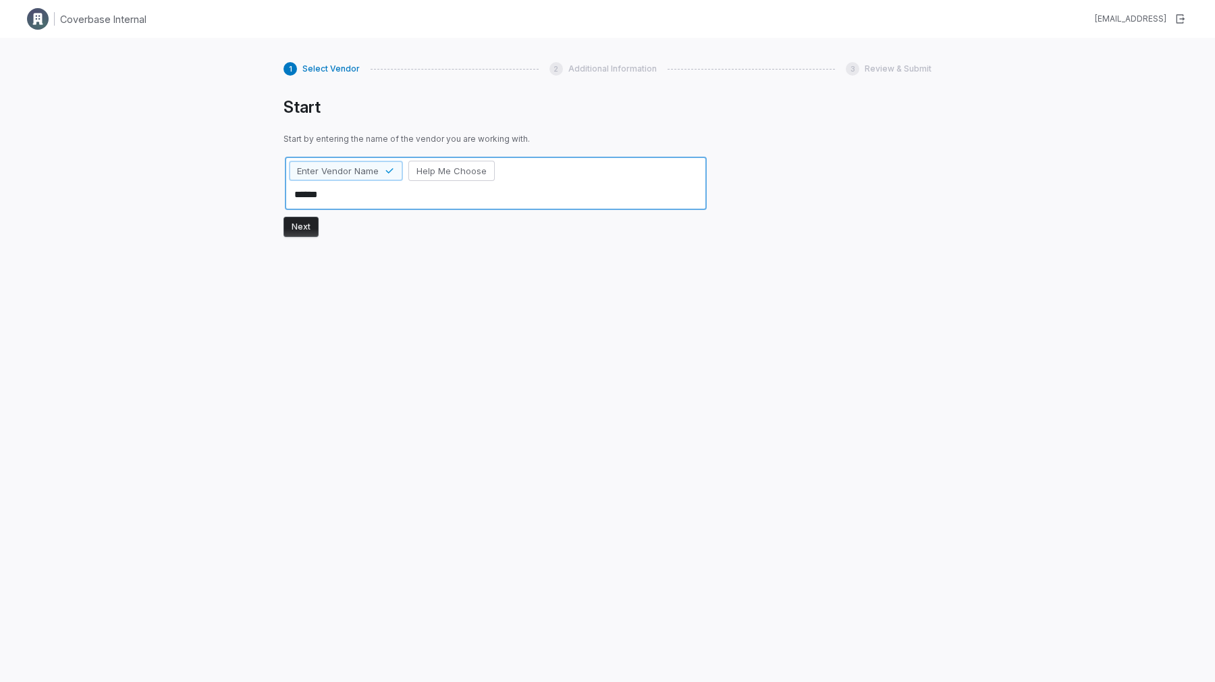
type textarea "*"
type textarea "*******"
type textarea "*"
type textarea "********"
click at [298, 223] on button "Next" at bounding box center [301, 227] width 35 height 20
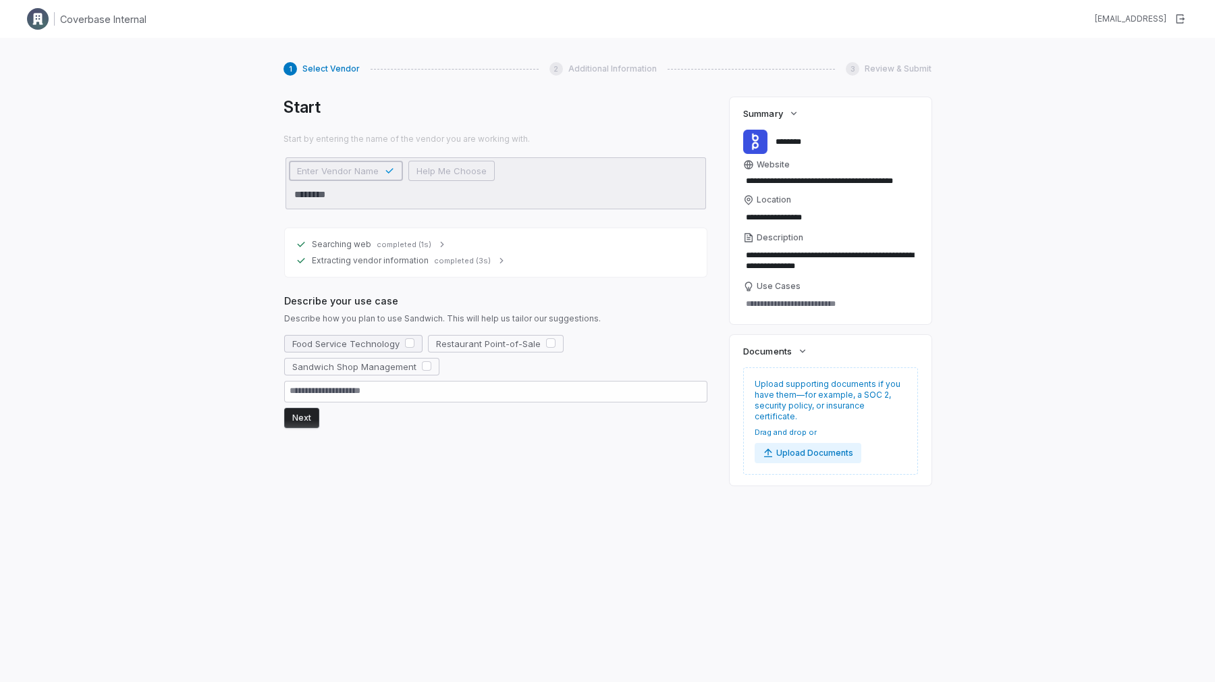
click at [379, 349] on button "Food Service Technology" at bounding box center [353, 344] width 138 height 18
click at [307, 417] on button "Next" at bounding box center [301, 418] width 35 height 20
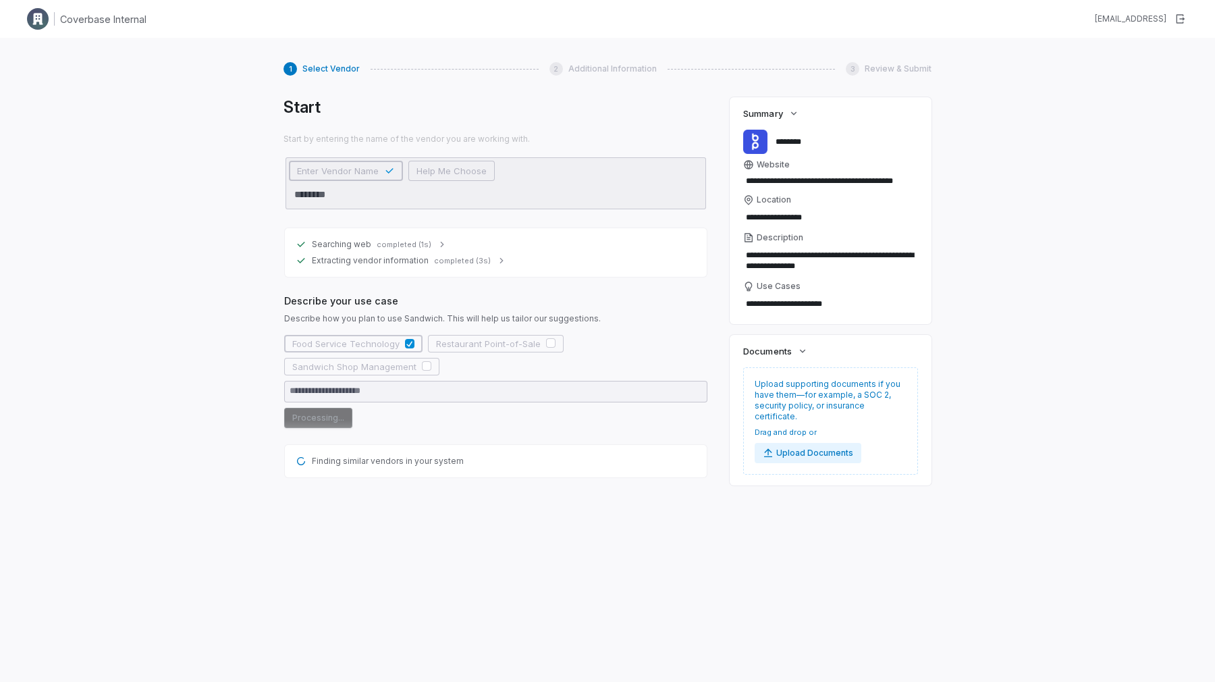
type textarea "*"
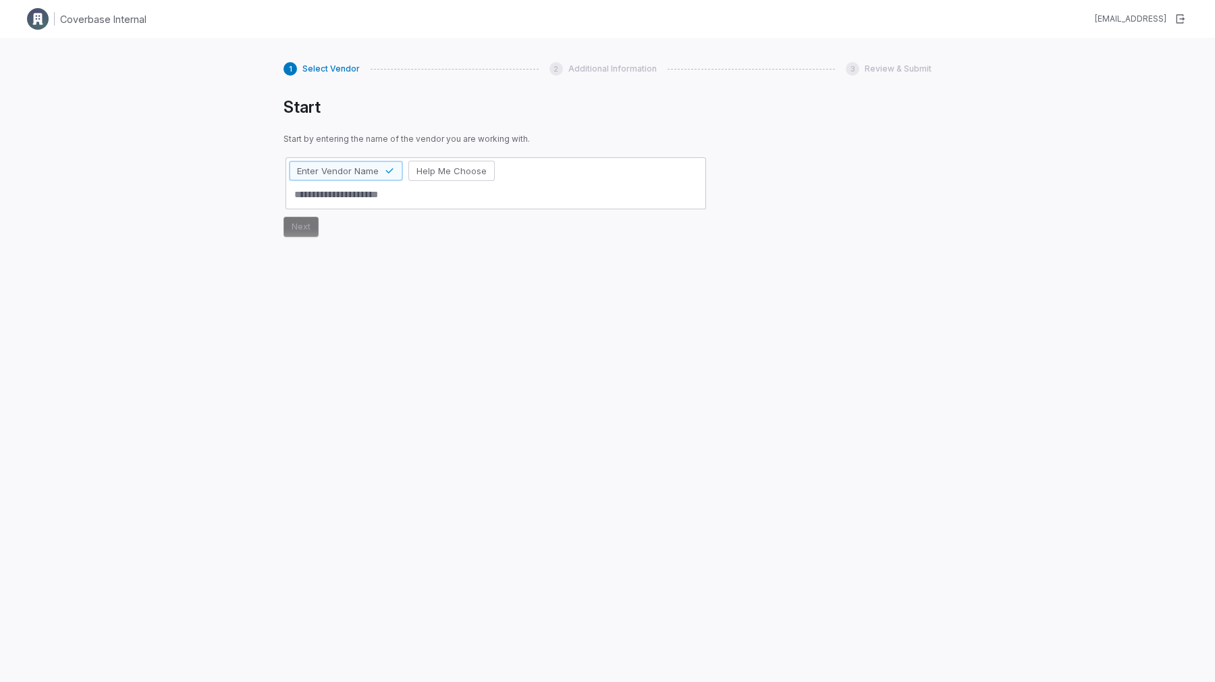
click at [558, 181] on div "Enter Vendor Name Help Me Choose" at bounding box center [495, 183] width 419 height 51
click at [551, 192] on textarea at bounding box center [496, 195] width 414 height 22
type textarea "*"
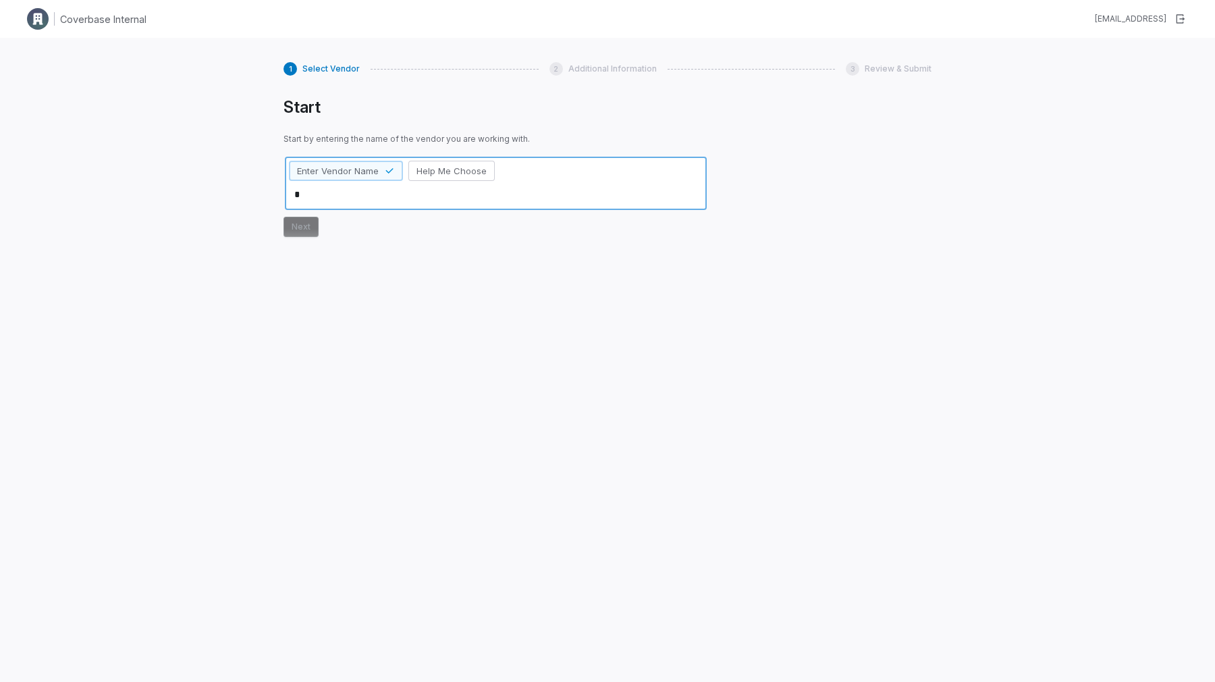
type textarea "*"
type textarea "***"
type textarea "*"
type textarea "*****"
type textarea "*"
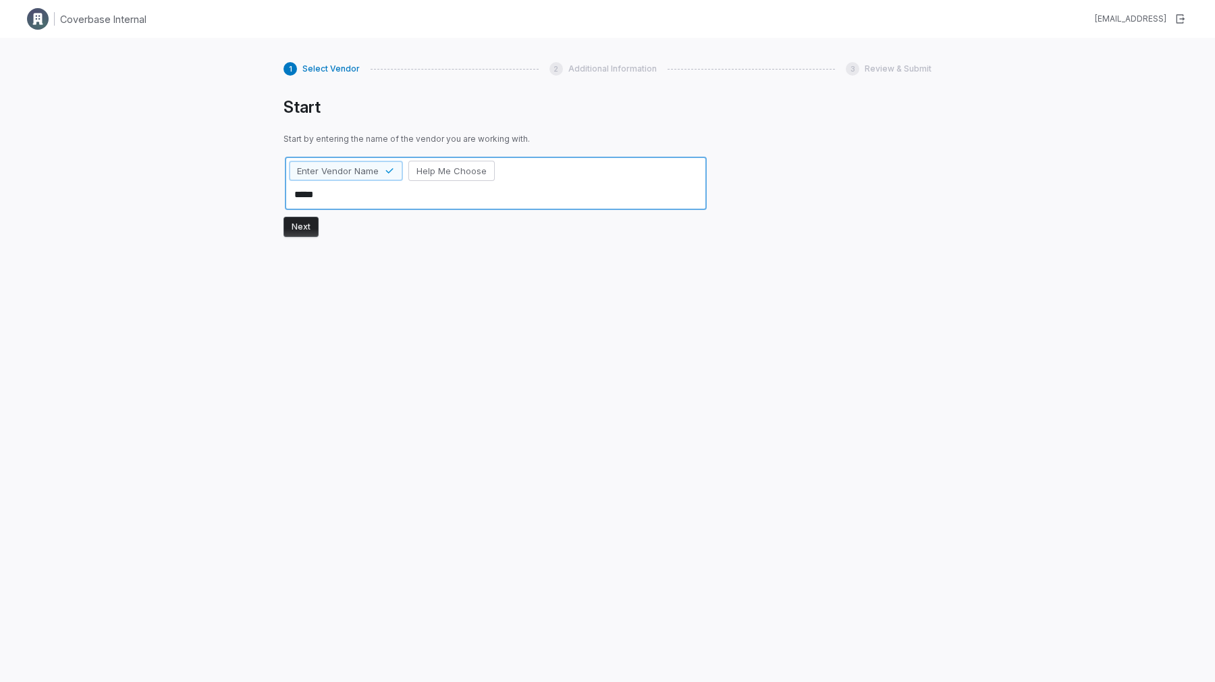
type textarea "******"
type textarea "*"
type textarea "*******"
click at [304, 230] on button "Next" at bounding box center [301, 227] width 35 height 20
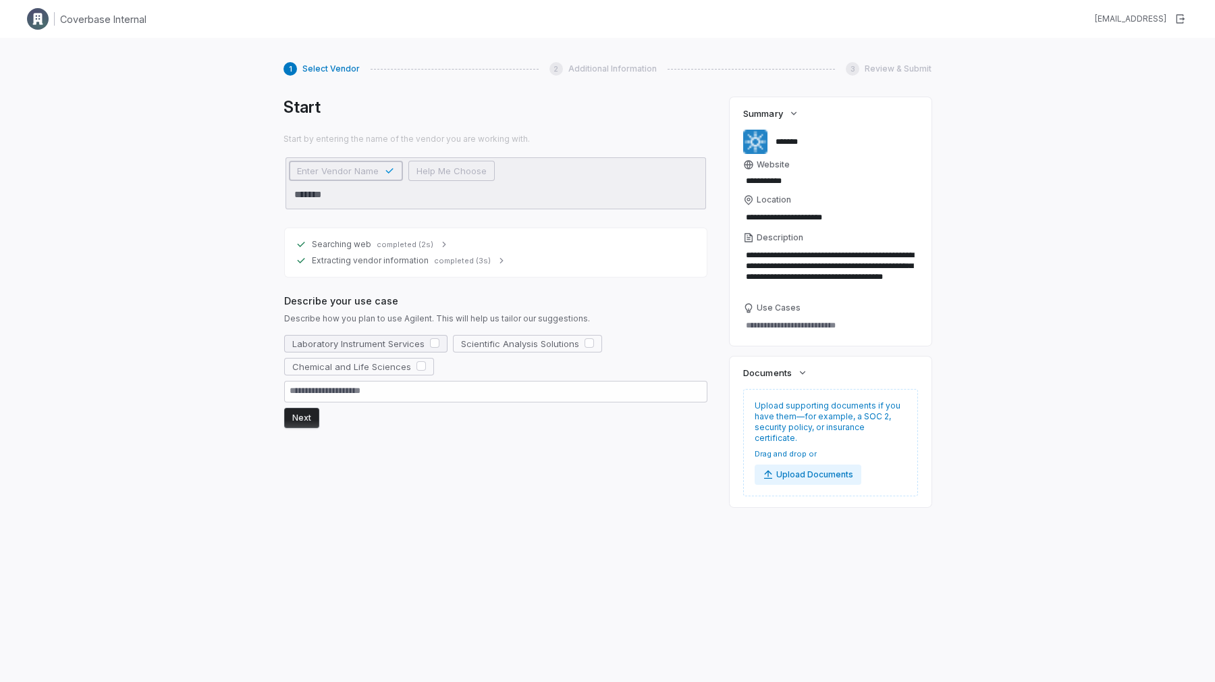
click at [364, 344] on span "Laboratory Instrument Services" at bounding box center [358, 344] width 132 height 12
click at [312, 401] on textarea at bounding box center [495, 392] width 423 height 22
click at [309, 414] on button "Next" at bounding box center [301, 418] width 35 height 20
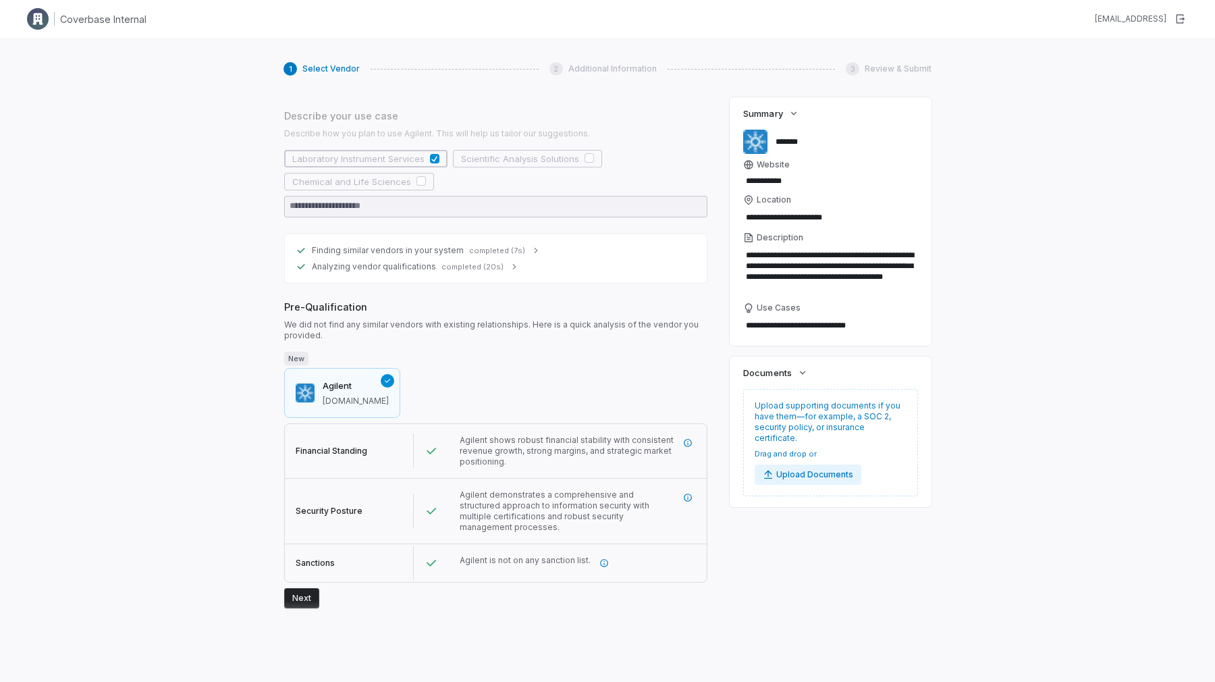
scroll to position [196, 0]
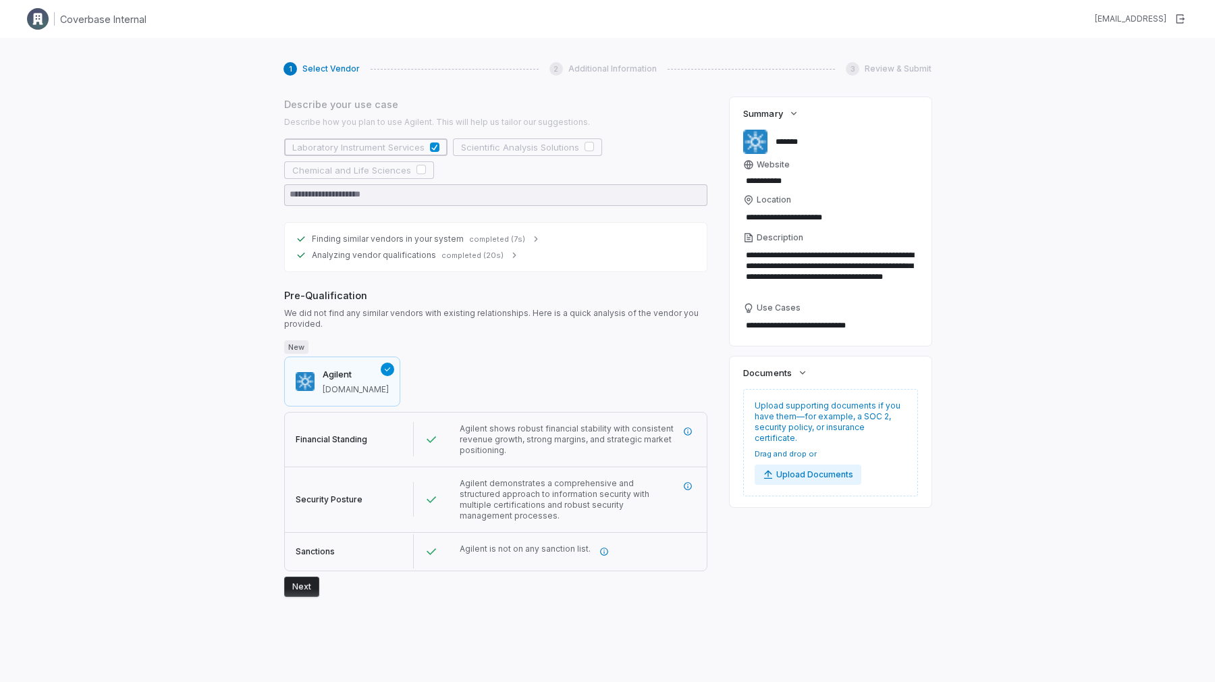
click at [300, 589] on button "Next" at bounding box center [301, 587] width 35 height 20
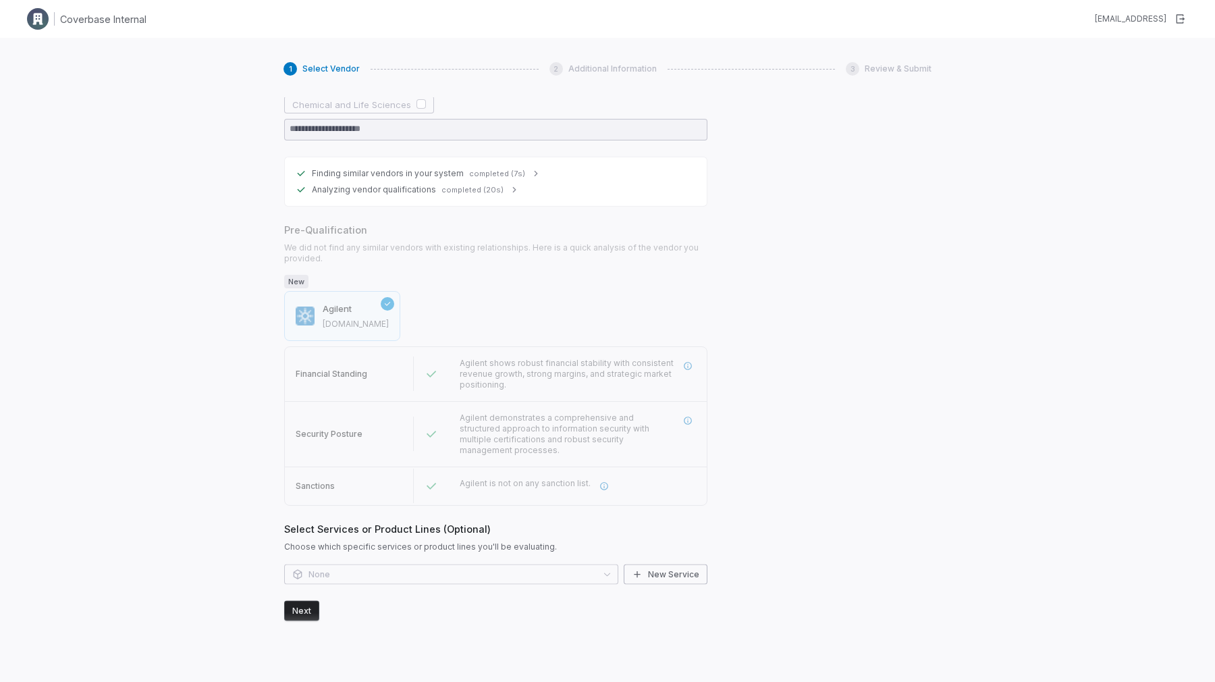
scroll to position [285, 0]
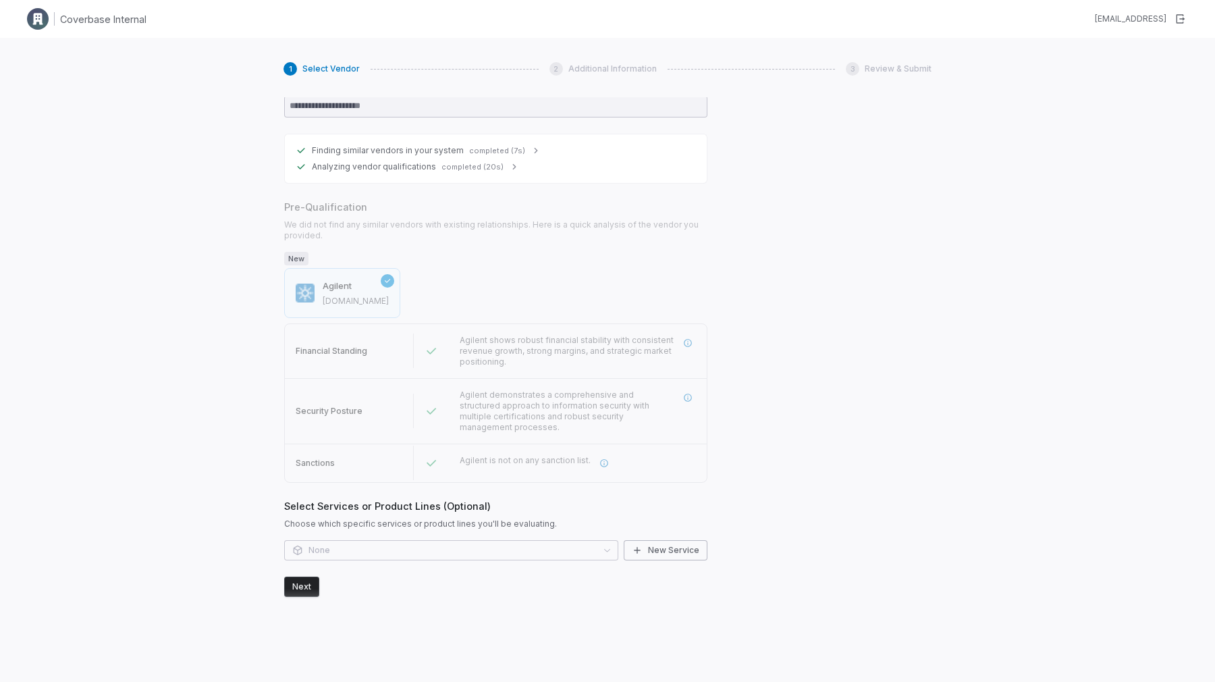
click at [306, 614] on div "Start Start by entering the name of the vendor you are working with. Enter Vend…" at bounding box center [496, 370] width 425 height 547
click at [306, 588] on button "Next" at bounding box center [301, 587] width 35 height 20
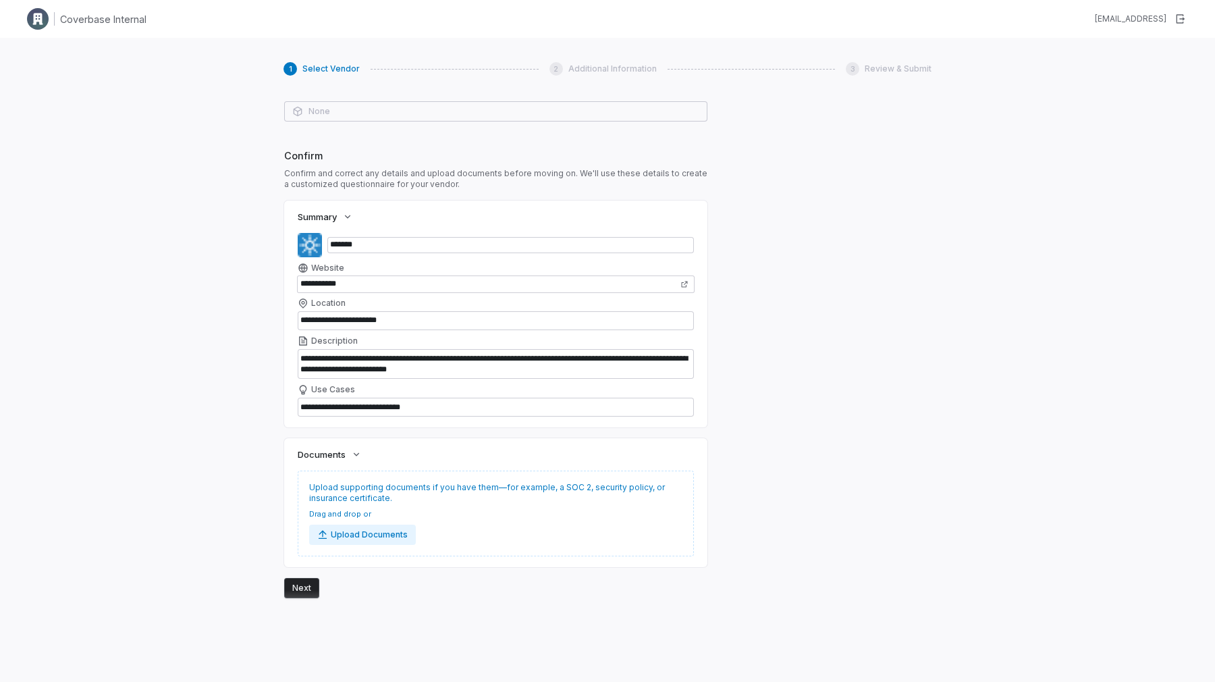
scroll to position [725, 0]
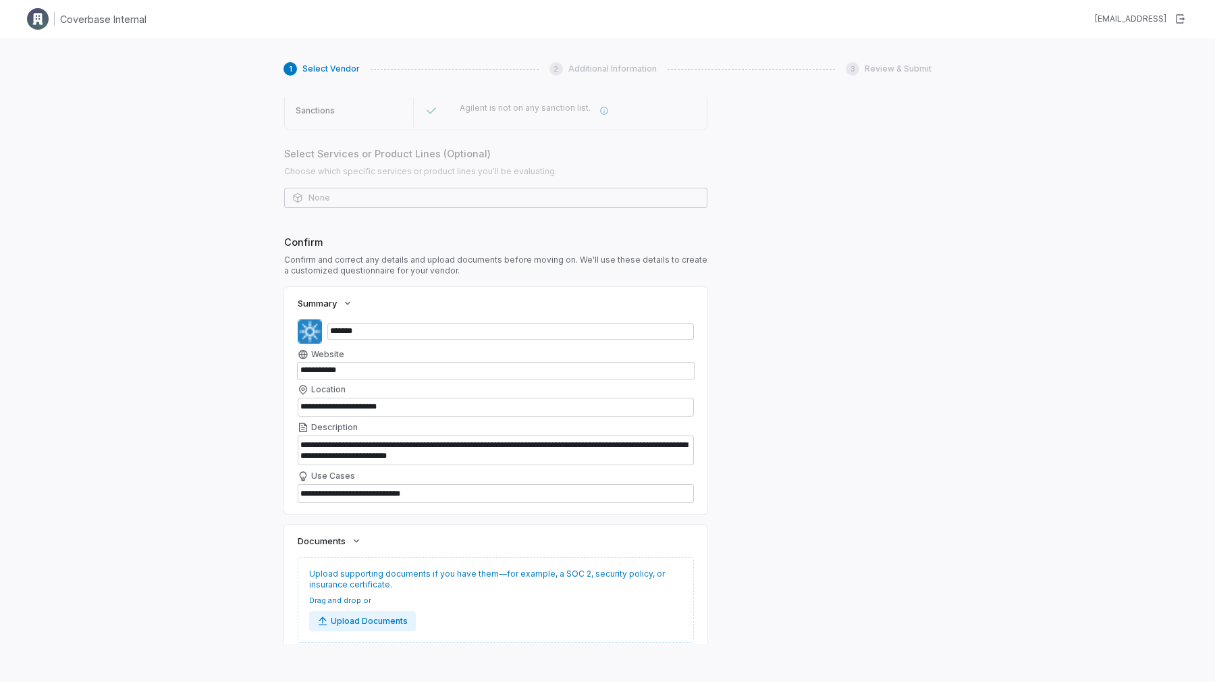
click at [361, 161] on div "Select Services or Product Lines (Optional) Choose which specific services or p…" at bounding box center [495, 161] width 423 height 30
click at [361, 198] on div "None" at bounding box center [495, 198] width 423 height 20
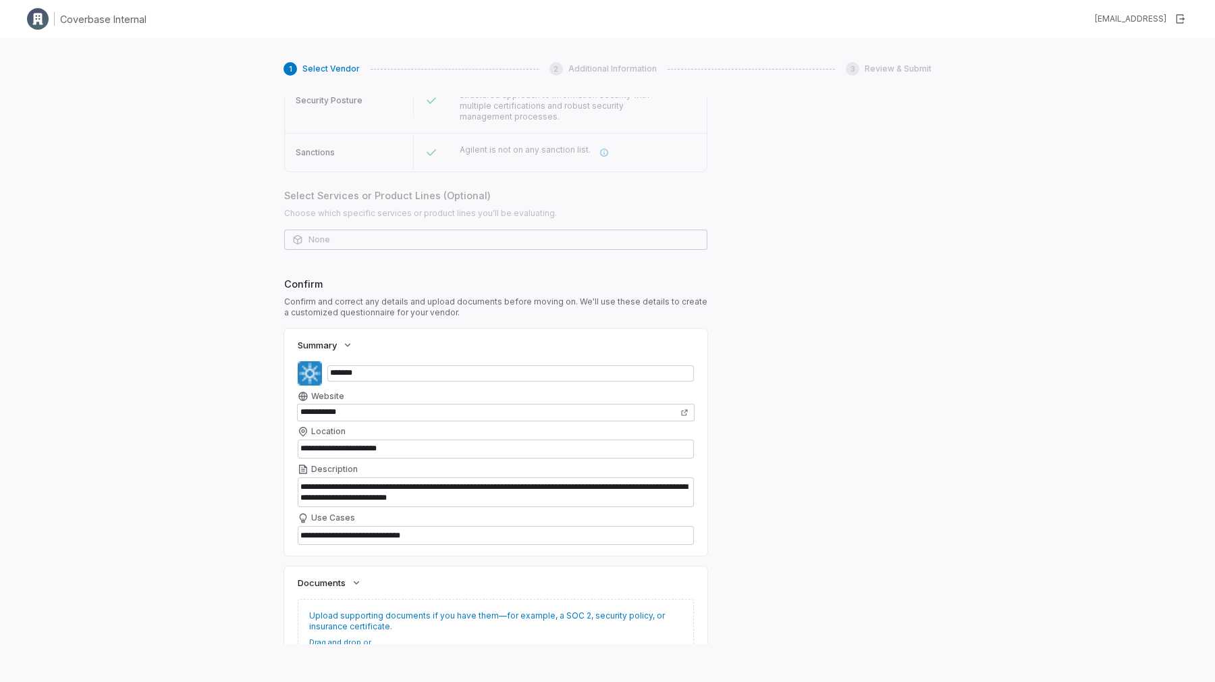
scroll to position [680, 0]
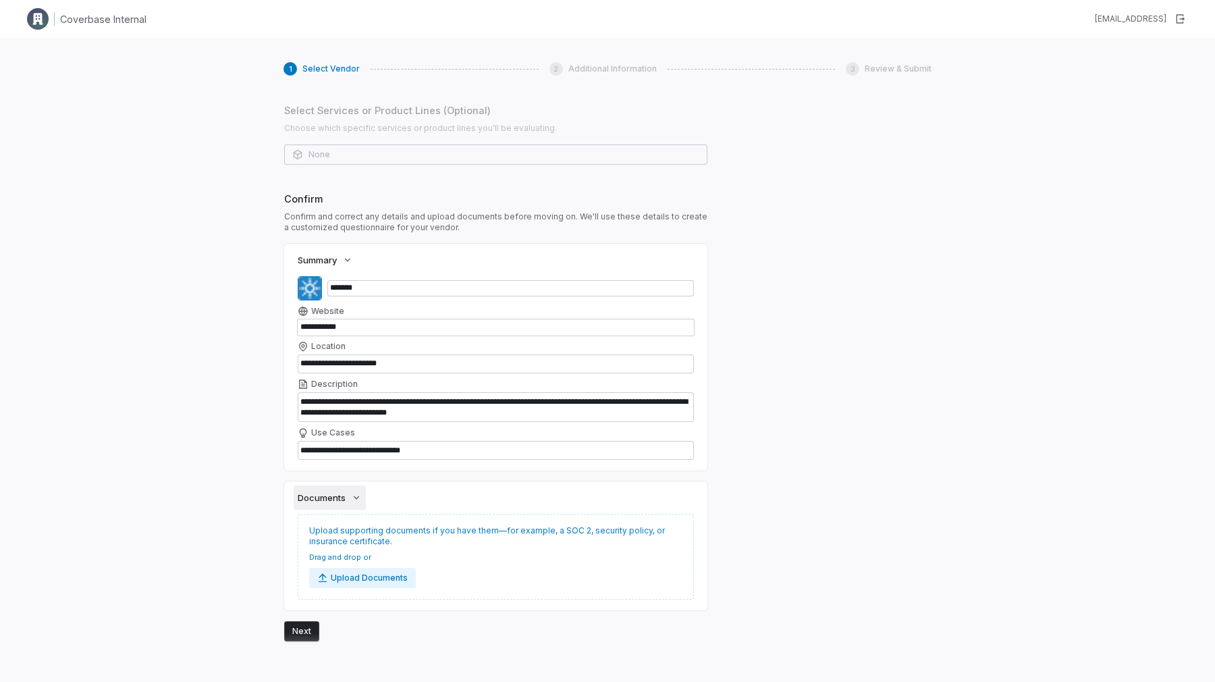
click at [352, 494] on icon "button" at bounding box center [356, 497] width 11 height 11
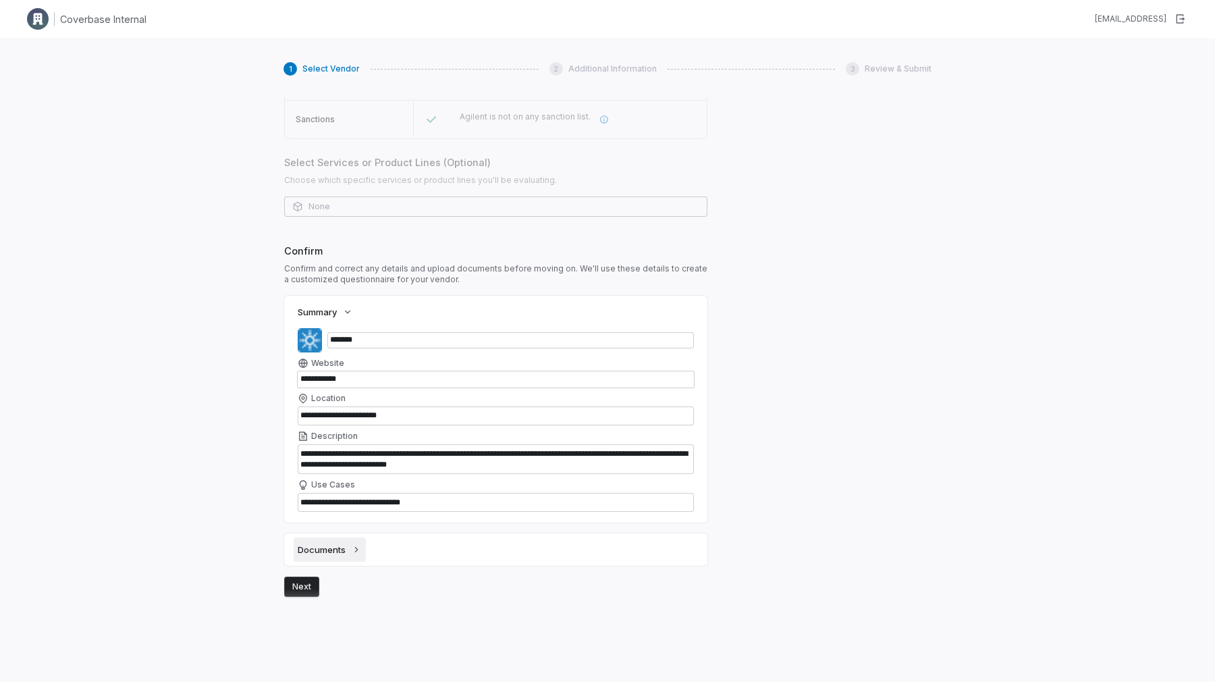
click at [342, 547] on span "Documents" at bounding box center [322, 549] width 48 height 12
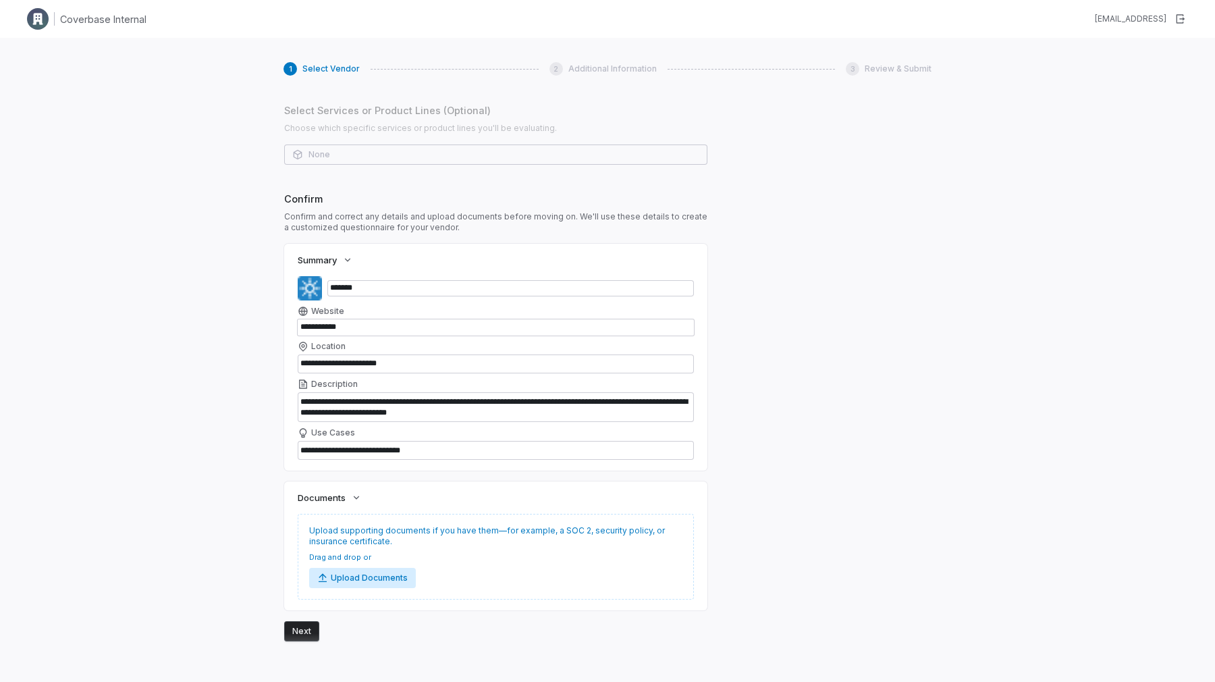
scroll to position [725, 0]
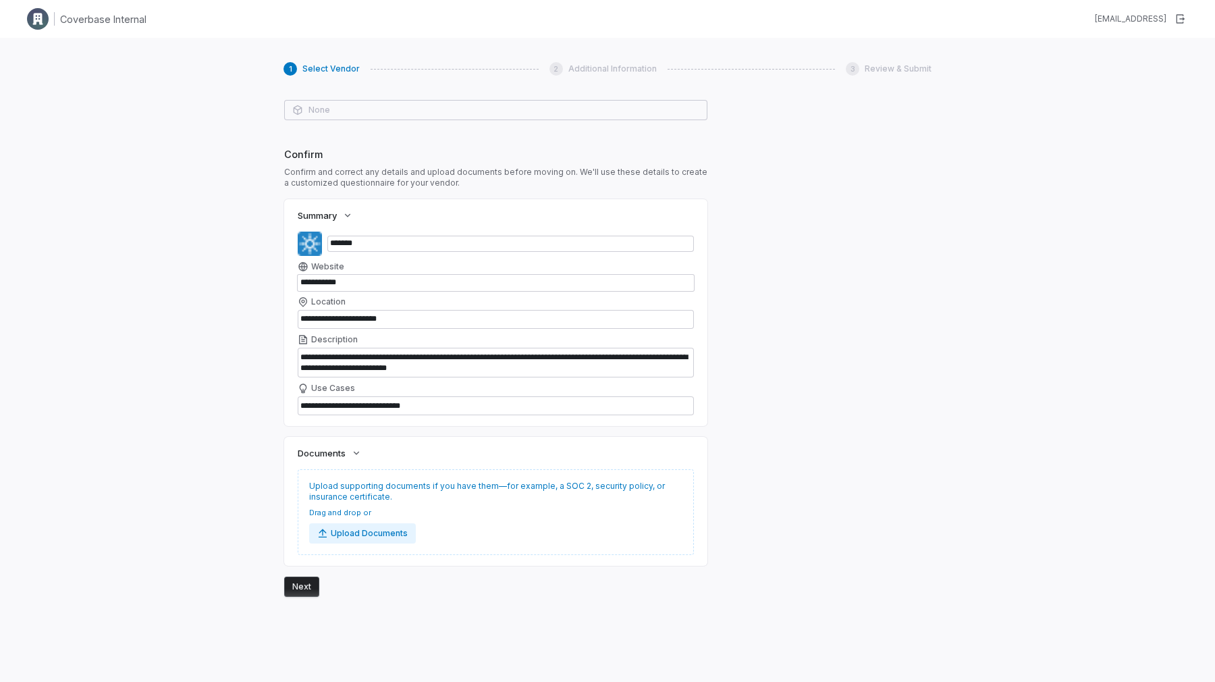
click at [311, 583] on button "Next" at bounding box center [301, 587] width 35 height 20
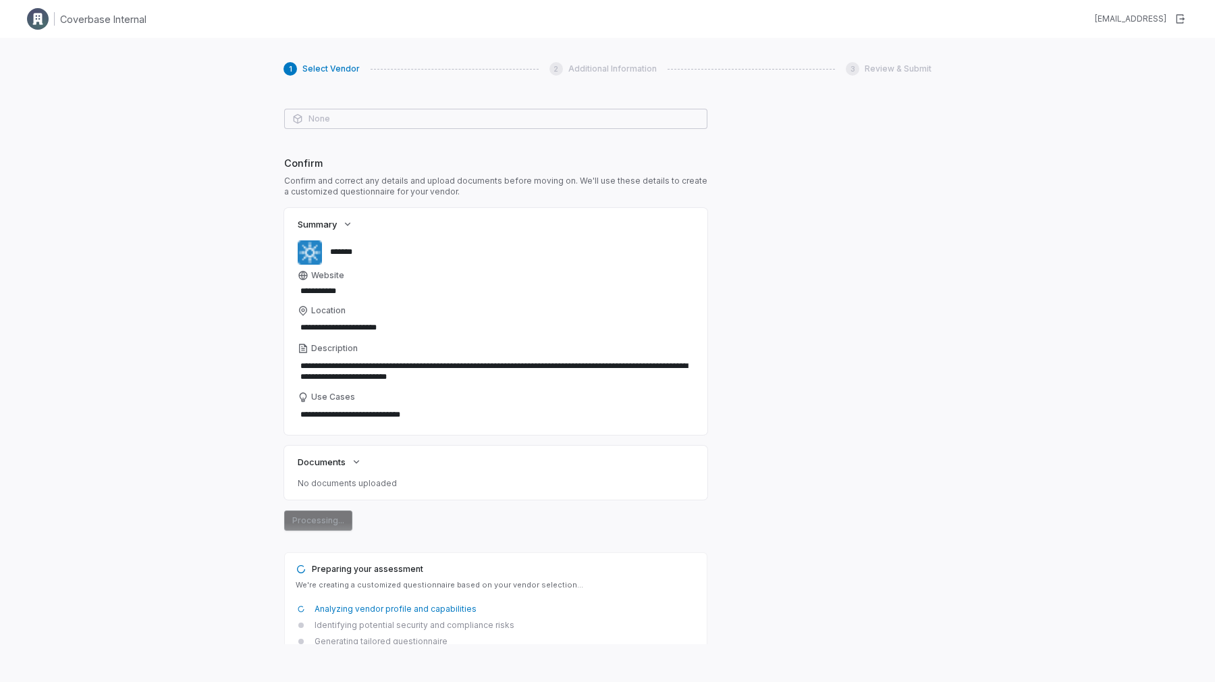
scroll to position [457, 0]
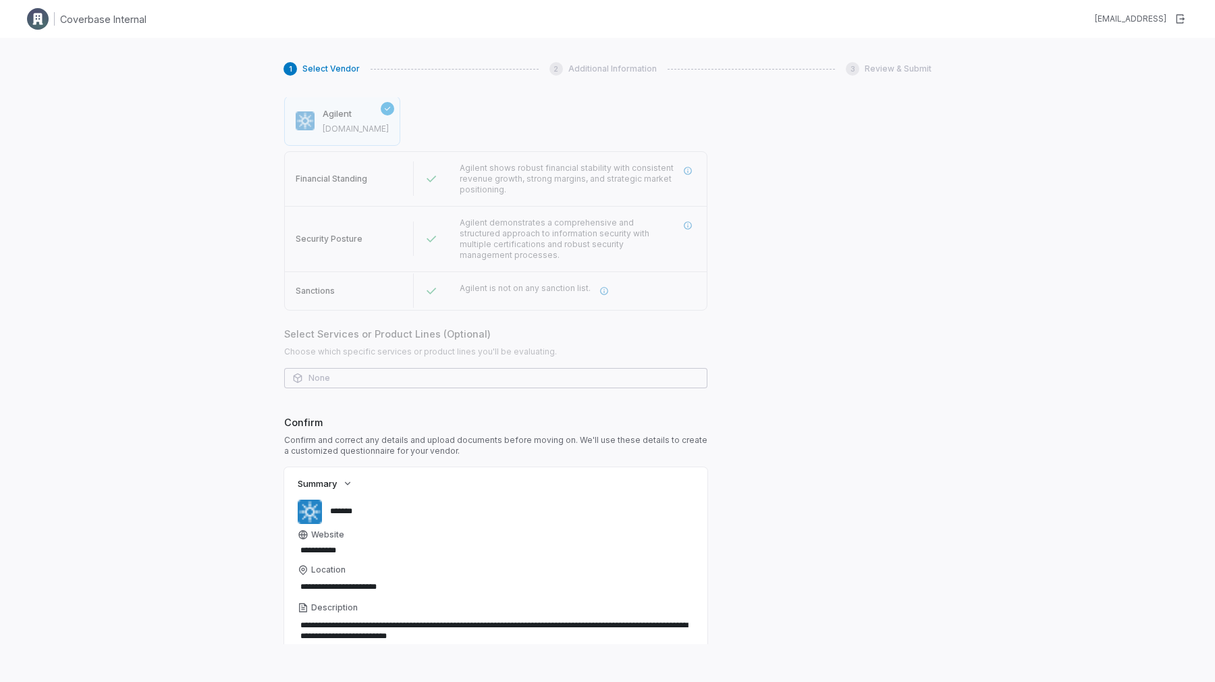
click at [397, 373] on div "None" at bounding box center [495, 378] width 423 height 20
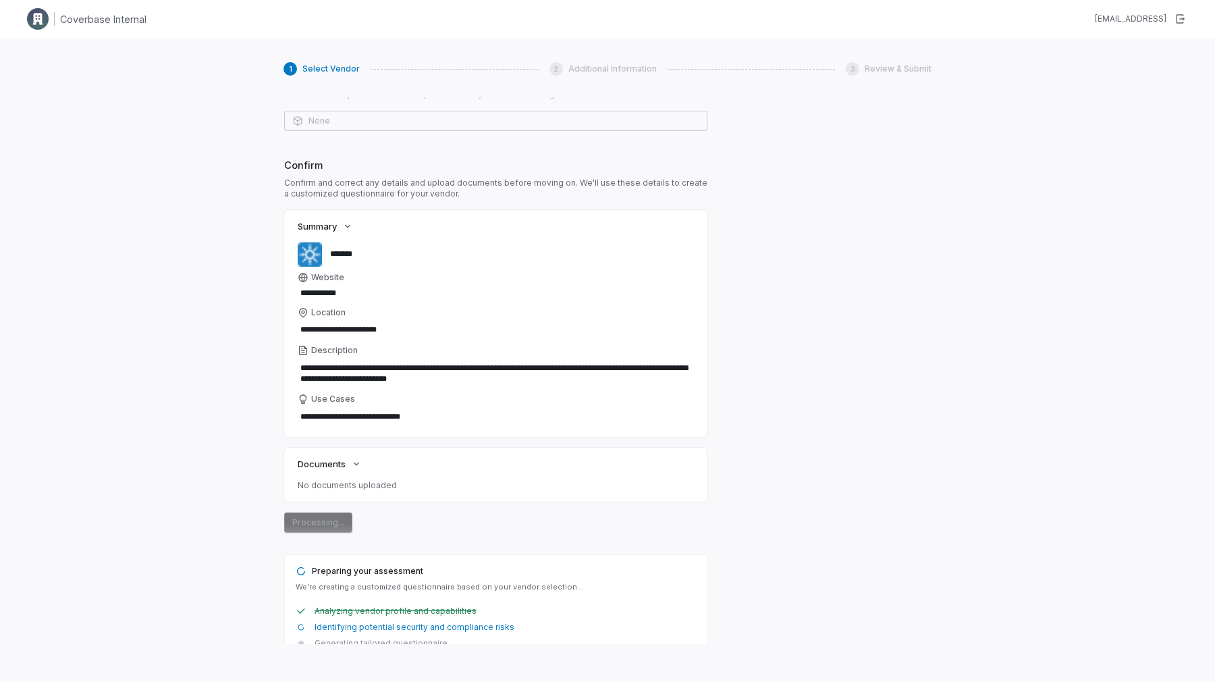
scroll to position [809, 0]
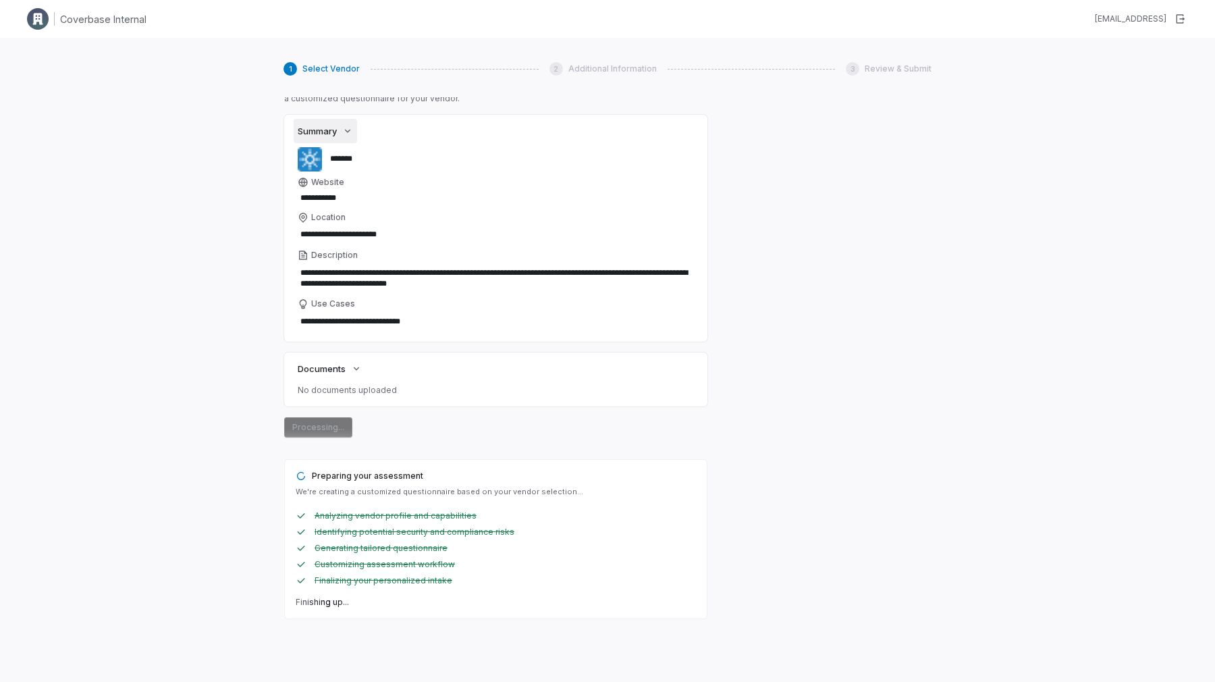
click at [340, 128] on button "Summary" at bounding box center [325, 131] width 63 height 24
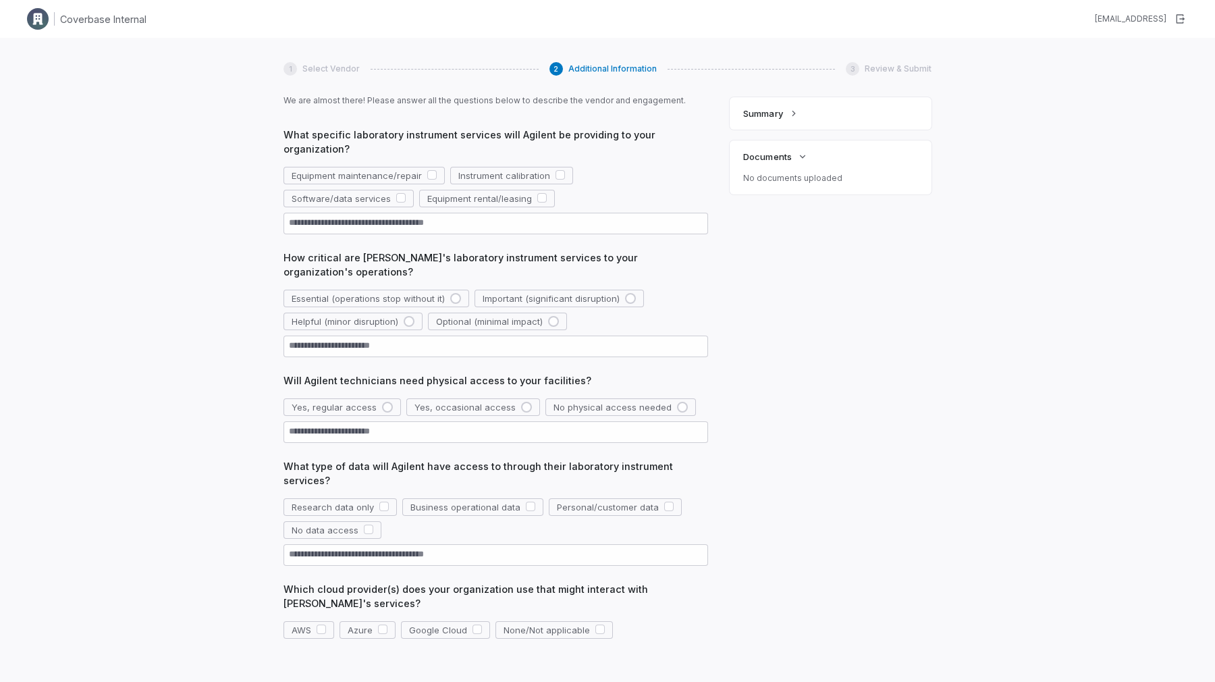
scroll to position [45, 0]
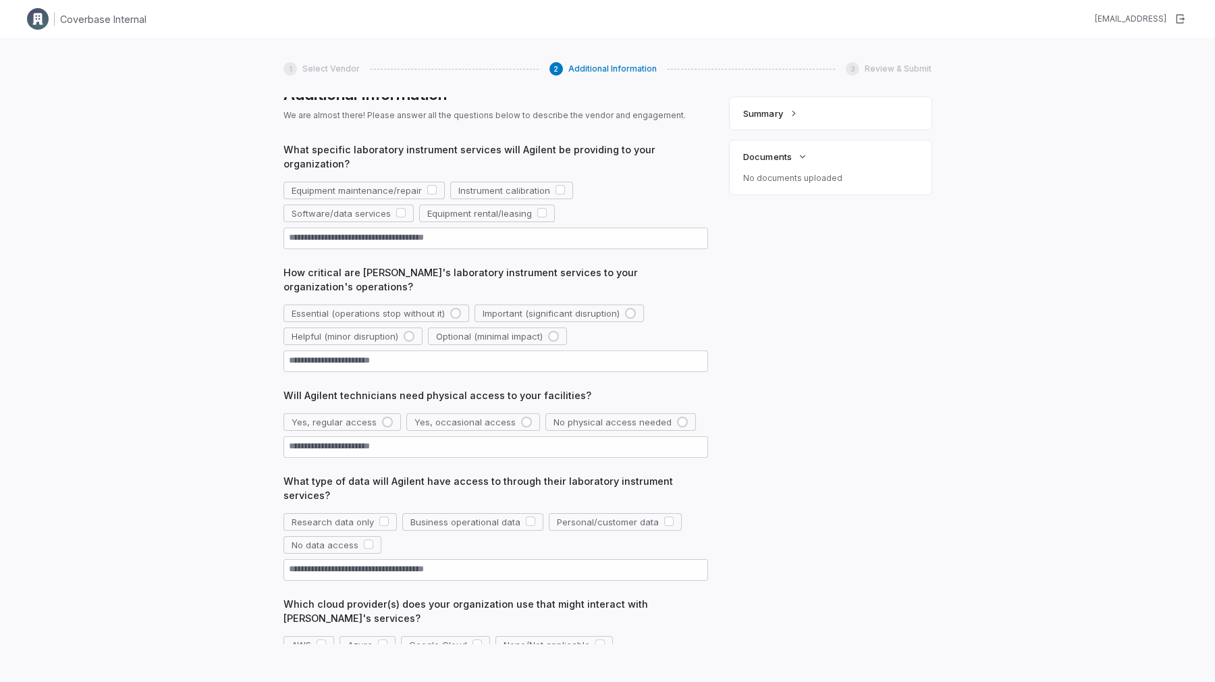
click at [744, 134] on div "Summary Documents No documents uploaded" at bounding box center [831, 370] width 202 height 547
click at [757, 125] on div "Summary" at bounding box center [831, 113] width 202 height 32
click at [751, 117] on span "Summary" at bounding box center [762, 113] width 39 height 12
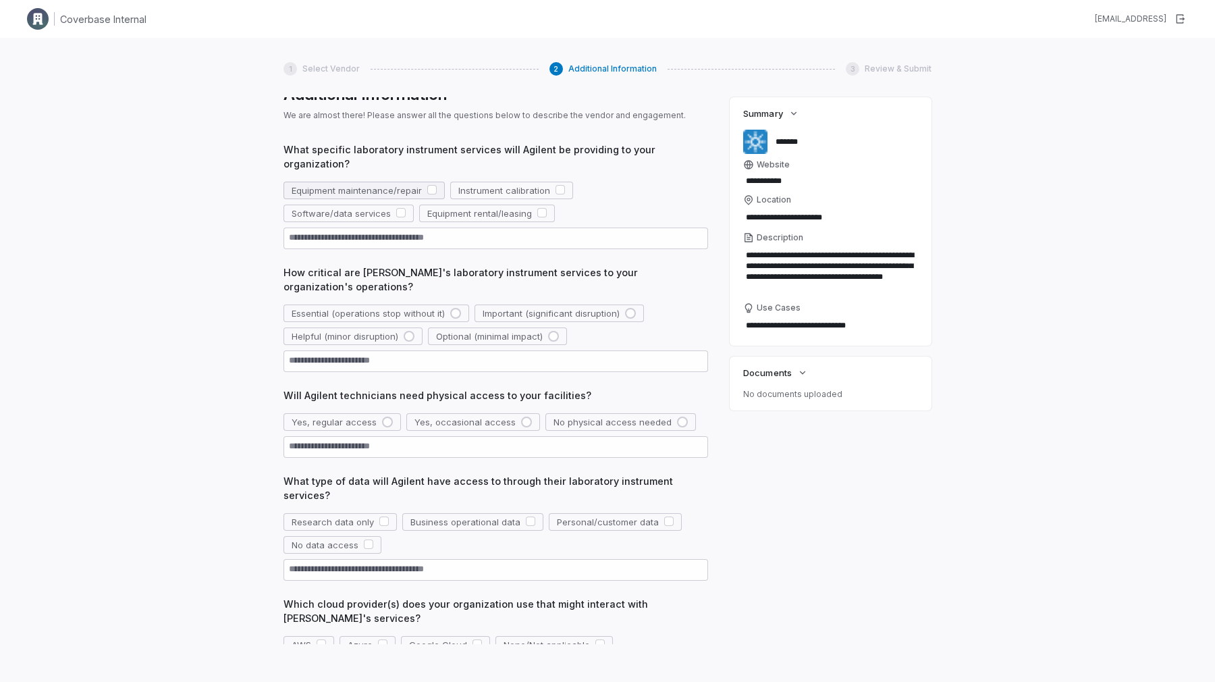
click at [344, 190] on span "Equipment maintenance/repair" at bounding box center [357, 190] width 130 height 12
click at [340, 307] on span "Essential (operations stop without it)" at bounding box center [368, 313] width 153 height 12
click at [394, 330] on span "Helpful (minor disruption)" at bounding box center [345, 336] width 107 height 12
click at [385, 307] on span "Essential (operations stop without it)" at bounding box center [368, 313] width 153 height 12
click at [522, 307] on span "Important (significant disruption)" at bounding box center [551, 313] width 137 height 12
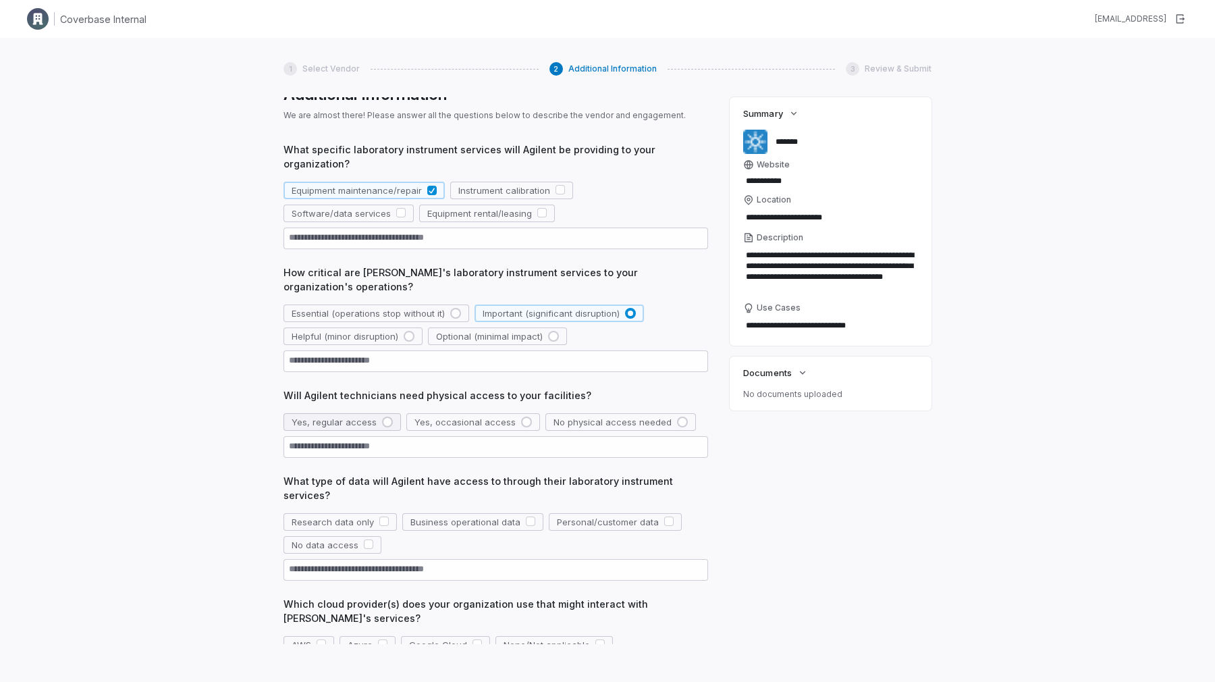
click at [346, 416] on span "Yes, regular access" at bounding box center [334, 422] width 85 height 12
click at [512, 416] on button "Yes, occasional access" at bounding box center [473, 422] width 134 height 18
click at [507, 484] on div "What type of data will Agilent have access to through their laboratory instrume…" at bounding box center [496, 527] width 425 height 107
click at [501, 516] on span "Business operational data" at bounding box center [465, 522] width 110 height 12
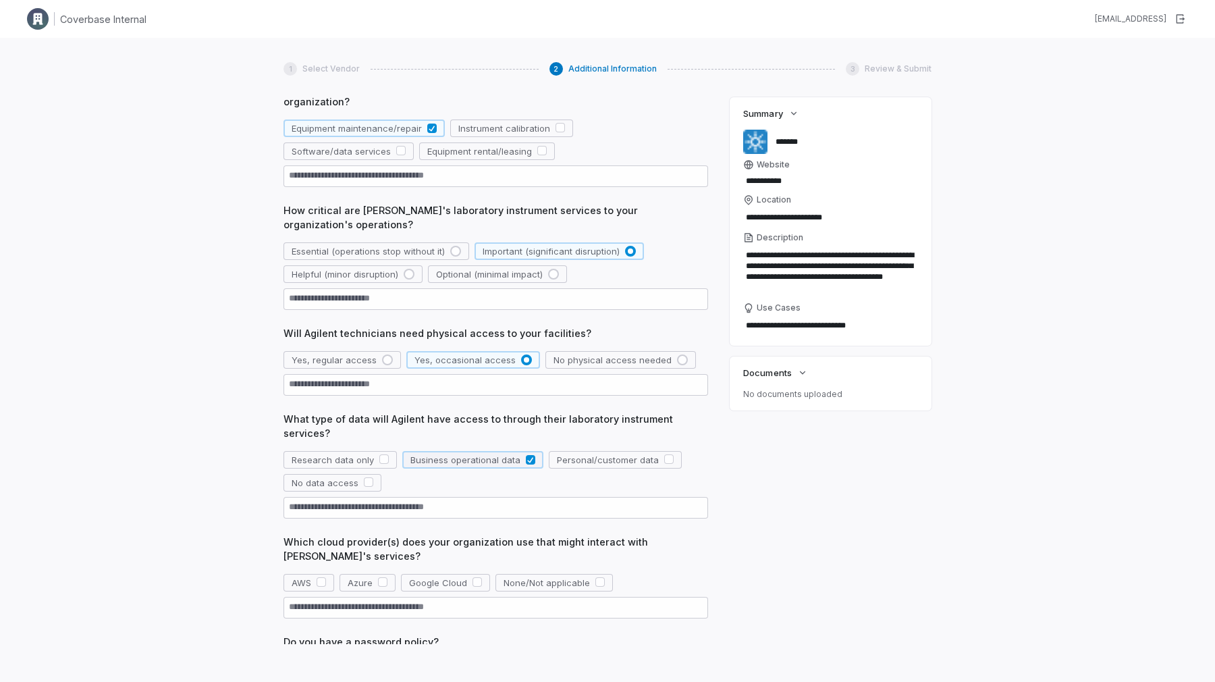
scroll to position [192, 0]
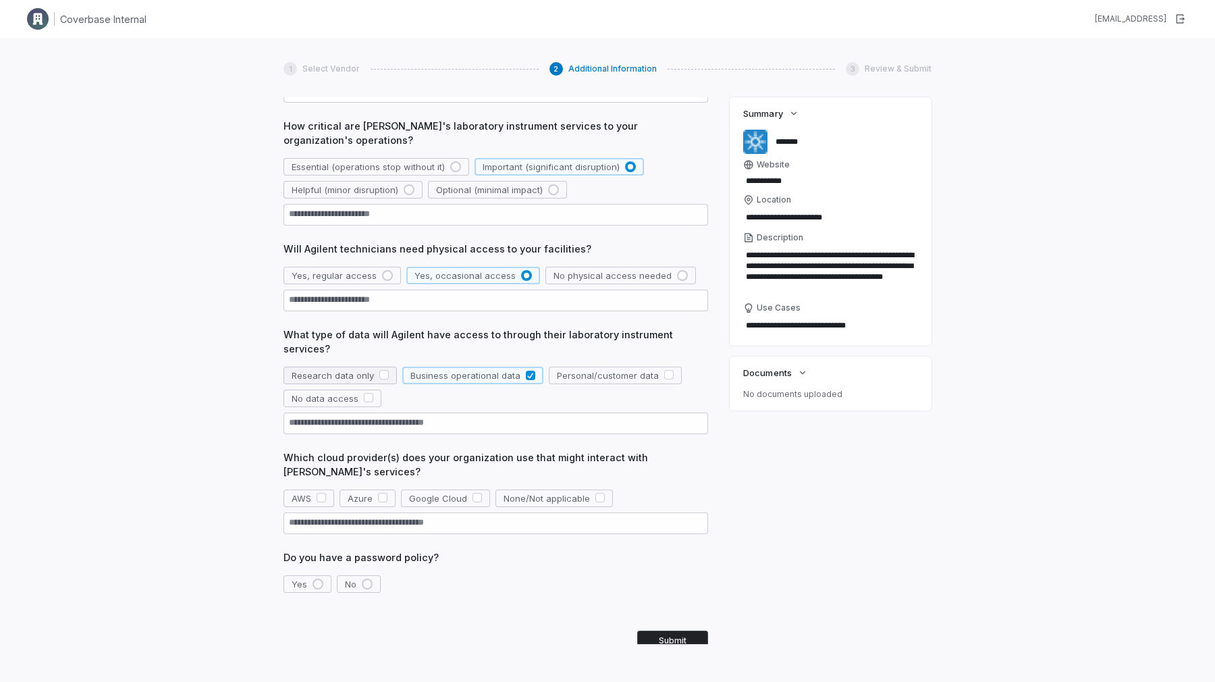
click at [356, 369] on span "Research data only" at bounding box center [333, 375] width 82 height 12
click at [458, 367] on button "Business operational data" at bounding box center [472, 376] width 141 height 18
click at [542, 489] on div "AWS Azure Google Cloud None/Not applicable" at bounding box center [496, 511] width 425 height 45
click at [542, 492] on span "None/Not applicable" at bounding box center [547, 498] width 86 height 12
click at [321, 579] on div "button" at bounding box center [318, 584] width 11 height 11
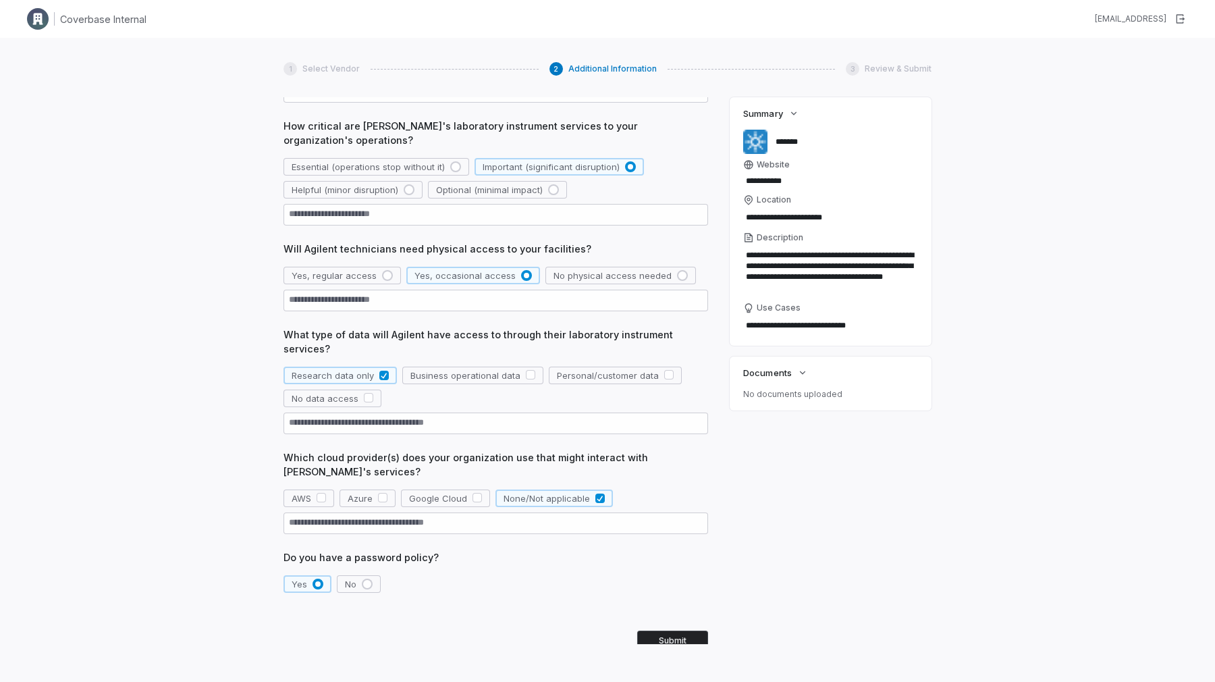
click at [664, 631] on button "Submit" at bounding box center [672, 641] width 71 height 20
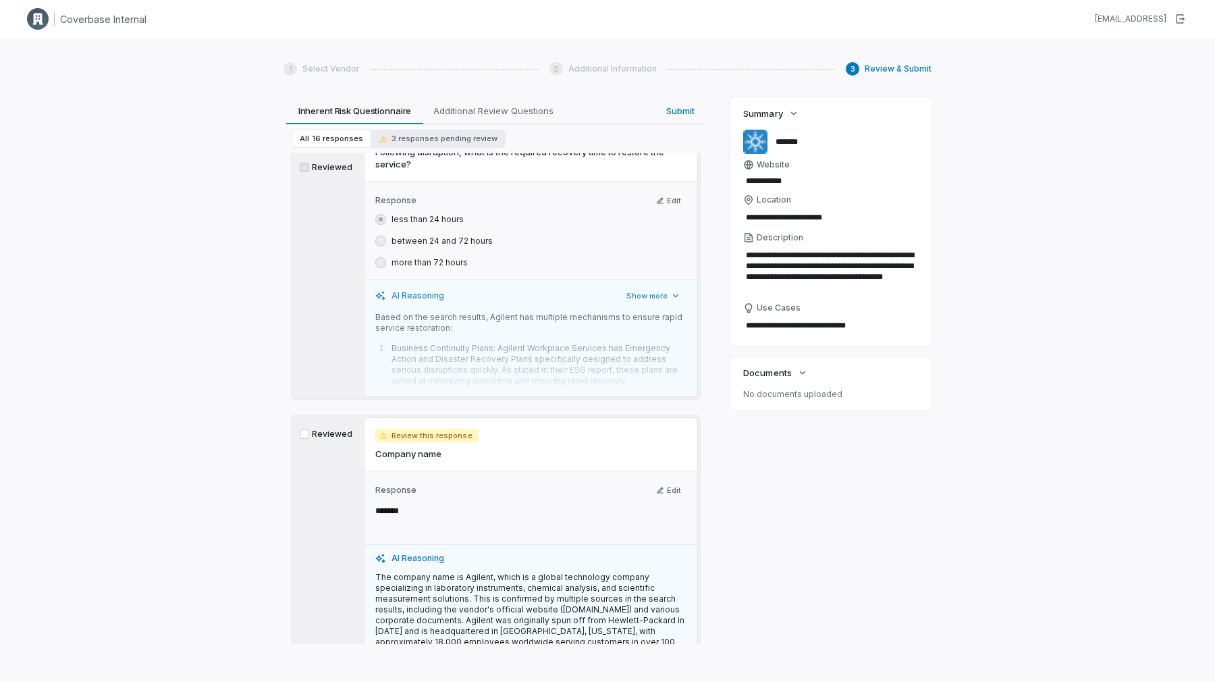
scroll to position [94, 0]
click at [428, 146] on button "3 responses pending review" at bounding box center [438, 139] width 134 height 18
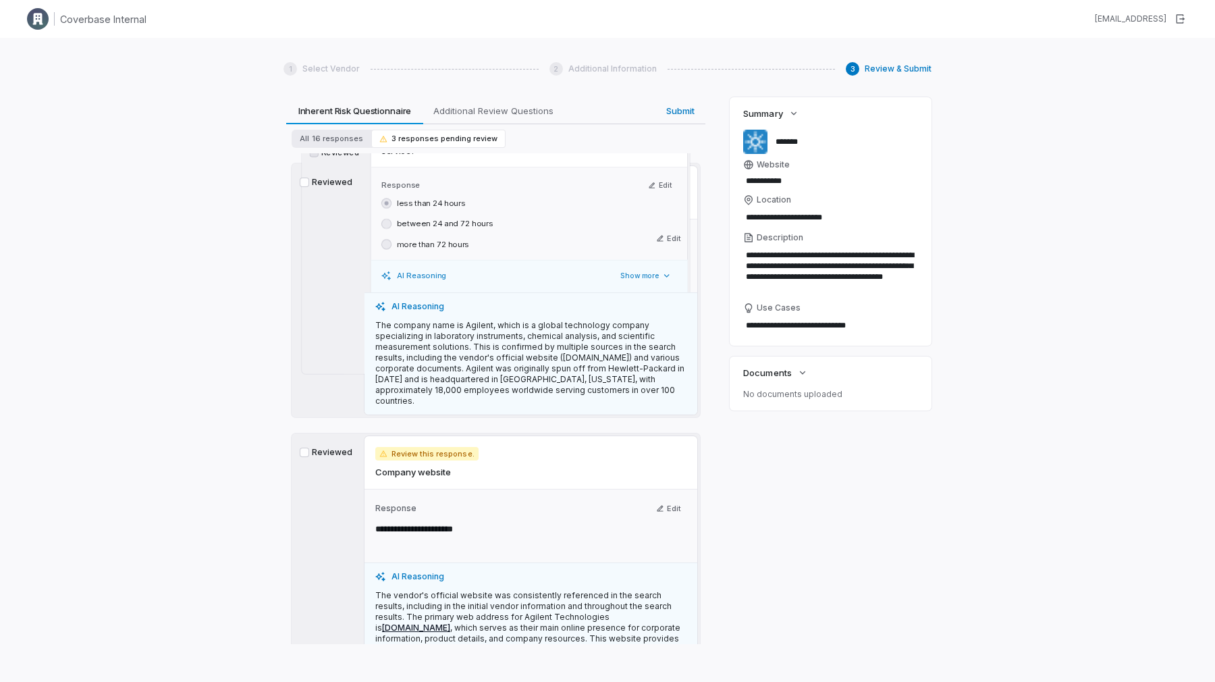
scroll to position [64, 0]
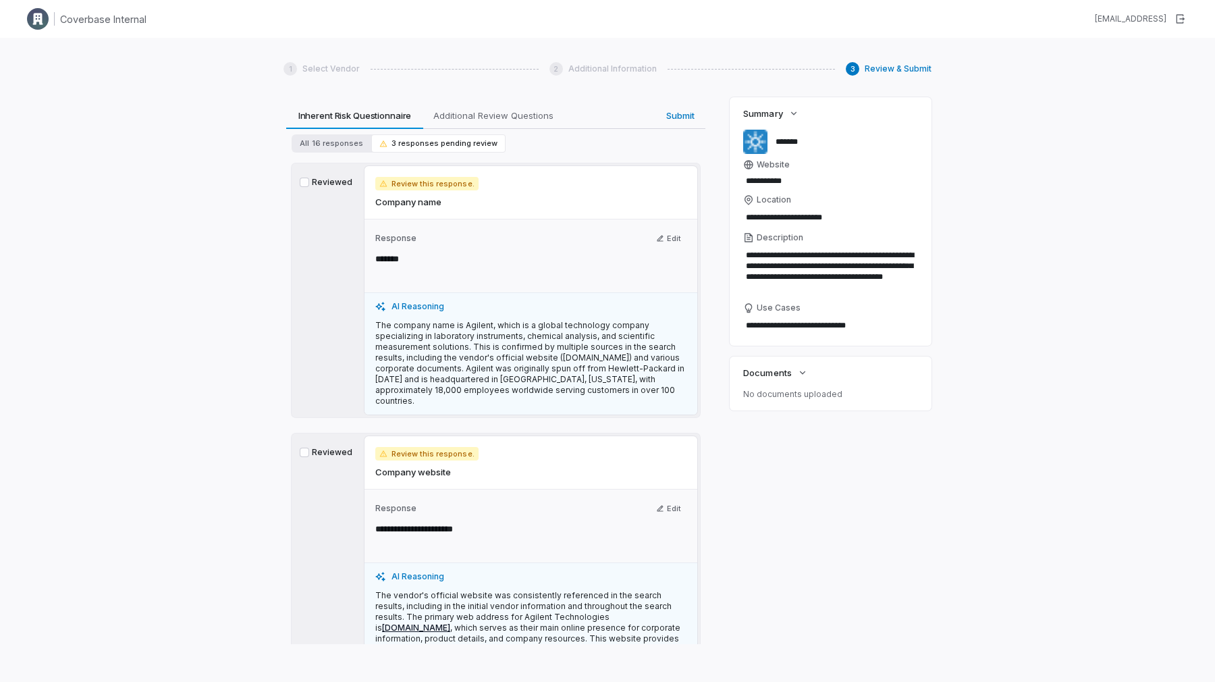
click at [412, 183] on span "Review this response." at bounding box center [426, 184] width 103 height 14
click at [333, 182] on label "Reviewed" at bounding box center [327, 182] width 54 height 11
click at [309, 182] on button "Reviewed" at bounding box center [304, 182] width 9 height 9
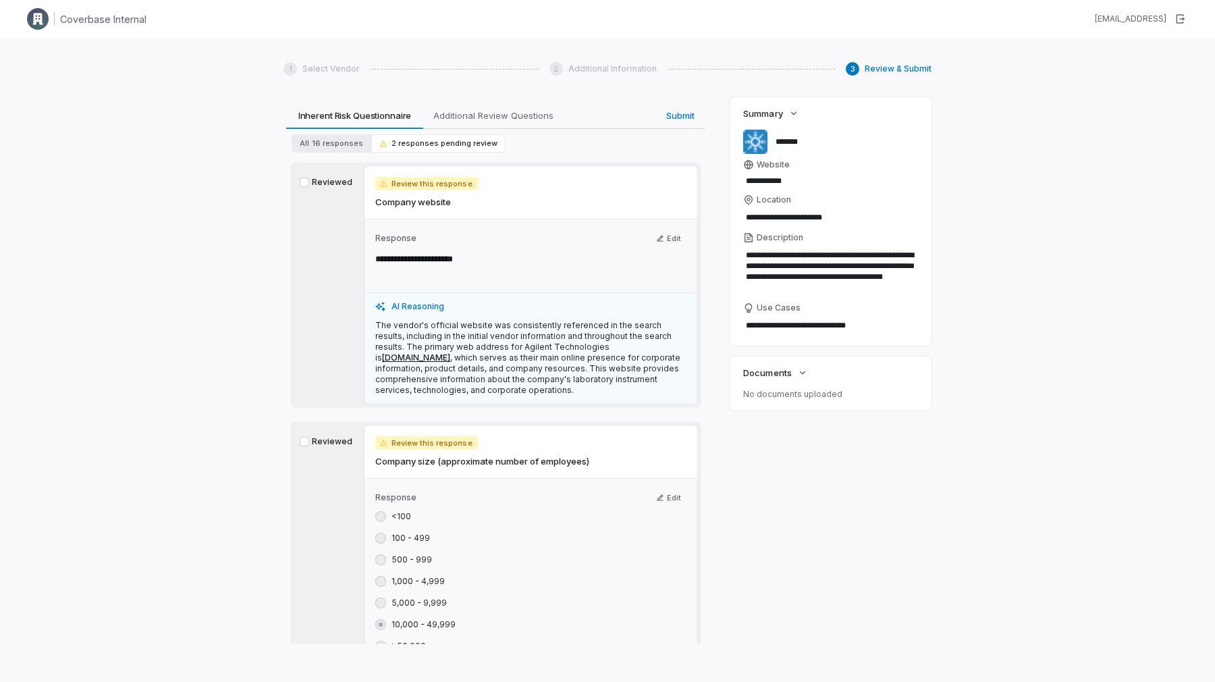
scroll to position [34, 0]
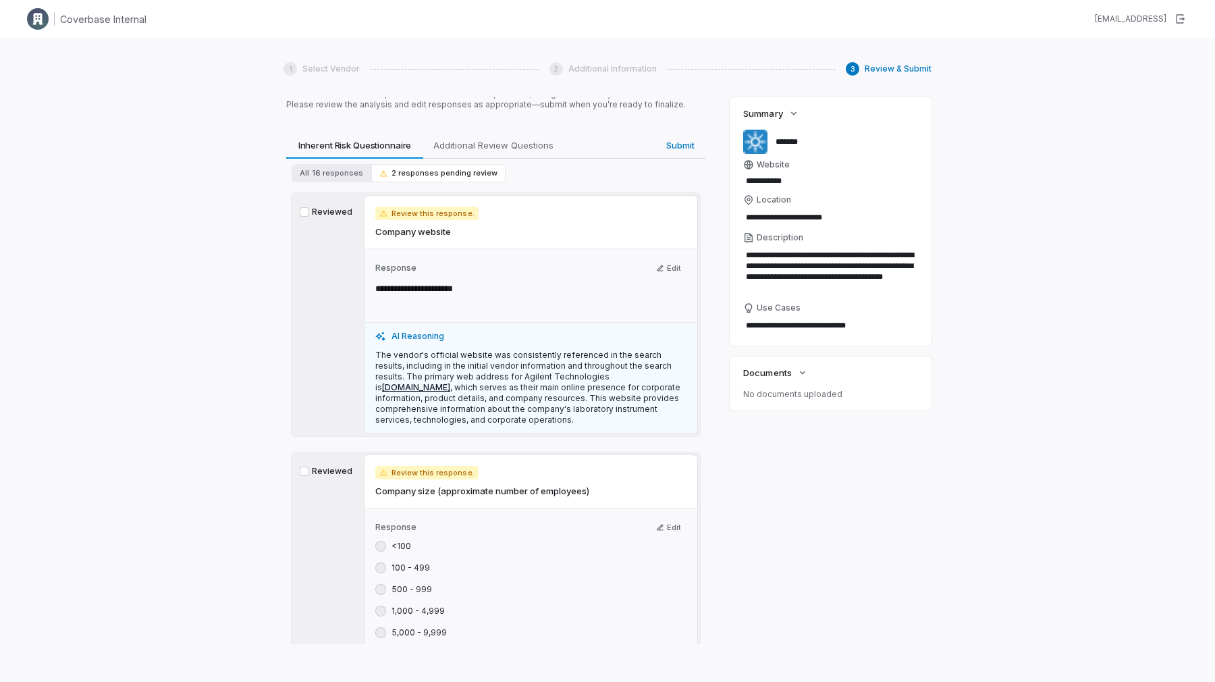
click at [338, 214] on label "Reviewed" at bounding box center [327, 212] width 54 height 11
click at [309, 214] on button "Reviewed" at bounding box center [304, 211] width 9 height 9
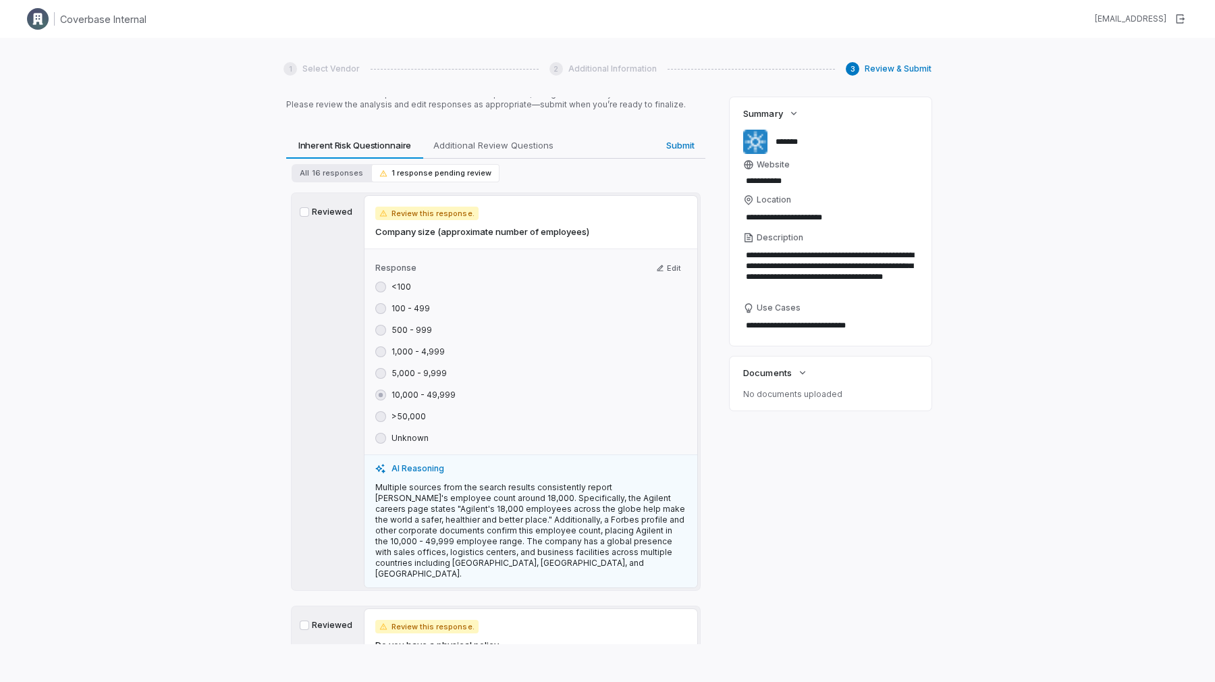
click at [329, 214] on label "Reviewed" at bounding box center [327, 212] width 54 height 11
click at [309, 214] on button "Reviewed" at bounding box center [304, 211] width 9 height 9
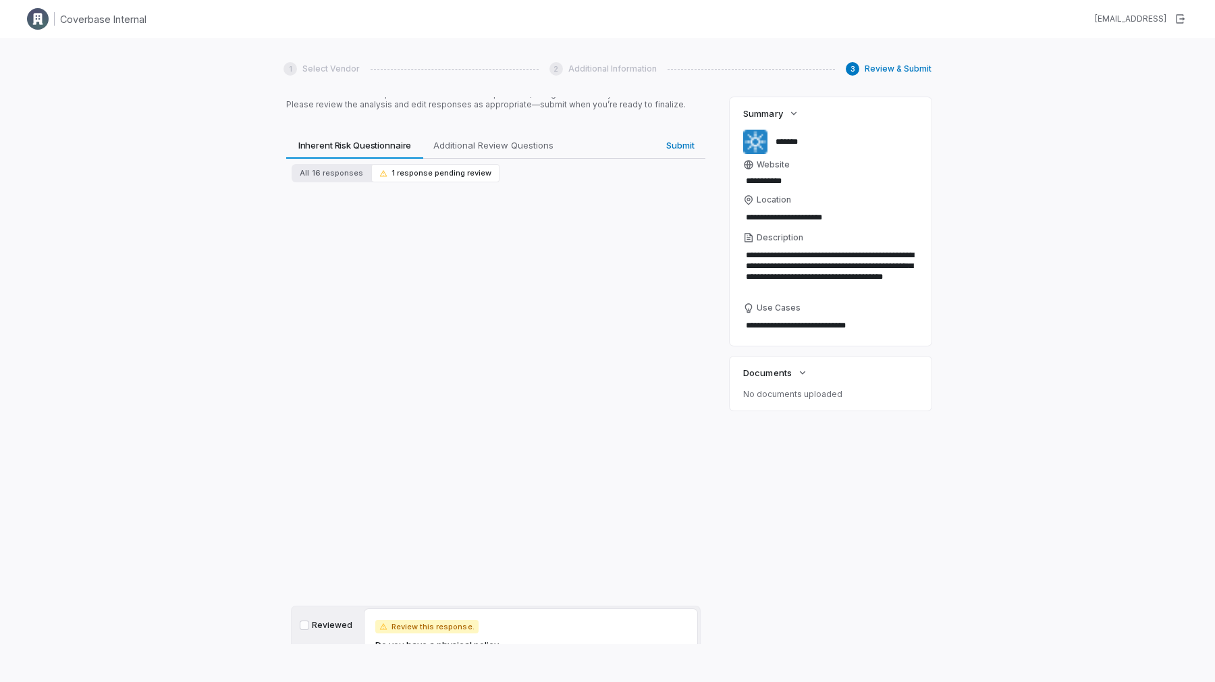
scroll to position [0, 0]
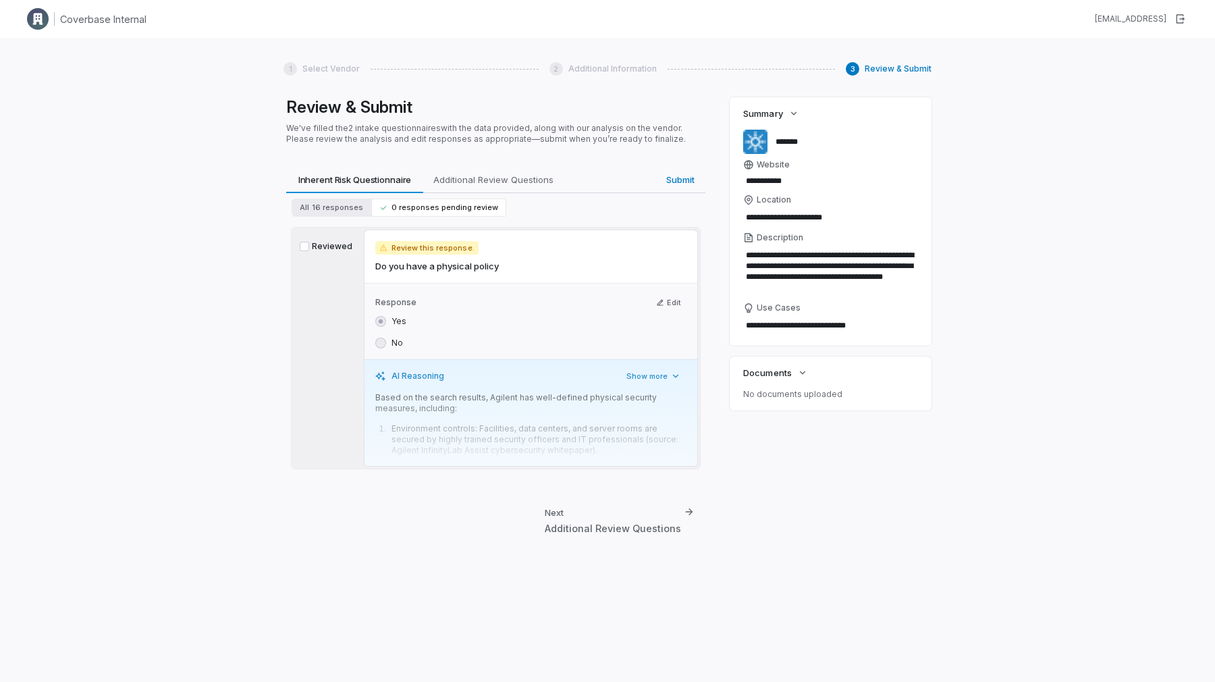
click at [574, 409] on p "Based on the search results, Agilent has well-defined physical security measure…" at bounding box center [530, 403] width 311 height 22
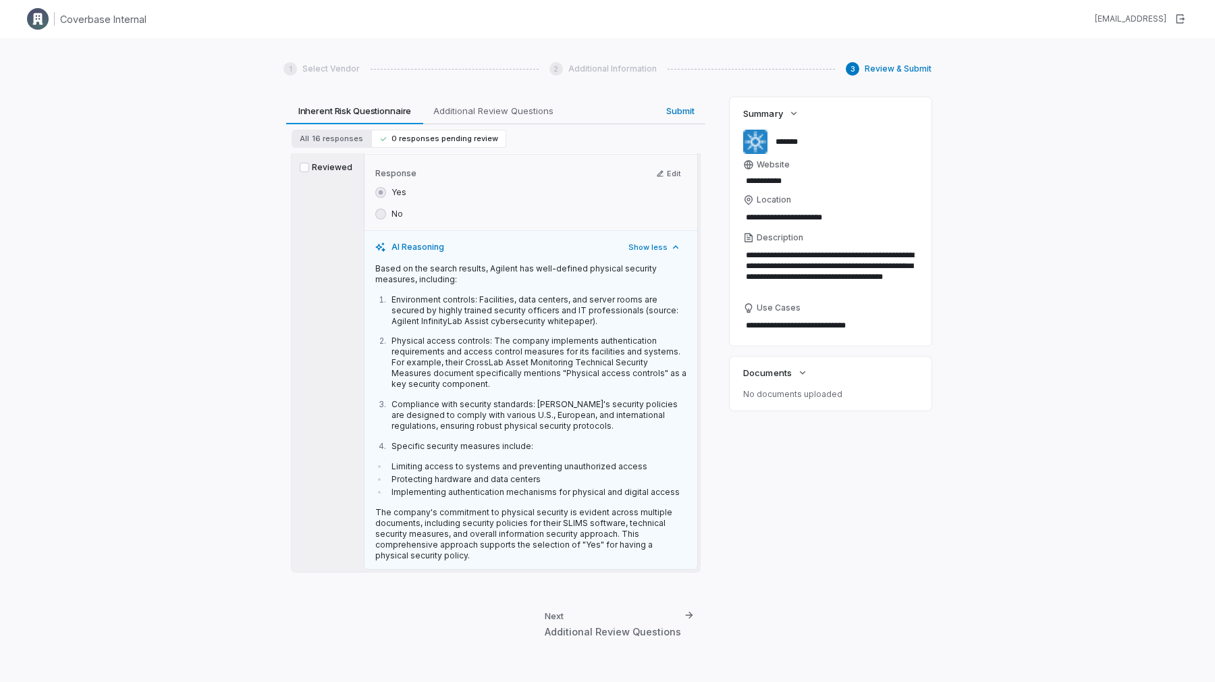
scroll to position [105, 0]
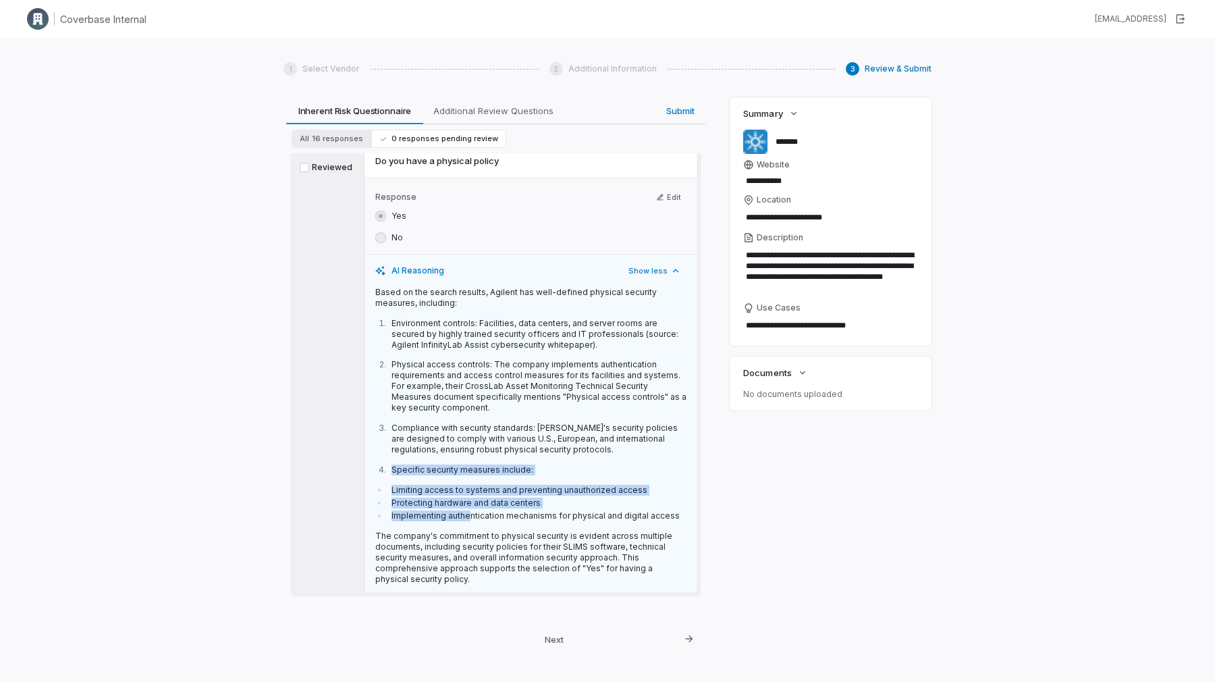
drag, startPoint x: 469, startPoint y: 518, endPoint x: 377, endPoint y: 465, distance: 106.8
click at [377, 465] on div "Based on the search results, Agilent has well-defined physical security measure…" at bounding box center [530, 436] width 311 height 298
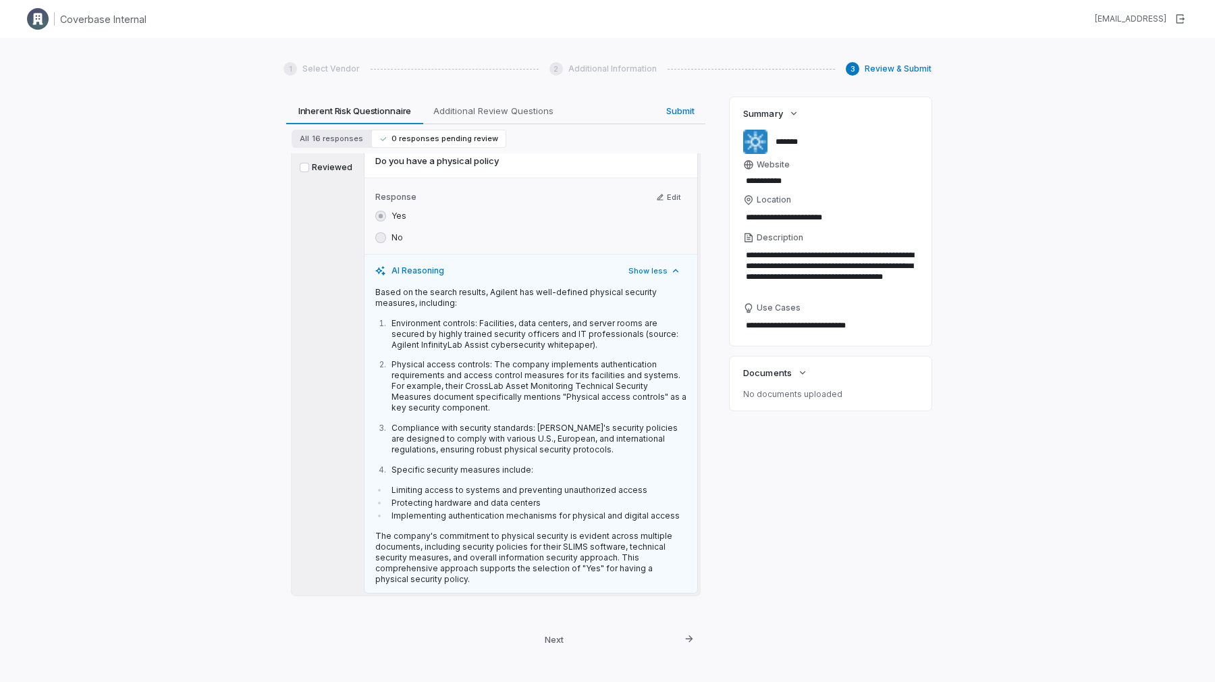
click at [377, 465] on ol "Environment controls: Facilities, data centers, and server rooms are secured by…" at bounding box center [530, 396] width 311 height 157
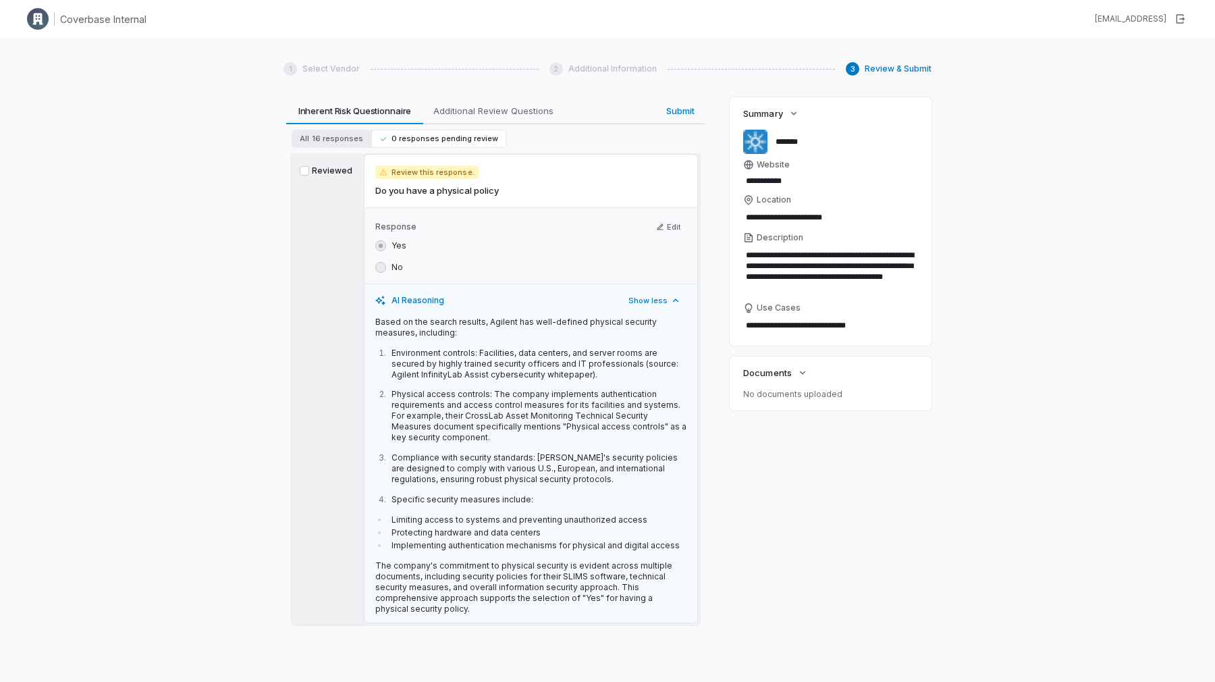
scroll to position [51, 0]
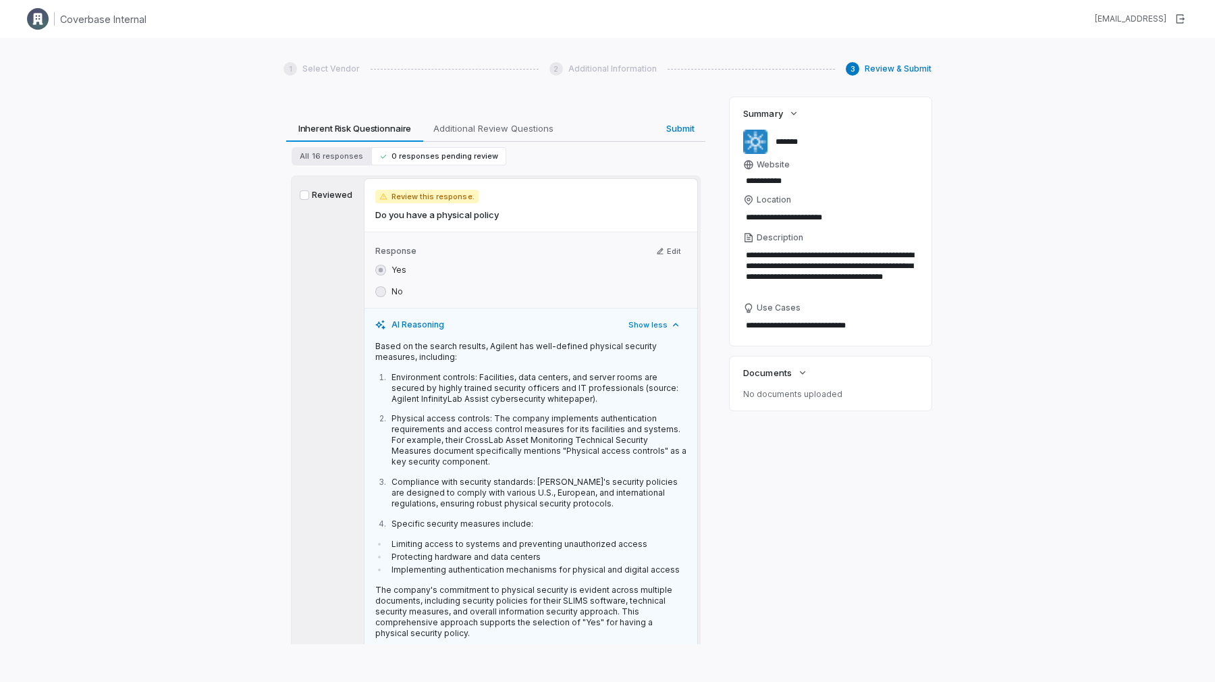
click at [325, 204] on div "Reviewed" at bounding box center [326, 413] width 65 height 468
click at [325, 193] on label "Reviewed" at bounding box center [327, 195] width 54 height 11
click at [309, 193] on button "Reviewed" at bounding box center [304, 194] width 9 height 9
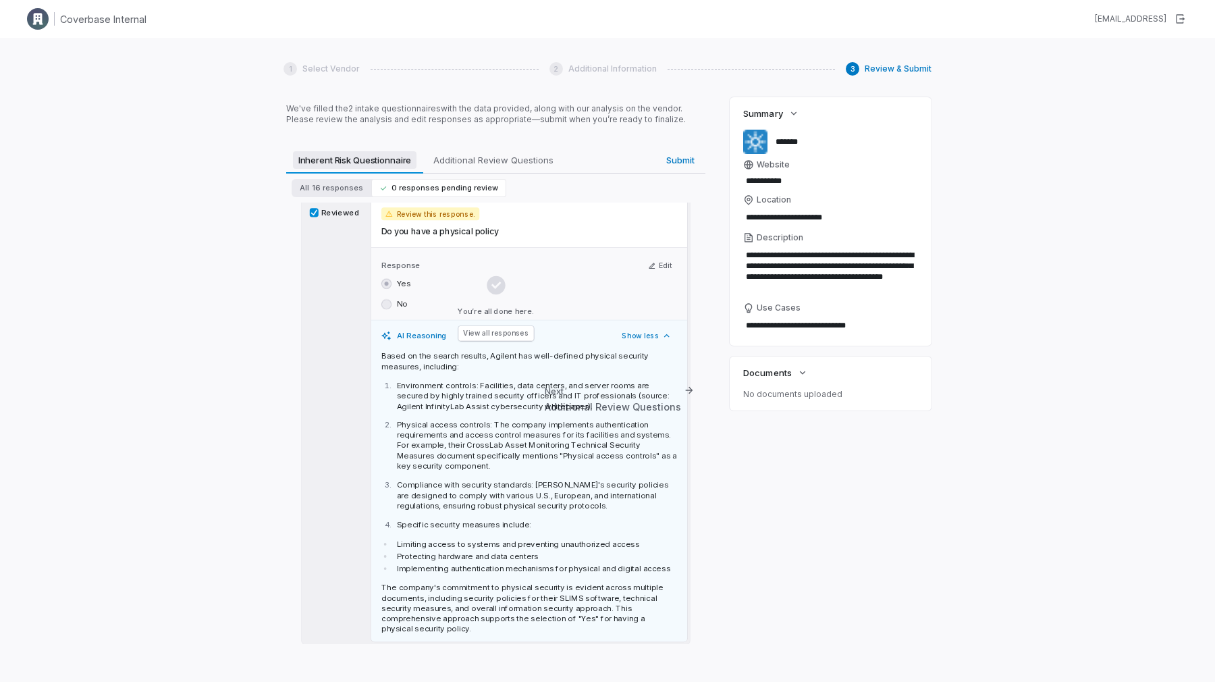
scroll to position [0, 0]
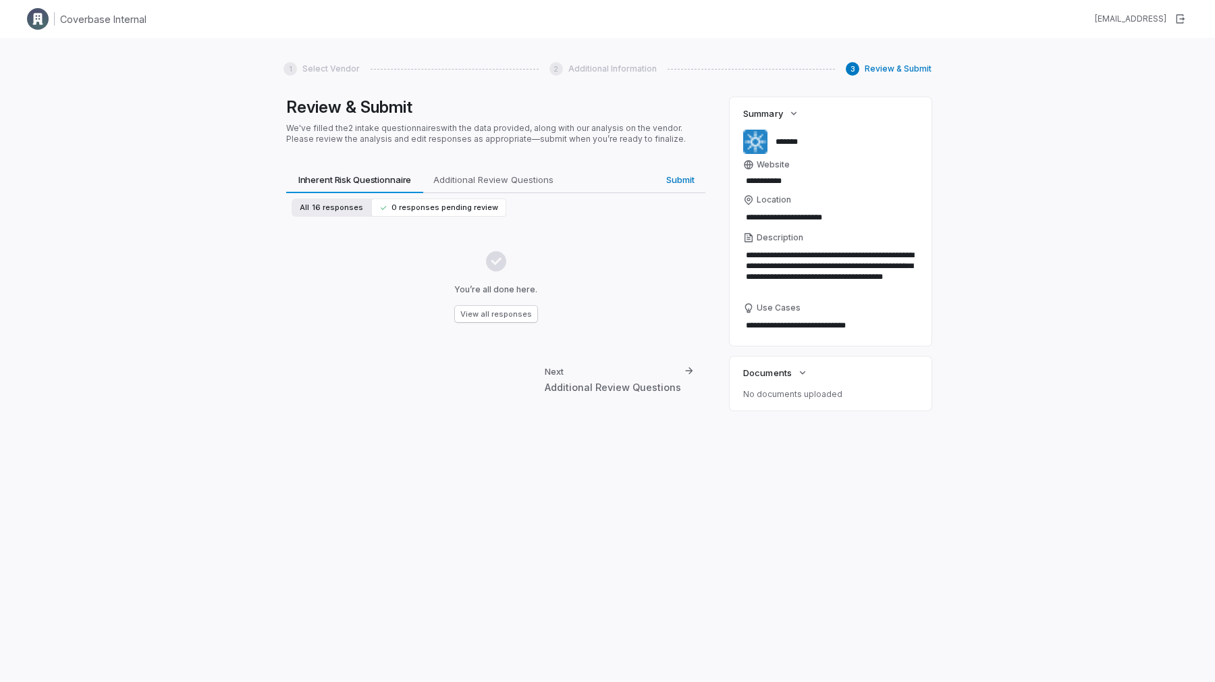
click at [346, 209] on span "16 responses" at bounding box center [337, 208] width 51 height 10
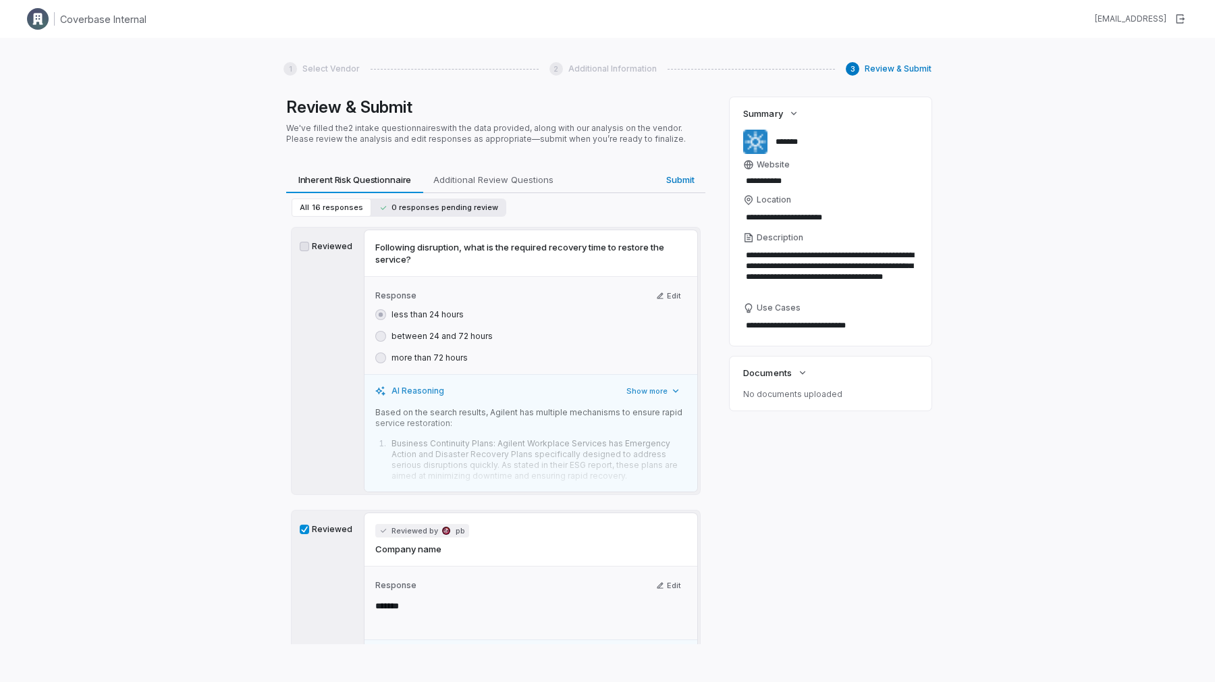
click at [418, 205] on span "0 responses pending review" at bounding box center [438, 208] width 119 height 10
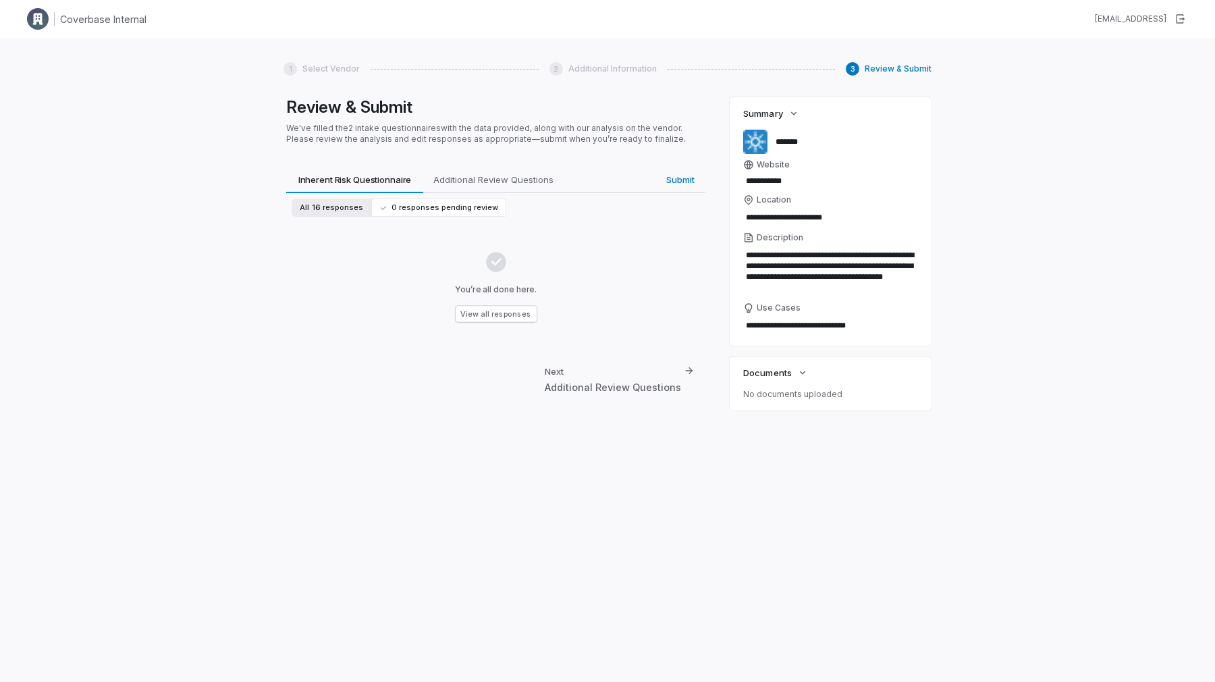
click at [341, 203] on span "16 responses" at bounding box center [337, 208] width 51 height 10
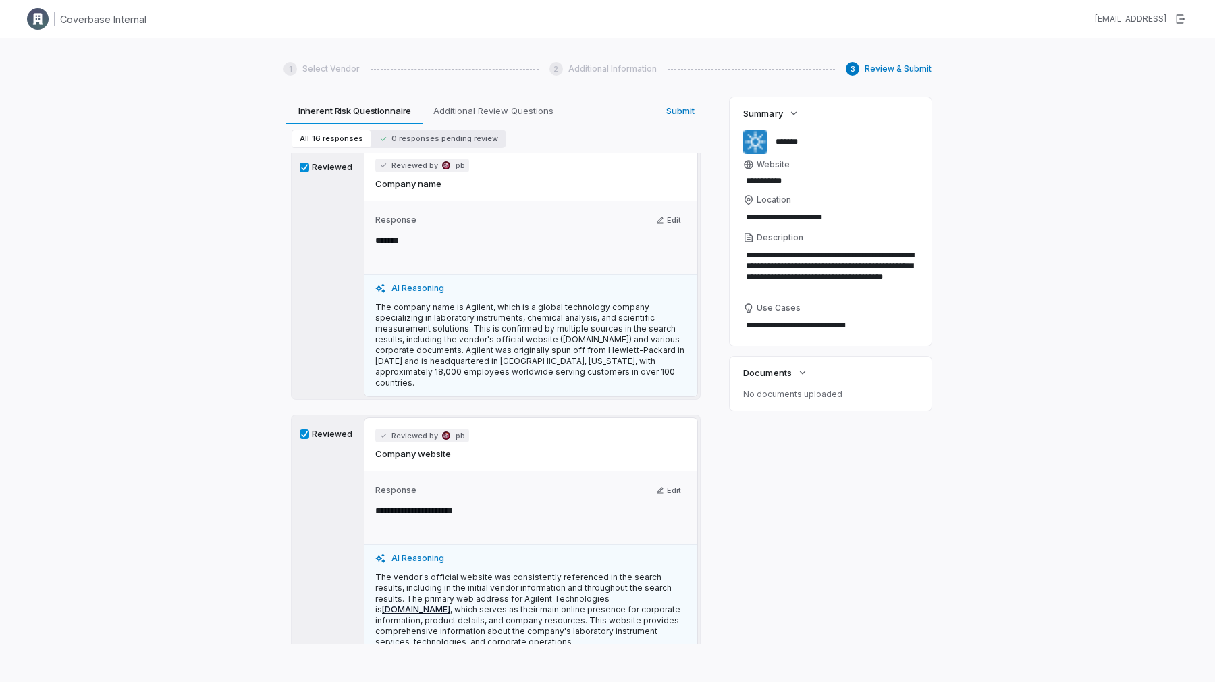
scroll to position [344, 0]
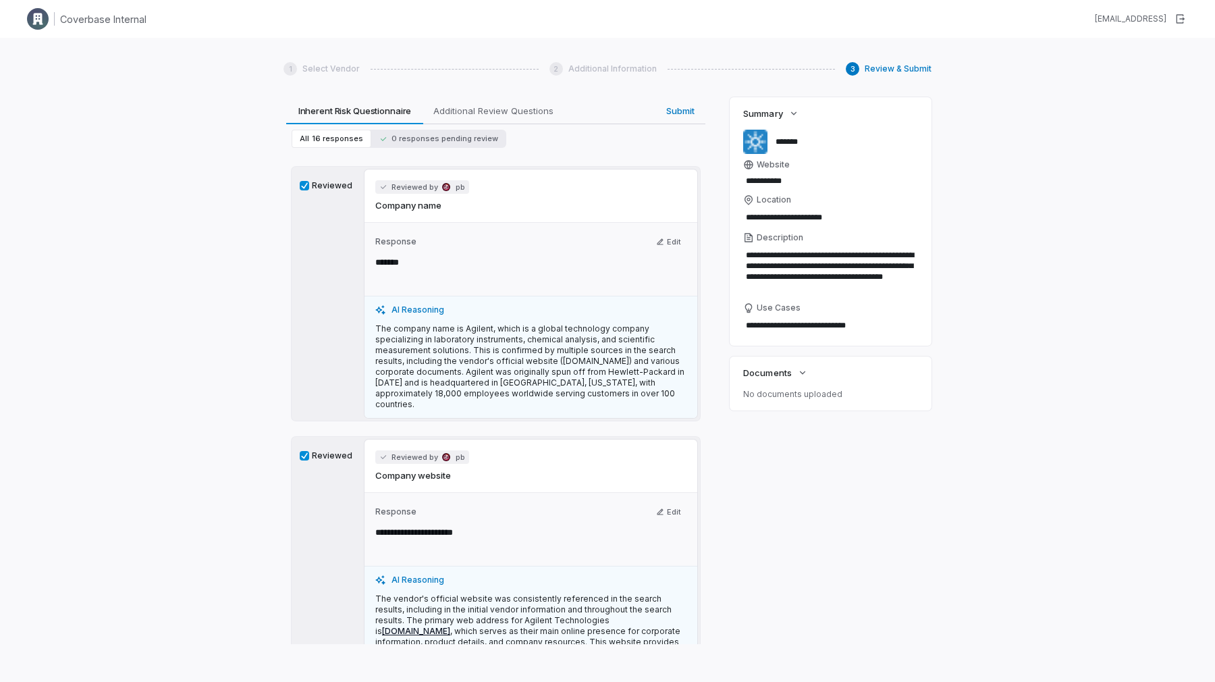
click at [329, 185] on label "Reviewed" at bounding box center [327, 185] width 54 height 11
click at [309, 185] on button "Reviewed" at bounding box center [304, 185] width 9 height 9
click at [333, 186] on label "Reviewed" at bounding box center [327, 185] width 54 height 11
click at [309, 186] on button "Reviewed" at bounding box center [304, 185] width 9 height 9
click at [333, 186] on label "Reviewed" at bounding box center [327, 185] width 54 height 11
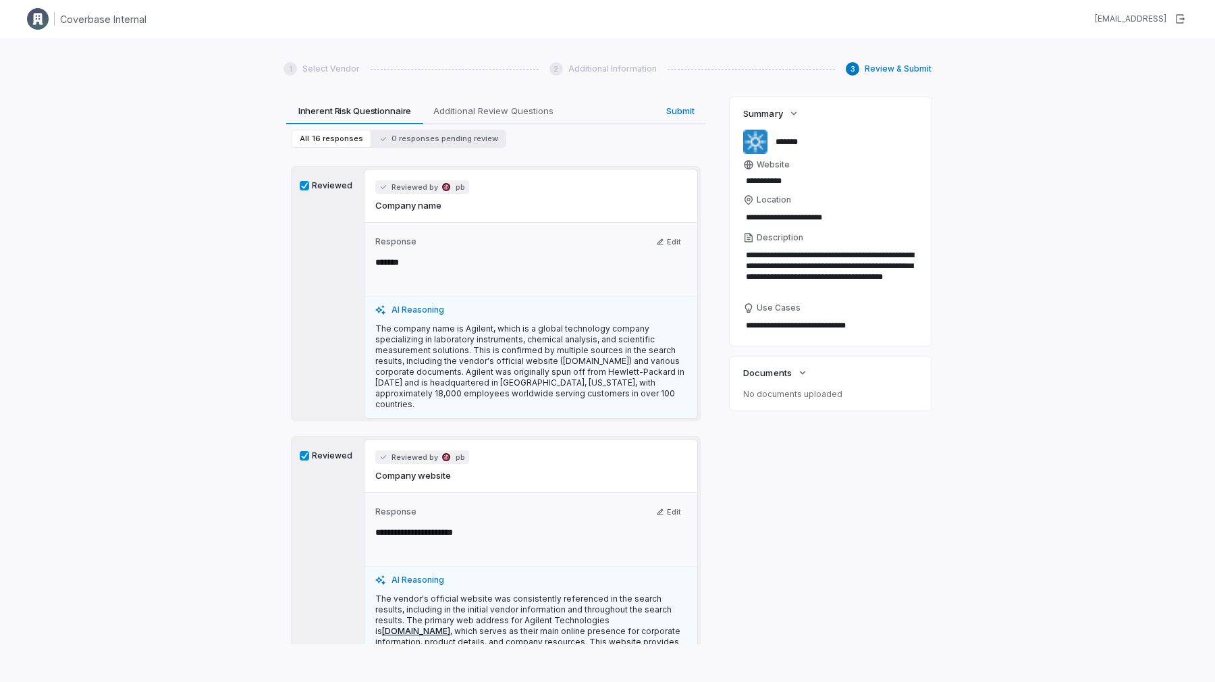
click at [309, 186] on button "Reviewed" at bounding box center [304, 185] width 9 height 9
click at [333, 186] on label "Reviewed" at bounding box center [327, 185] width 54 height 11
click at [309, 186] on button "Reviewed" at bounding box center [304, 185] width 9 height 9
click at [333, 186] on label "Reviewed" at bounding box center [327, 185] width 54 height 11
click at [309, 186] on button "Reviewed" at bounding box center [304, 185] width 9 height 9
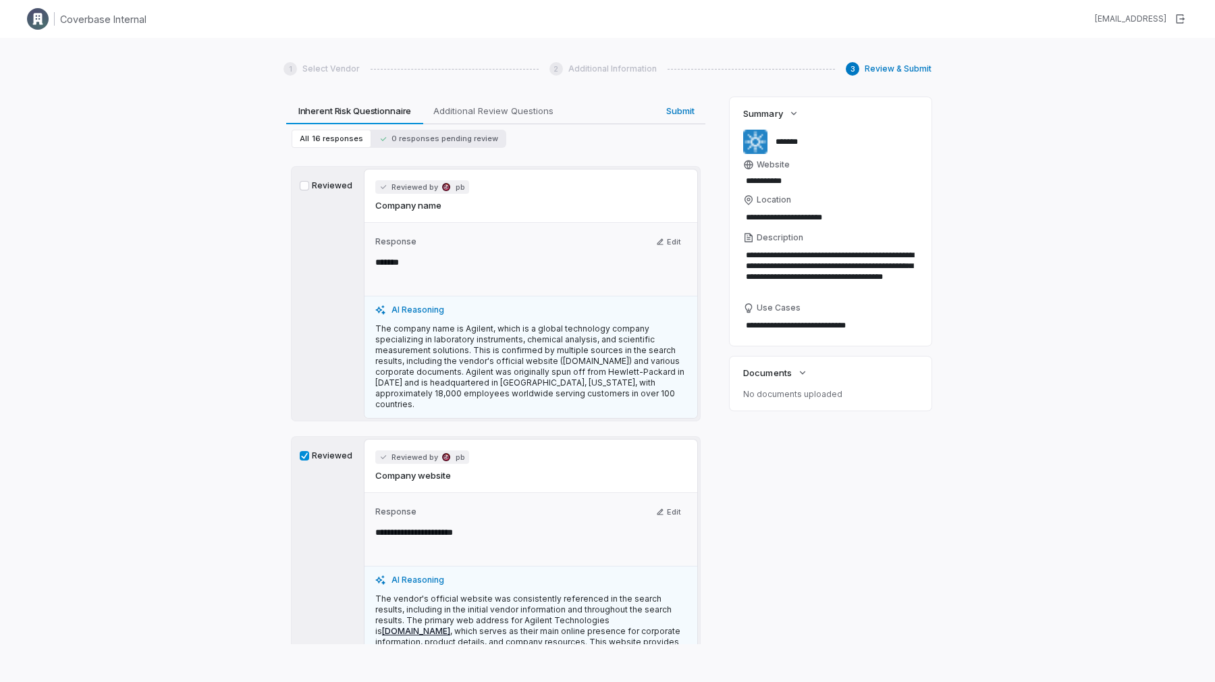
click at [333, 186] on label "Reviewed" at bounding box center [327, 185] width 54 height 11
click at [309, 186] on button "Reviewed" at bounding box center [304, 185] width 9 height 9
click at [333, 186] on label "Reviewed" at bounding box center [327, 185] width 54 height 11
click at [309, 186] on button "Reviewed" at bounding box center [304, 185] width 9 height 9
click at [333, 186] on label "Reviewed" at bounding box center [327, 185] width 54 height 11
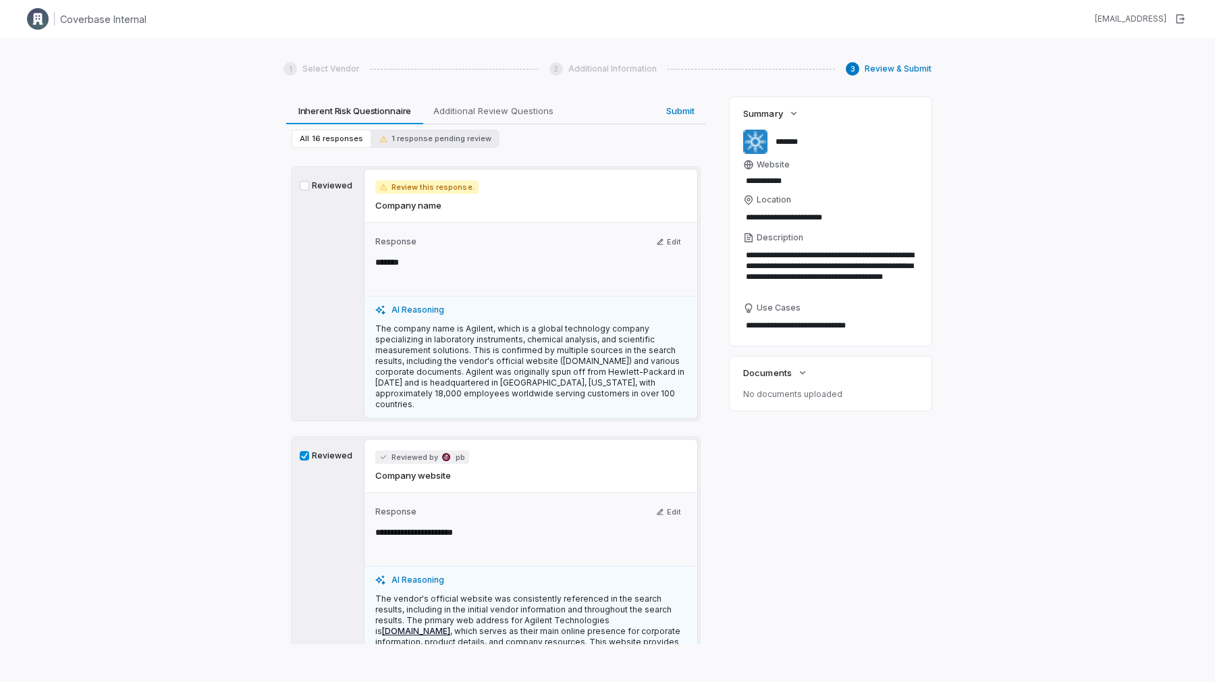
click at [309, 186] on button "Reviewed" at bounding box center [304, 185] width 9 height 9
click at [430, 134] on span "0 responses pending review" at bounding box center [438, 139] width 119 height 10
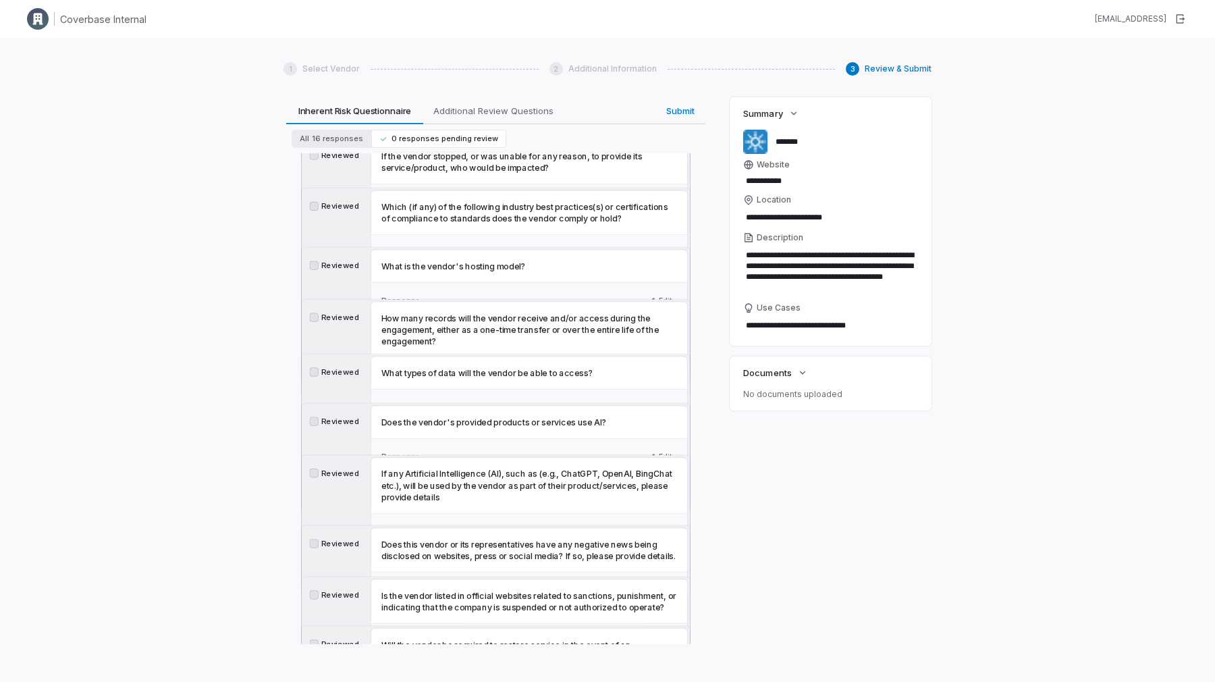
scroll to position [0, 0]
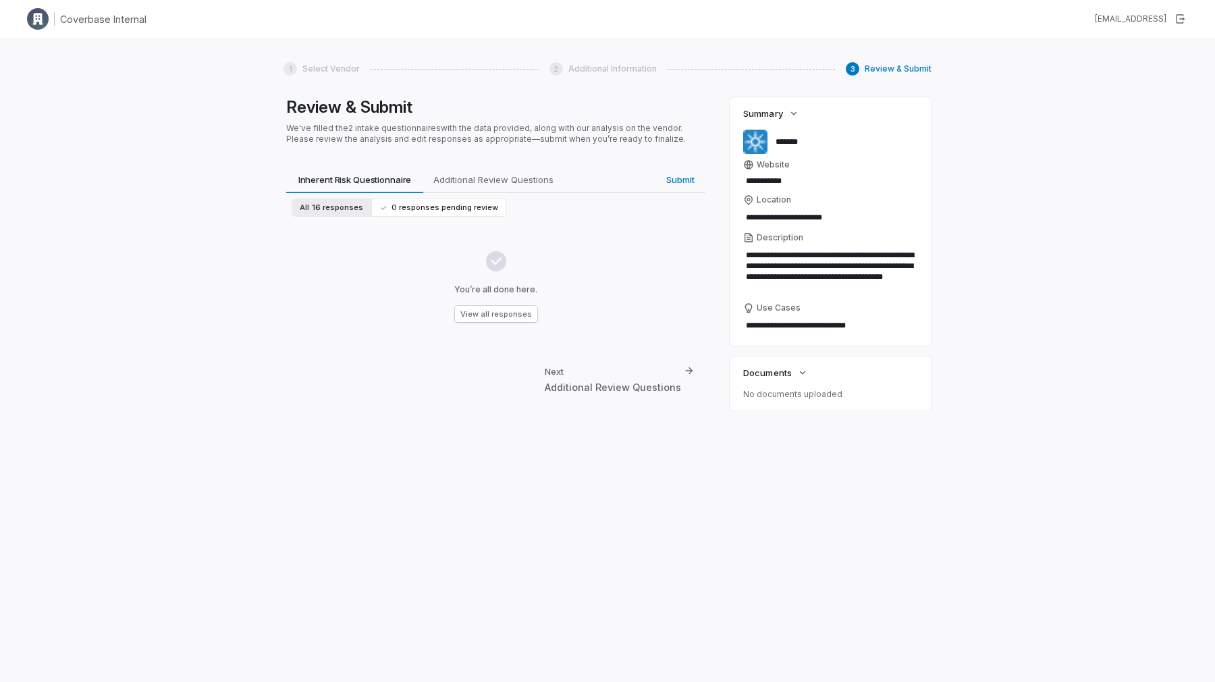
click at [341, 213] on button "All 16 responses" at bounding box center [332, 207] width 80 height 18
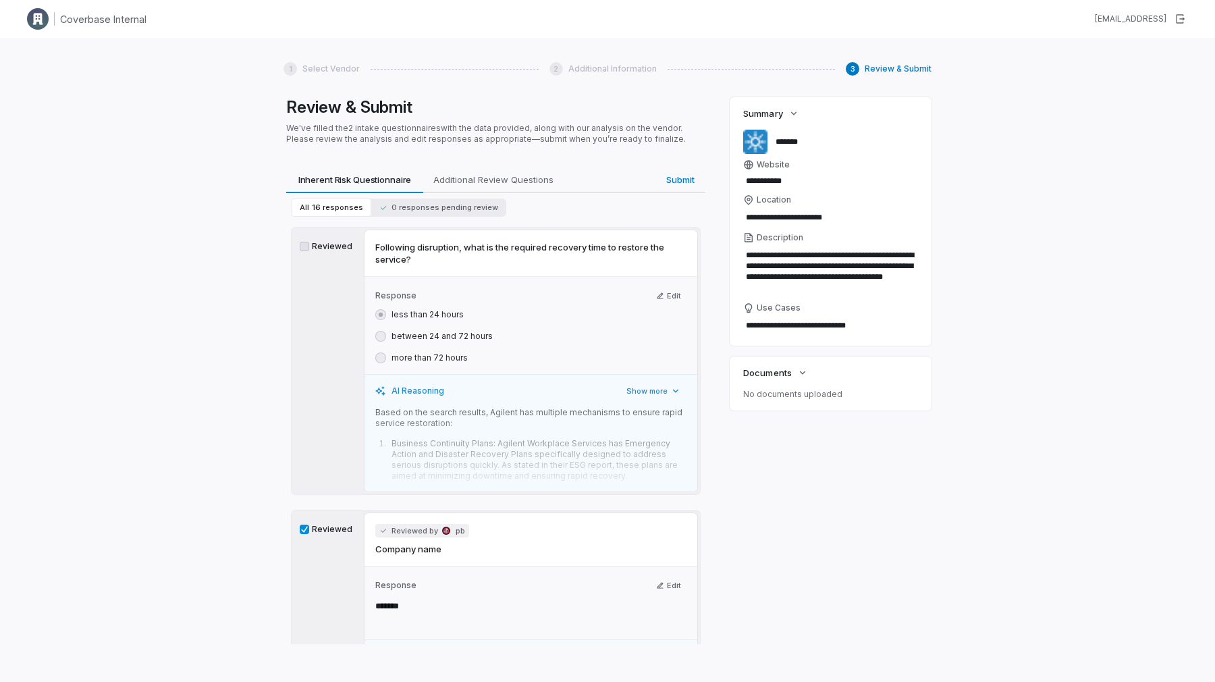
click at [323, 532] on label "Reviewed" at bounding box center [327, 529] width 54 height 11
click at [309, 532] on button "Reviewed" at bounding box center [304, 529] width 9 height 9
click at [421, 211] on span "1 response pending review" at bounding box center [435, 208] width 112 height 10
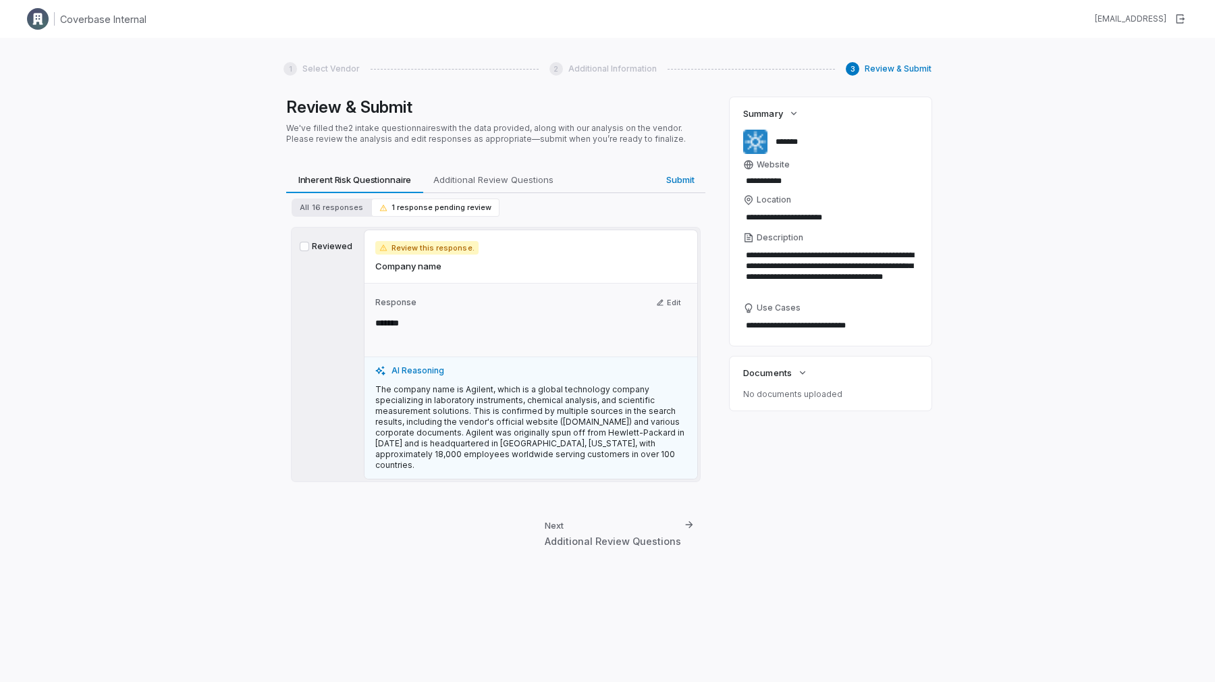
click at [321, 246] on label "Reviewed" at bounding box center [327, 246] width 54 height 11
click at [309, 246] on button "Reviewed" at bounding box center [304, 246] width 9 height 9
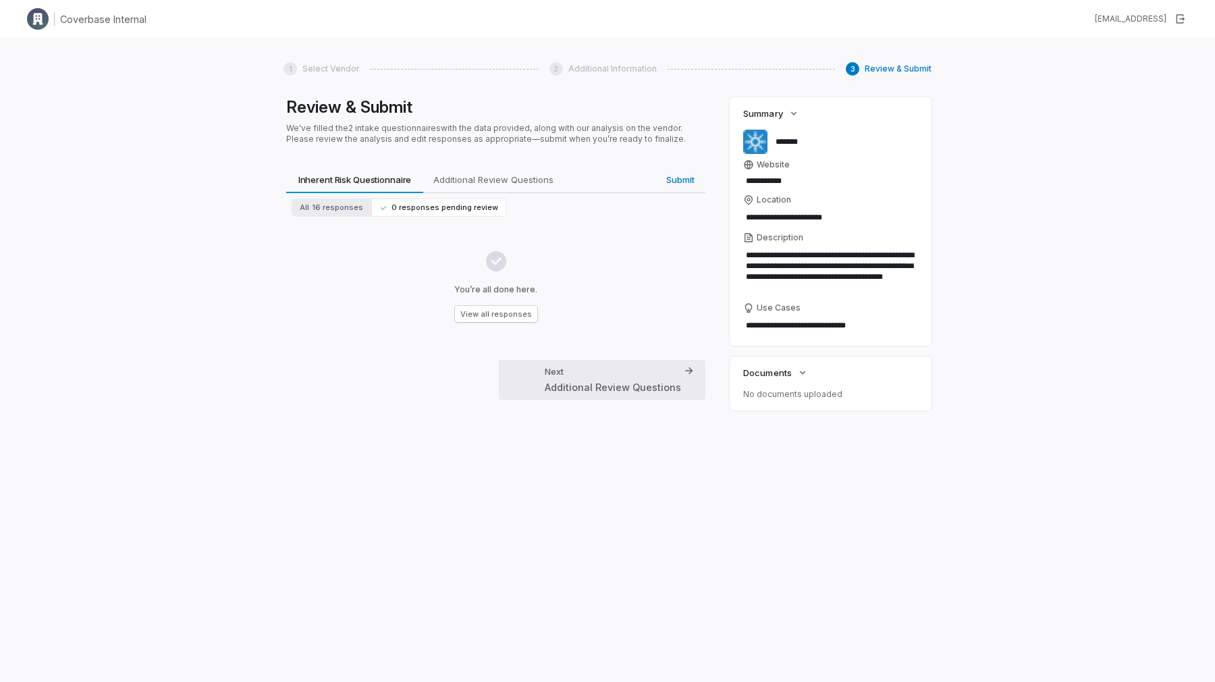
click at [575, 371] on div "Next Additional Review Questions" at bounding box center [613, 379] width 136 height 29
click at [607, 385] on div "Next Submit" at bounding box center [603, 380] width 186 height 40
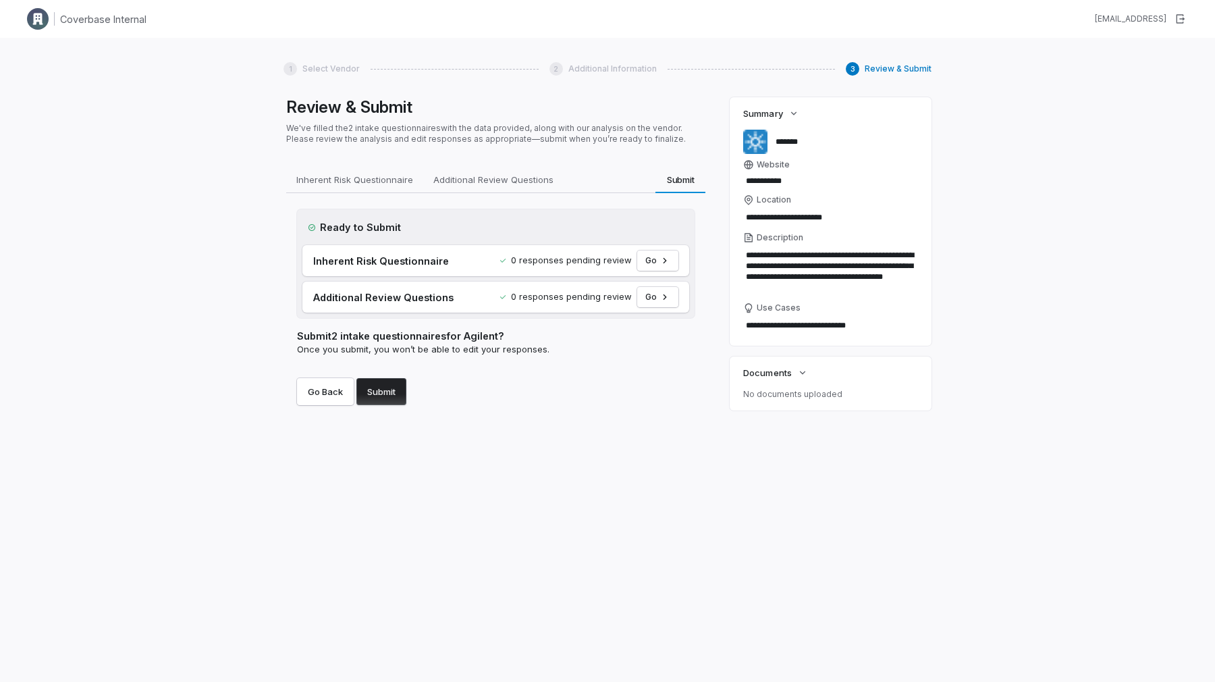
click at [395, 388] on button "Submit" at bounding box center [381, 391] width 50 height 27
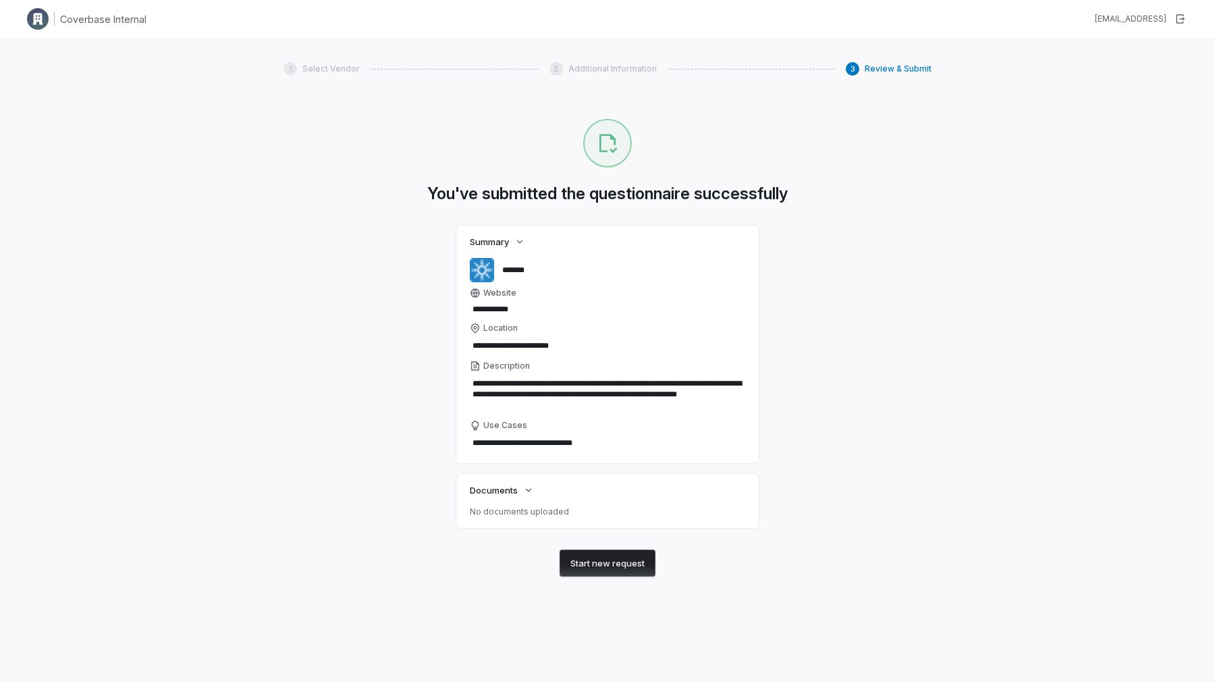
type textarea "*"
